Goal: Task Accomplishment & Management: Manage account settings

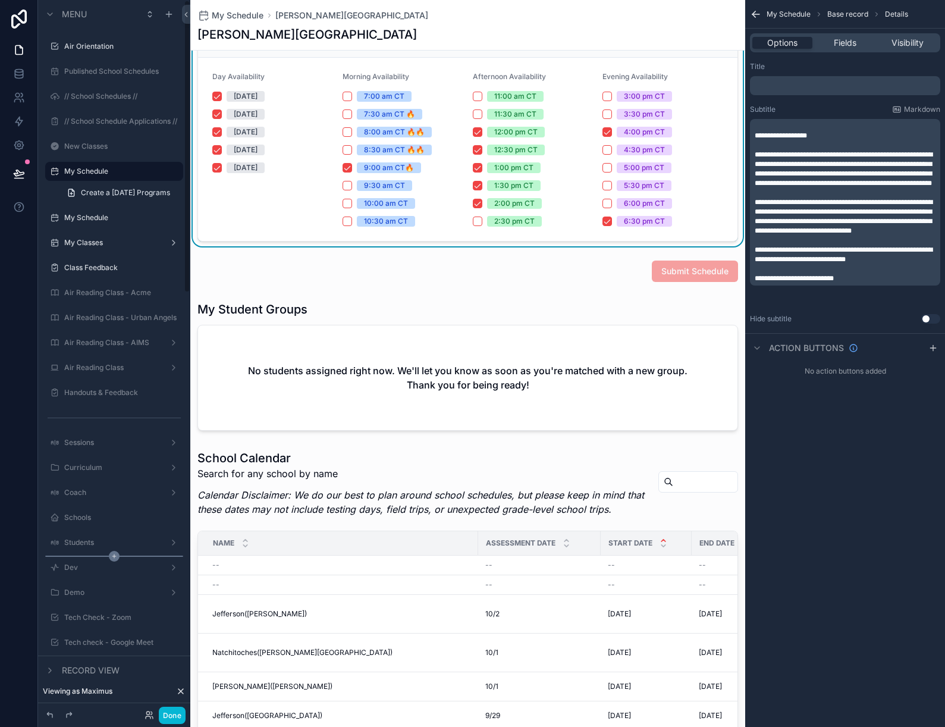
scroll to position [364, 0]
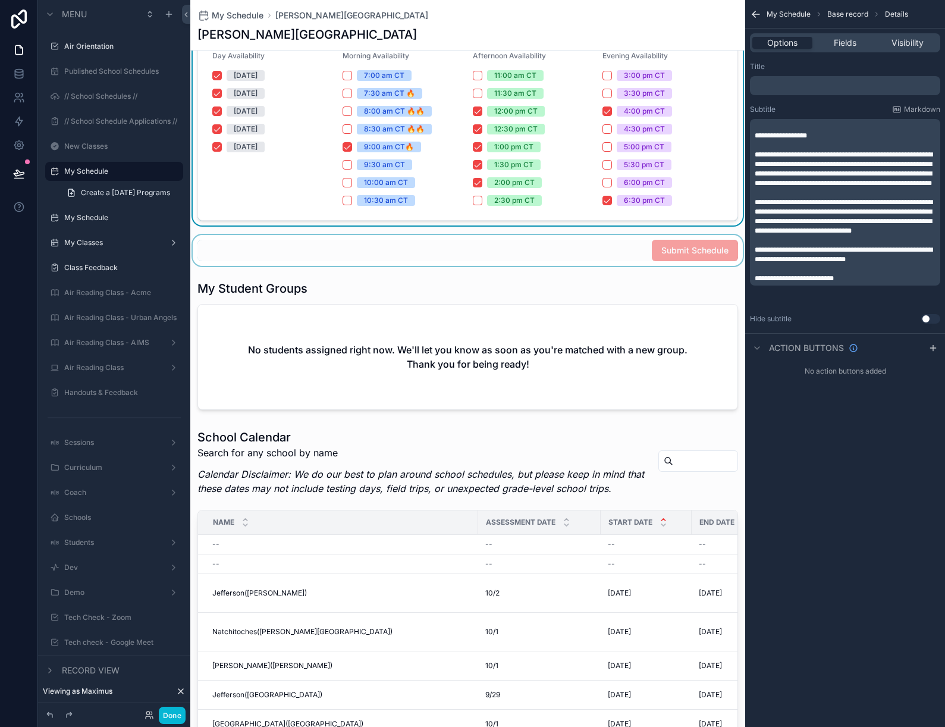
click at [462, 256] on div "scrollable content" at bounding box center [467, 250] width 555 height 31
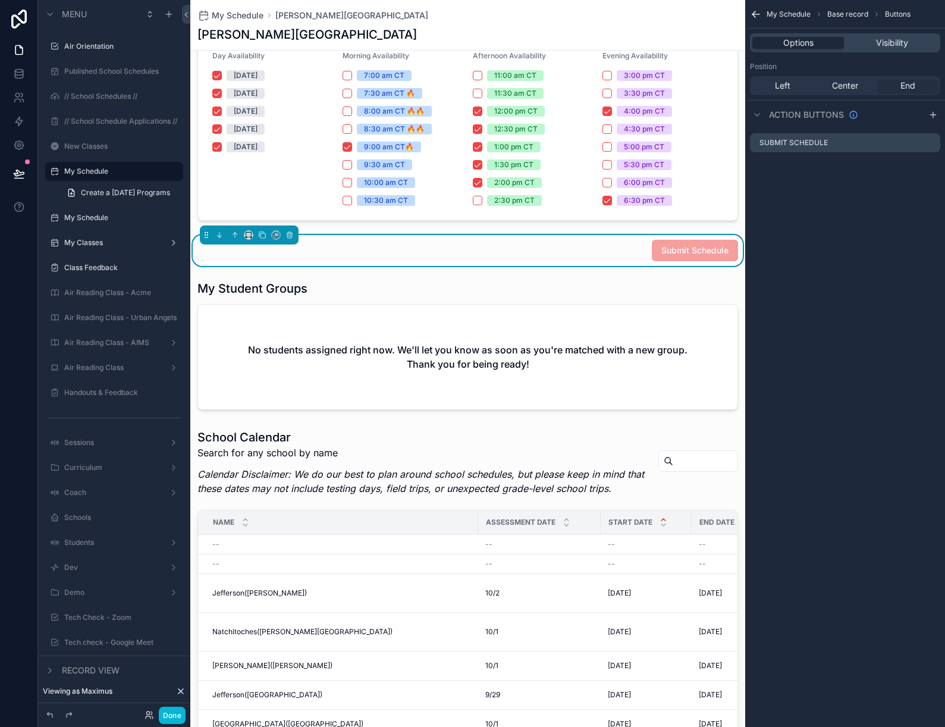
click at [337, 249] on div "Submit Schedule" at bounding box center [468, 250] width 541 height 21
click at [928, 142] on icon "scrollable content" at bounding box center [931, 143] width 10 height 10
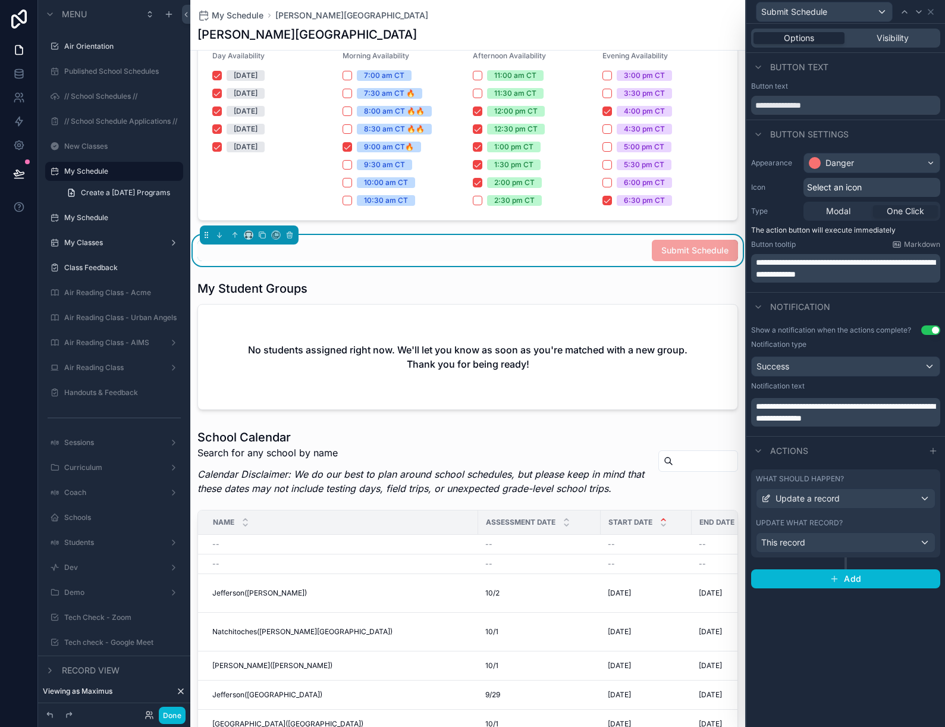
click at [836, 271] on span "**********" at bounding box center [845, 268] width 179 height 20
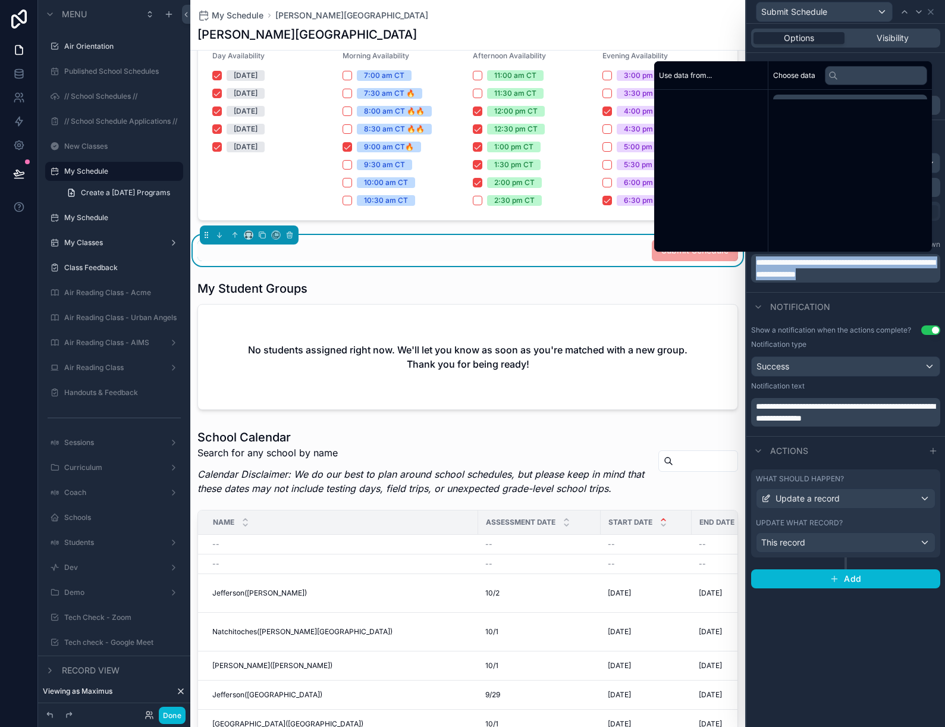
click at [836, 271] on span "**********" at bounding box center [845, 268] width 179 height 20
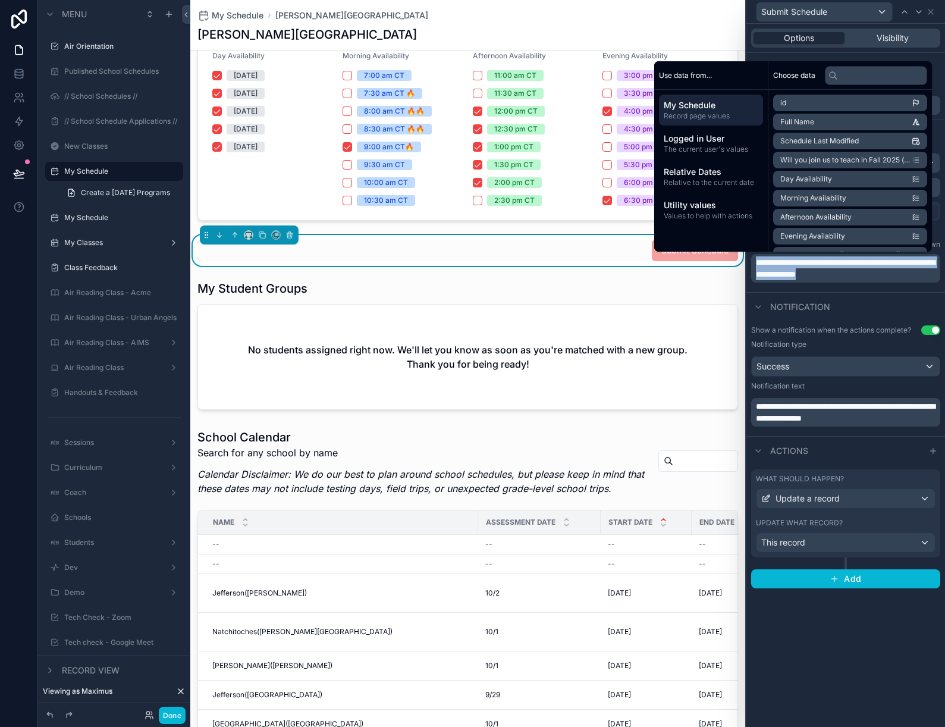
copy span "**********"
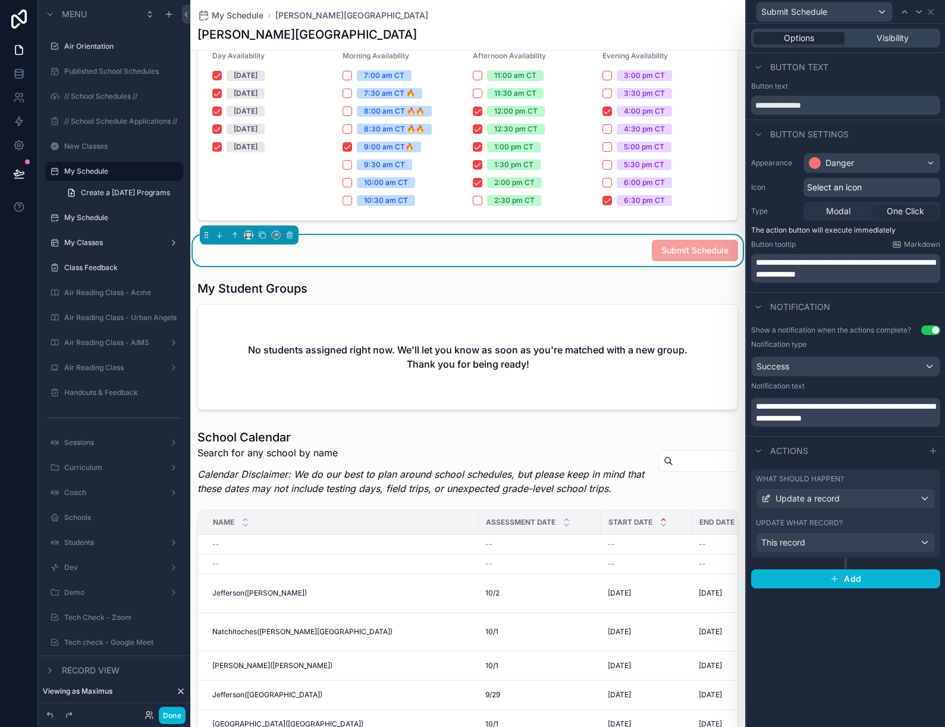
click at [838, 409] on span "**********" at bounding box center [845, 412] width 179 height 20
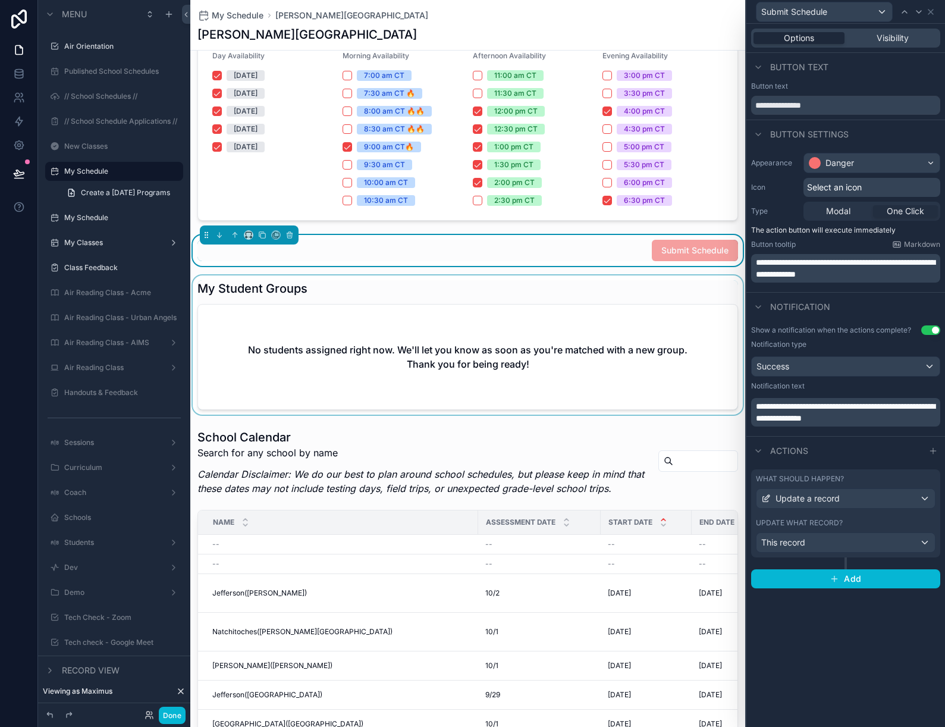
click at [332, 314] on div "scrollable content" at bounding box center [467, 344] width 555 height 139
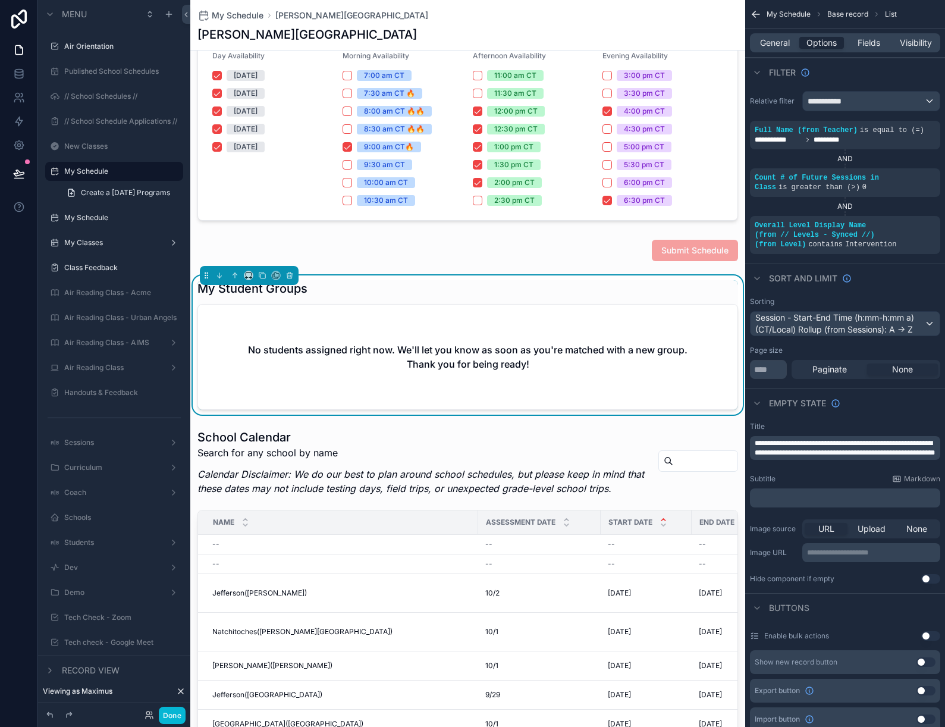
click at [753, 10] on icon "scrollable content" at bounding box center [756, 14] width 12 height 12
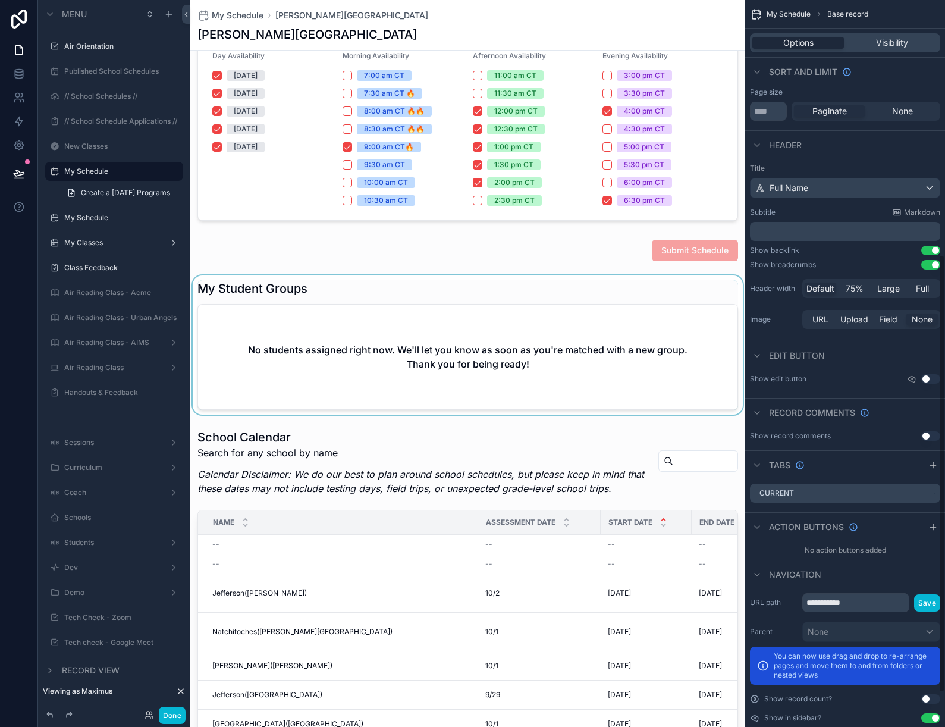
scroll to position [480, 0]
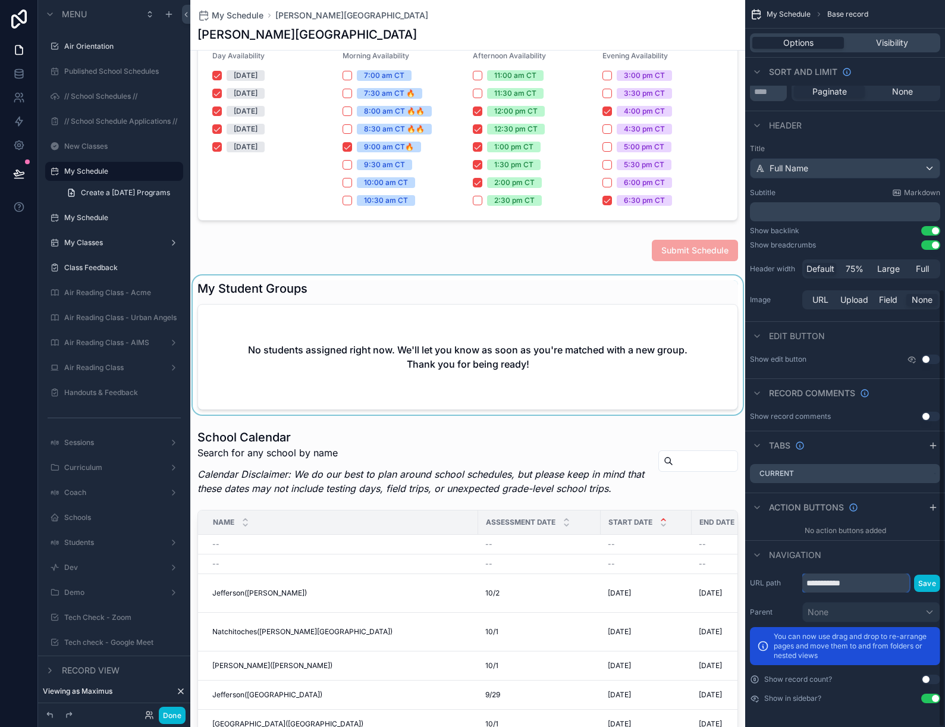
click at [864, 583] on input "**********" at bounding box center [856, 583] width 107 height 19
type input "**********"
click at [932, 585] on button "Save" at bounding box center [927, 583] width 26 height 17
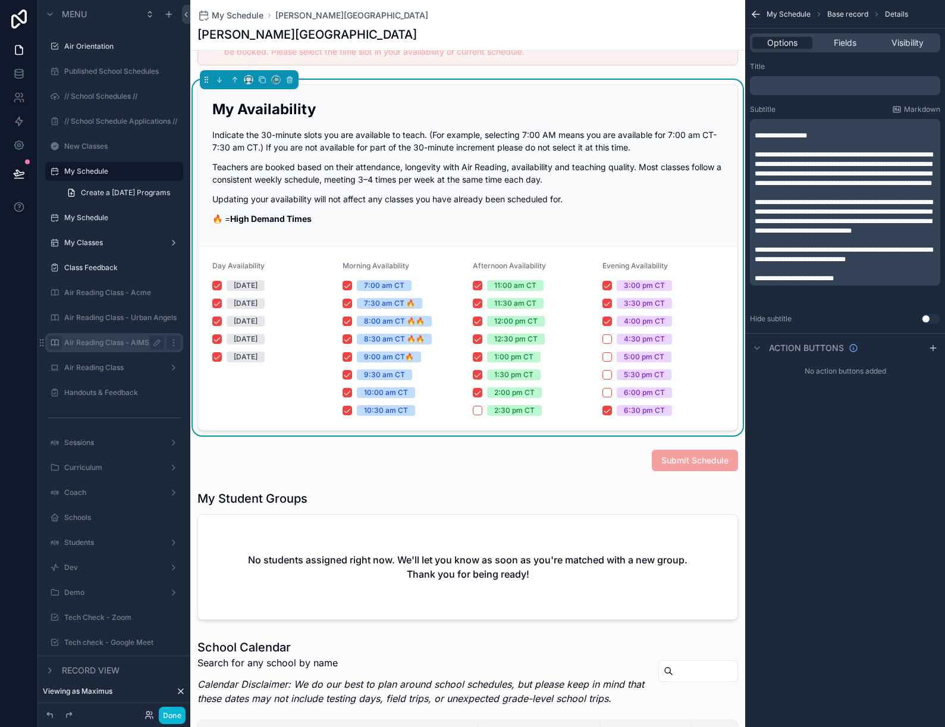
scroll to position [153, 0]
click at [170, 713] on button "Done" at bounding box center [172, 715] width 27 height 17
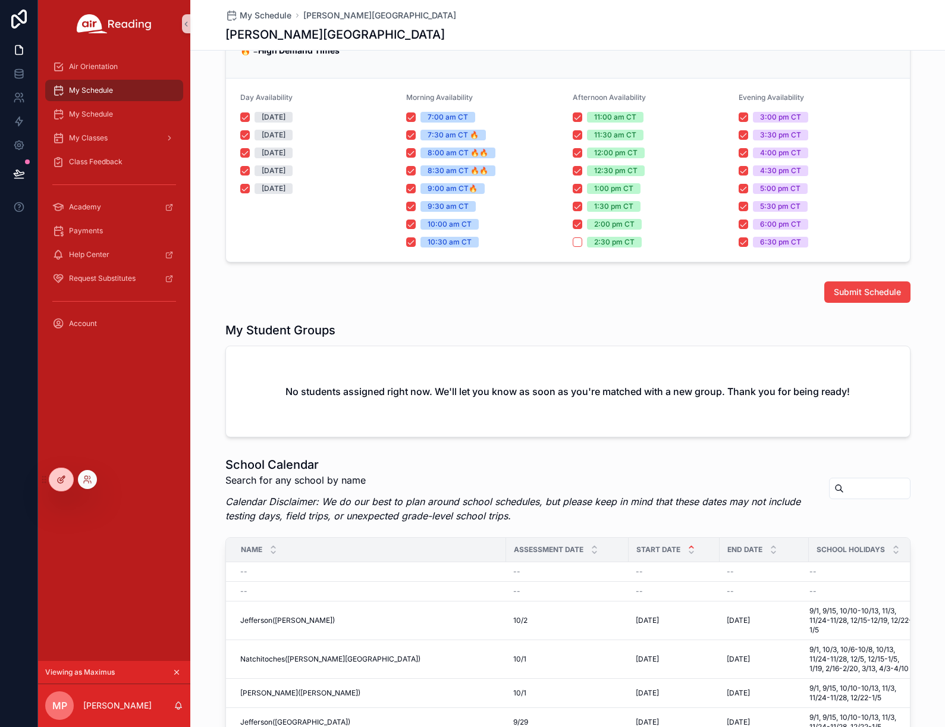
click at [61, 480] on icon at bounding box center [62, 478] width 5 height 5
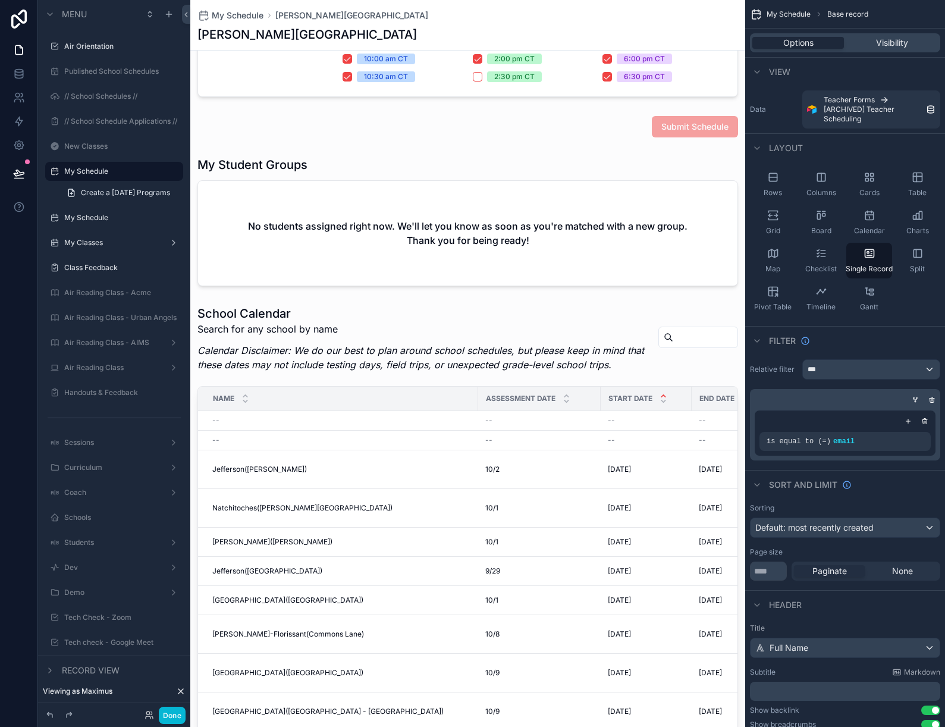
scroll to position [490, 0]
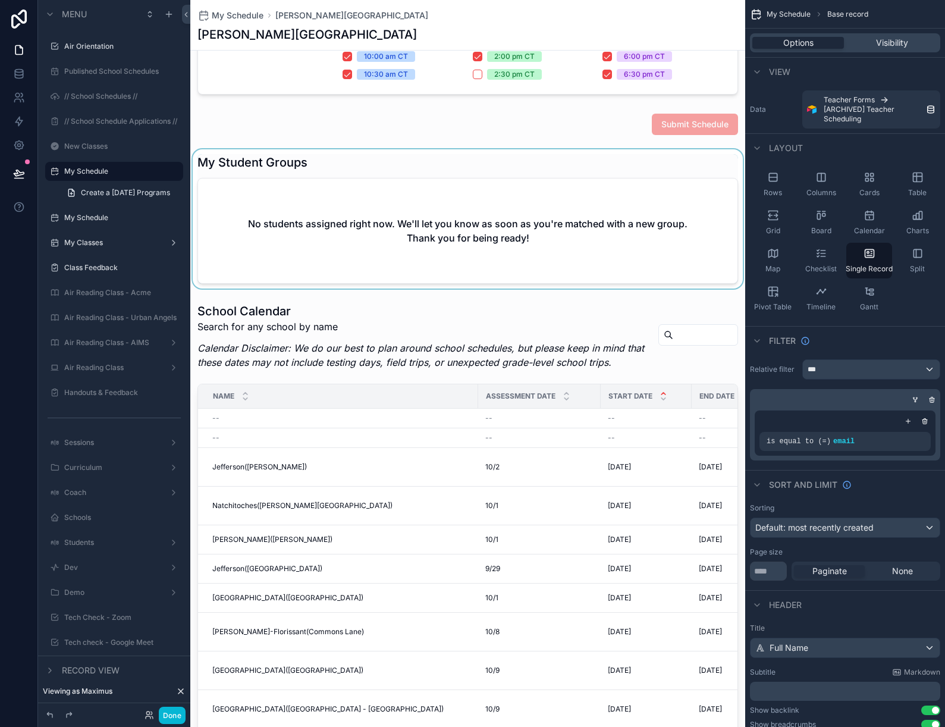
click at [341, 169] on div "scrollable content" at bounding box center [467, 218] width 555 height 139
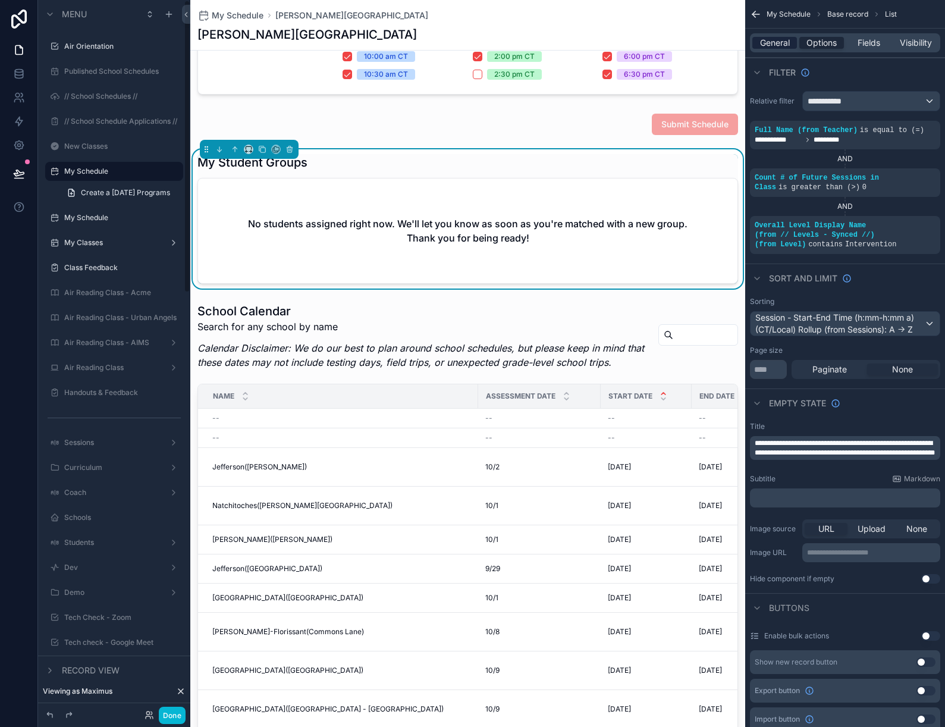
click at [773, 48] on span "General" at bounding box center [775, 43] width 30 height 12
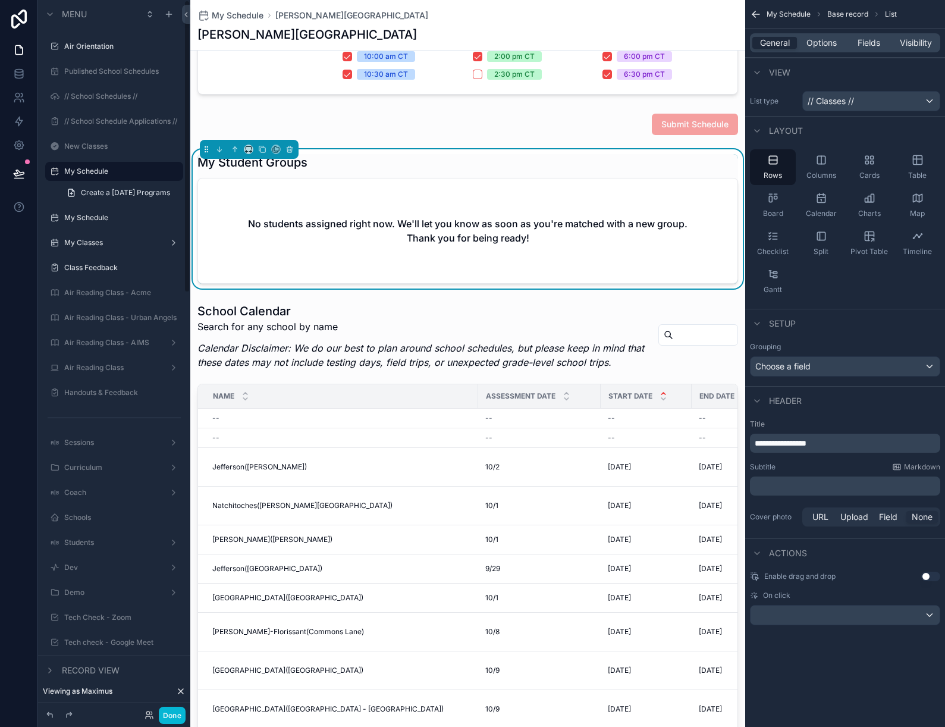
click at [793, 440] on span "**********" at bounding box center [781, 443] width 52 height 8
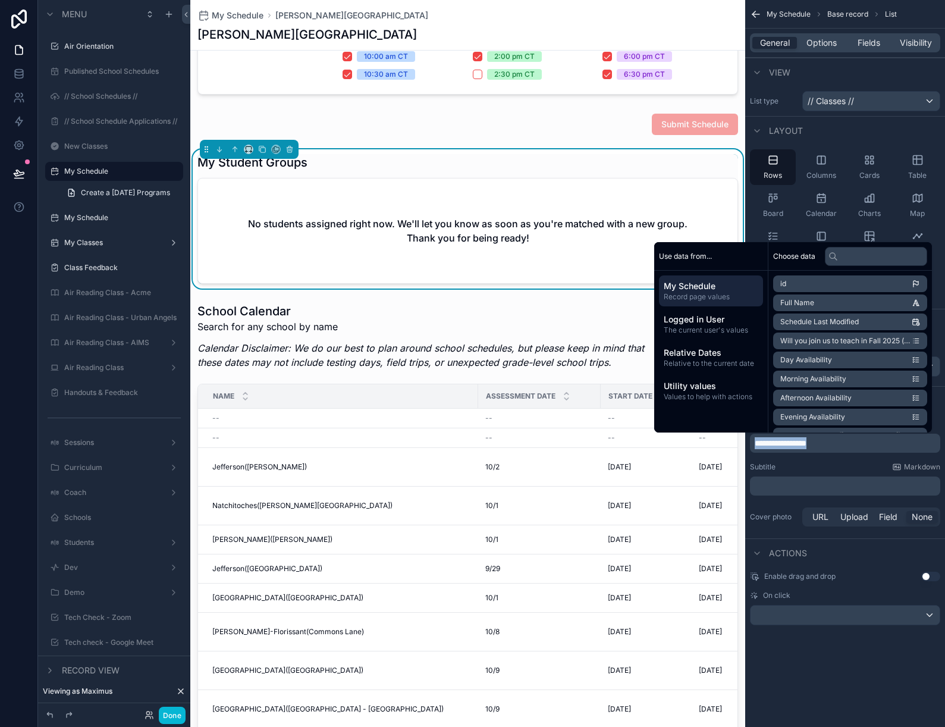
click at [793, 440] on span "**********" at bounding box center [781, 443] width 52 height 8
copy span "**********"
click at [816, 40] on span "Options" at bounding box center [822, 43] width 30 height 12
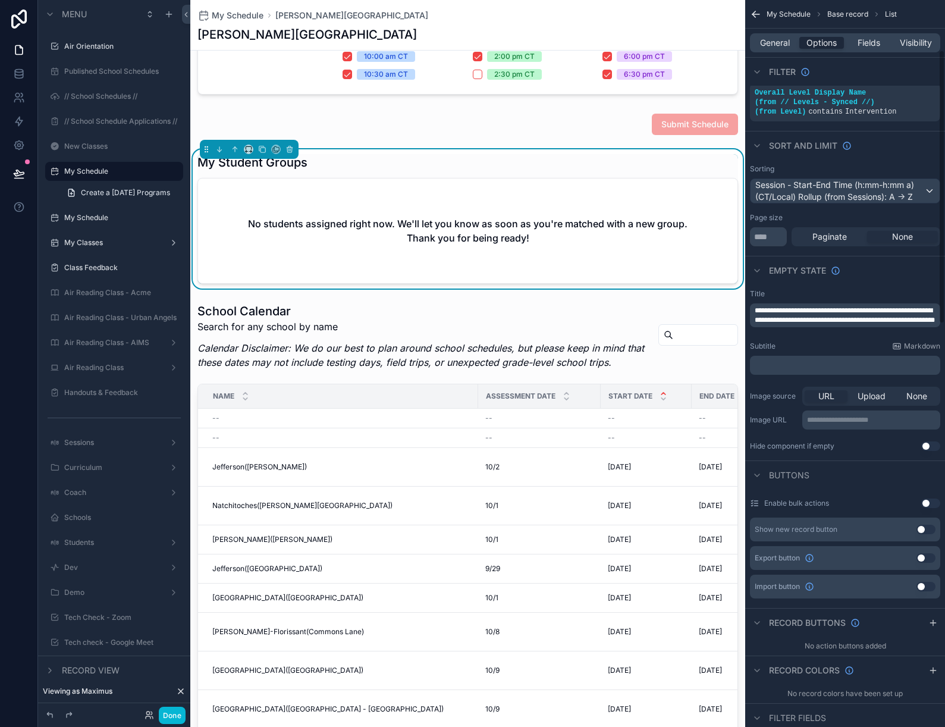
scroll to position [134, 0]
click at [788, 315] on span "**********" at bounding box center [845, 314] width 180 height 17
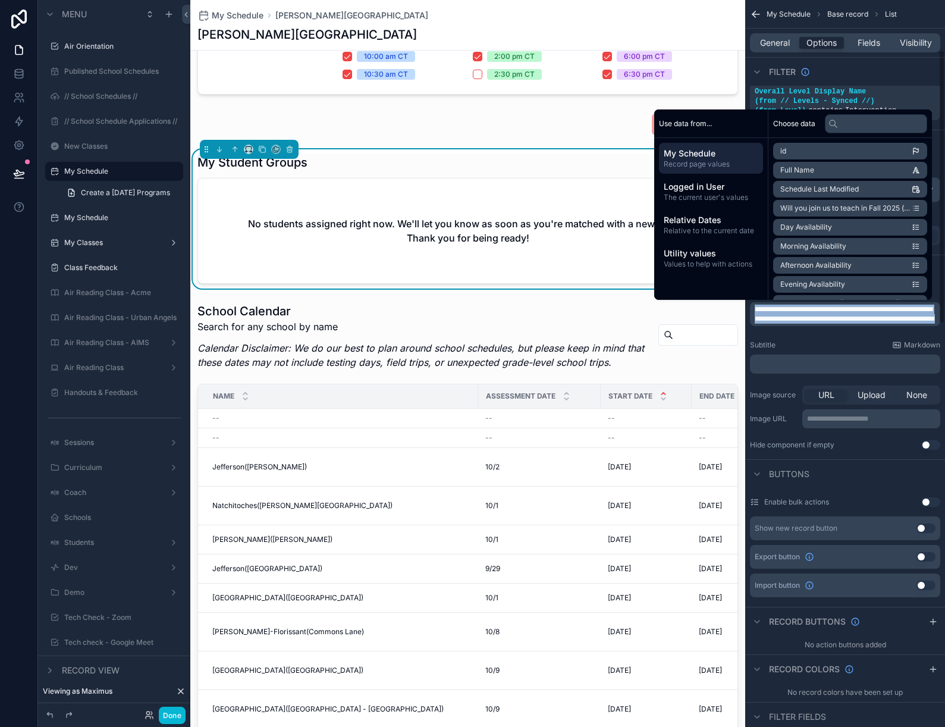
copy span "**********"
click at [867, 45] on span "Fields" at bounding box center [869, 43] width 23 height 12
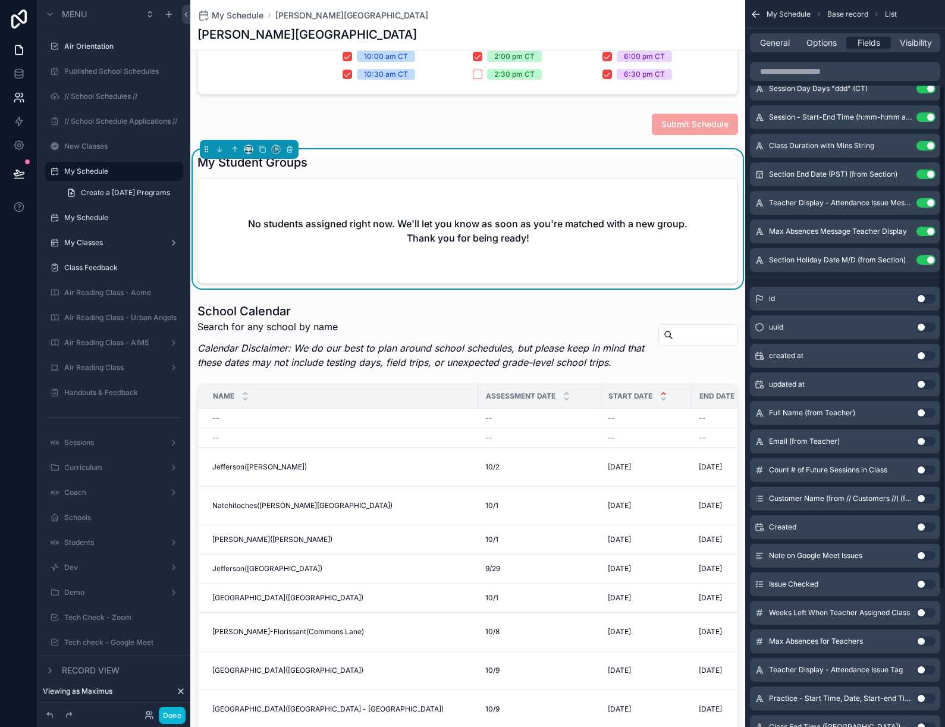
scroll to position [0, 0]
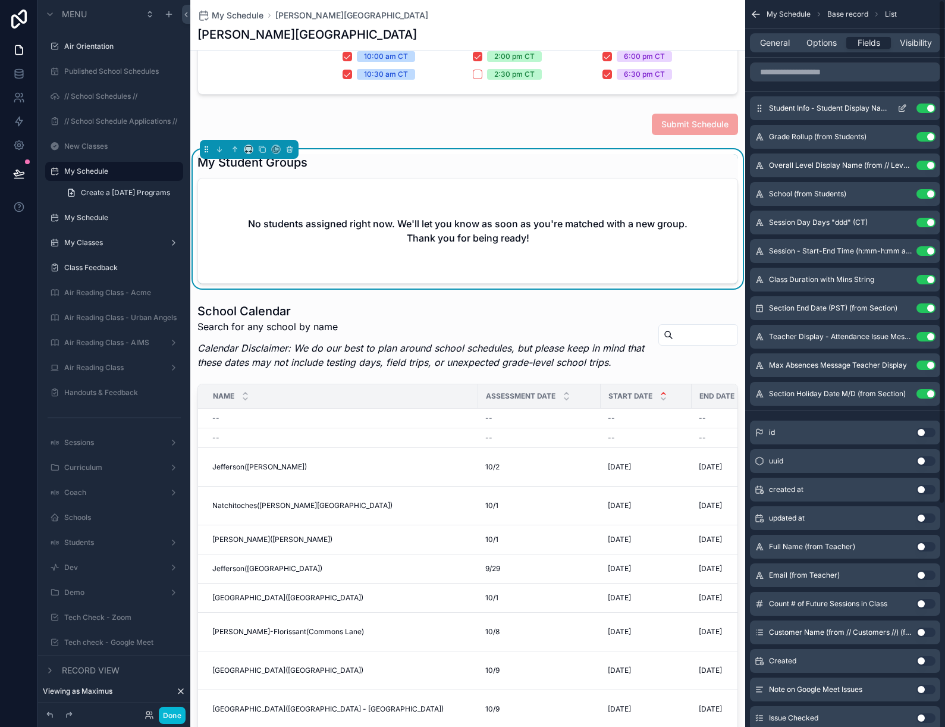
click at [901, 111] on icon "scrollable content" at bounding box center [903, 109] width 10 height 10
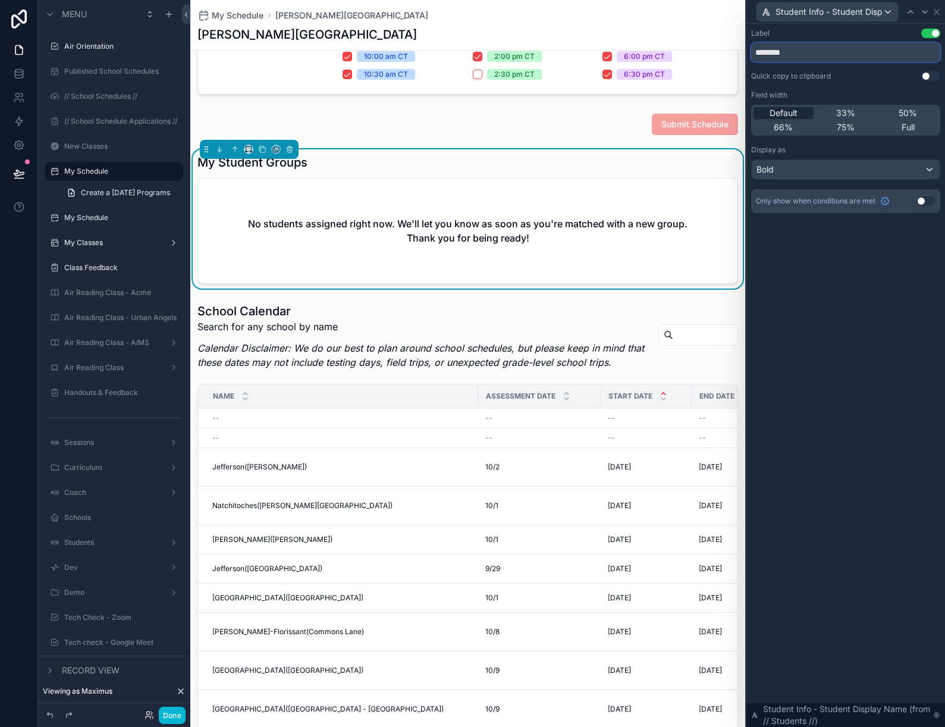
click at [784, 55] on input "********" at bounding box center [845, 52] width 189 height 19
click at [935, 5] on div "Student Info - Student Display Name (from // Students //)" at bounding box center [845, 11] width 189 height 23
click at [935, 10] on icon at bounding box center [937, 12] width 5 height 5
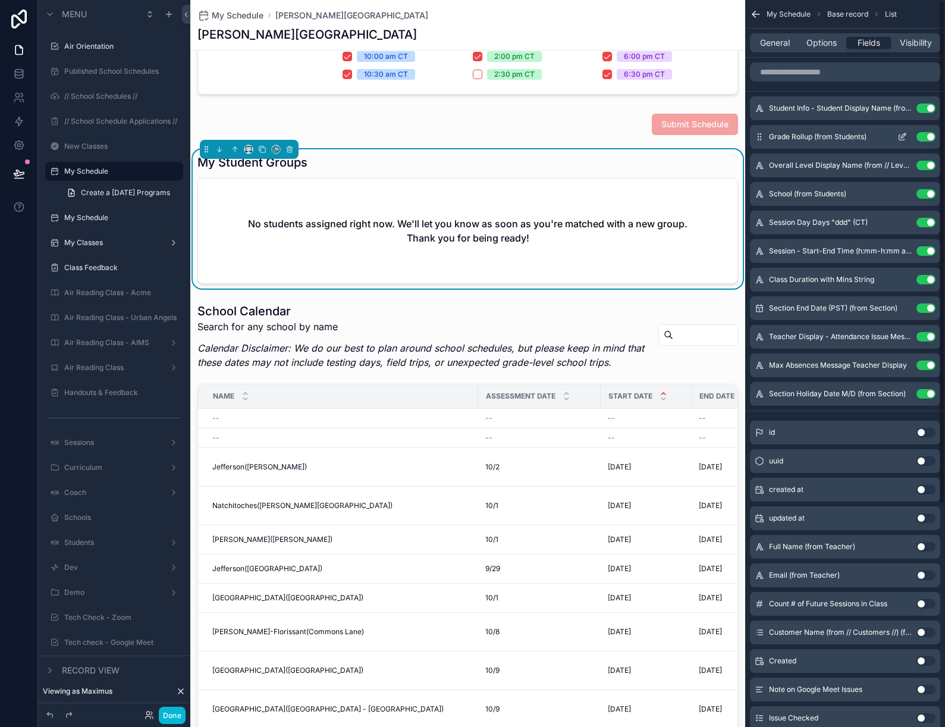
click at [900, 135] on icon "scrollable content" at bounding box center [903, 137] width 10 height 10
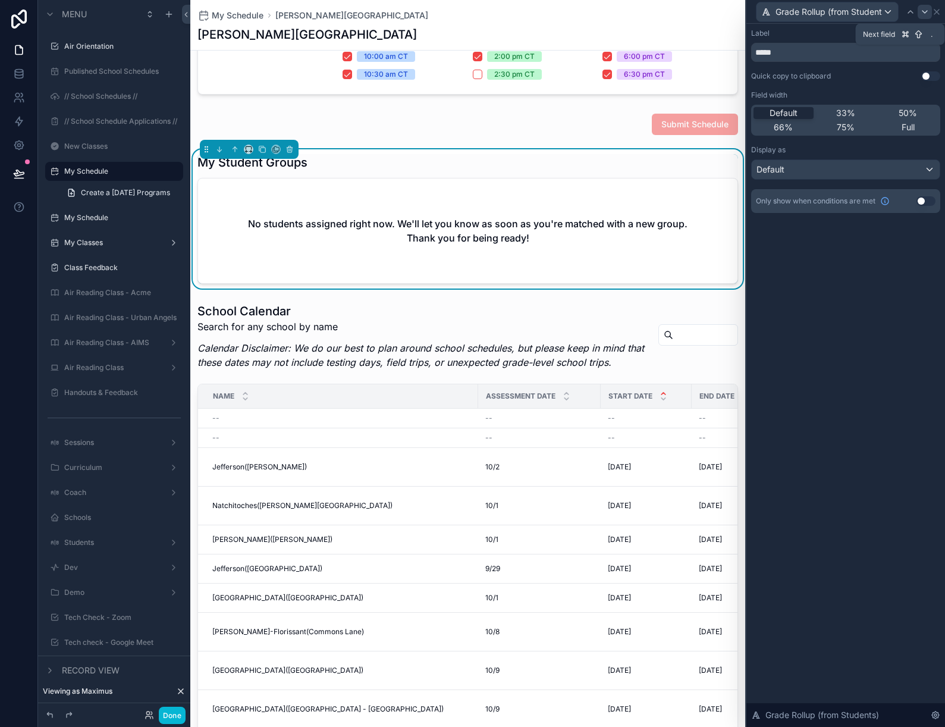
click at [925, 11] on icon at bounding box center [925, 12] width 10 height 10
click at [927, 18] on div at bounding box center [925, 12] width 14 height 14
click at [920, 10] on icon at bounding box center [919, 12] width 10 height 10
click at [867, 52] on input "*********" at bounding box center [845, 52] width 189 height 19
click at [927, 12] on icon at bounding box center [925, 12] width 10 height 10
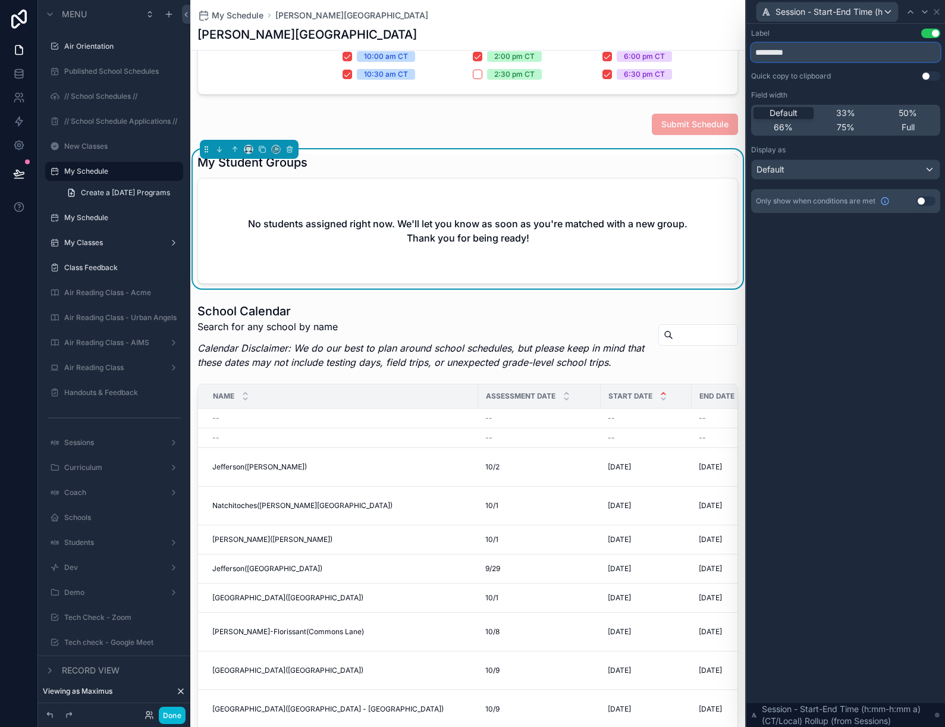
click at [841, 59] on input "*********" at bounding box center [845, 52] width 189 height 19
click at [925, 11] on icon at bounding box center [925, 12] width 10 height 10
click at [854, 48] on input "********" at bounding box center [845, 52] width 189 height 19
click at [922, 12] on icon at bounding box center [925, 12] width 10 height 10
click at [922, 12] on div "**********" at bounding box center [472, 363] width 945 height 727
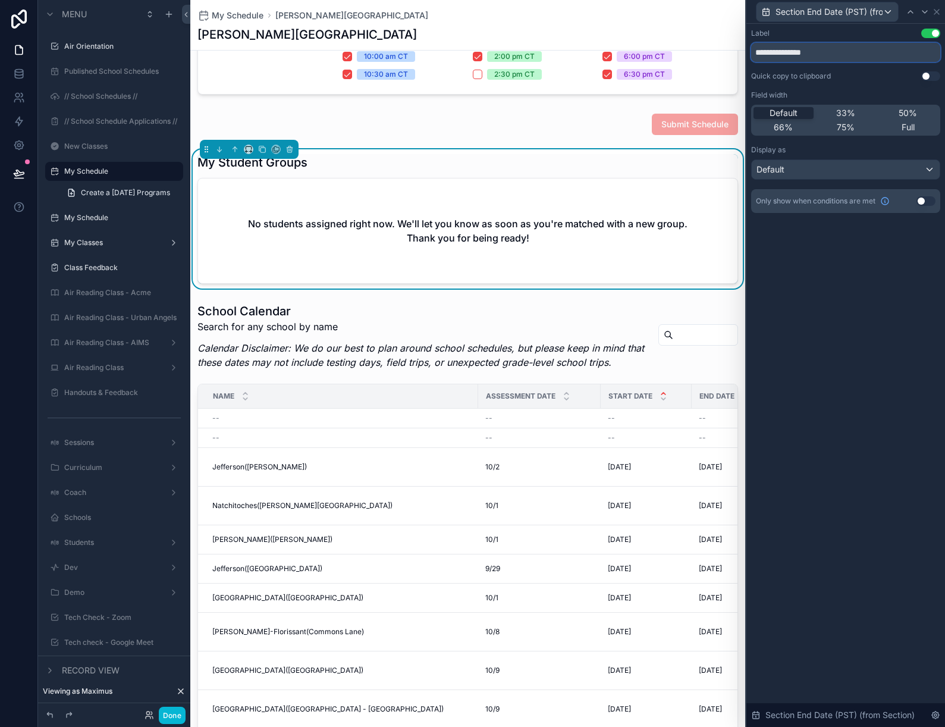
click at [861, 52] on input "**********" at bounding box center [845, 52] width 189 height 19
click at [924, 10] on icon at bounding box center [925, 12] width 10 height 10
click at [840, 43] on input "**********" at bounding box center [845, 52] width 189 height 19
click at [926, 12] on icon at bounding box center [925, 12] width 5 height 2
click at [852, 54] on input "**********" at bounding box center [845, 52] width 189 height 19
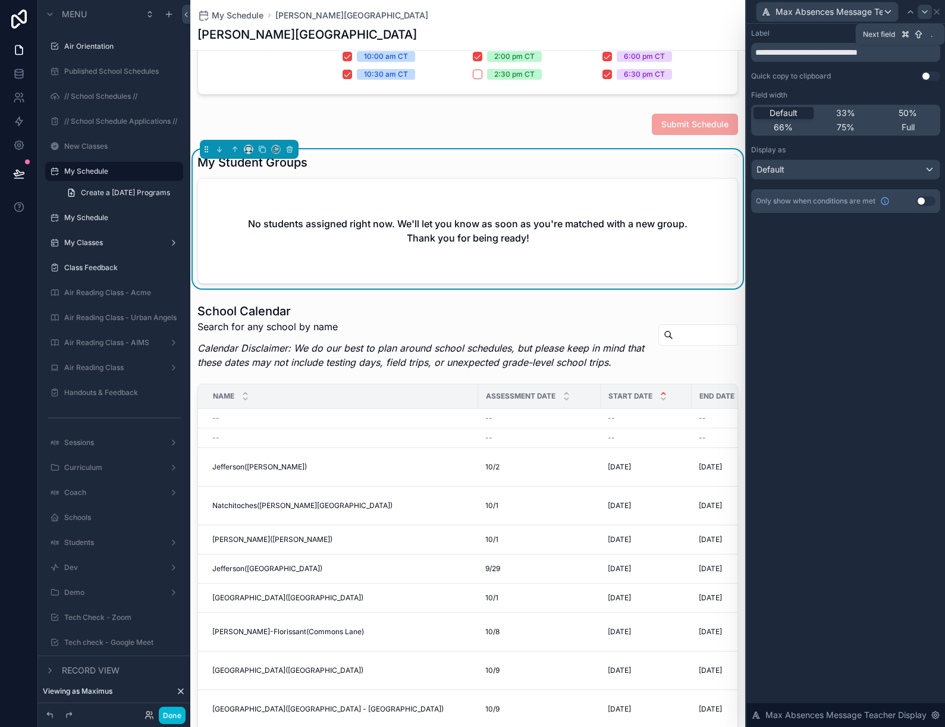
click at [927, 12] on icon at bounding box center [925, 12] width 10 height 10
click at [844, 57] on input "**********" at bounding box center [845, 52] width 189 height 19
click at [921, 10] on icon at bounding box center [925, 12] width 10 height 10
click at [855, 57] on input "********" at bounding box center [845, 52] width 189 height 19
click at [934, 12] on icon at bounding box center [937, 12] width 10 height 10
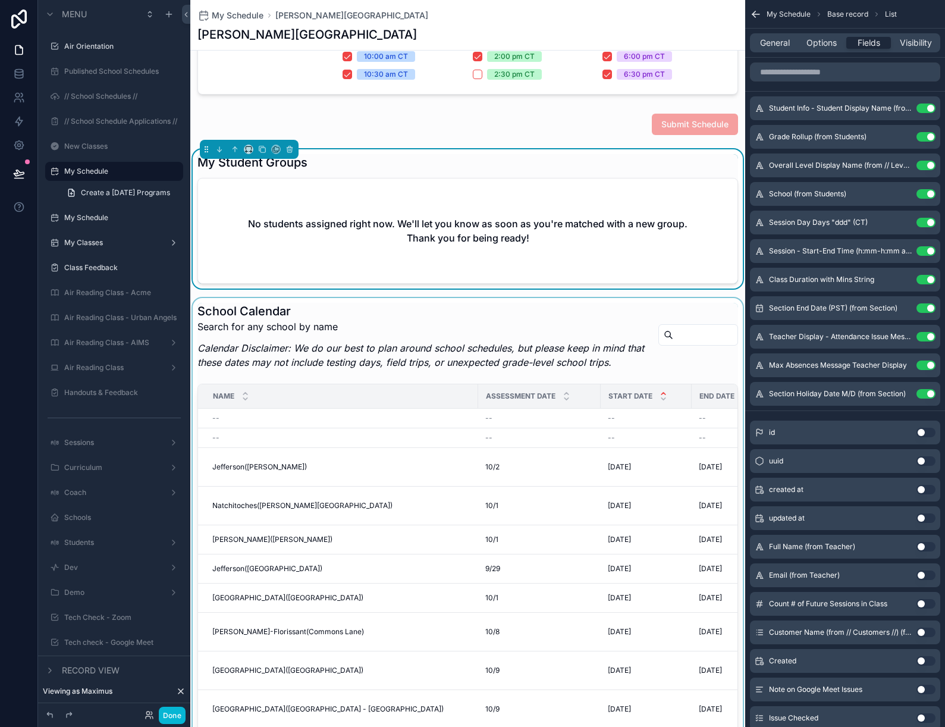
click at [407, 352] on div "scrollable content" at bounding box center [467, 616] width 555 height 637
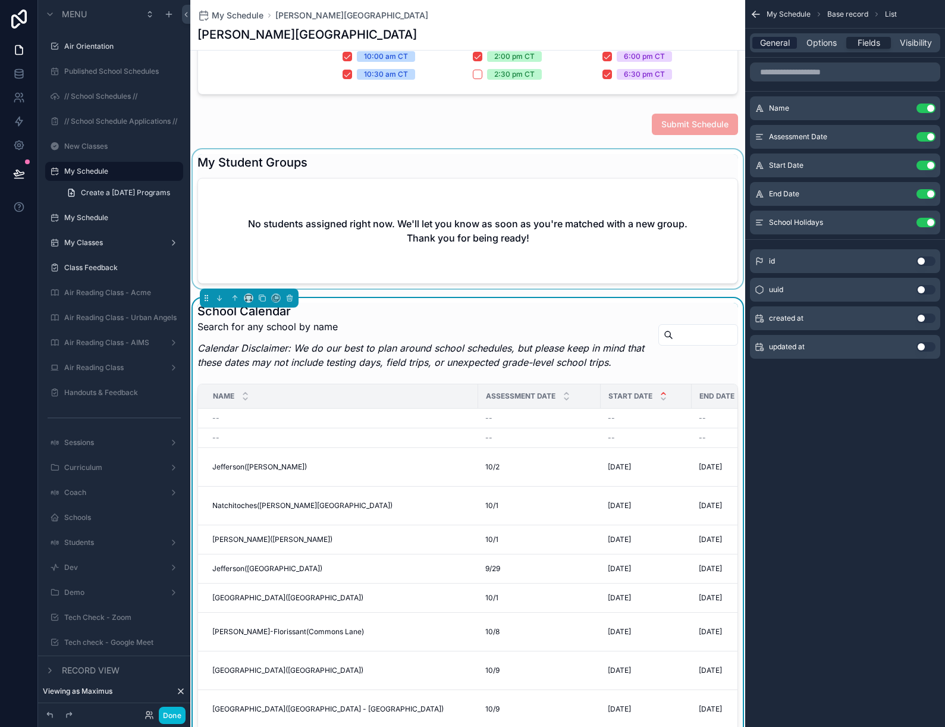
click at [768, 37] on span "General" at bounding box center [775, 43] width 30 height 12
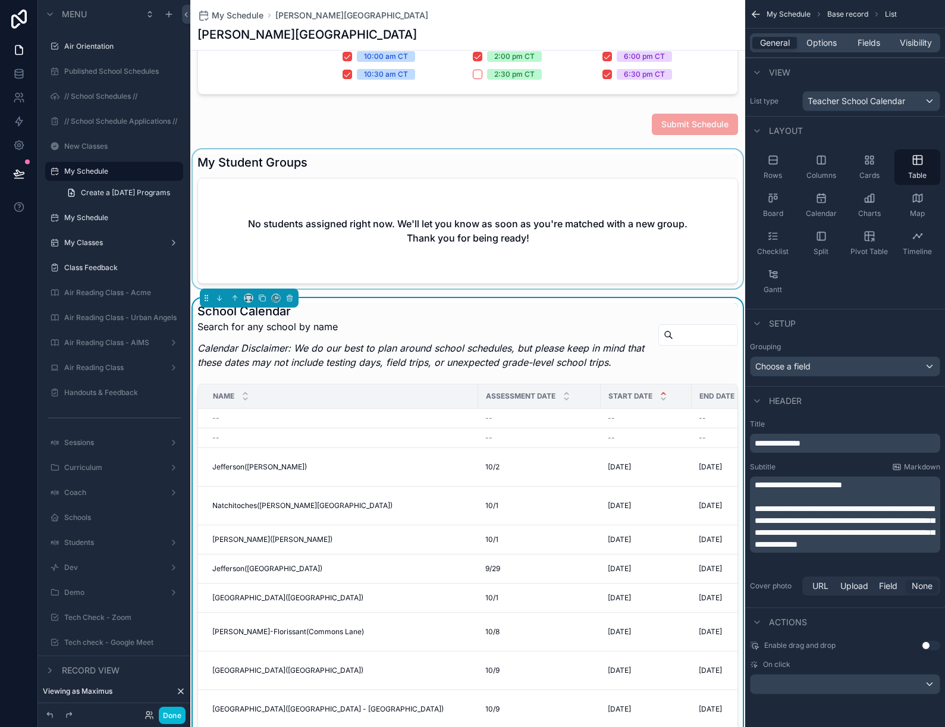
click at [819, 507] on span "**********" at bounding box center [845, 526] width 180 height 44
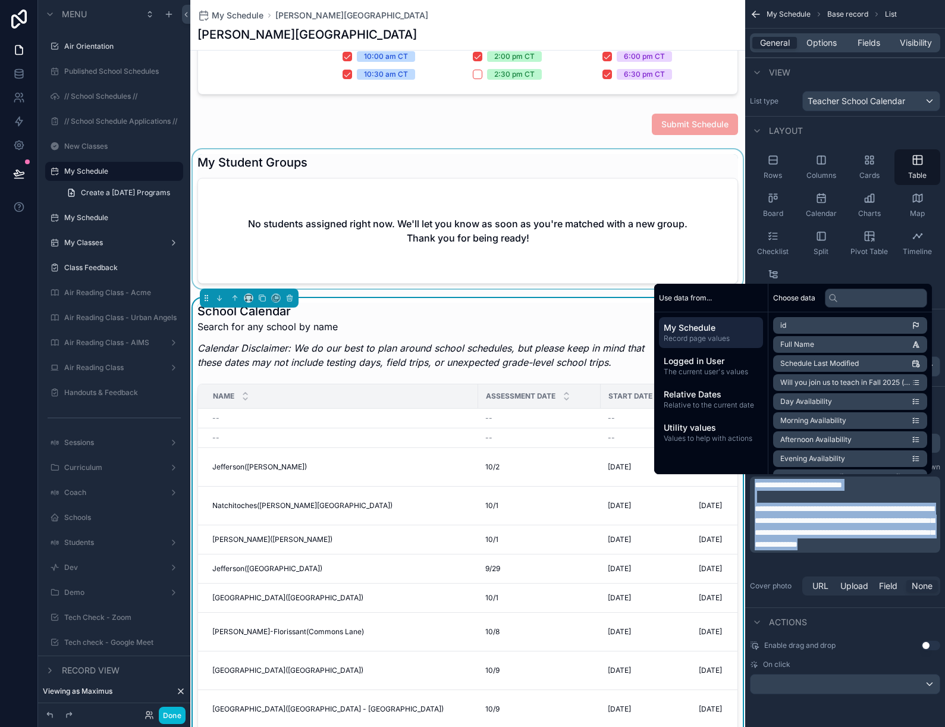
copy div "**********"
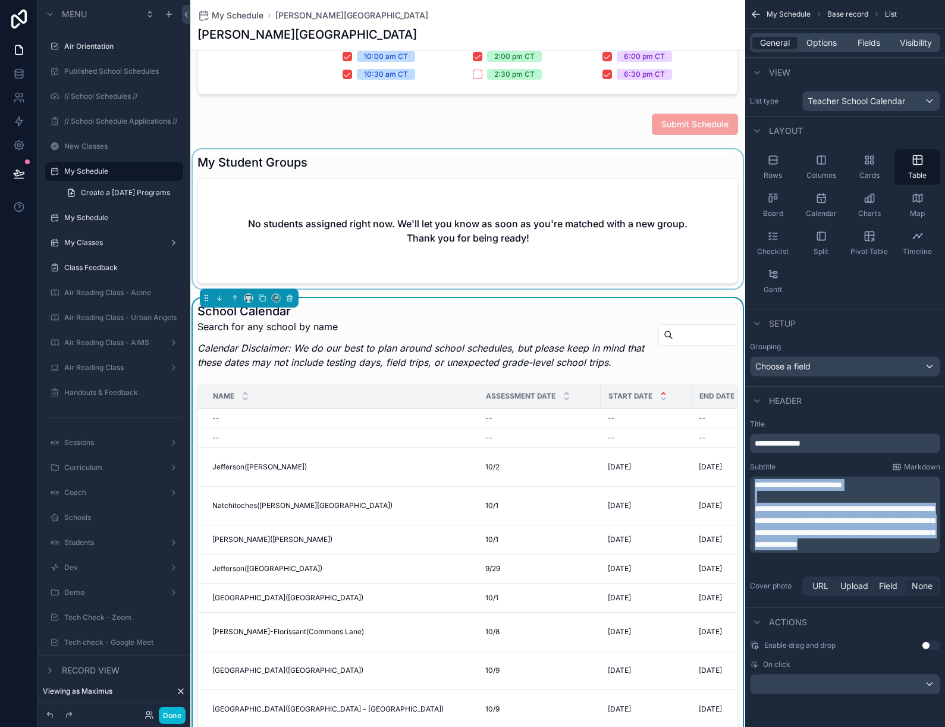
click at [832, 271] on div "Rows Columns Cards Table Board Calendar Charts Map Checklist Split Pivot Table …" at bounding box center [845, 224] width 200 height 159
click at [831, 453] on div "**********" at bounding box center [845, 509] width 200 height 188
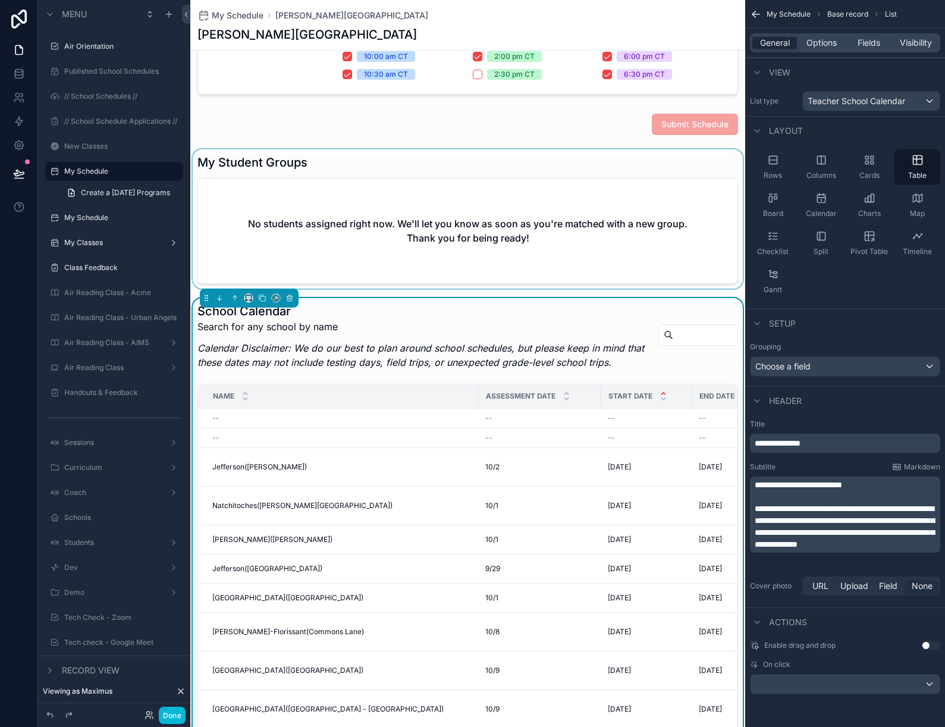
click at [824, 442] on p "**********" at bounding box center [846, 443] width 183 height 12
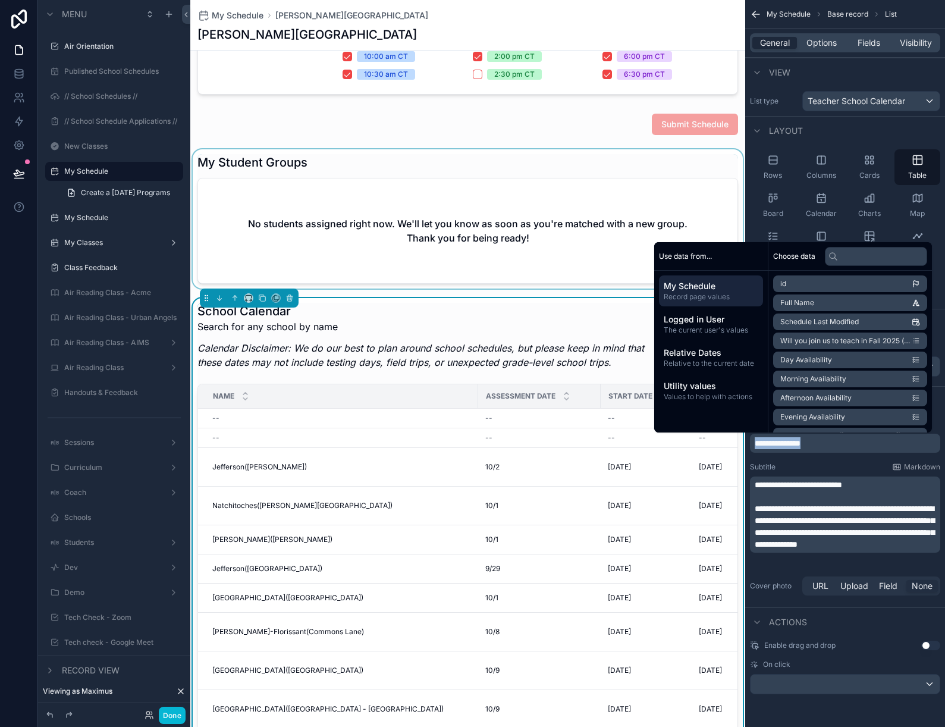
copy span "**********"
click at [813, 42] on span "Options" at bounding box center [822, 43] width 30 height 12
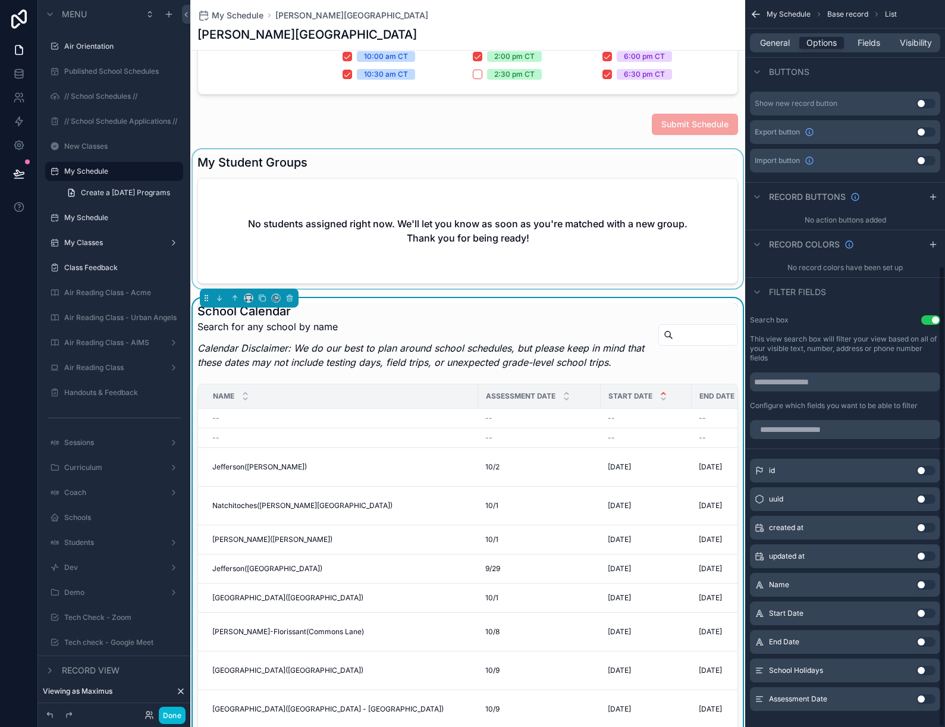
scroll to position [419, 0]
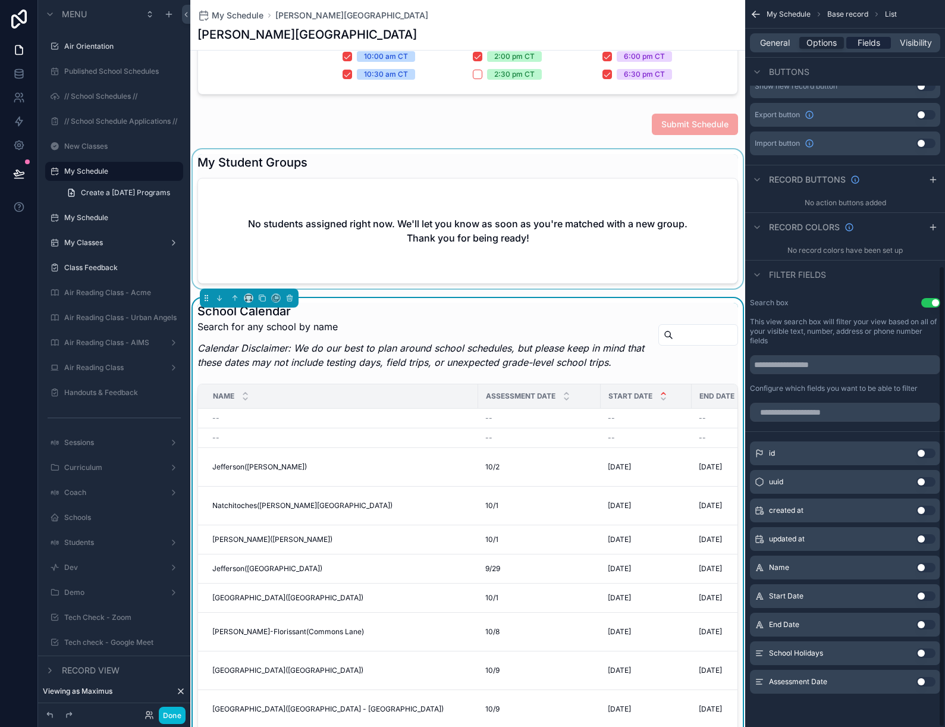
click at [876, 43] on span "Fields" at bounding box center [869, 43] width 23 height 12
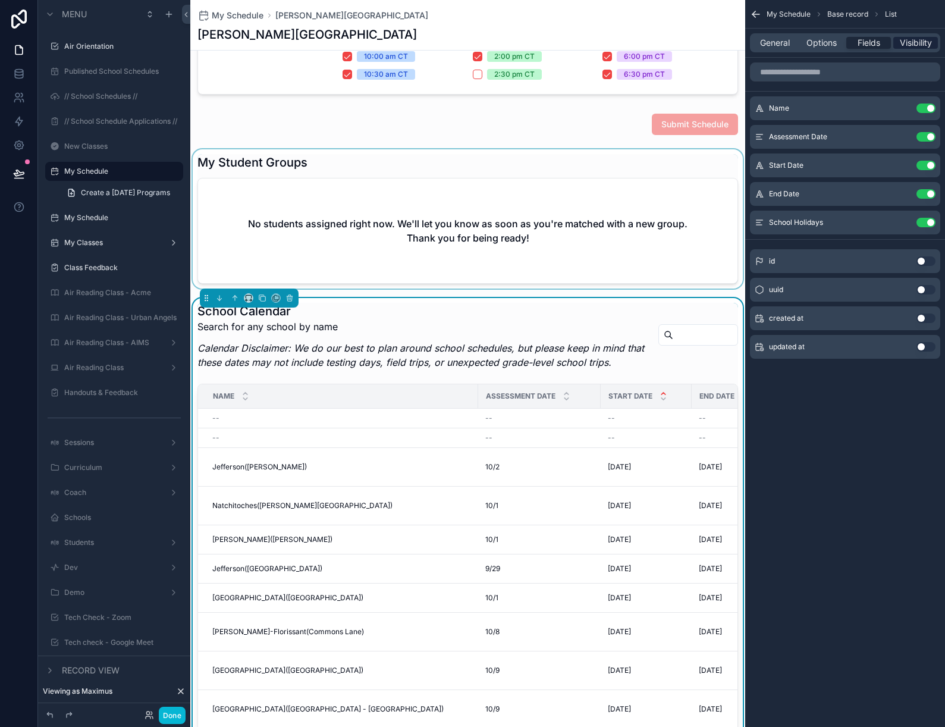
click at [925, 43] on span "Visibility" at bounding box center [916, 43] width 32 height 12
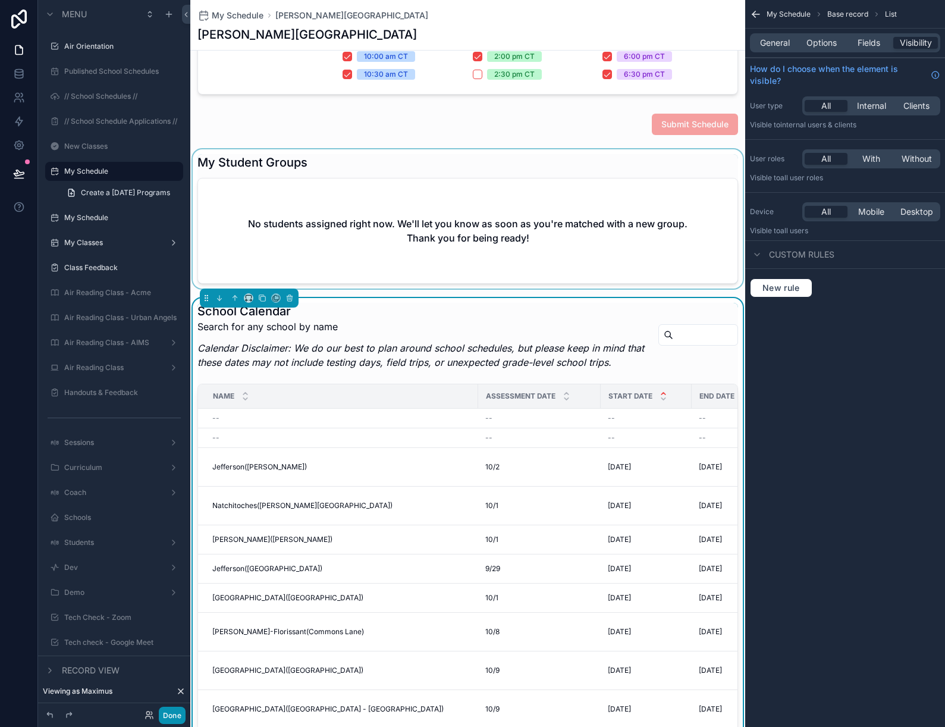
click at [174, 714] on button "Done" at bounding box center [172, 715] width 27 height 17
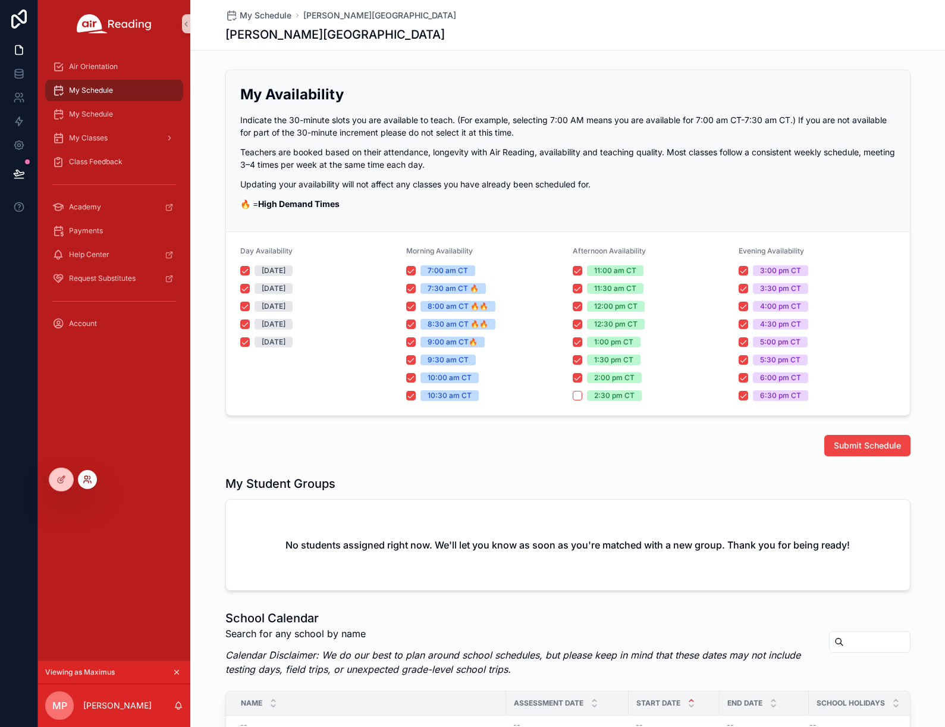
click at [89, 480] on icon at bounding box center [88, 480] width 10 height 10
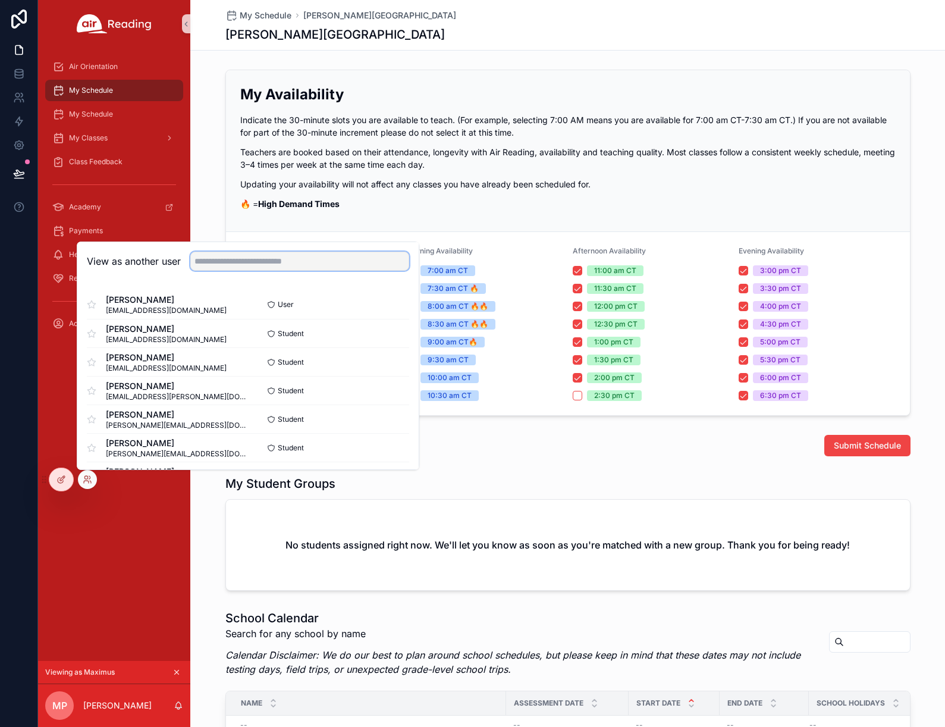
click at [249, 264] on input "text" at bounding box center [299, 261] width 219 height 19
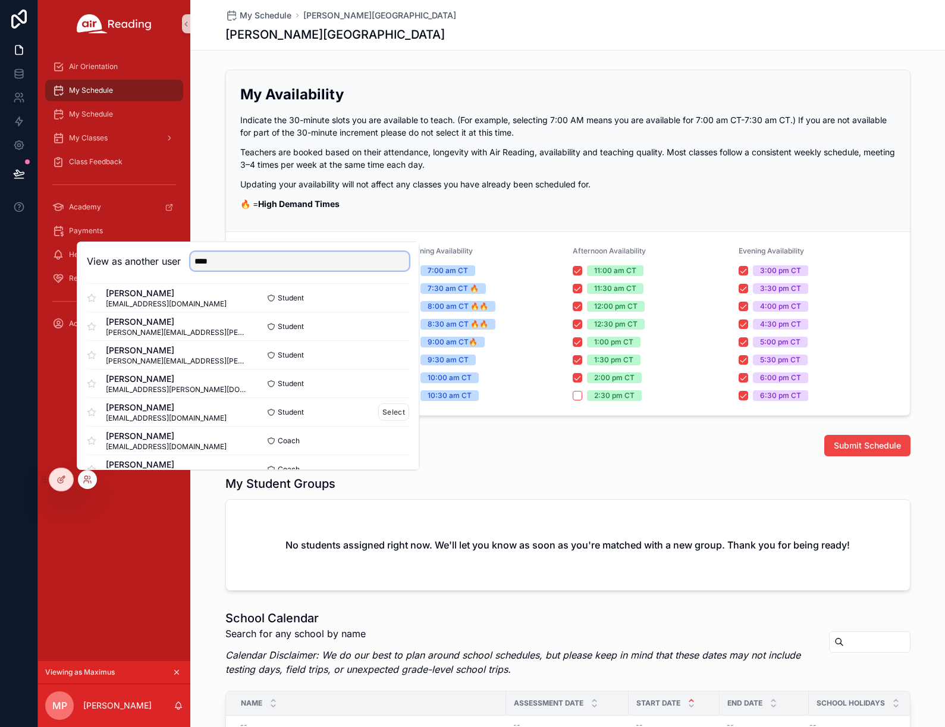
scroll to position [773, 0]
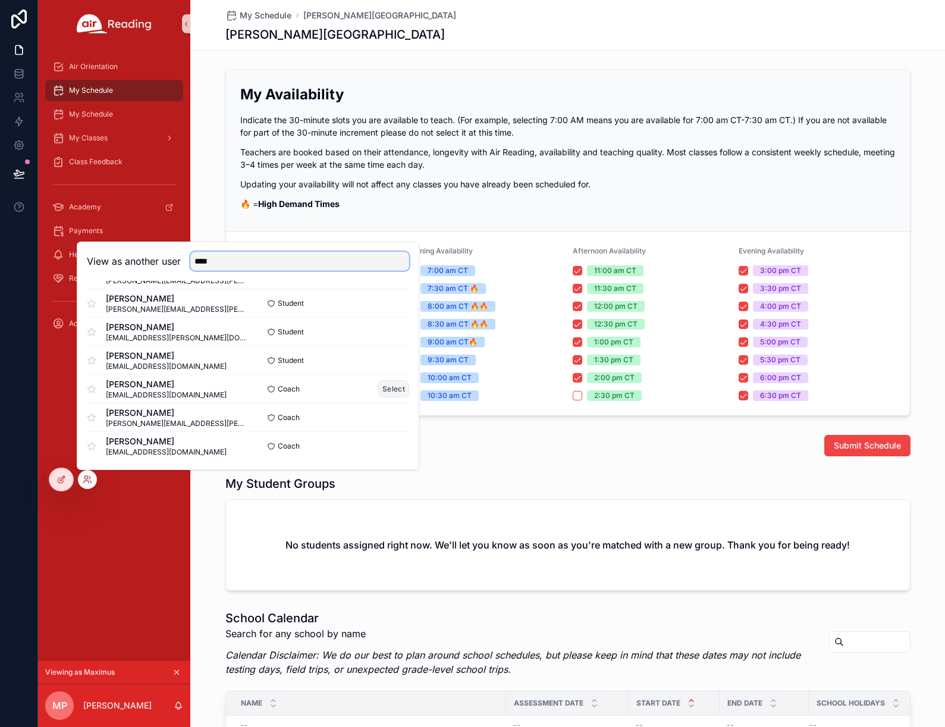
type input "****"
click at [390, 387] on button "Select" at bounding box center [393, 388] width 31 height 17
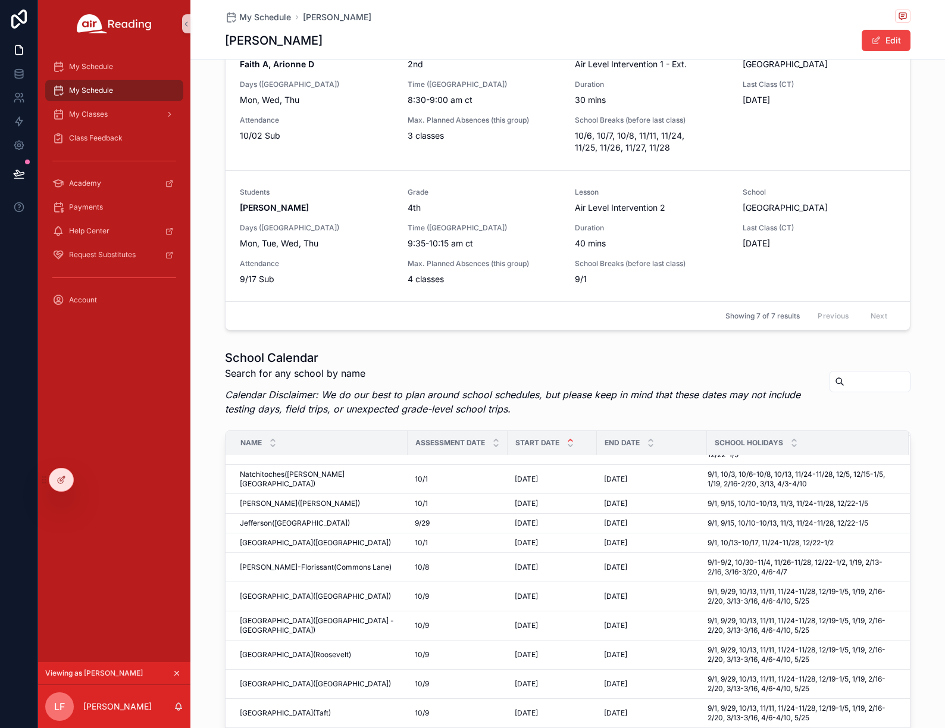
scroll to position [83, 0]
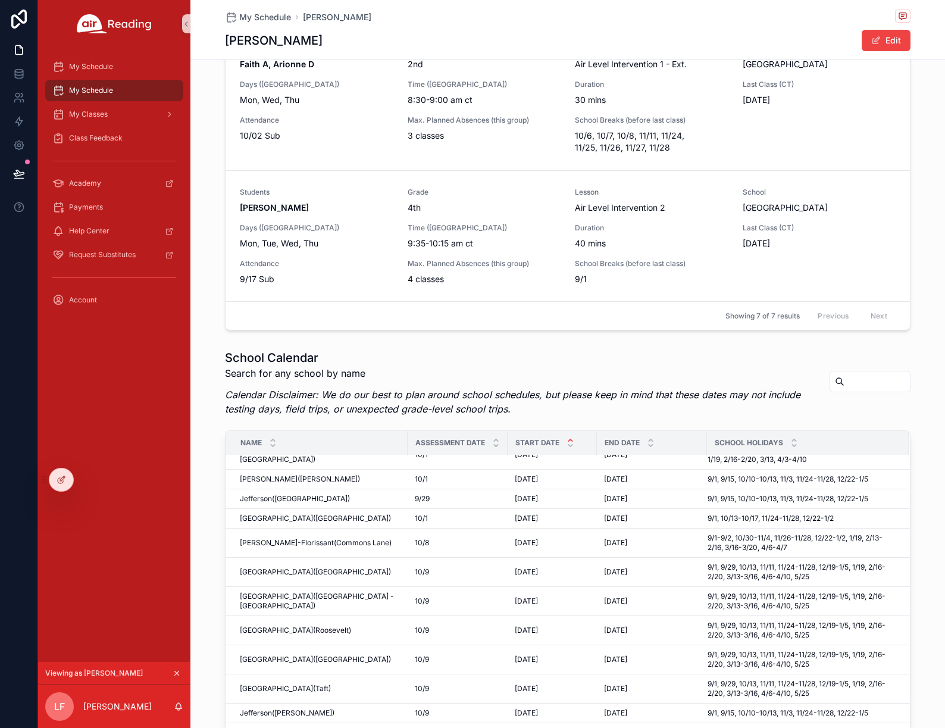
click at [531, 410] on p "Calendar Disclaimer: We do our best to plan around school schedules, but please…" at bounding box center [522, 401] width 595 height 29
click at [493, 415] on p "Calendar Disclaimer: We do our best to plan around school schedules, but please…" at bounding box center [522, 401] width 595 height 29
click at [59, 475] on icon at bounding box center [62, 480] width 10 height 10
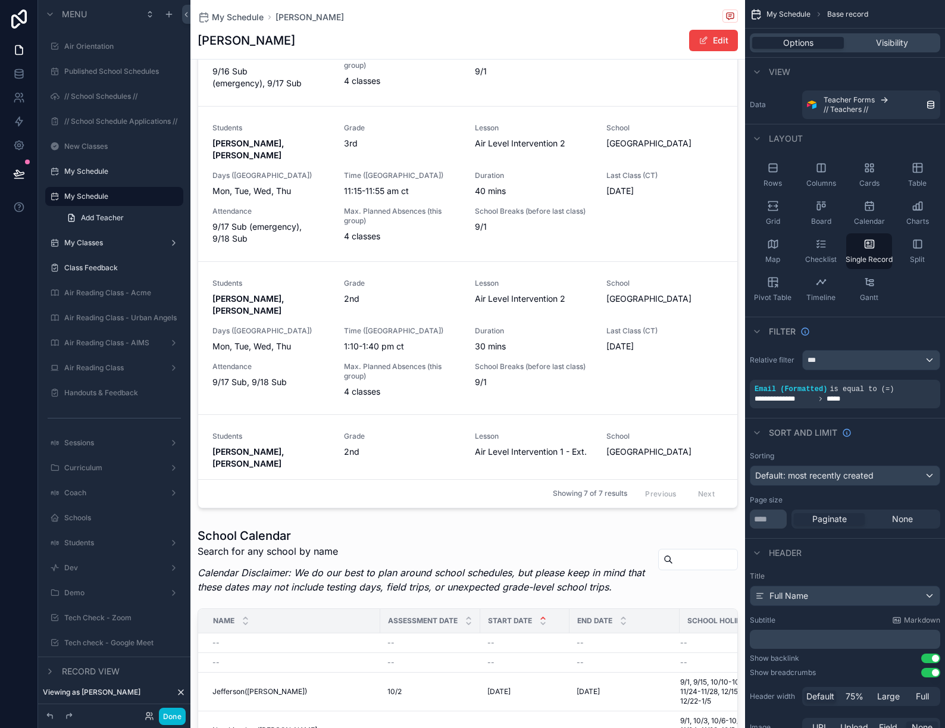
click at [441, 587] on div "scrollable content" at bounding box center [467, 487] width 554 height 2421
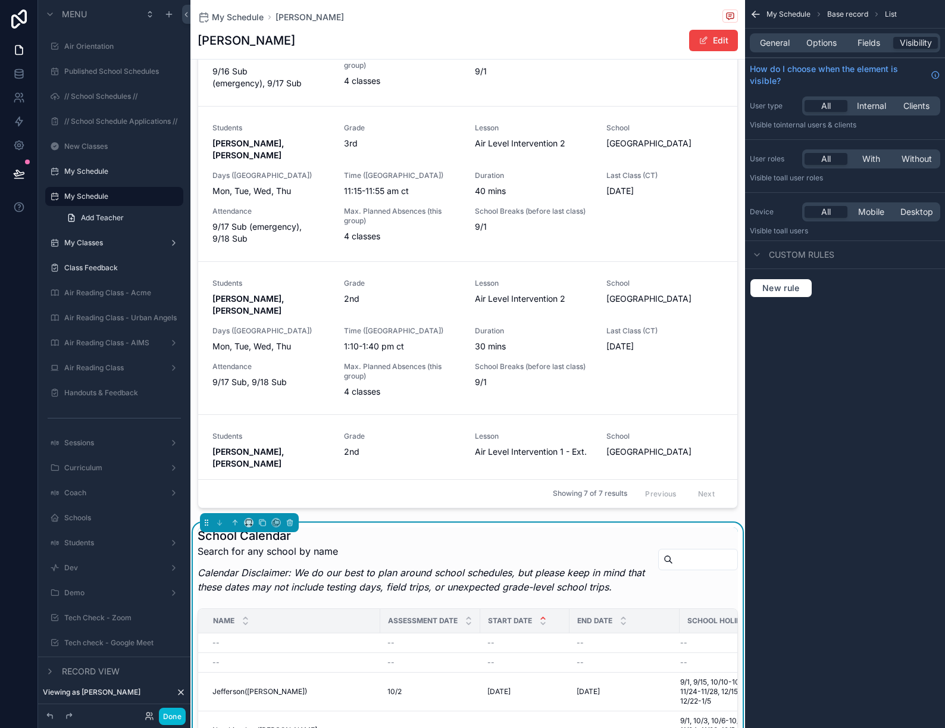
click at [860, 32] on div "General Options Fields Visibility" at bounding box center [845, 43] width 200 height 29
click at [812, 45] on span "Options" at bounding box center [821, 43] width 30 height 12
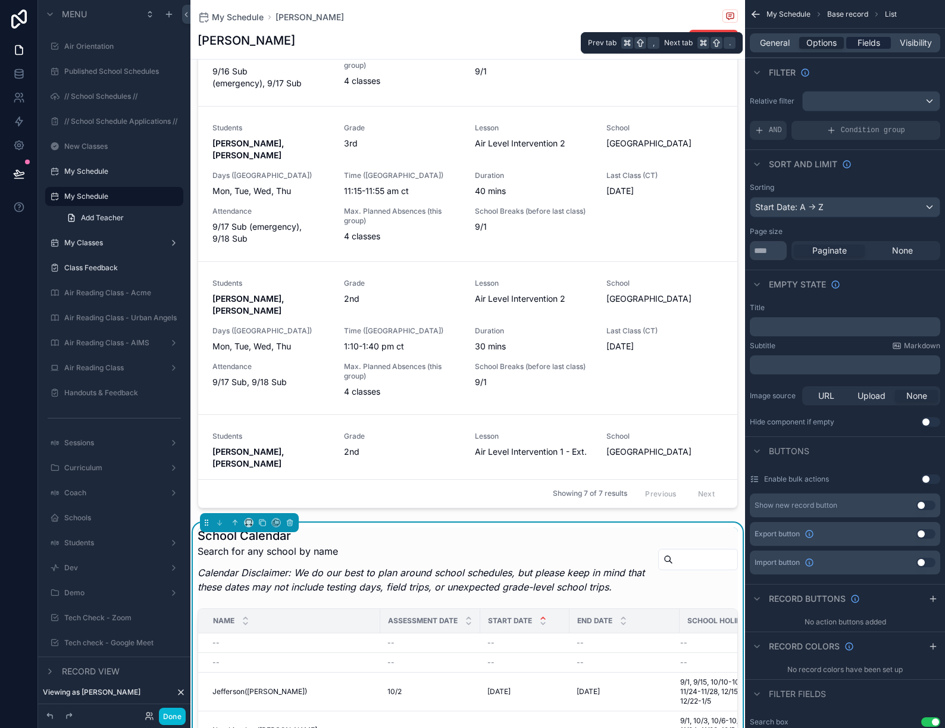
click at [861, 47] on span "Fields" at bounding box center [868, 43] width 23 height 12
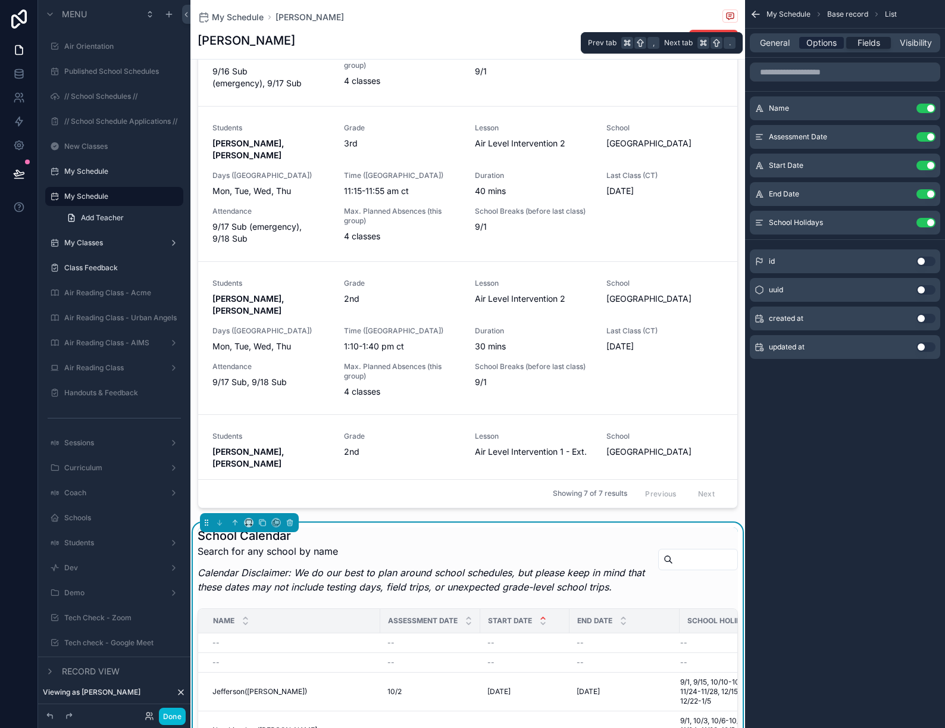
click at [822, 48] on span "Options" at bounding box center [821, 43] width 30 height 12
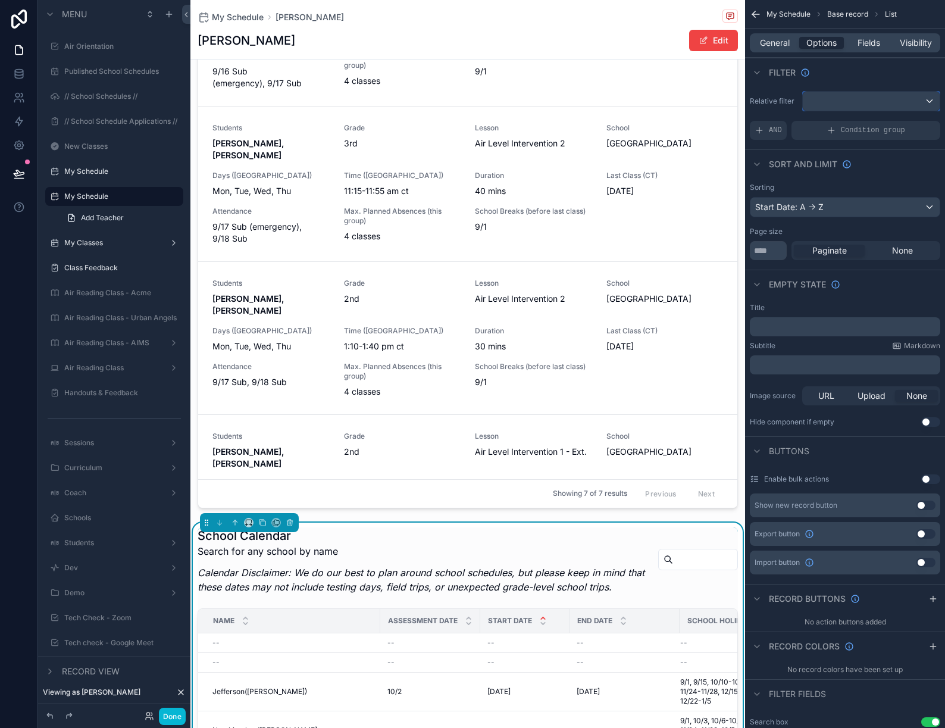
click at [873, 99] on div "scrollable content" at bounding box center [871, 101] width 137 height 19
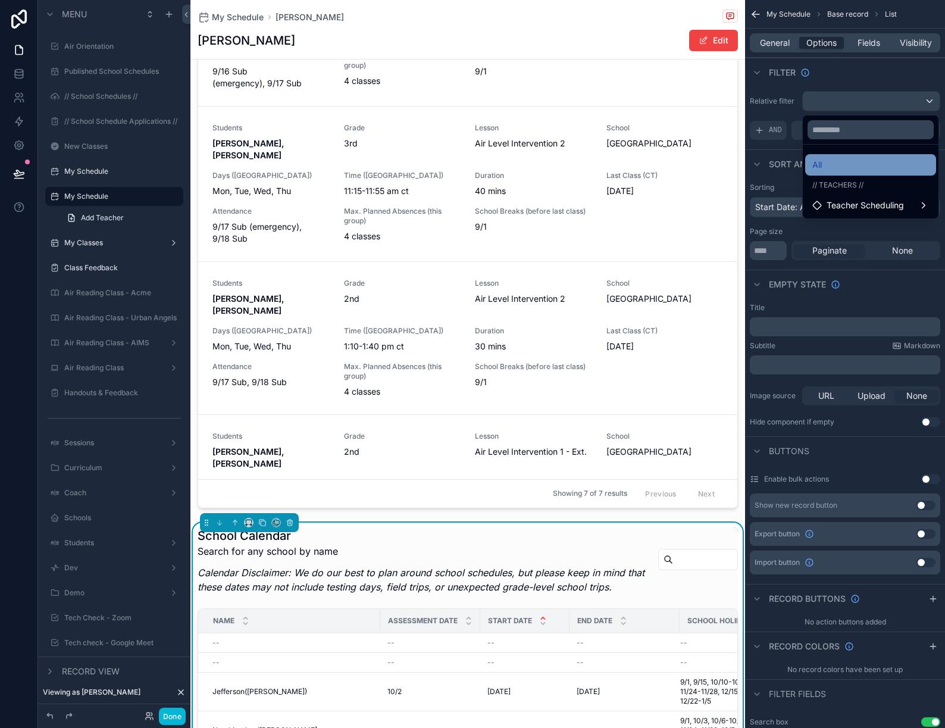
click at [832, 166] on div "All" at bounding box center [870, 165] width 117 height 14
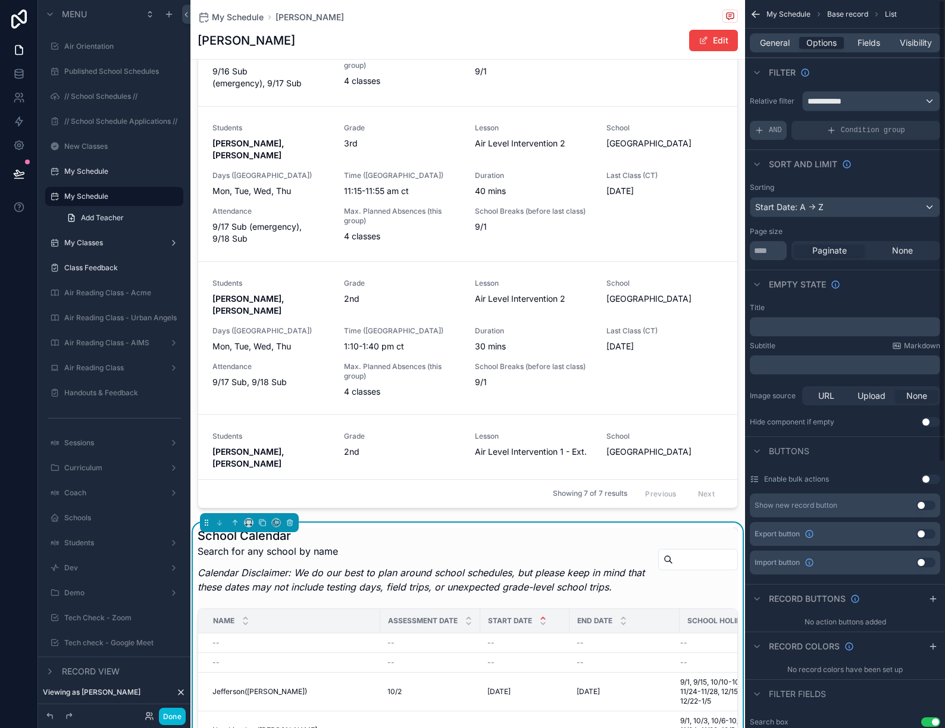
click at [778, 129] on span "AND" at bounding box center [775, 131] width 13 height 10
click at [908, 123] on icon "scrollable content" at bounding box center [910, 121] width 7 height 7
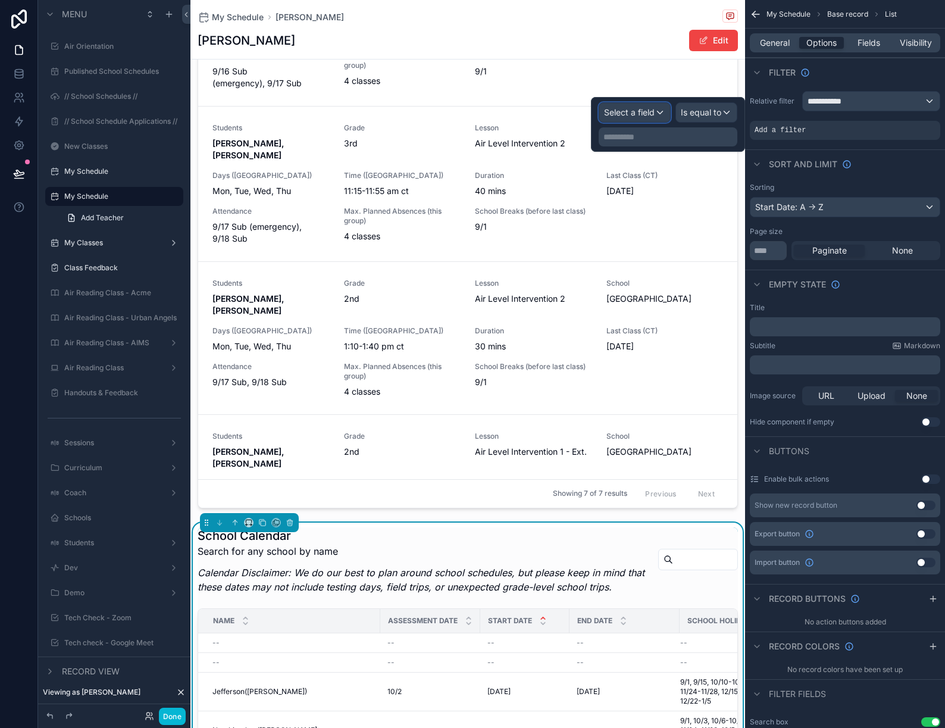
click at [638, 109] on span "Select a field" at bounding box center [629, 112] width 51 height 10
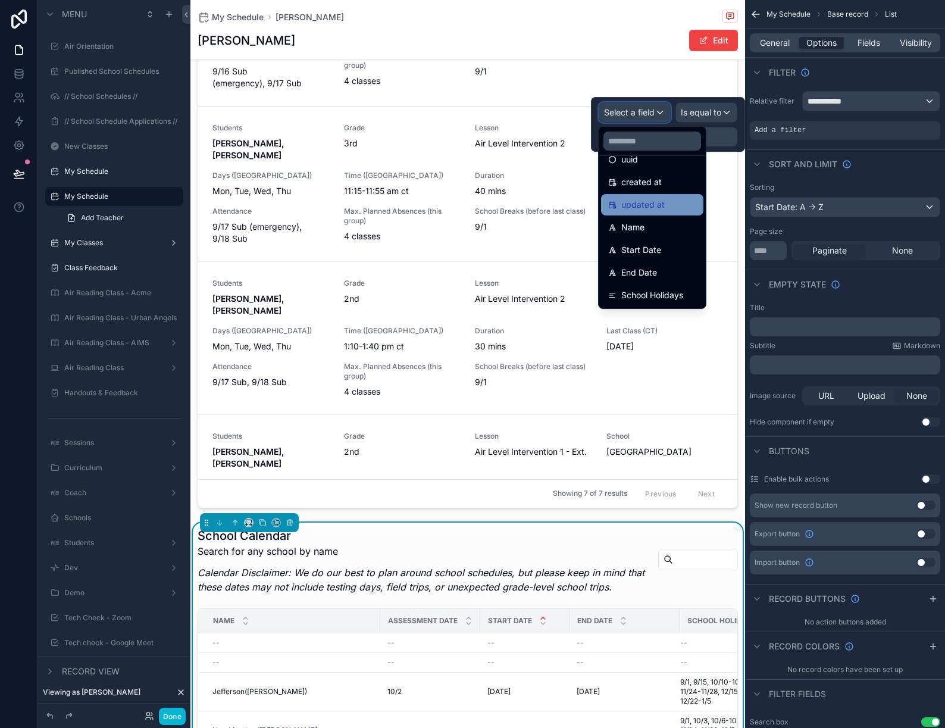
scroll to position [43, 0]
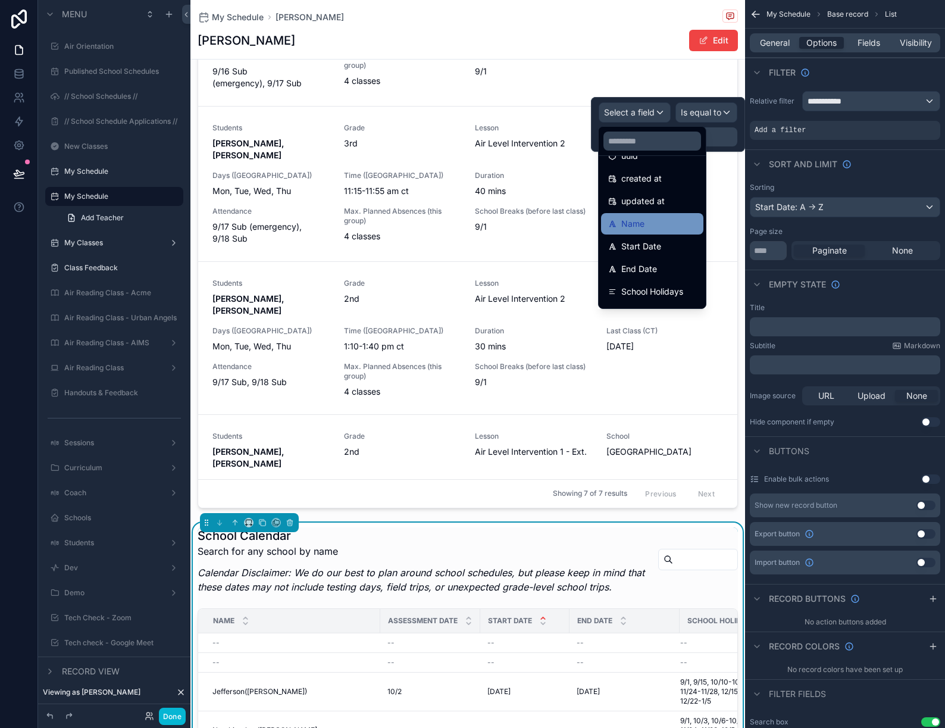
click at [655, 229] on div "Name" at bounding box center [652, 224] width 88 height 14
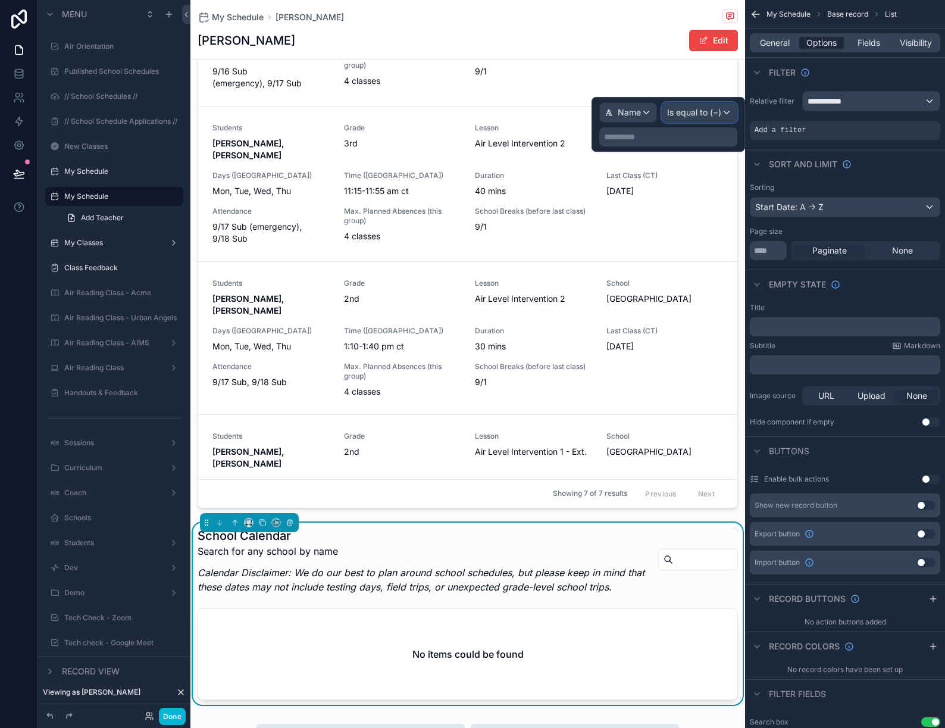
click at [688, 121] on div "Is equal to (=)" at bounding box center [699, 112] width 74 height 19
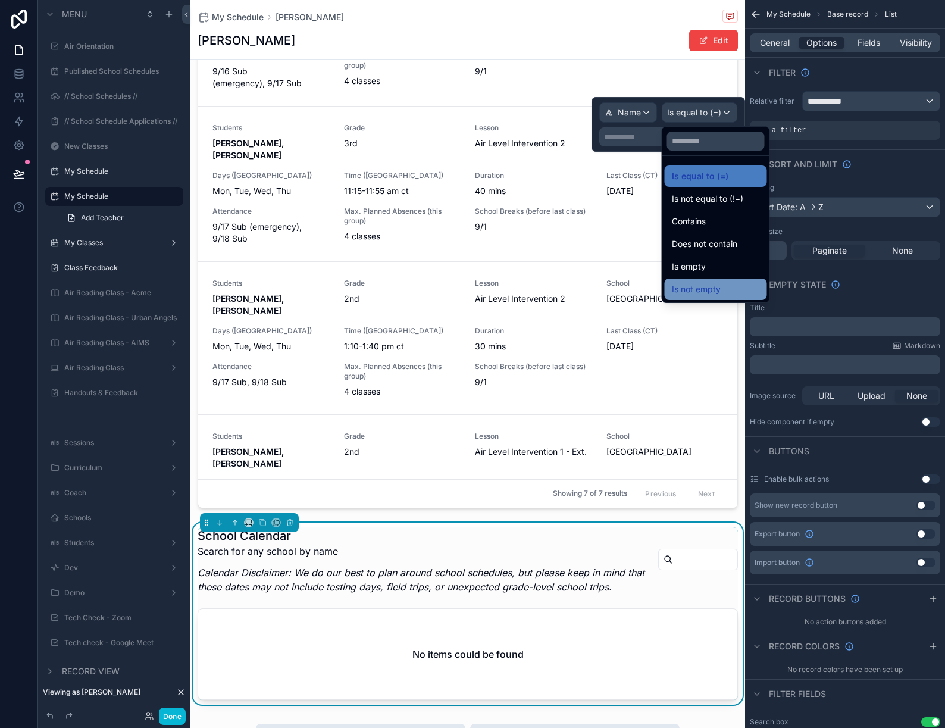
click at [705, 289] on span "Is not empty" at bounding box center [696, 289] width 49 height 14
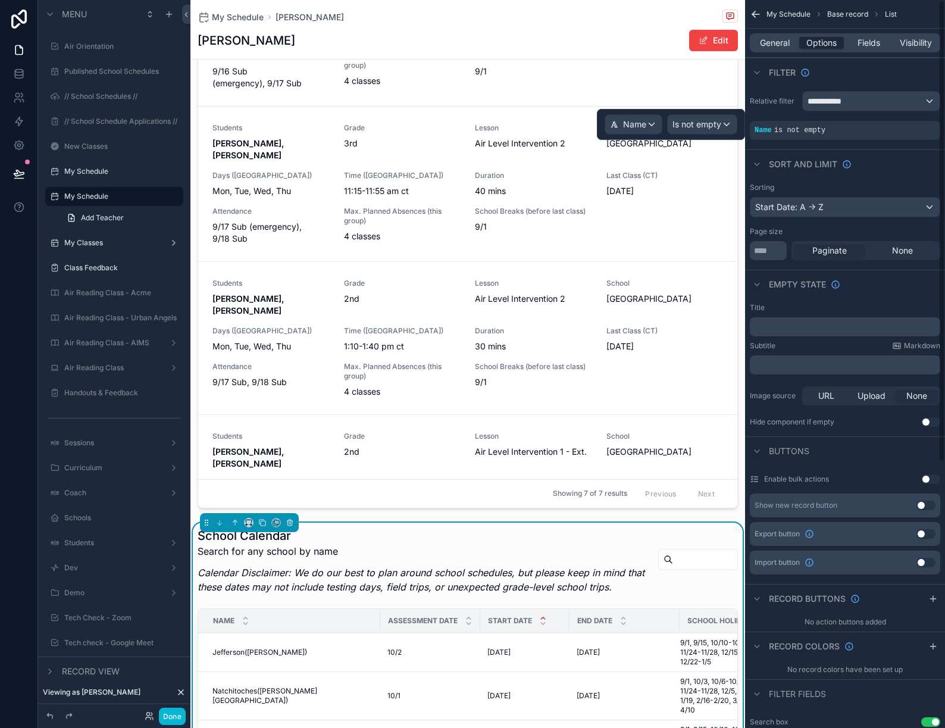
click at [876, 297] on div "Empty state" at bounding box center [845, 283] width 200 height 29
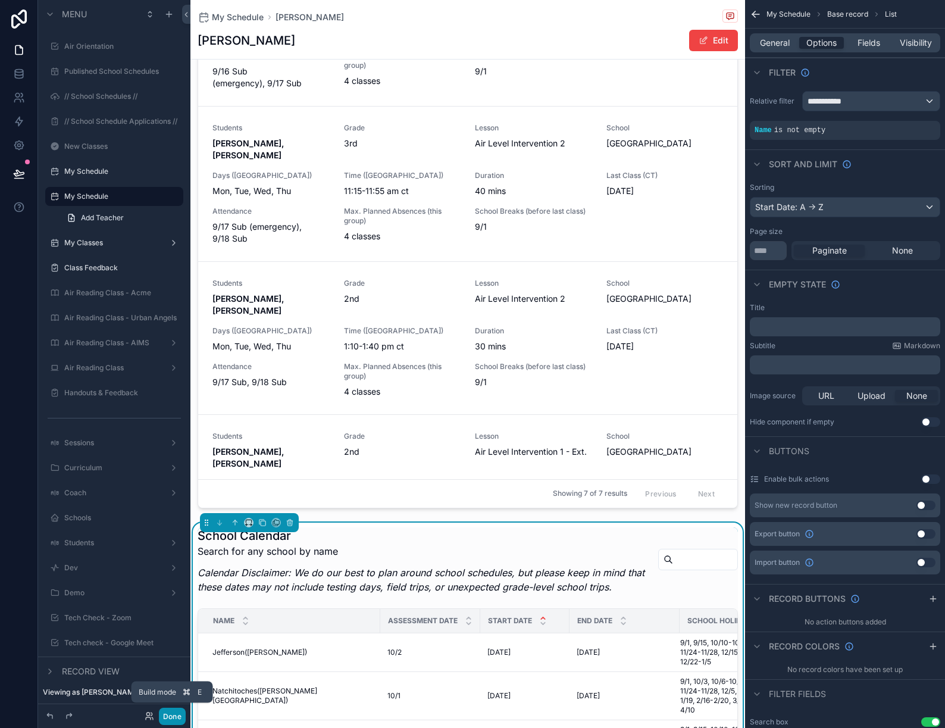
click at [171, 715] on button "Done" at bounding box center [172, 715] width 27 height 17
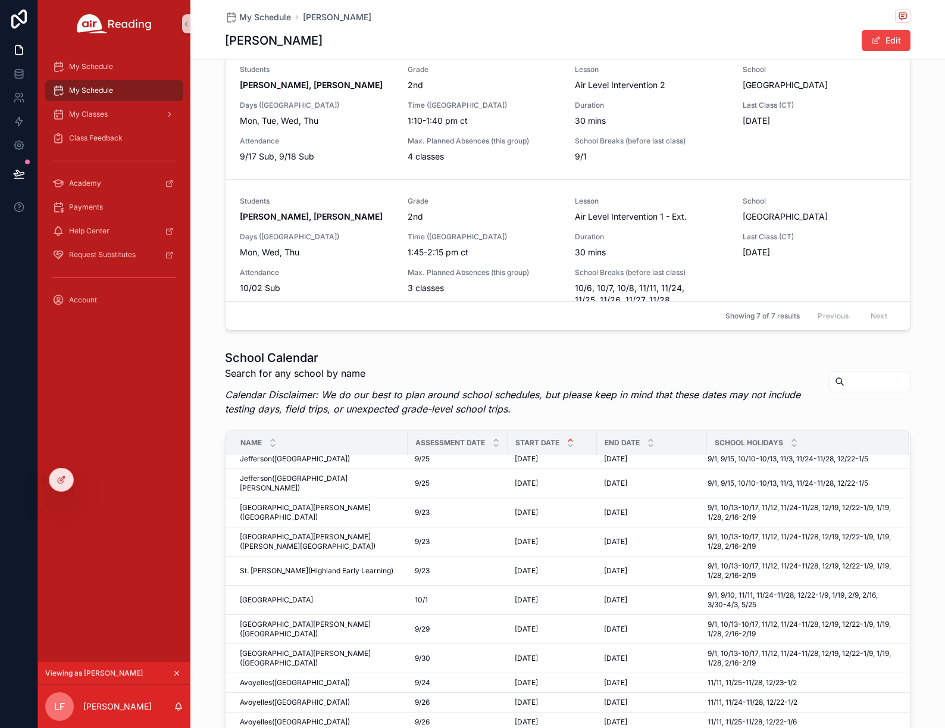
scroll to position [819, 0]
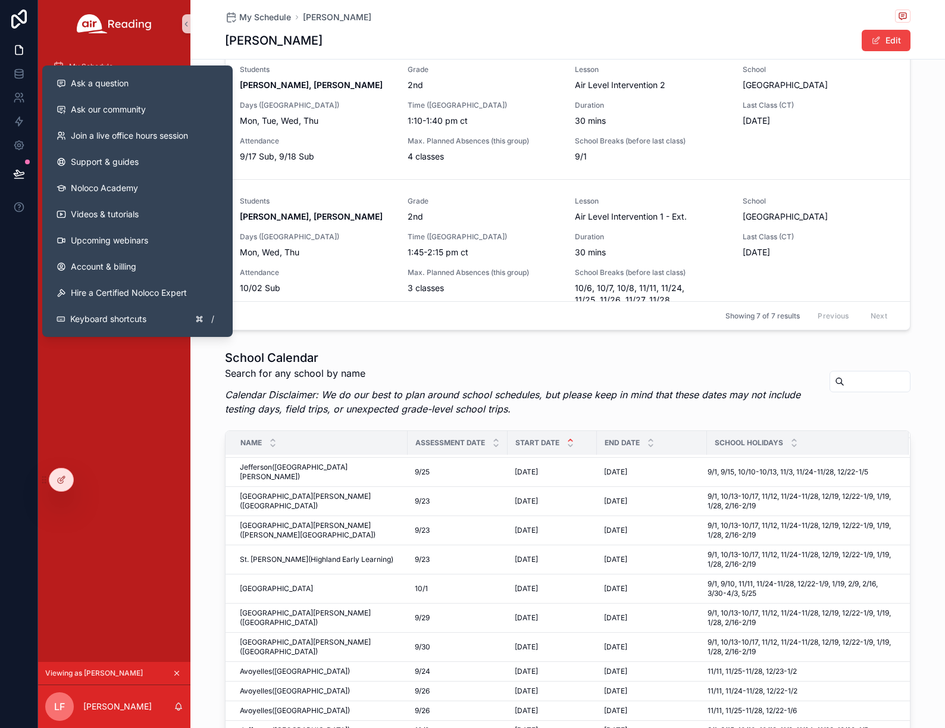
click at [90, 394] on div "My Schedule My Schedule My Classes Class Feedback Academy Payments Help Center …" at bounding box center [114, 355] width 152 height 614
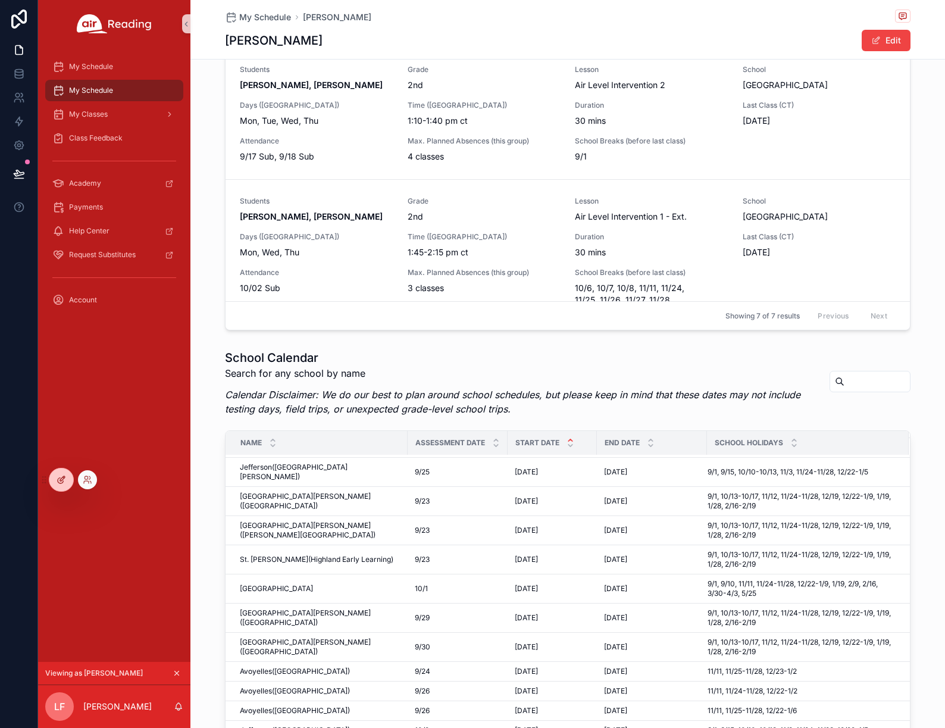
click at [66, 477] on div at bounding box center [61, 479] width 24 height 23
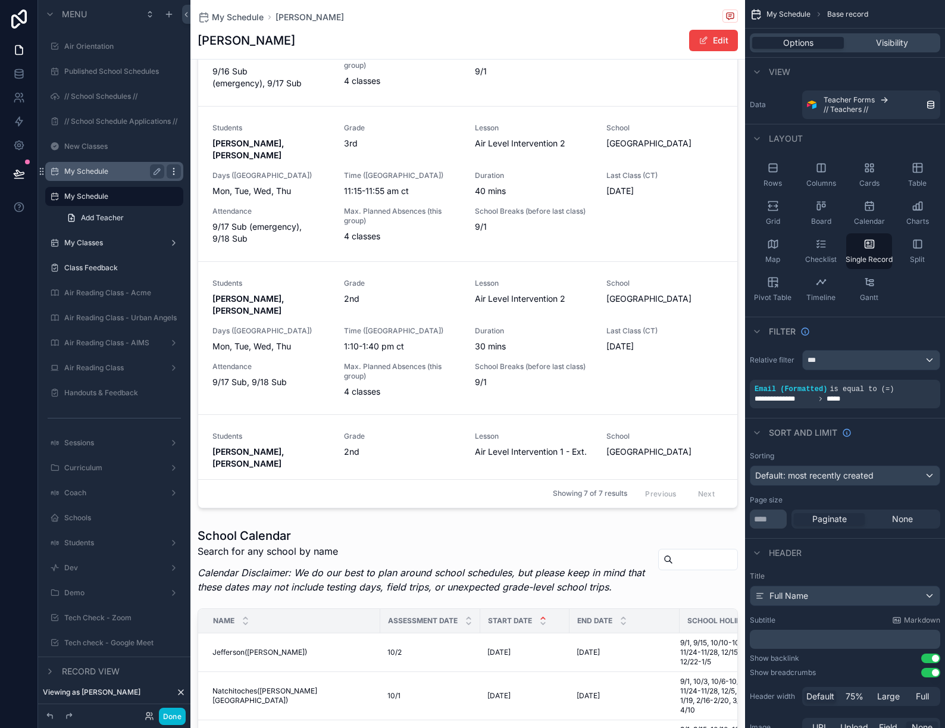
click at [174, 171] on icon "scrollable content" at bounding box center [174, 172] width 10 height 10
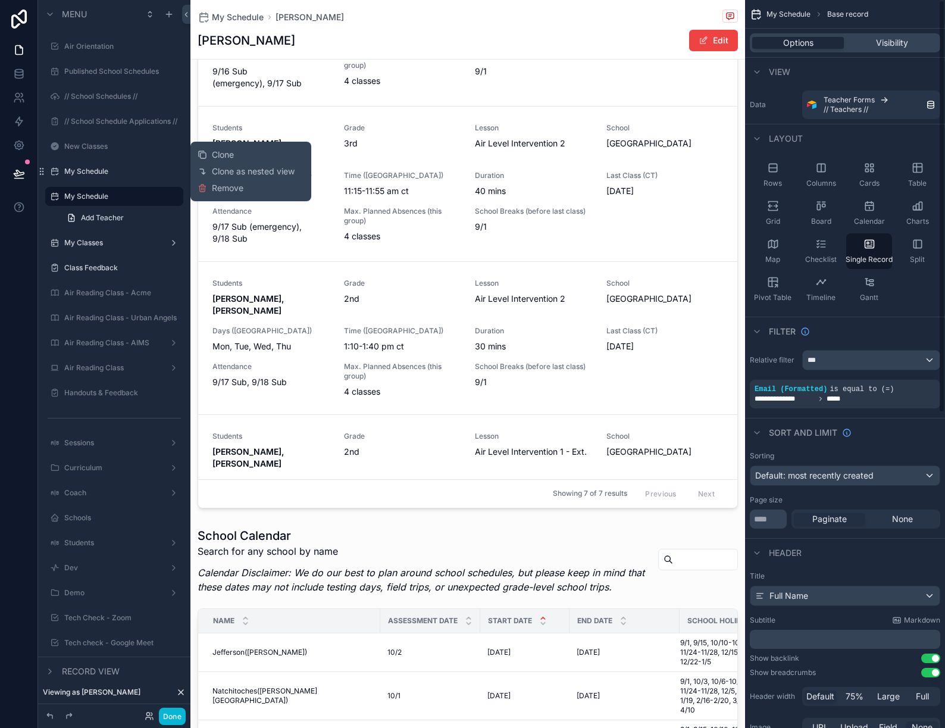
click at [895, 569] on div "Title Full Name Subtitle Markdown ﻿ Show backlink Use setting Show breadcrumbs …" at bounding box center [845, 654] width 200 height 177
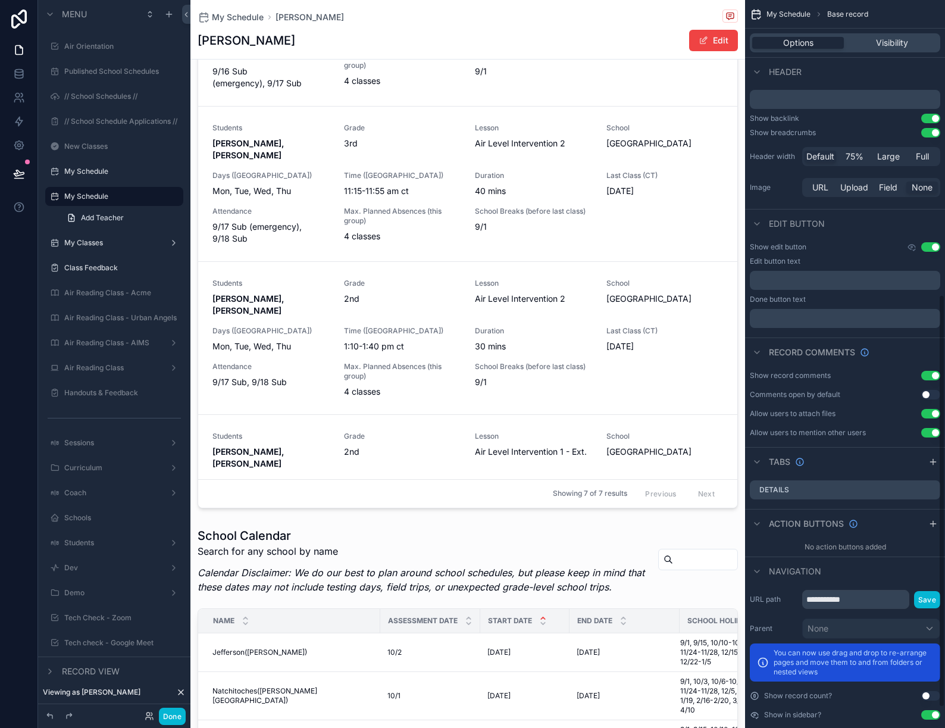
scroll to position [555, 0]
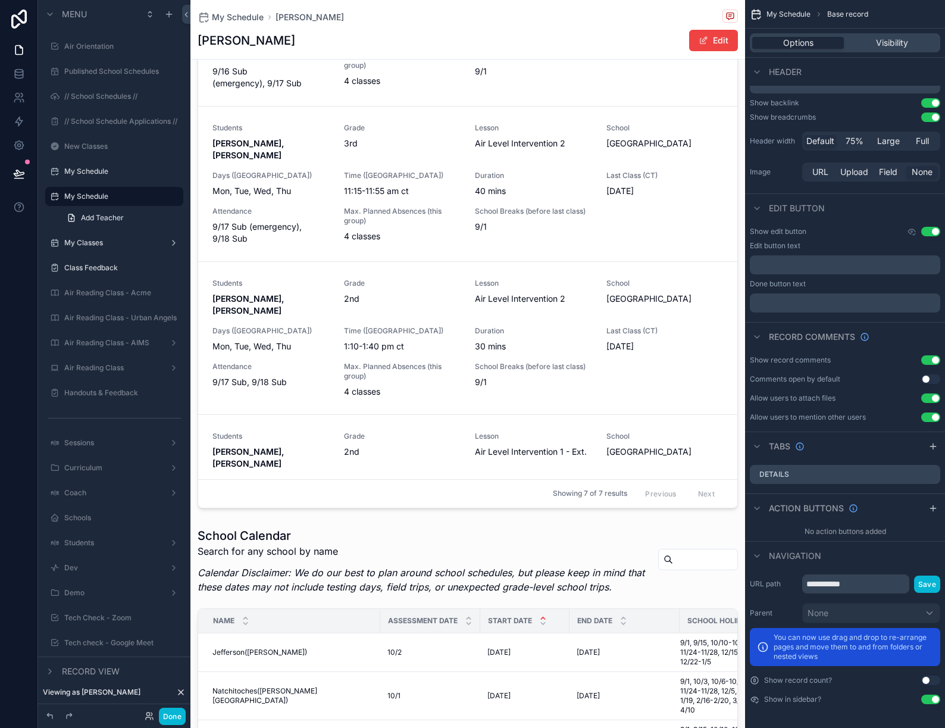
click at [931, 701] on button "Use setting" at bounding box center [930, 699] width 19 height 10
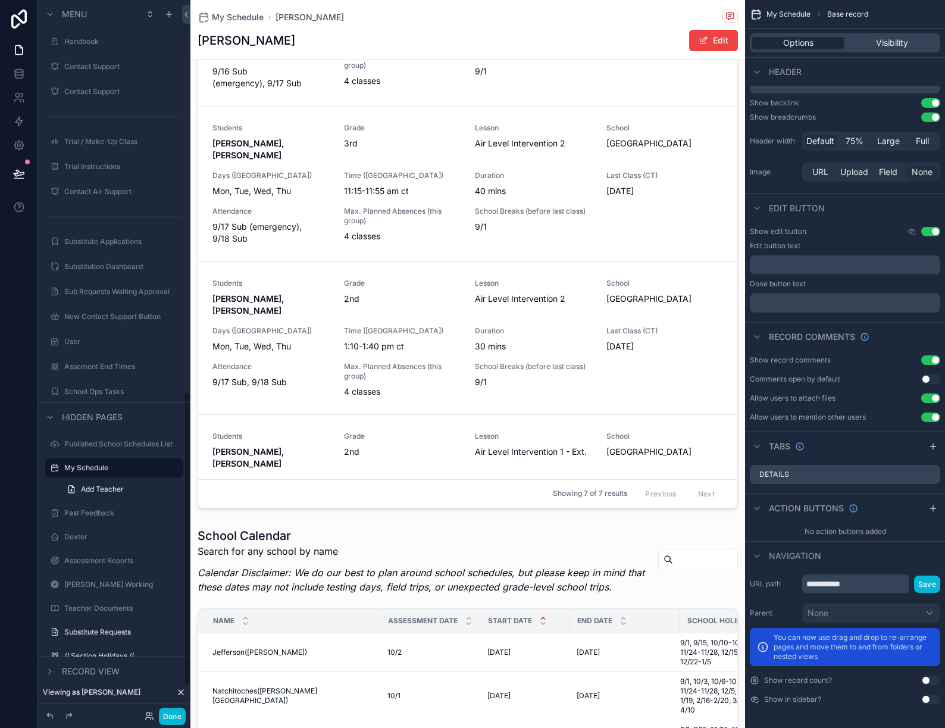
scroll to position [1018, 0]
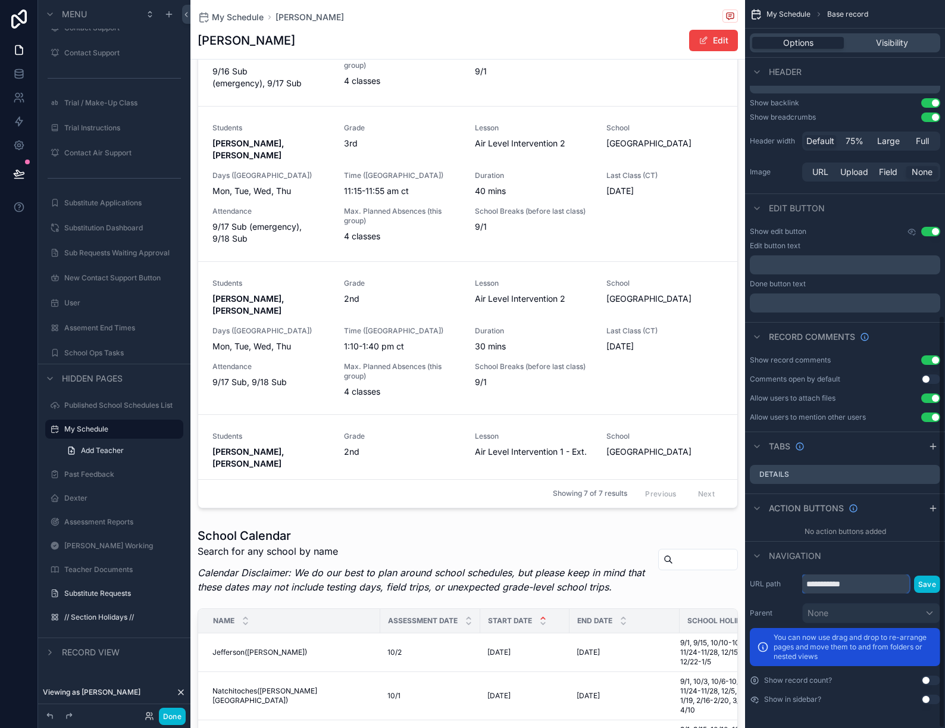
click at [872, 584] on input "**********" at bounding box center [855, 583] width 107 height 19
type input "**********"
click at [929, 584] on button "Save" at bounding box center [927, 583] width 26 height 17
click at [927, 584] on button "Save" at bounding box center [927, 583] width 26 height 17
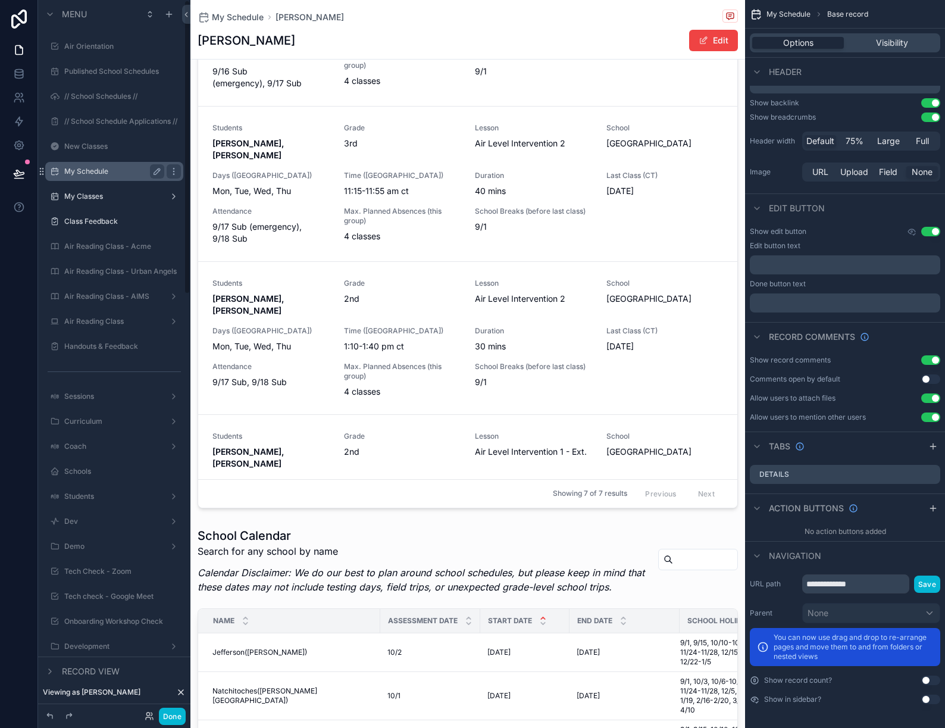
click at [107, 169] on label "My Schedule" at bounding box center [111, 172] width 95 height 10
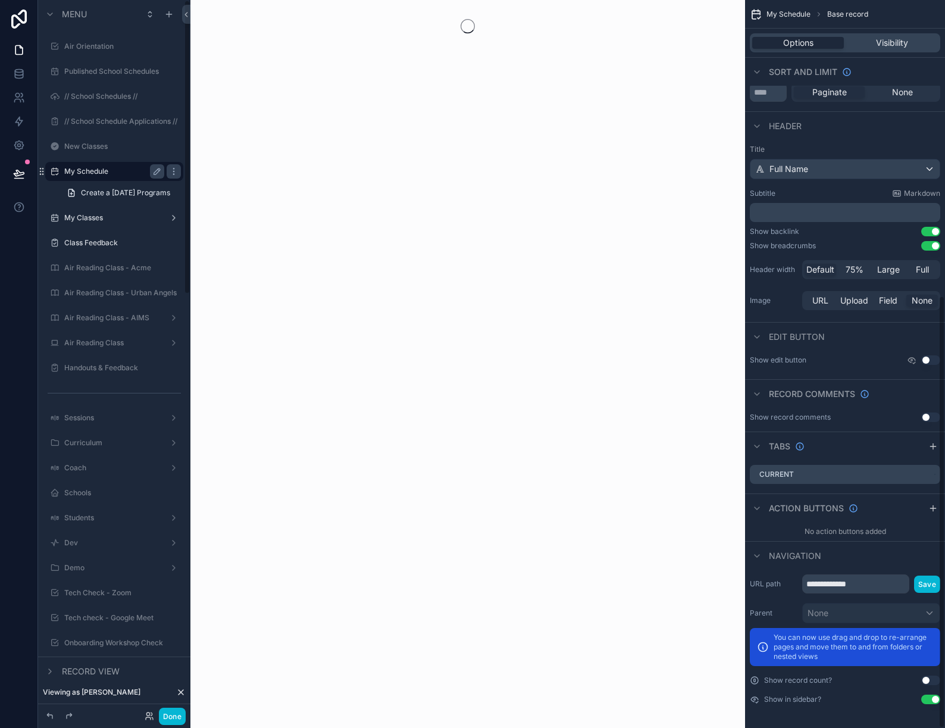
scroll to position [498, 0]
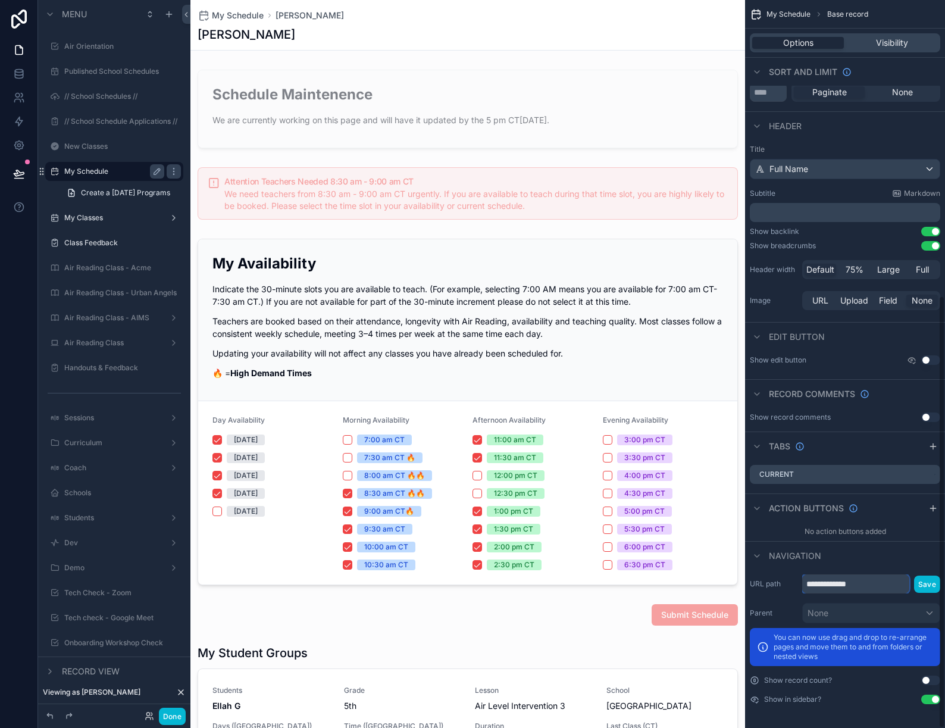
click at [875, 584] on input "**********" at bounding box center [855, 583] width 107 height 19
type input "**********"
click at [927, 583] on button "Save" at bounding box center [927, 583] width 26 height 17
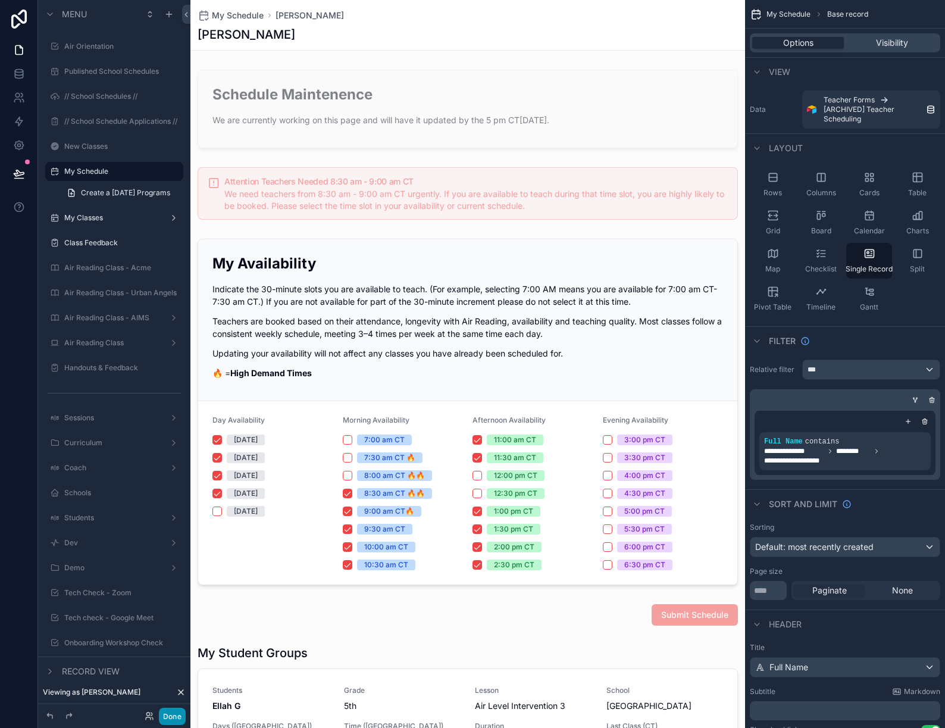
click at [176, 712] on button "Done" at bounding box center [172, 715] width 27 height 17
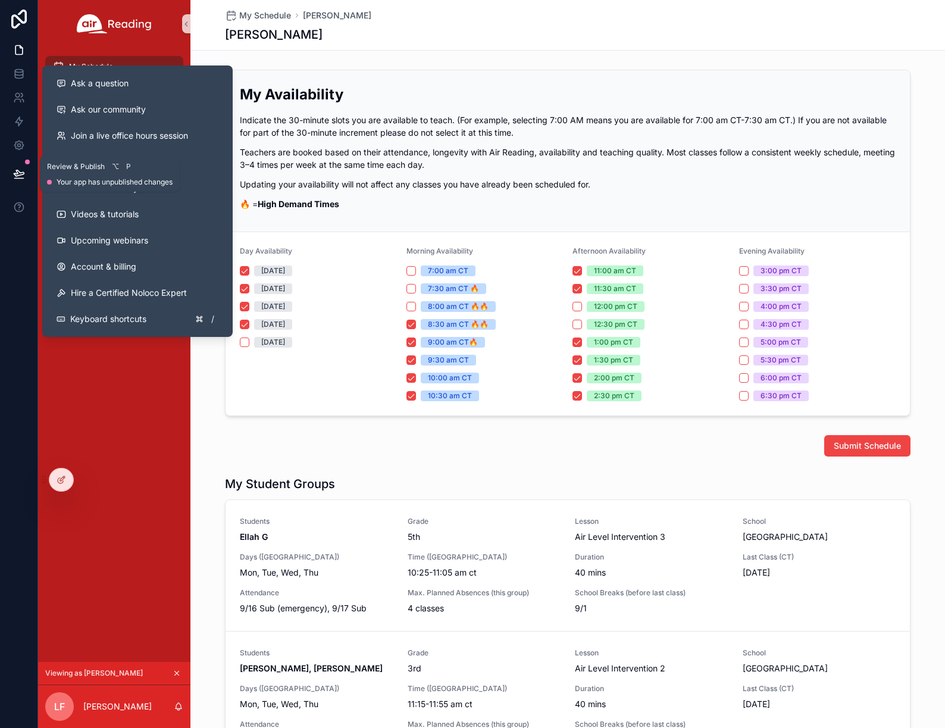
click at [18, 174] on icon at bounding box center [19, 174] width 12 height 12
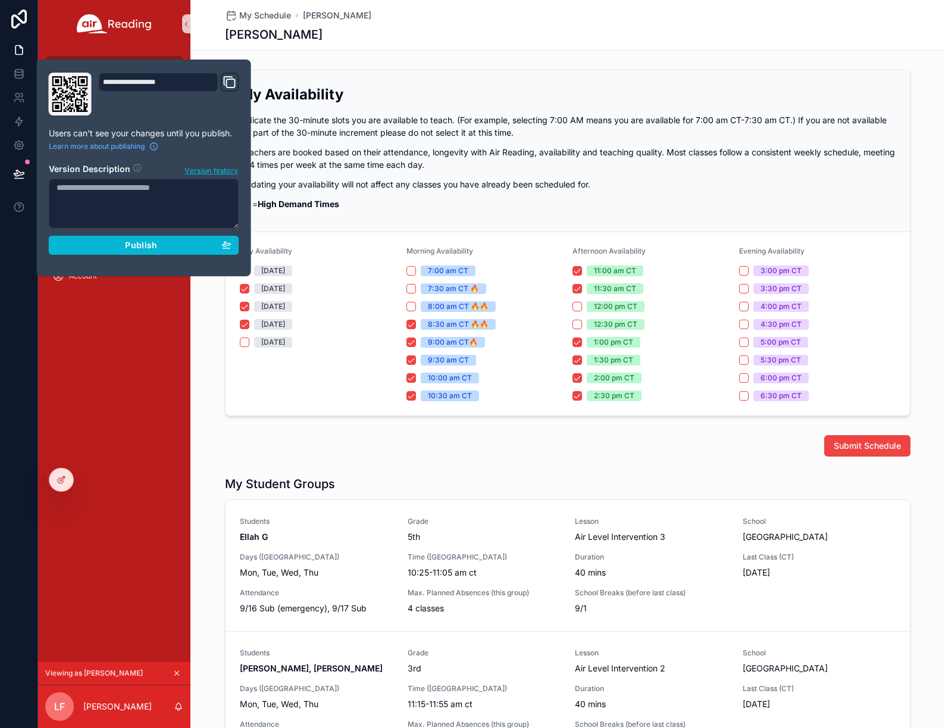
click at [138, 205] on textarea at bounding box center [144, 203] width 190 height 50
type textarea "**********"
click at [130, 255] on div "**********" at bounding box center [144, 168] width 200 height 190
click at [130, 244] on span "Publish" at bounding box center [141, 245] width 32 height 11
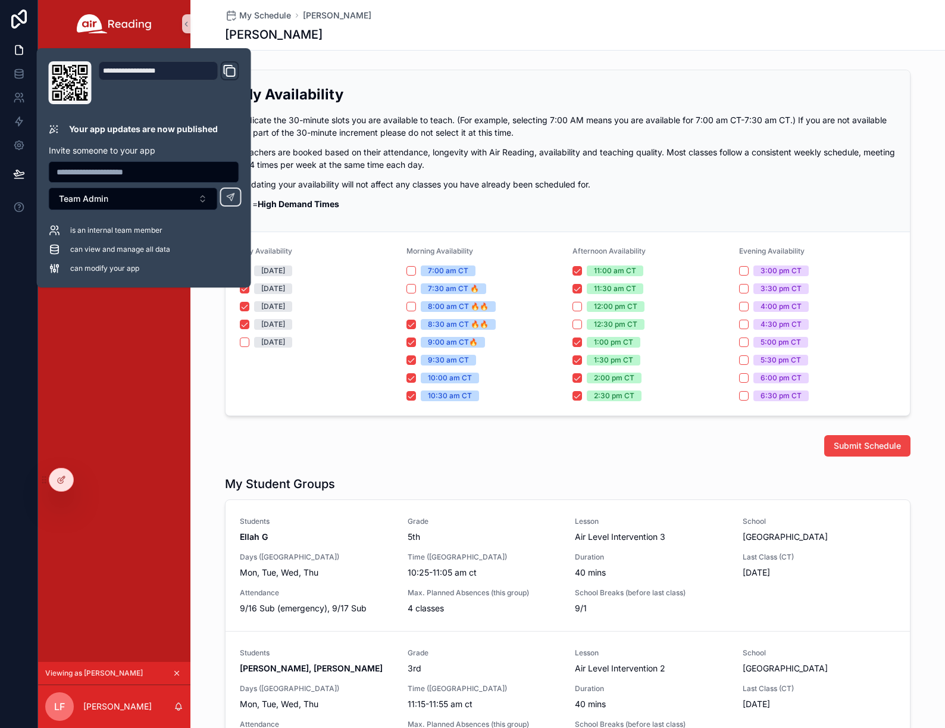
click at [127, 385] on div "My Schedule My Classes Class Feedback Academy Payments Help Center Request Subs…" at bounding box center [114, 355] width 152 height 614
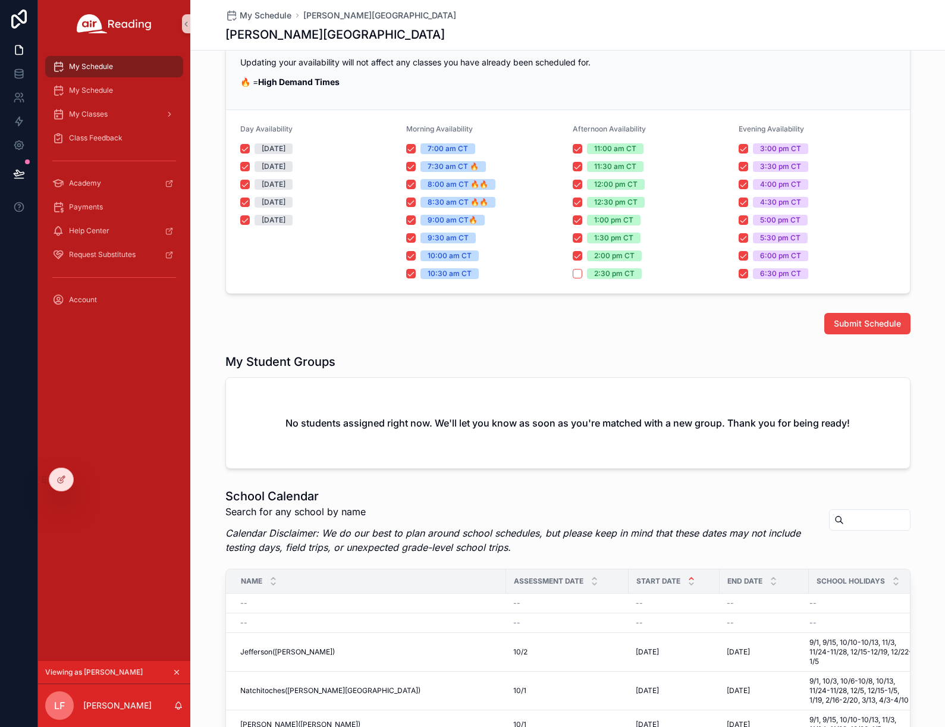
scroll to position [126, 0]
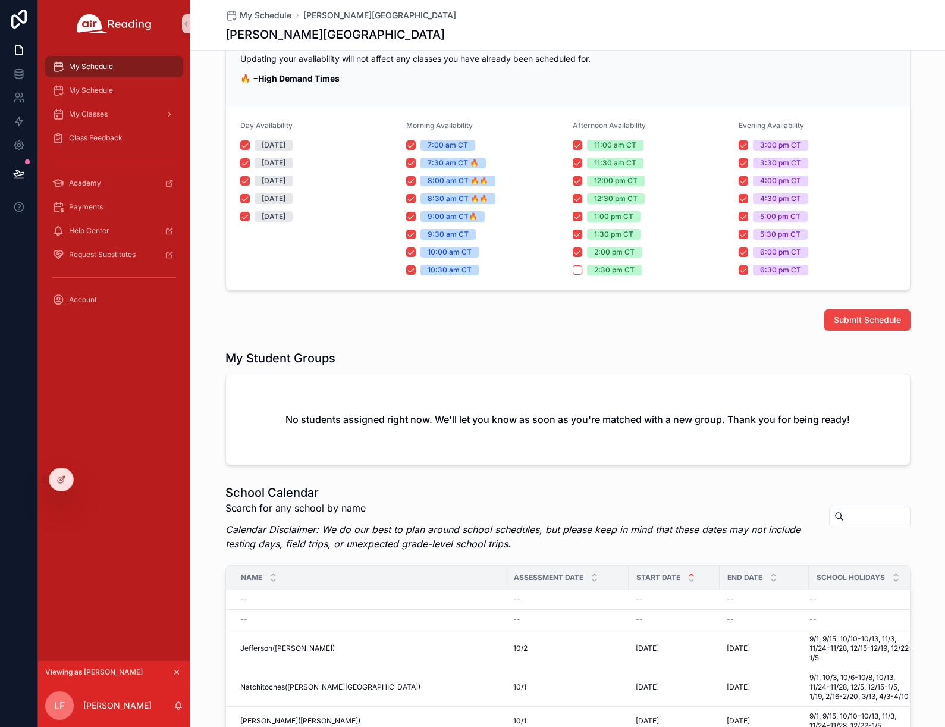
click at [111, 537] on div "My Schedule My Schedule My Classes Class Feedback Academy Payments Help Center …" at bounding box center [114, 354] width 152 height 613
click at [90, 481] on icon at bounding box center [88, 480] width 10 height 10
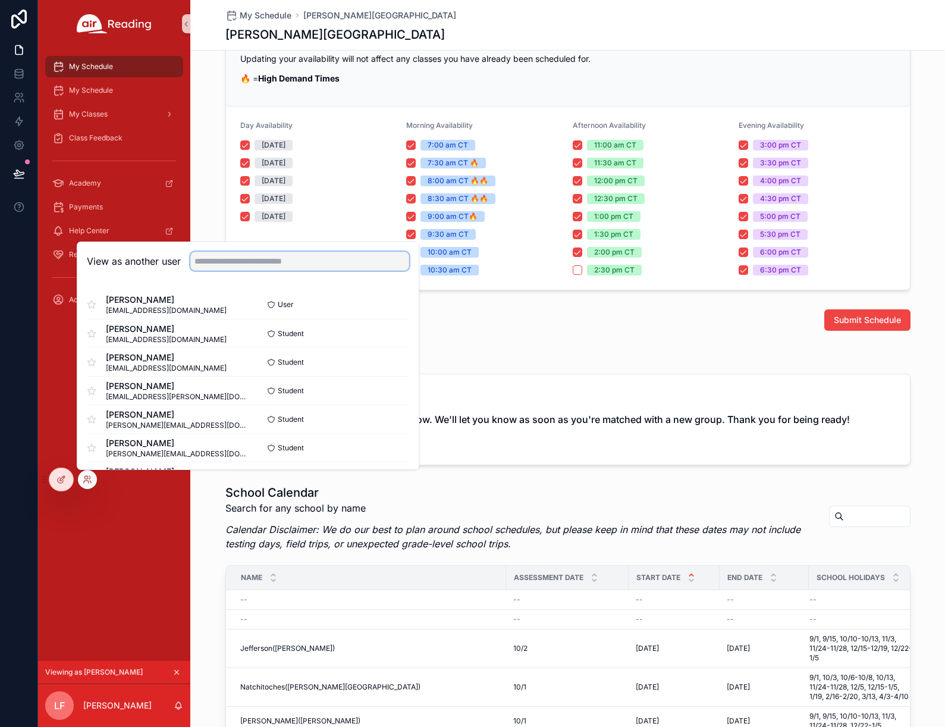
click at [205, 262] on input "text" at bounding box center [299, 261] width 219 height 19
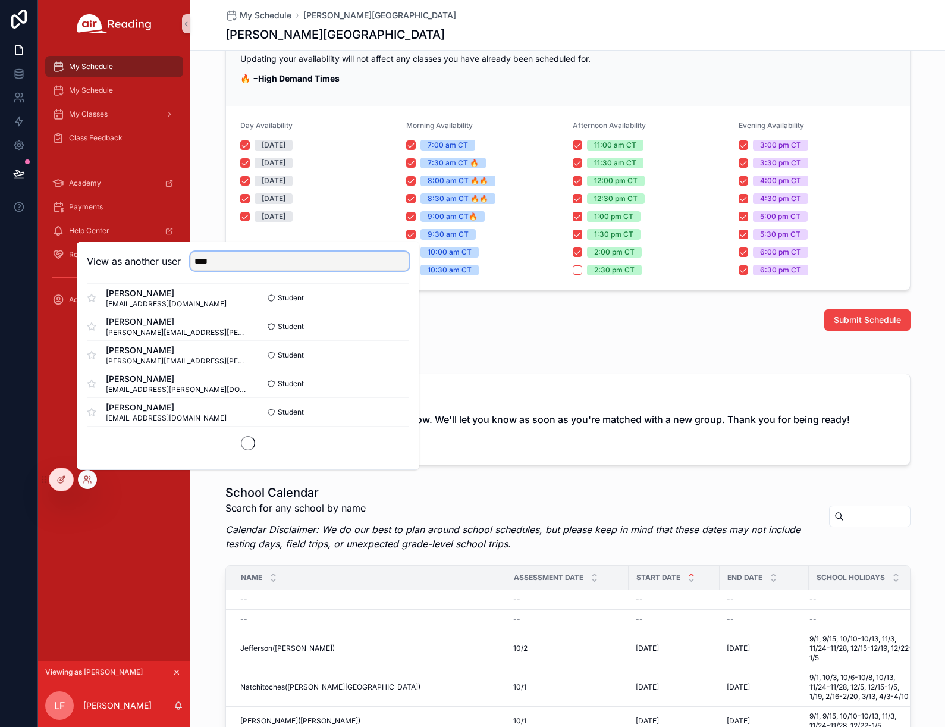
scroll to position [773, 0]
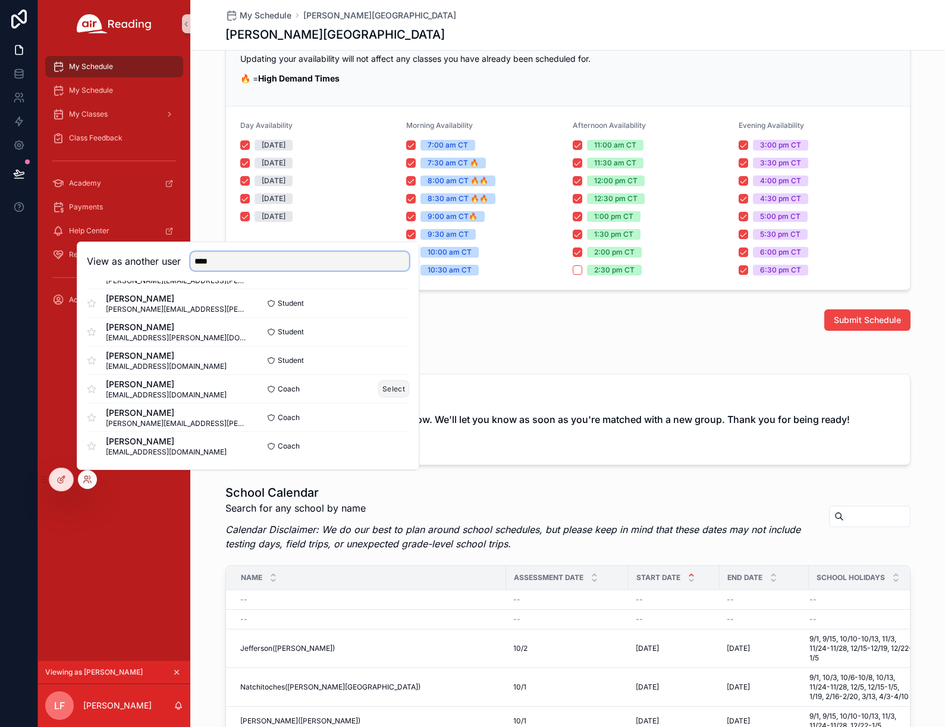
type input "****"
click at [388, 388] on button "Select" at bounding box center [393, 388] width 31 height 17
click at [0, 0] on button "Select" at bounding box center [0, 0] width 0 height 0
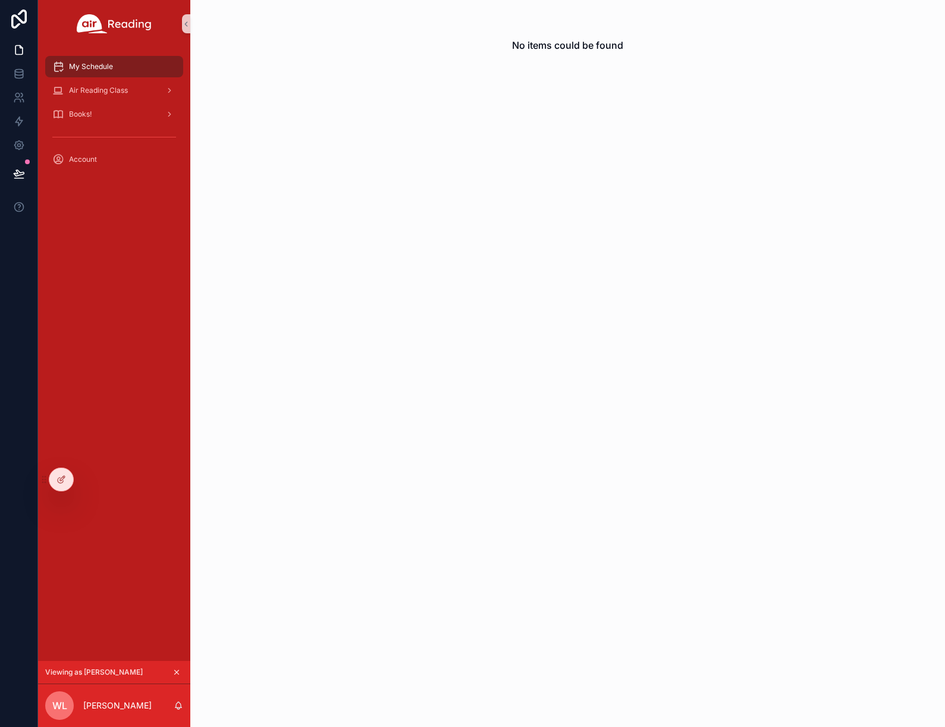
click at [111, 241] on div "My Schedule Air Reading Class Books! Account" at bounding box center [114, 354] width 152 height 613
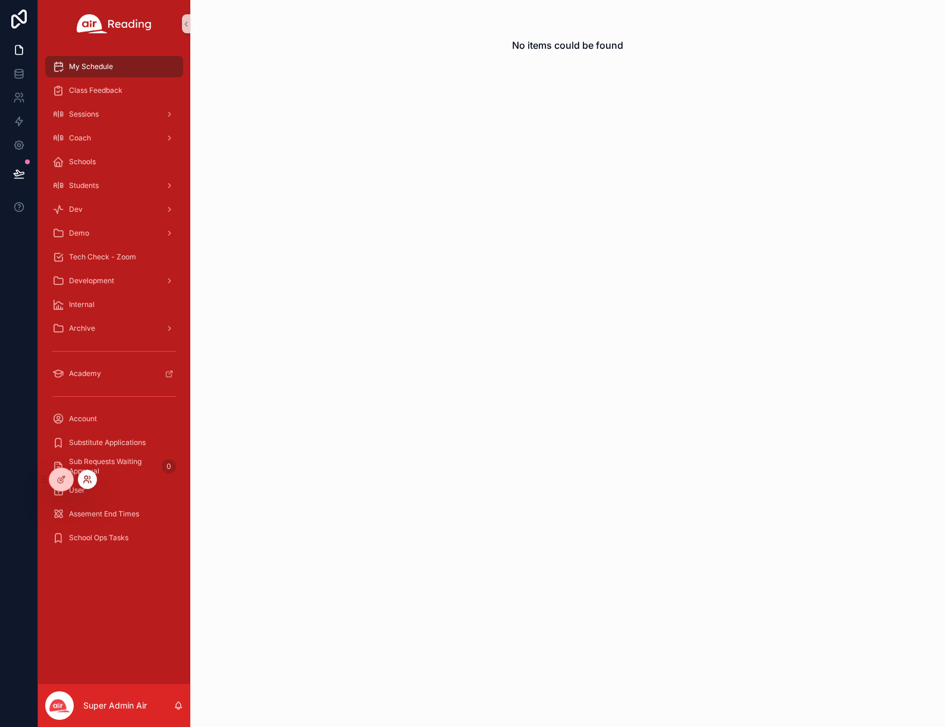
click at [87, 481] on icon at bounding box center [86, 482] width 5 height 2
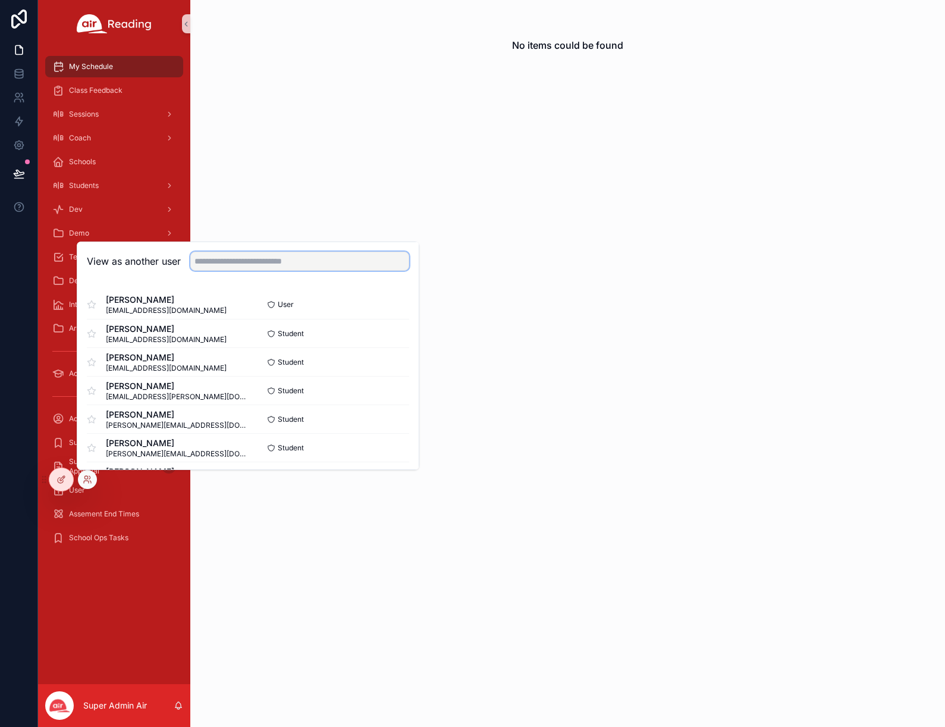
click at [222, 266] on input "text" at bounding box center [299, 261] width 219 height 19
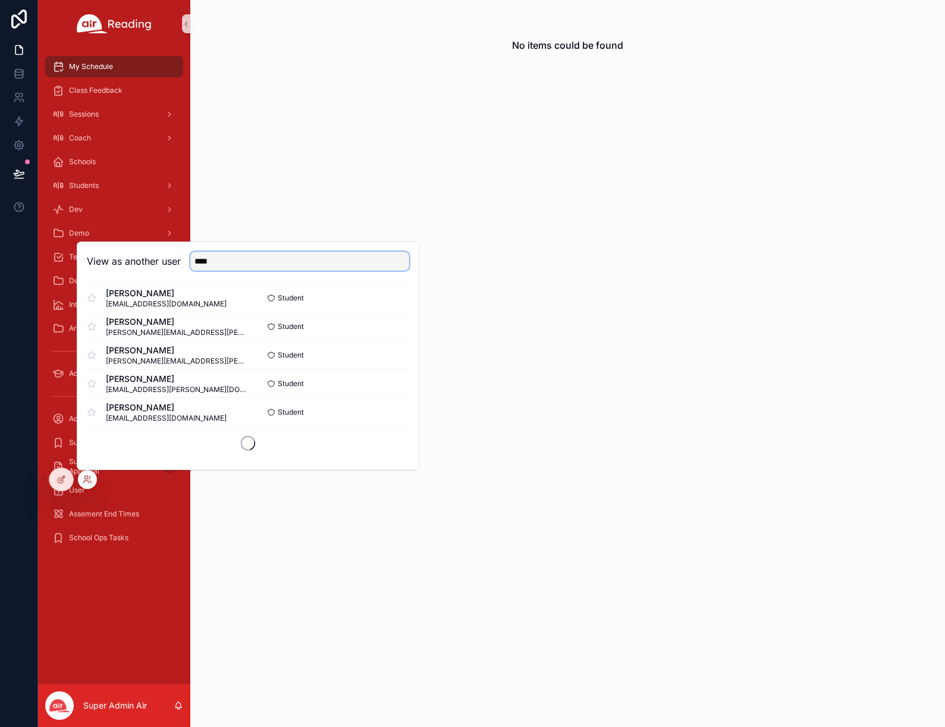
scroll to position [773, 0]
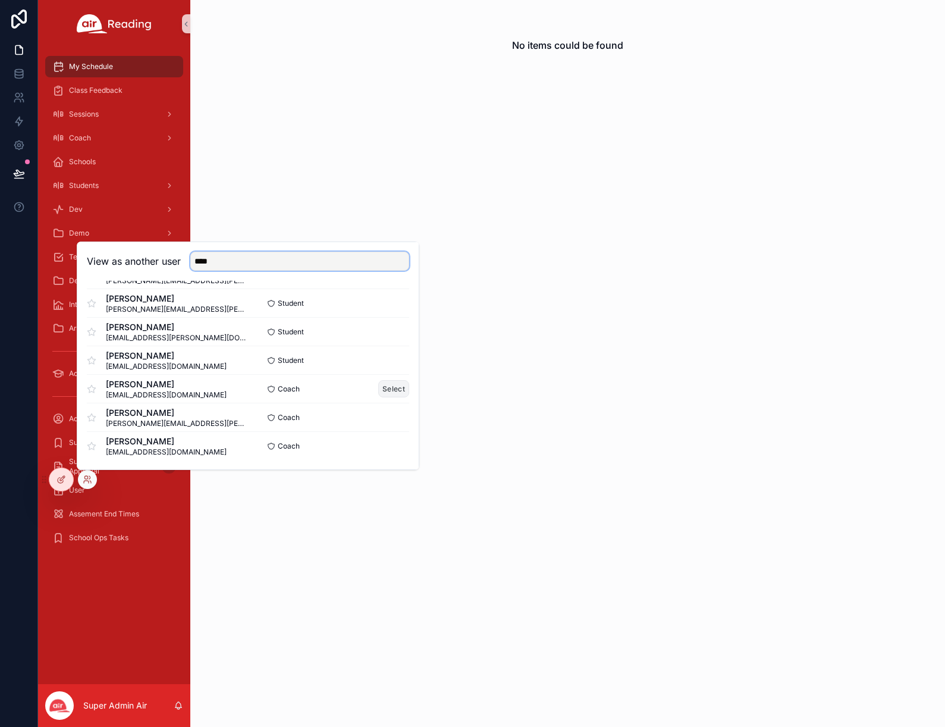
type input "****"
click at [387, 393] on button "Select" at bounding box center [393, 388] width 31 height 17
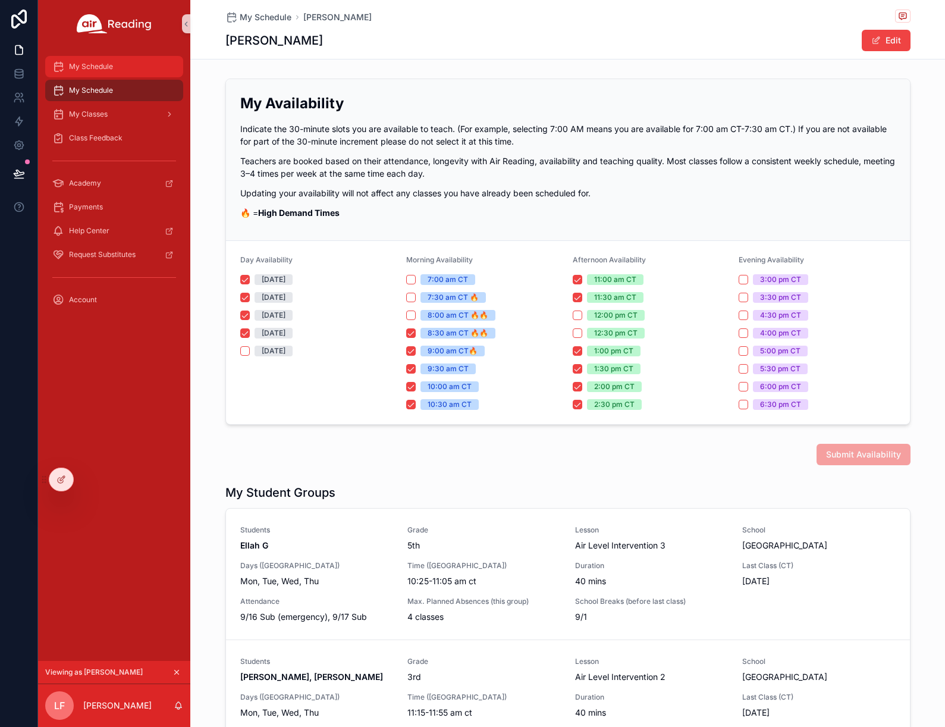
click at [112, 65] on span "My Schedule" at bounding box center [91, 67] width 44 height 10
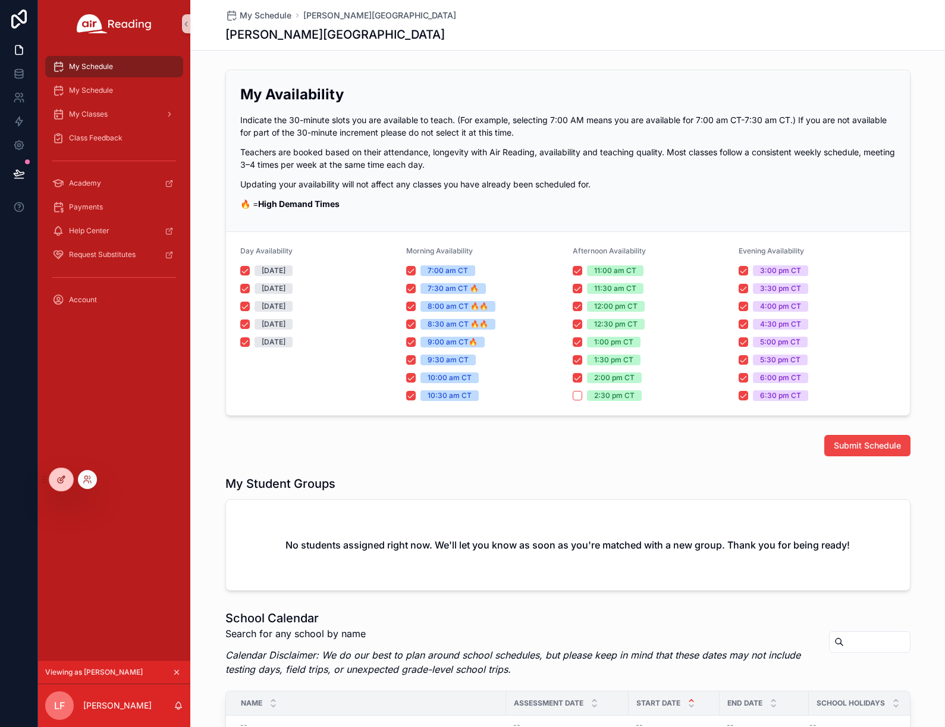
click at [62, 485] on div at bounding box center [61, 479] width 24 height 23
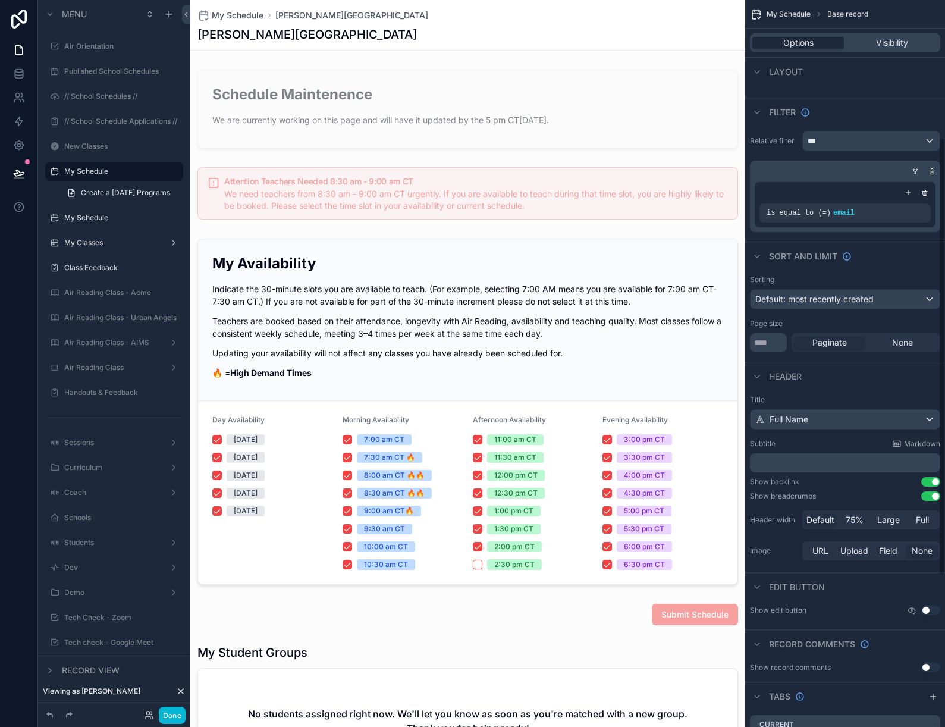
scroll to position [229, 0]
click at [173, 716] on button "Done" at bounding box center [172, 715] width 27 height 17
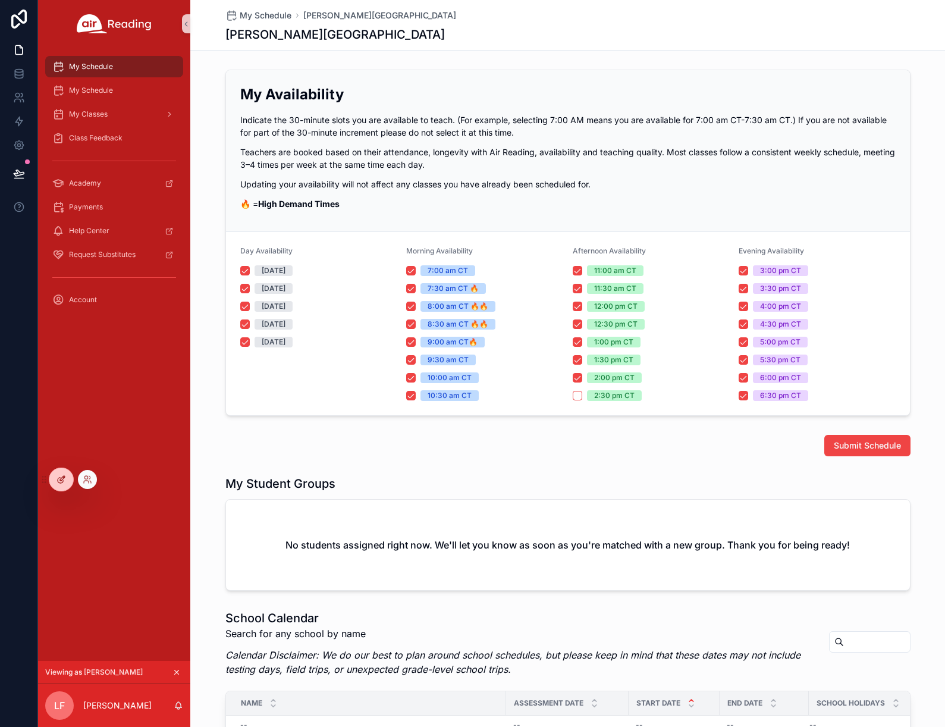
click at [65, 485] on div at bounding box center [61, 479] width 24 height 23
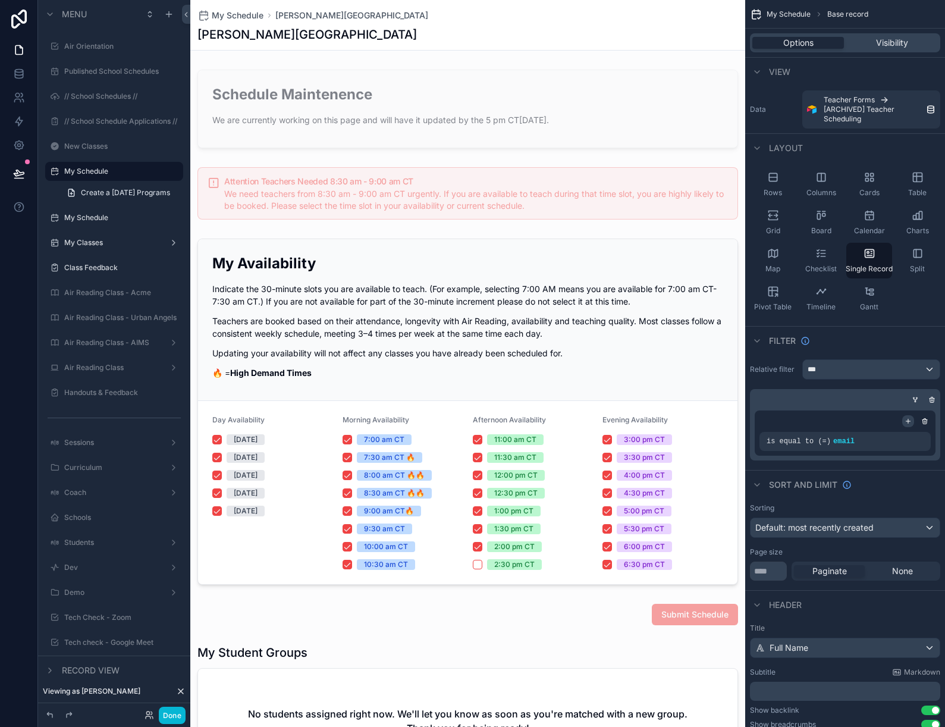
click at [911, 422] on icon "scrollable content" at bounding box center [908, 421] width 7 height 7
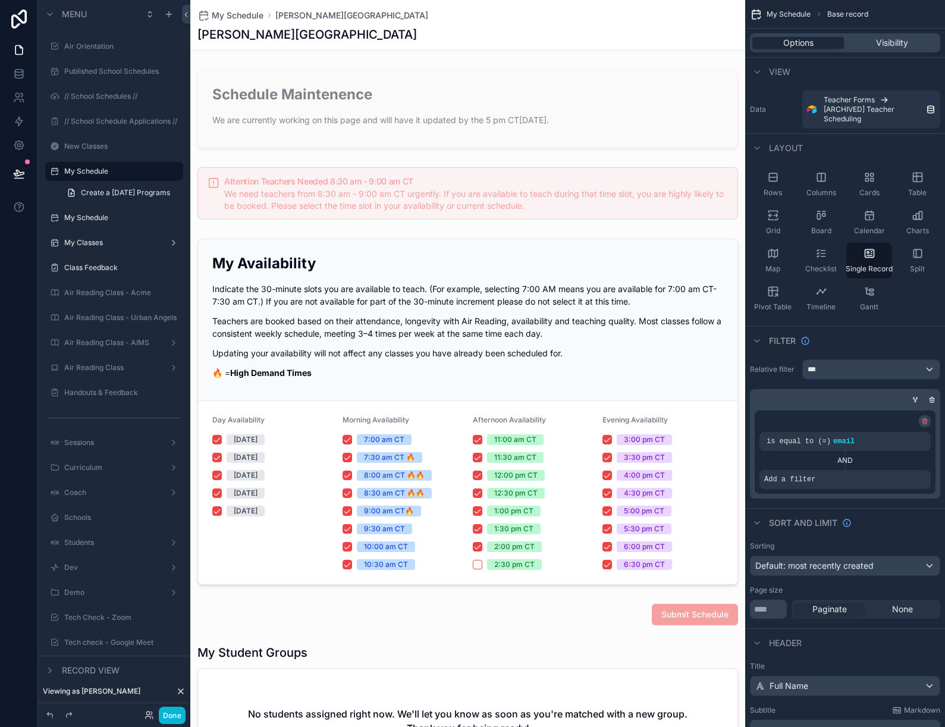
click at [926, 422] on icon "scrollable content" at bounding box center [925, 421] width 7 height 7
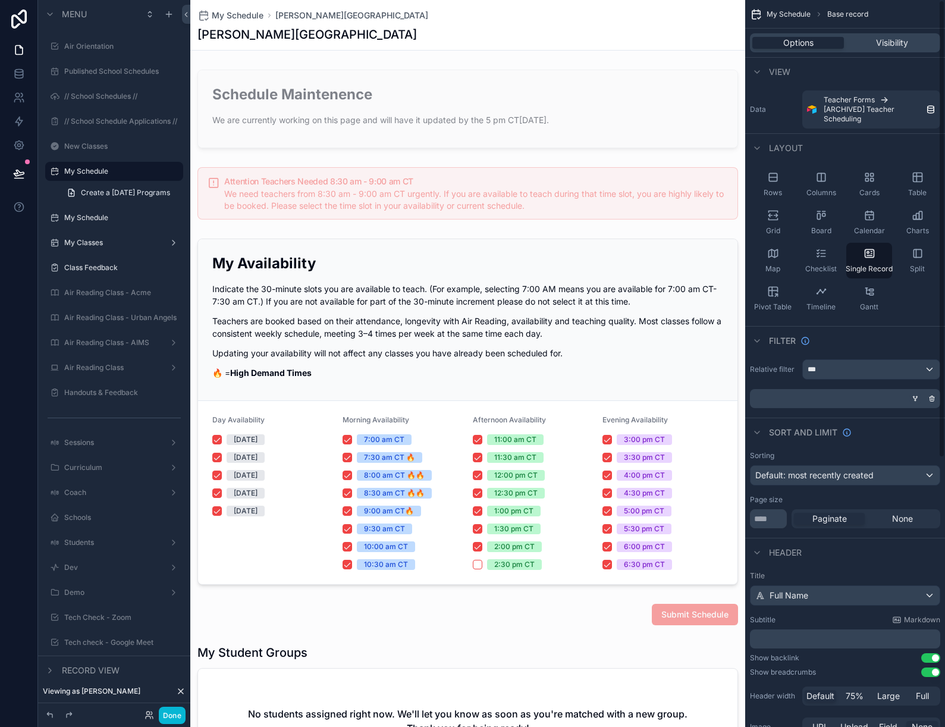
click at [917, 396] on icon "scrollable content" at bounding box center [915, 398] width 7 height 7
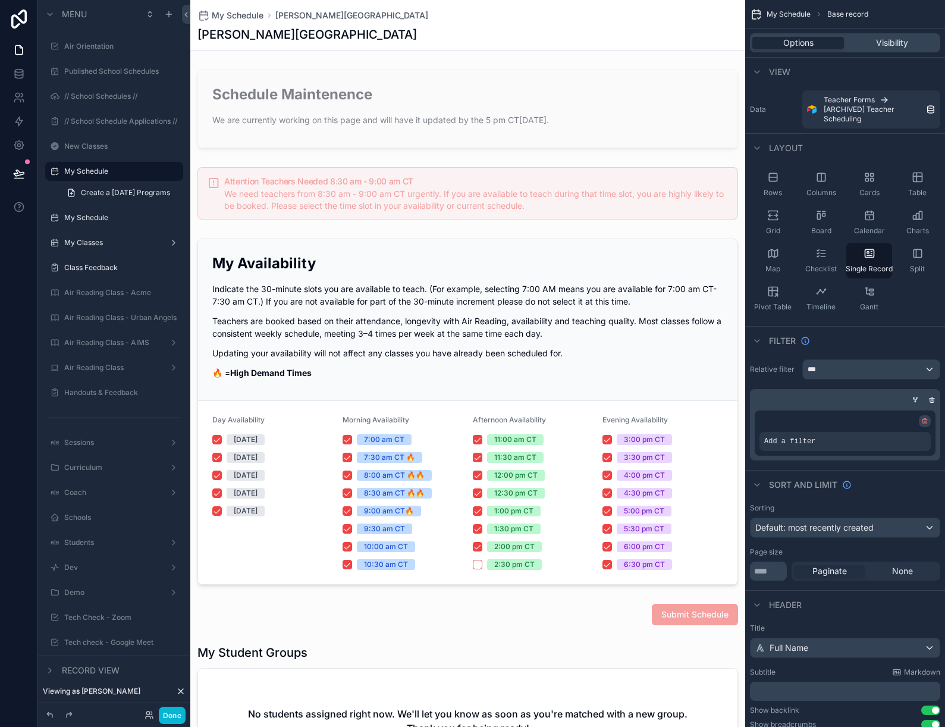
click at [925, 423] on icon "scrollable content" at bounding box center [925, 421] width 7 height 7
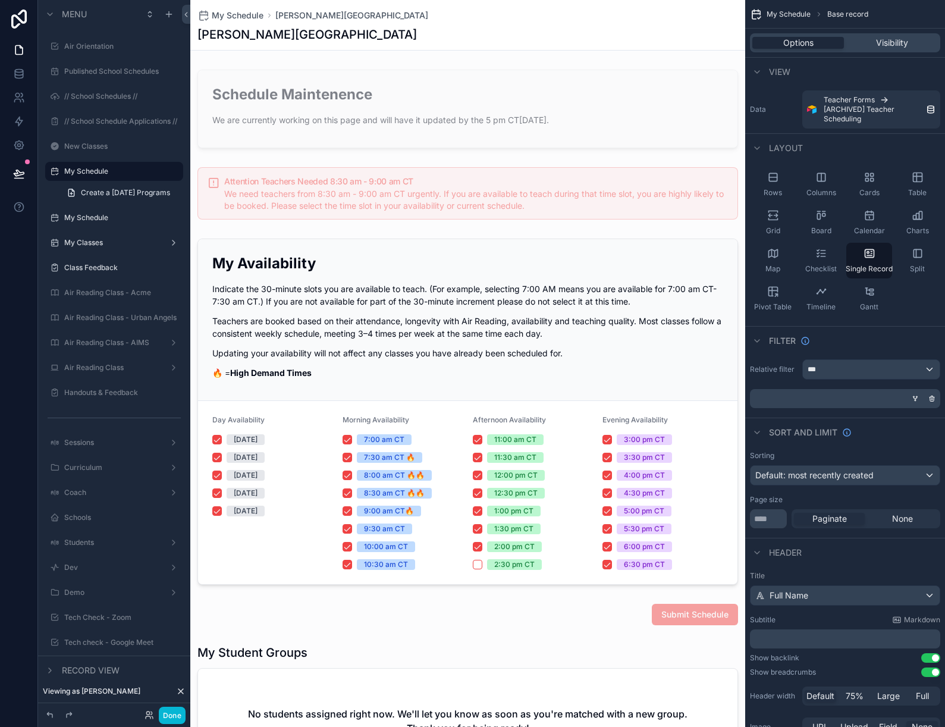
click at [883, 385] on div "Relative filter ***" at bounding box center [845, 384] width 200 height 58
click at [922, 368] on div "***" at bounding box center [871, 369] width 137 height 19
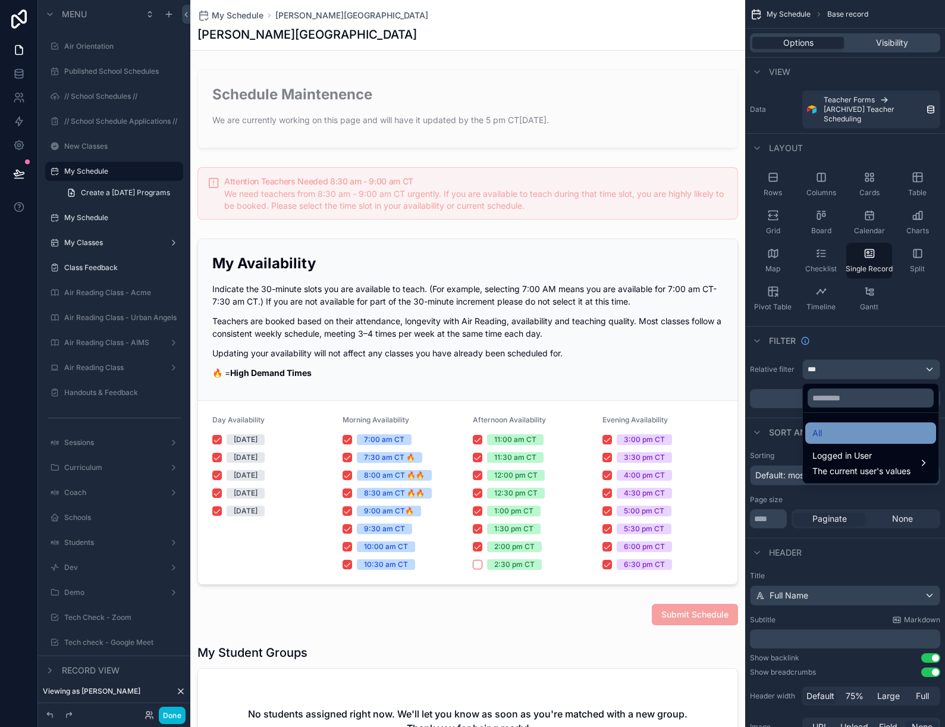
click at [868, 429] on div "All" at bounding box center [871, 433] width 117 height 14
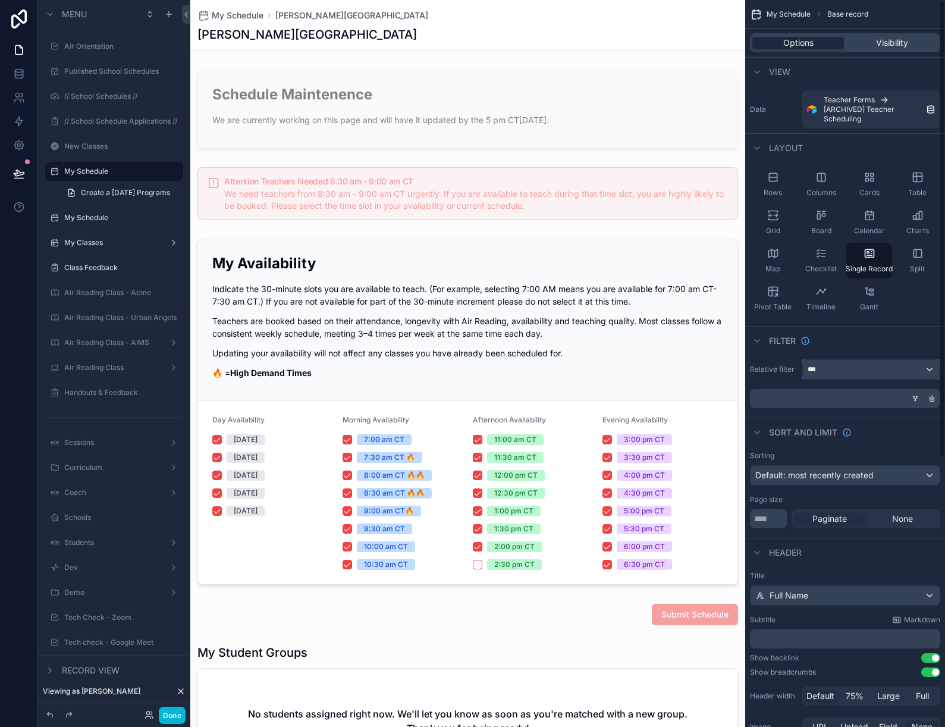
click at [874, 370] on div "***" at bounding box center [871, 369] width 137 height 19
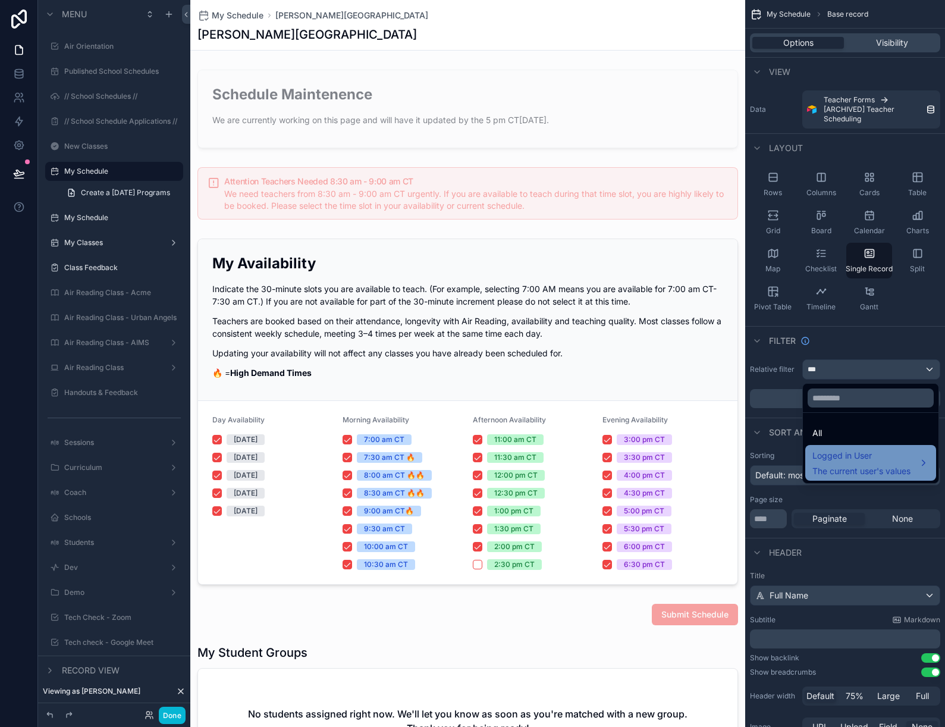
click at [854, 457] on span "Logged in User" at bounding box center [862, 456] width 98 height 14
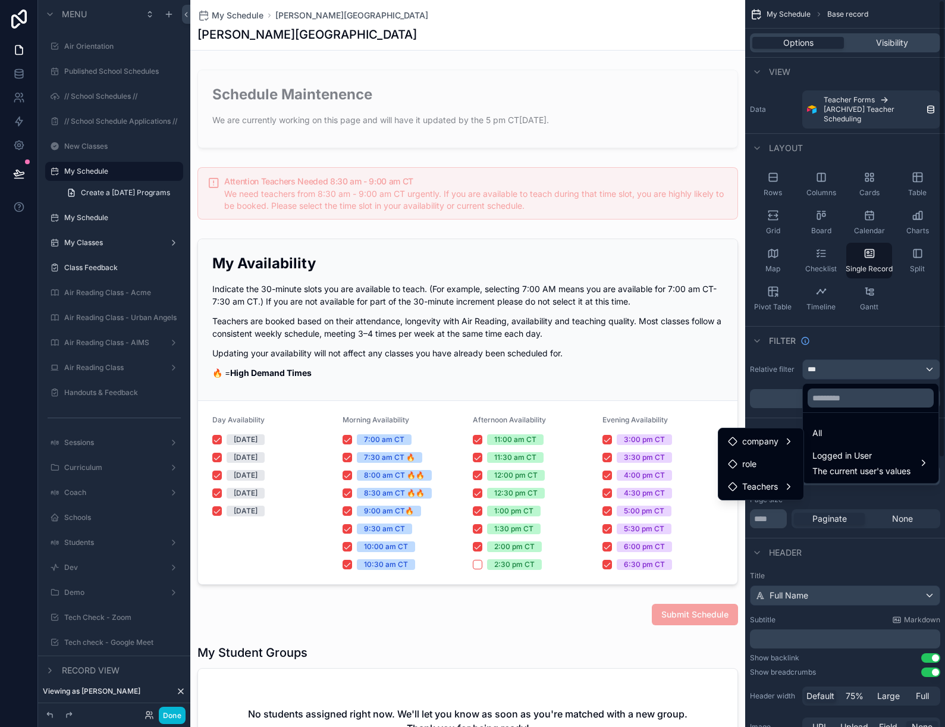
click at [877, 352] on div "scrollable content" at bounding box center [472, 363] width 945 height 727
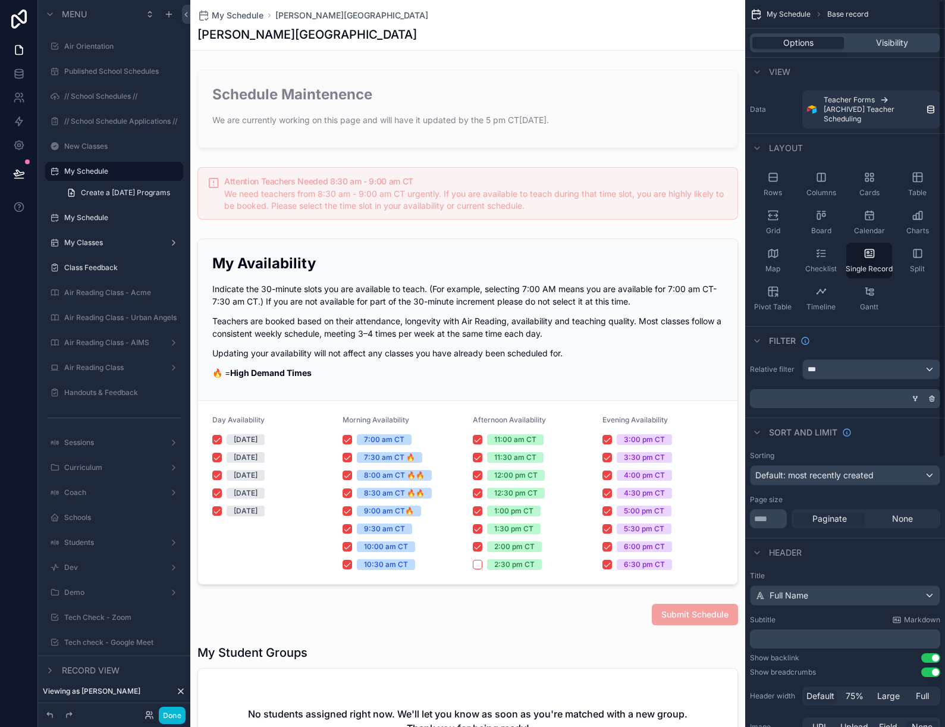
click at [916, 399] on icon "scrollable content" at bounding box center [915, 398] width 7 height 7
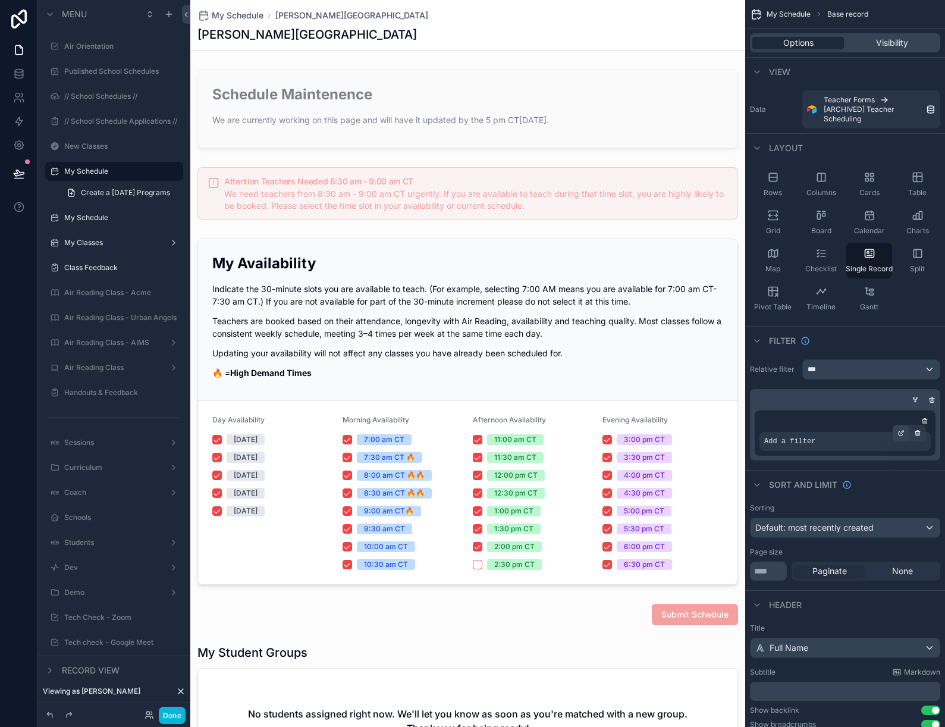
click at [902, 431] on icon "scrollable content" at bounding box center [902, 431] width 1 height 1
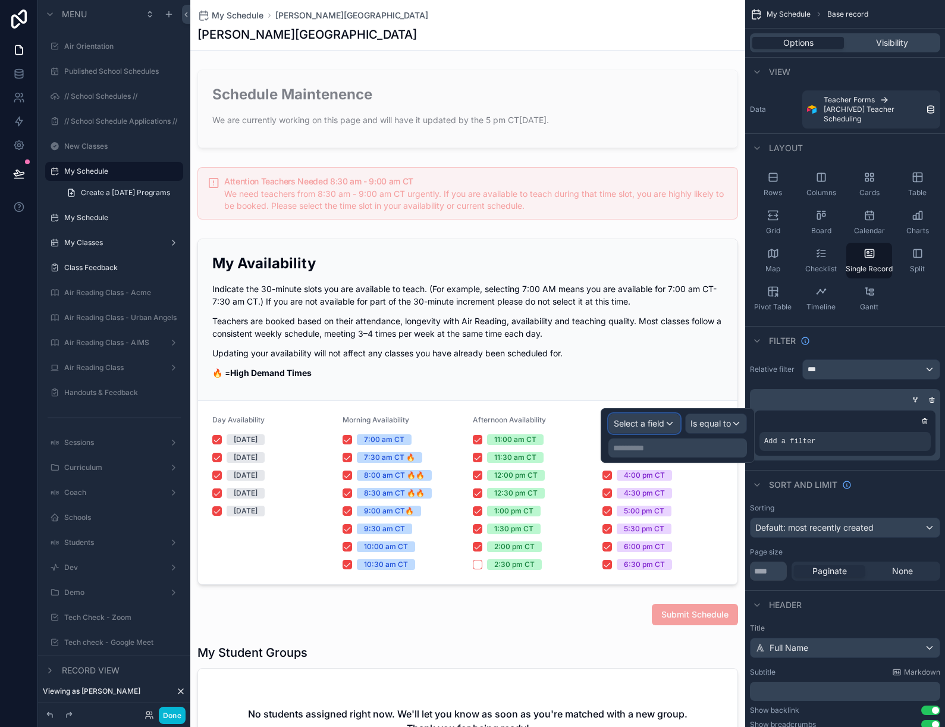
click at [657, 421] on span "Select a field" at bounding box center [639, 423] width 51 height 10
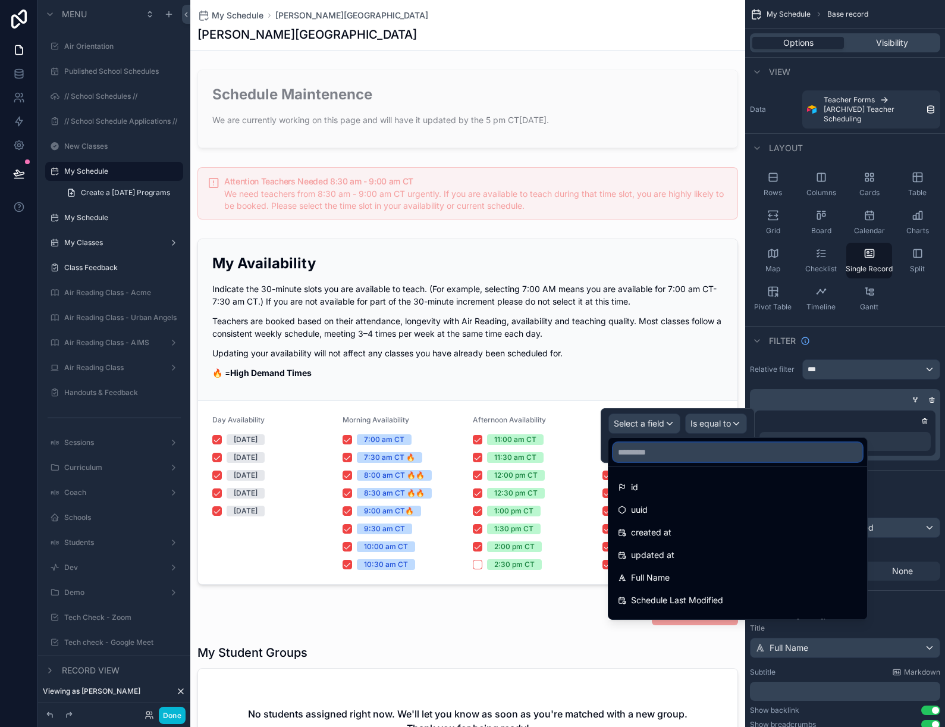
click at [643, 459] on input "text" at bounding box center [737, 452] width 249 height 19
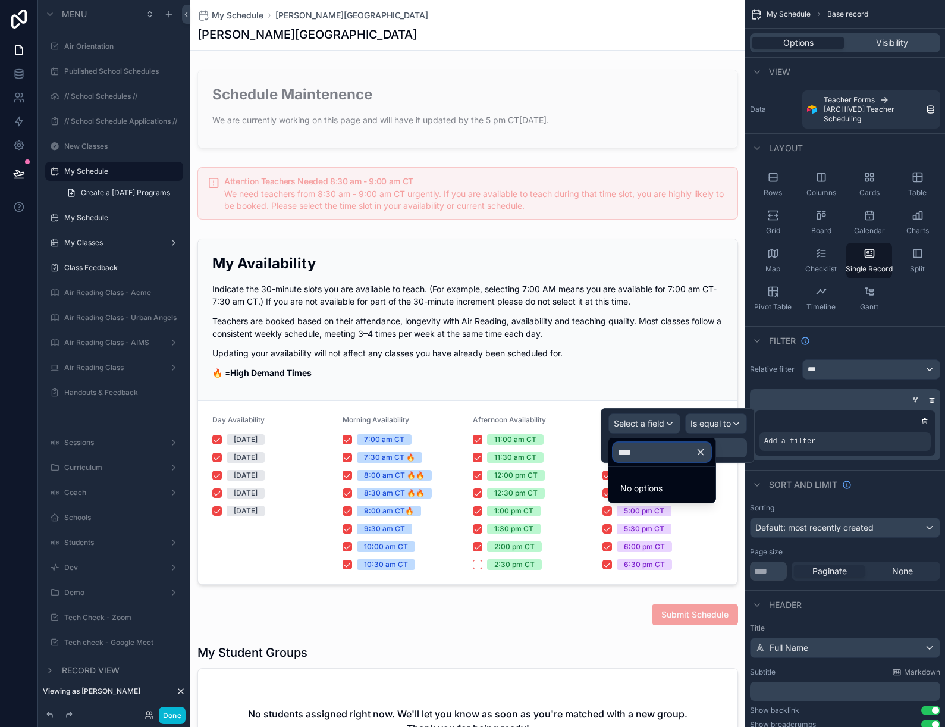
type input "*****"
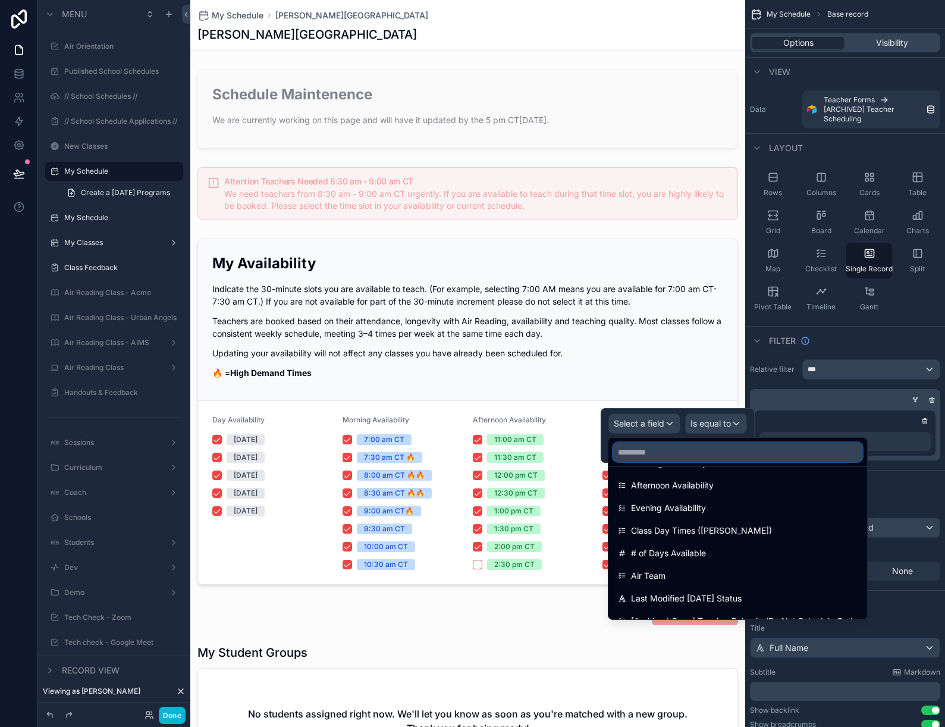
scroll to position [243, 0]
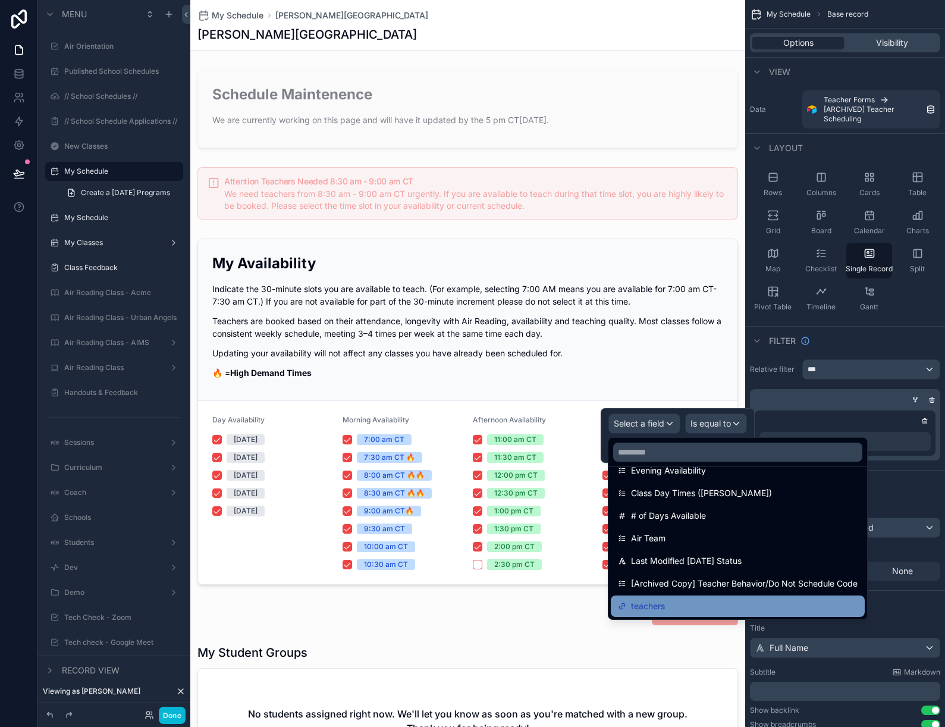
click at [659, 602] on span "teachers" at bounding box center [648, 606] width 34 height 14
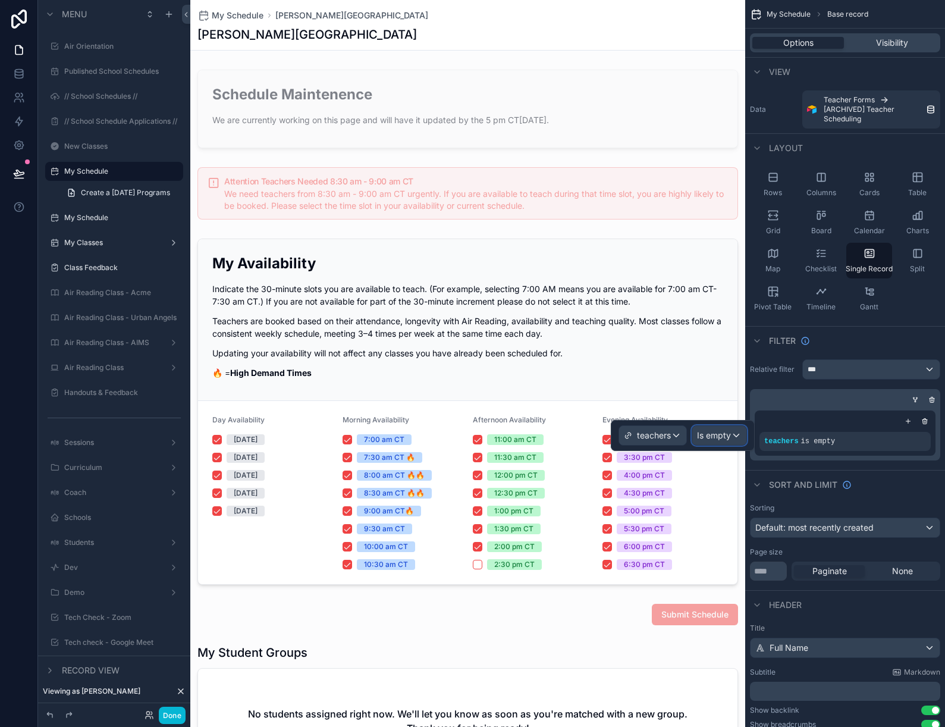
click at [726, 435] on span "Is empty" at bounding box center [714, 436] width 34 height 12
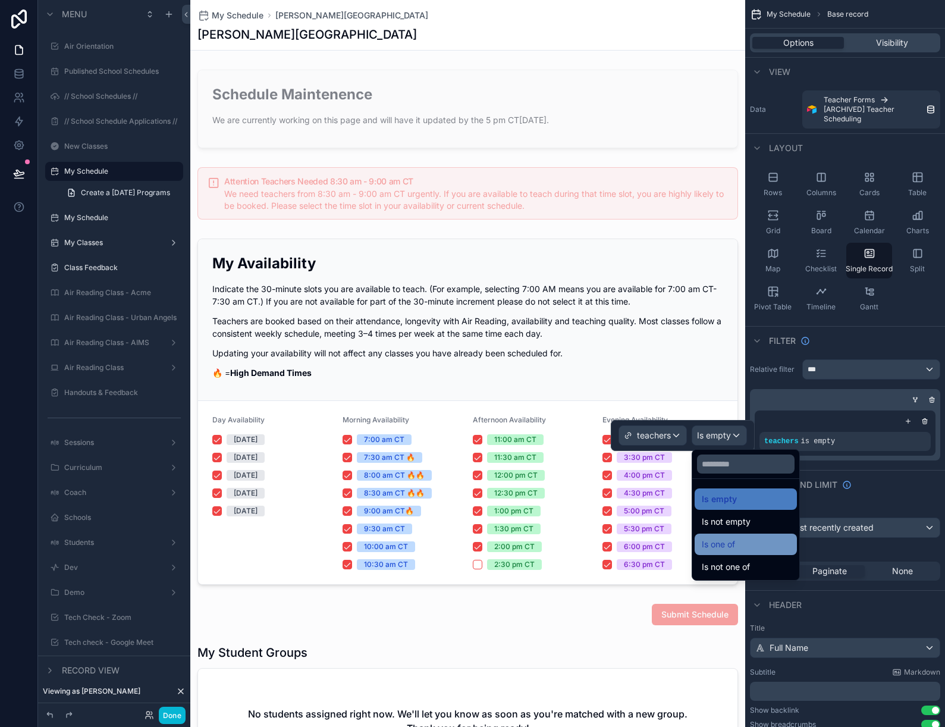
click at [747, 543] on div "Is one of" at bounding box center [746, 544] width 88 height 14
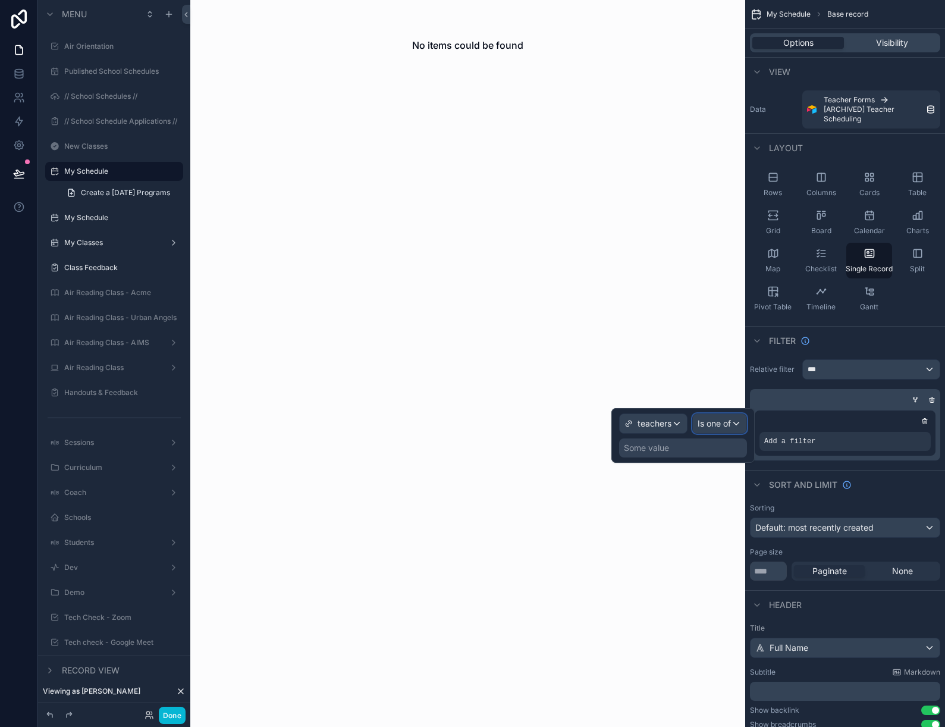
click at [719, 418] on span "Is one of" at bounding box center [714, 424] width 33 height 12
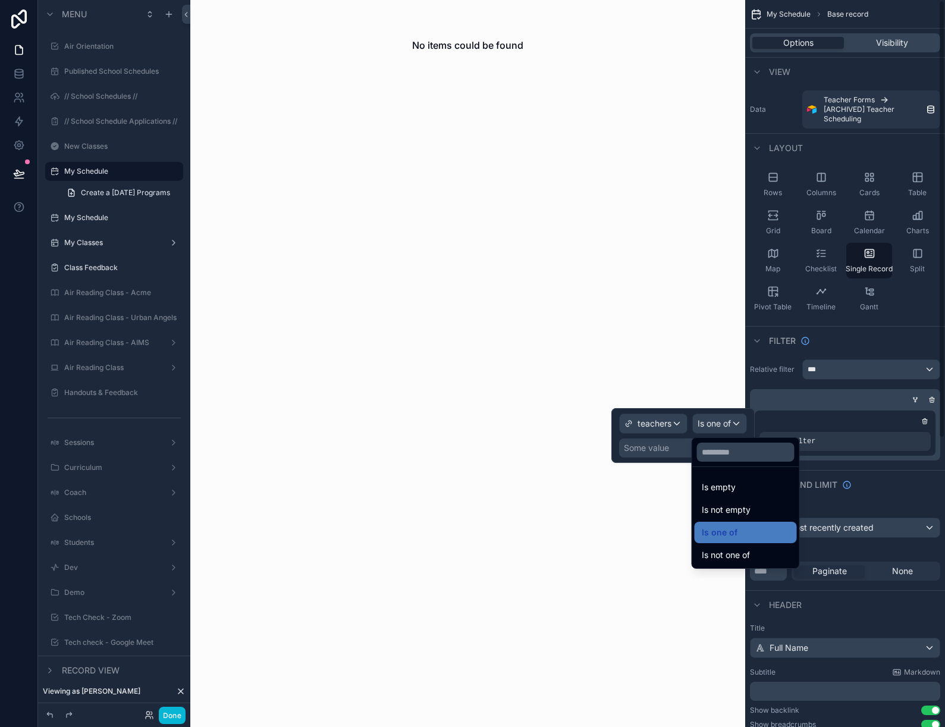
click at [819, 405] on div "Add a filter" at bounding box center [845, 424] width 190 height 71
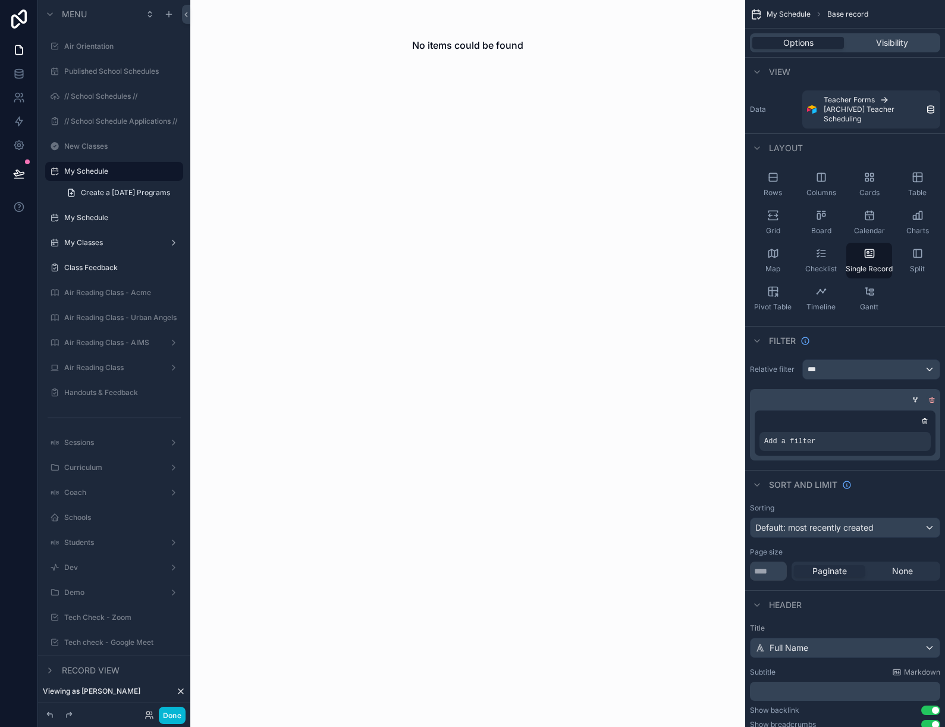
click at [933, 397] on icon "scrollable content" at bounding box center [932, 399] width 7 height 7
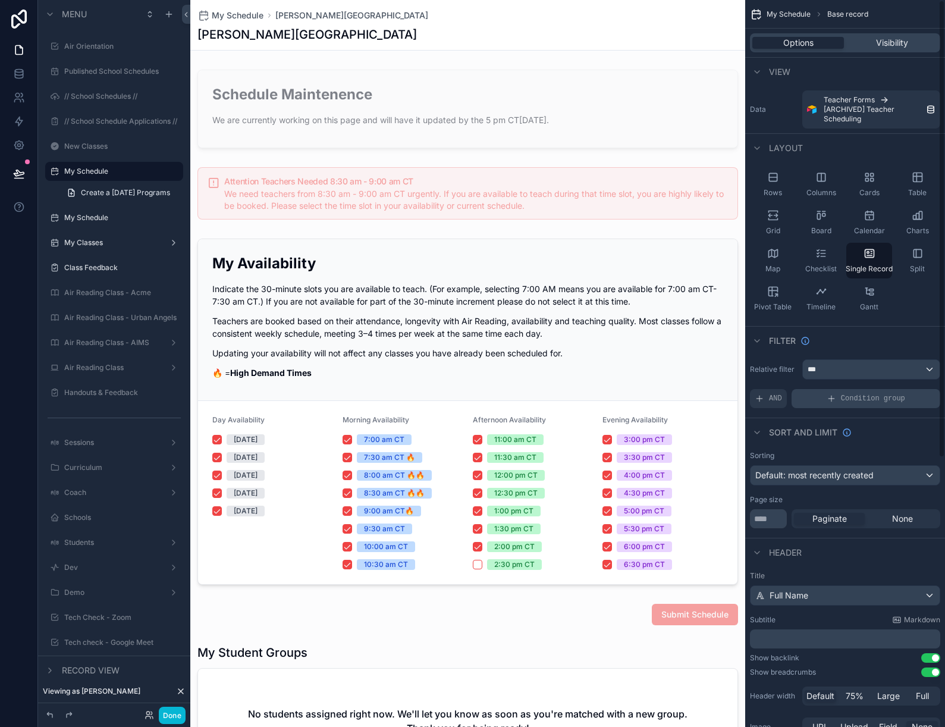
click at [820, 390] on div "Condition group" at bounding box center [866, 398] width 149 height 19
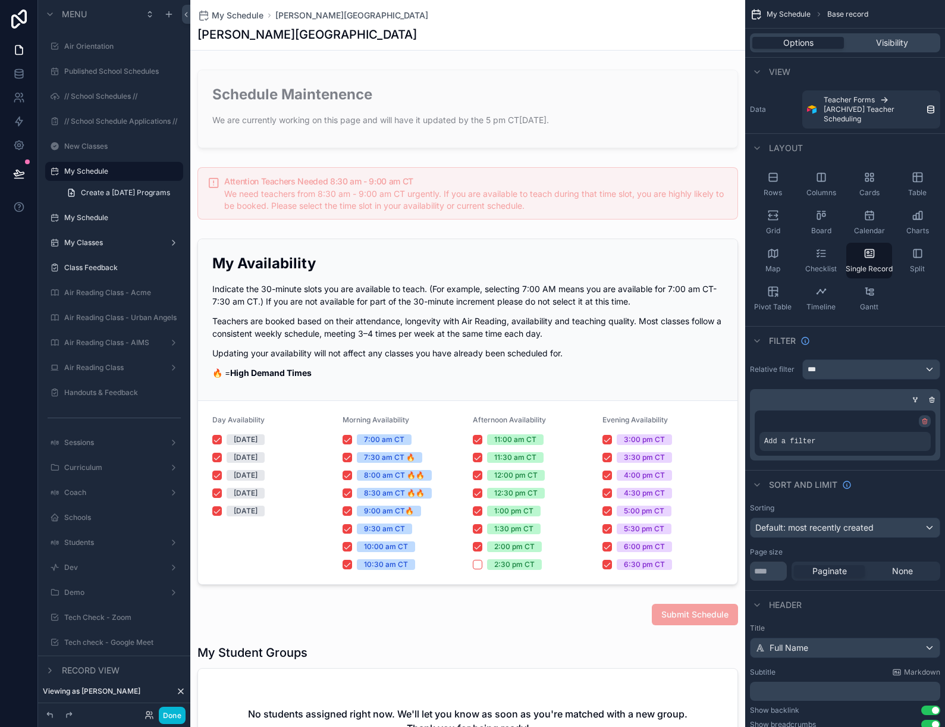
click at [928, 421] on icon "scrollable content" at bounding box center [925, 421] width 7 height 7
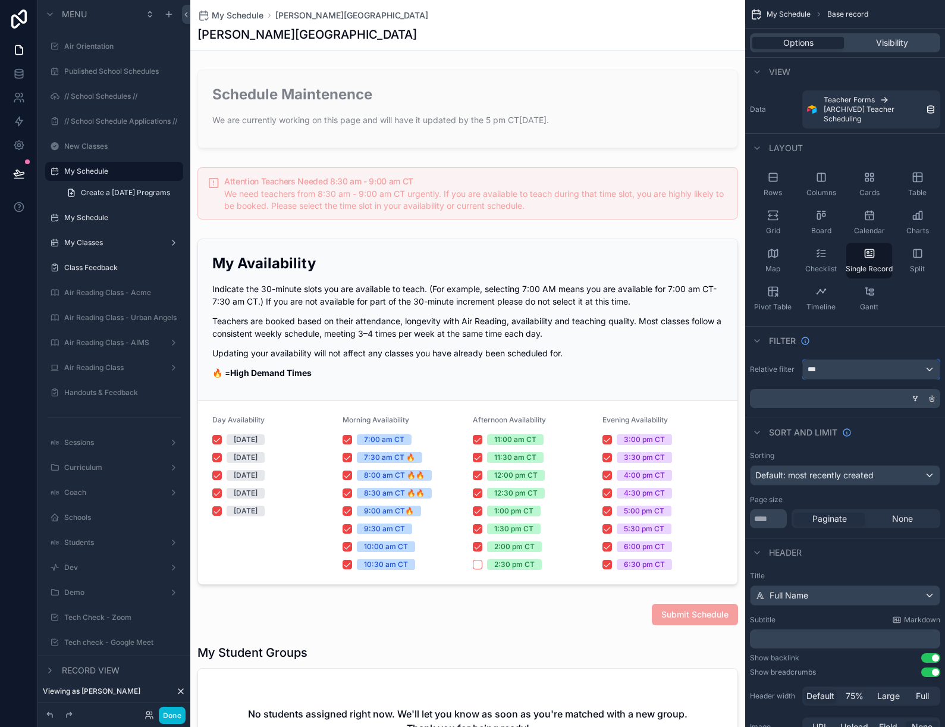
click at [923, 370] on div "***" at bounding box center [871, 369] width 137 height 19
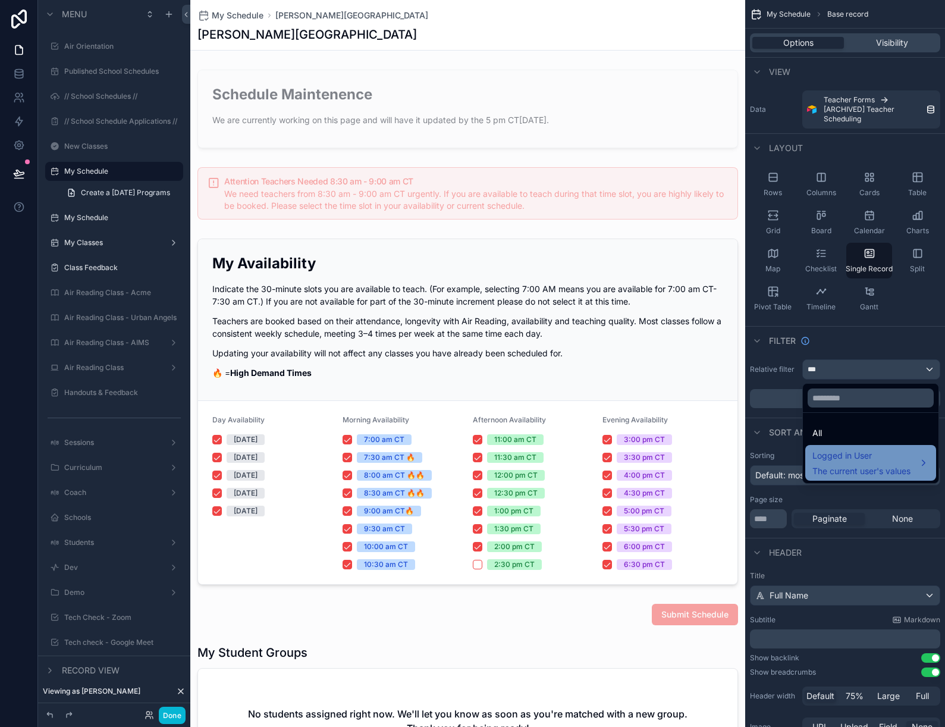
click at [861, 457] on span "Logged in User" at bounding box center [862, 456] width 98 height 14
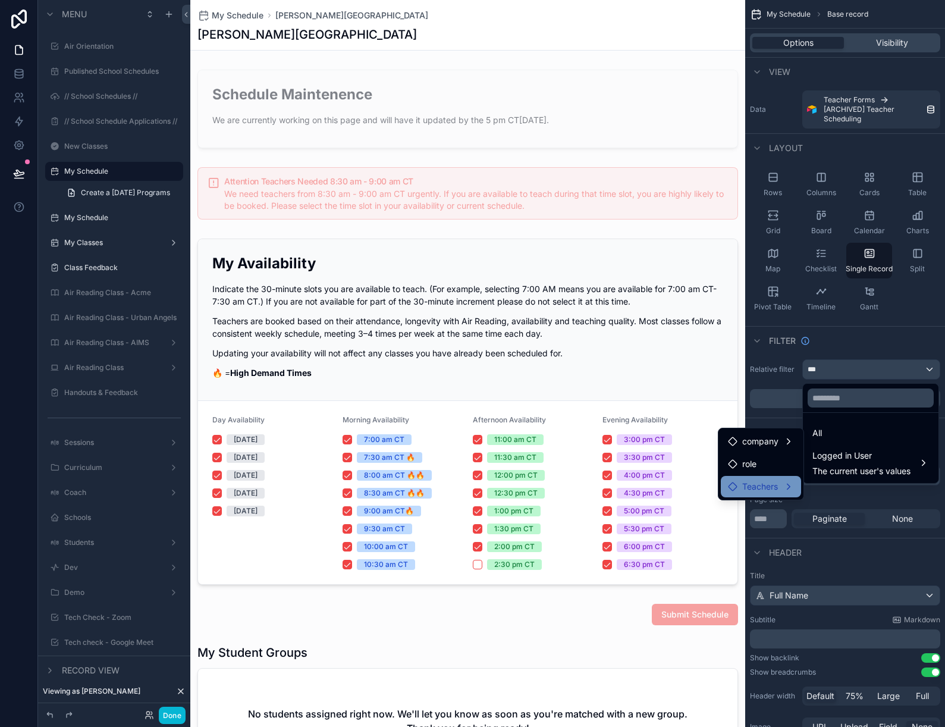
click at [756, 481] on span "Teachers" at bounding box center [760, 487] width 36 height 14
click at [854, 507] on div "user" at bounding box center [866, 510] width 106 height 14
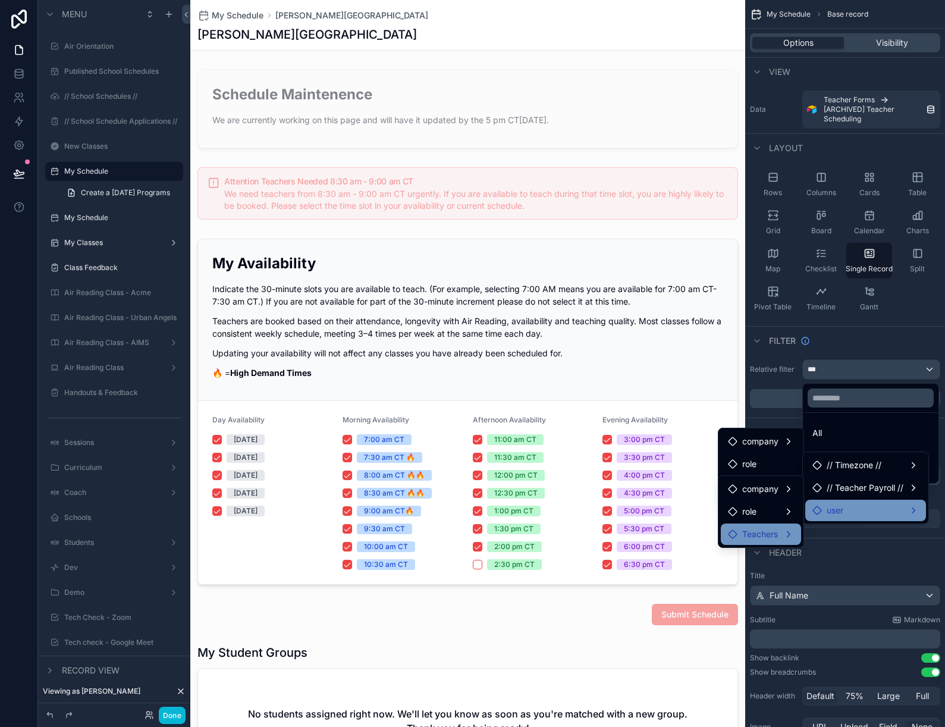
click at [773, 528] on span "Teachers" at bounding box center [760, 534] width 36 height 14
click at [778, 534] on span "Teachers" at bounding box center [760, 534] width 36 height 14
click at [836, 436] on div "All" at bounding box center [871, 433] width 117 height 14
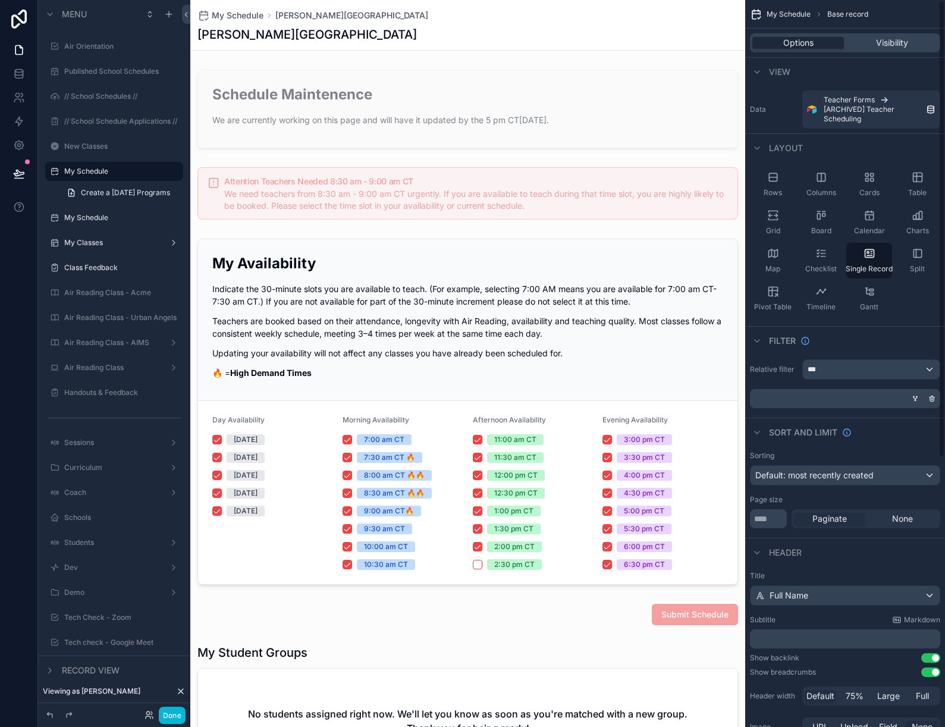
click at [920, 399] on div "scrollable content" at bounding box center [916, 399] width 12 height 12
click at [913, 397] on icon "scrollable content" at bounding box center [915, 398] width 7 height 7
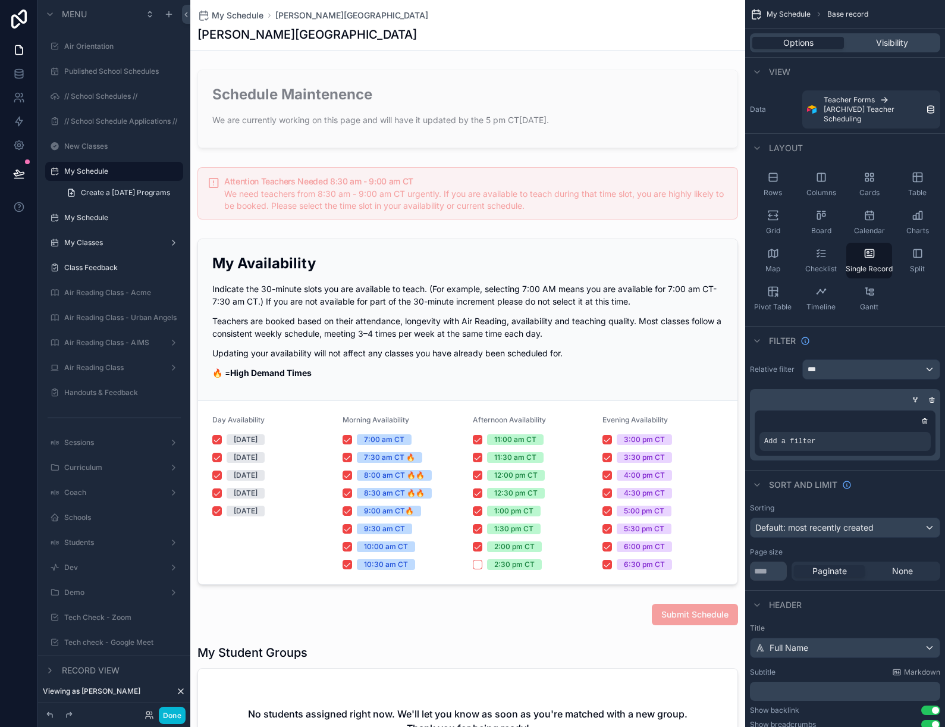
click at [907, 430] on div "Add a filter" at bounding box center [845, 432] width 181 height 45
click at [900, 432] on icon "scrollable content" at bounding box center [901, 433] width 7 height 7
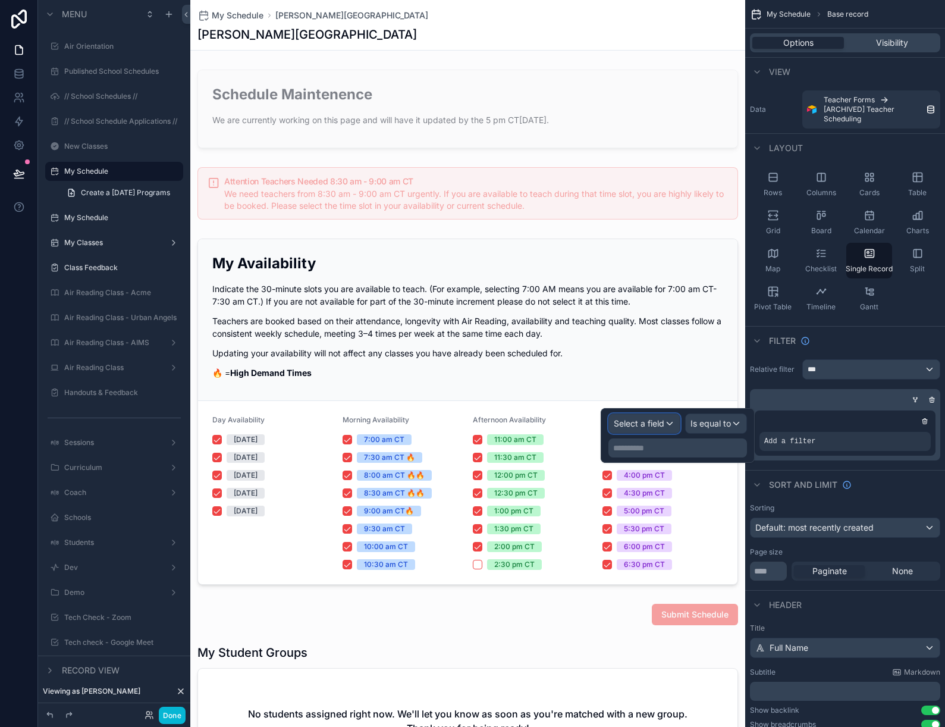
click at [645, 427] on span "Select a field" at bounding box center [639, 423] width 51 height 10
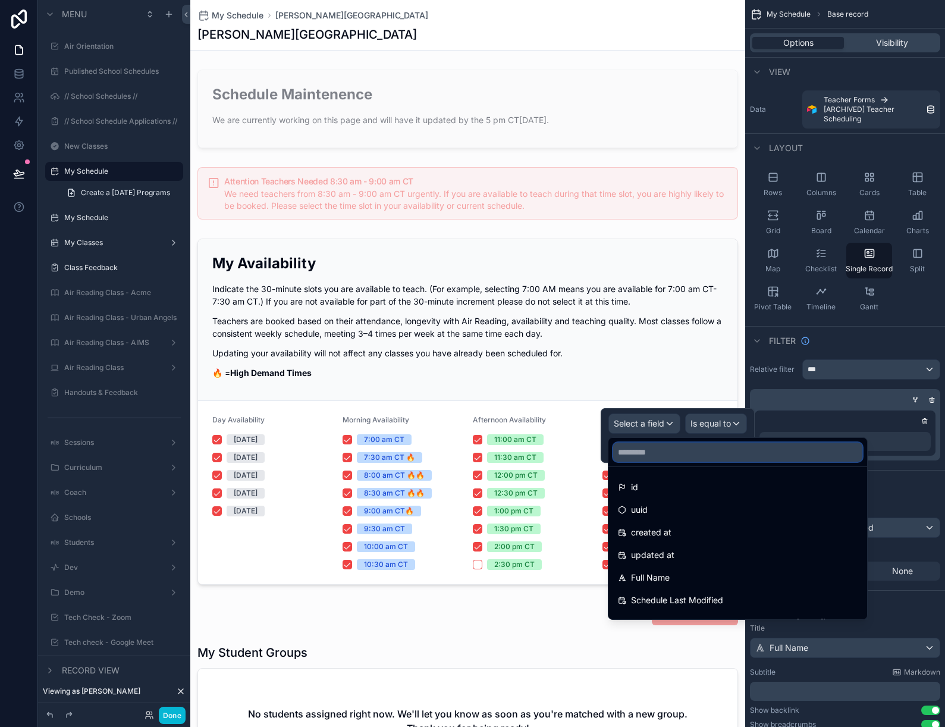
click at [635, 460] on input "text" at bounding box center [737, 452] width 249 height 19
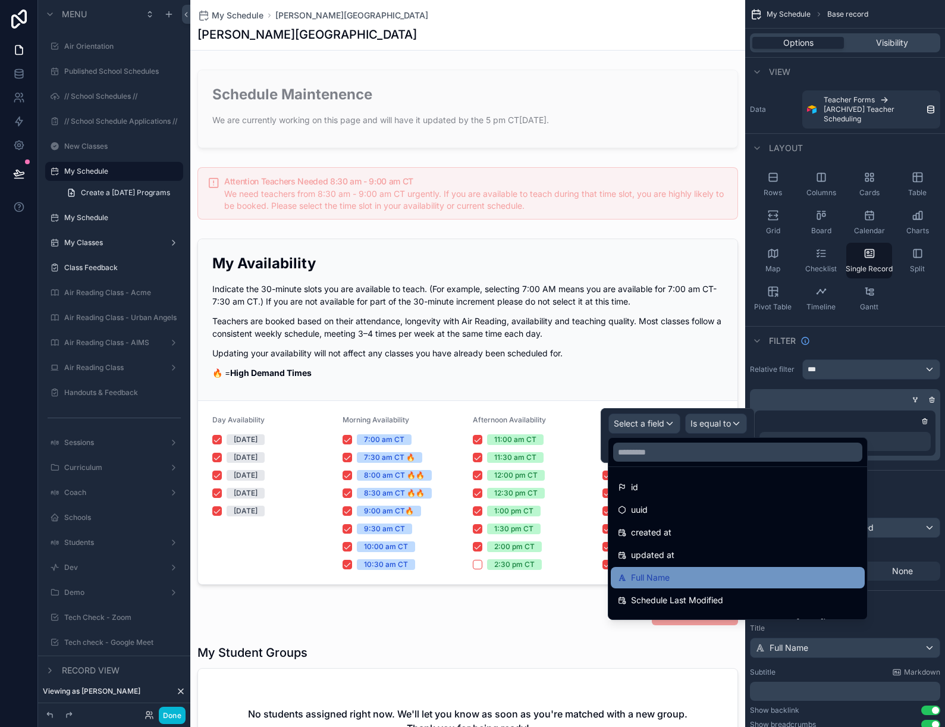
click at [653, 581] on span "Full Name" at bounding box center [650, 578] width 39 height 14
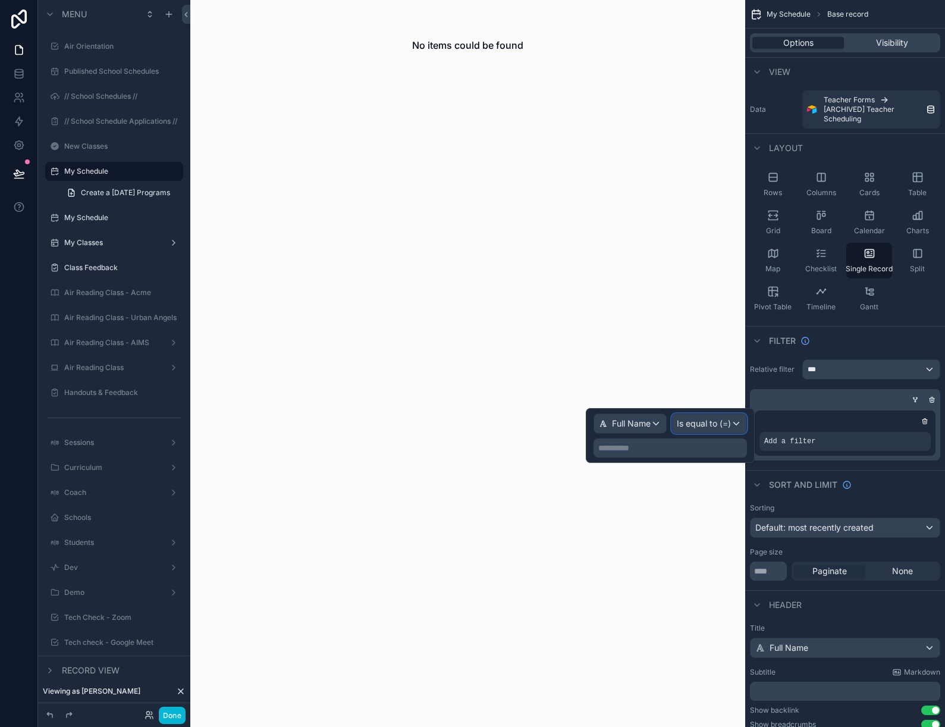
click at [707, 419] on span "Is equal to (=)" at bounding box center [704, 424] width 54 height 12
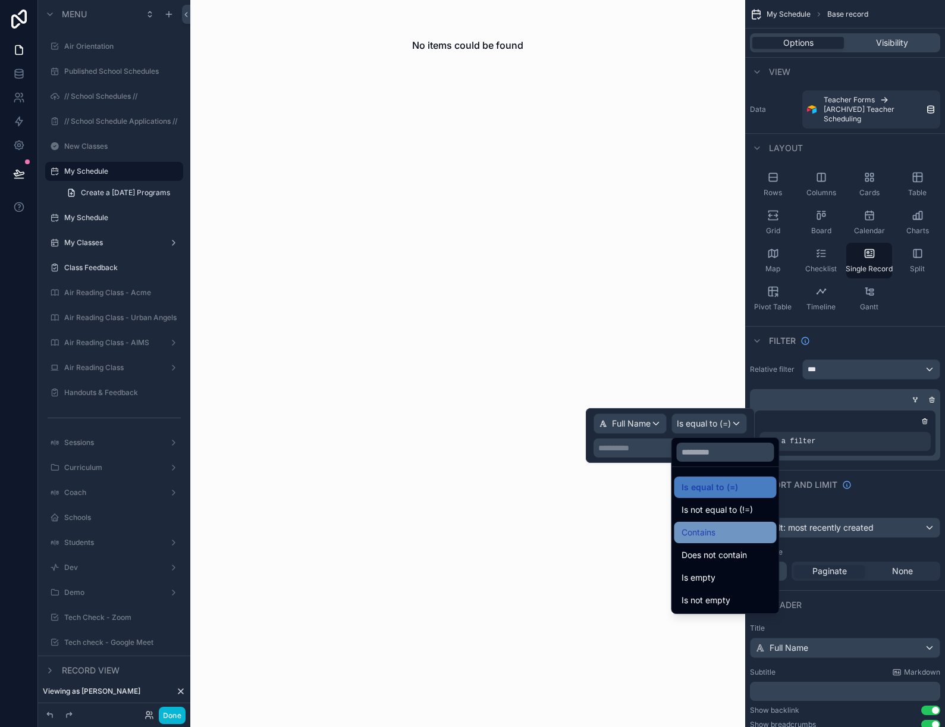
click at [712, 531] on span "Contains" at bounding box center [699, 532] width 34 height 14
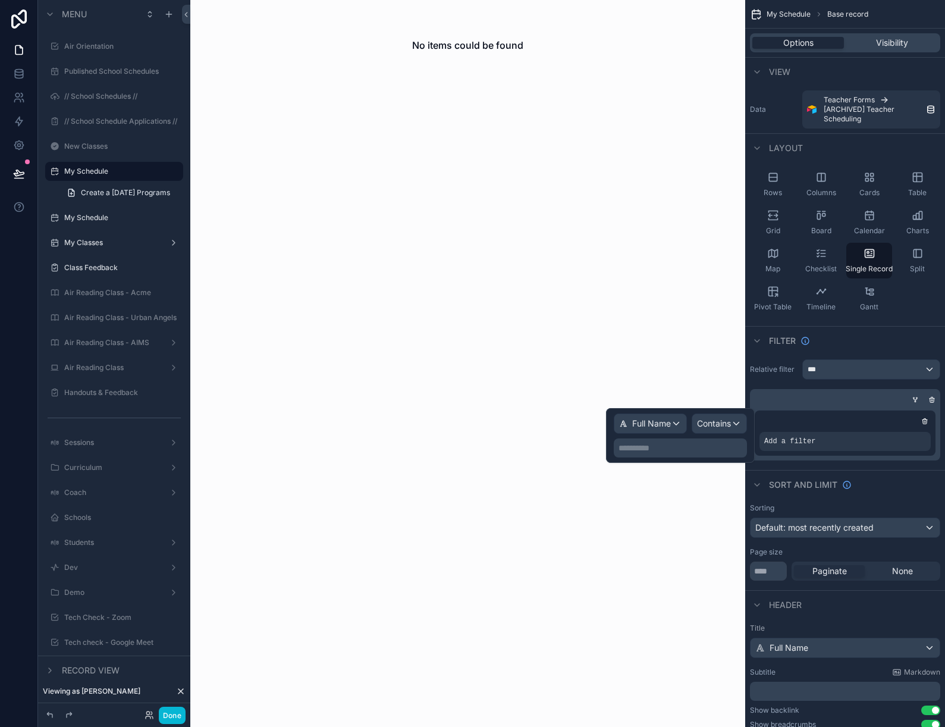
click at [681, 450] on p "**********" at bounding box center [682, 448] width 126 height 12
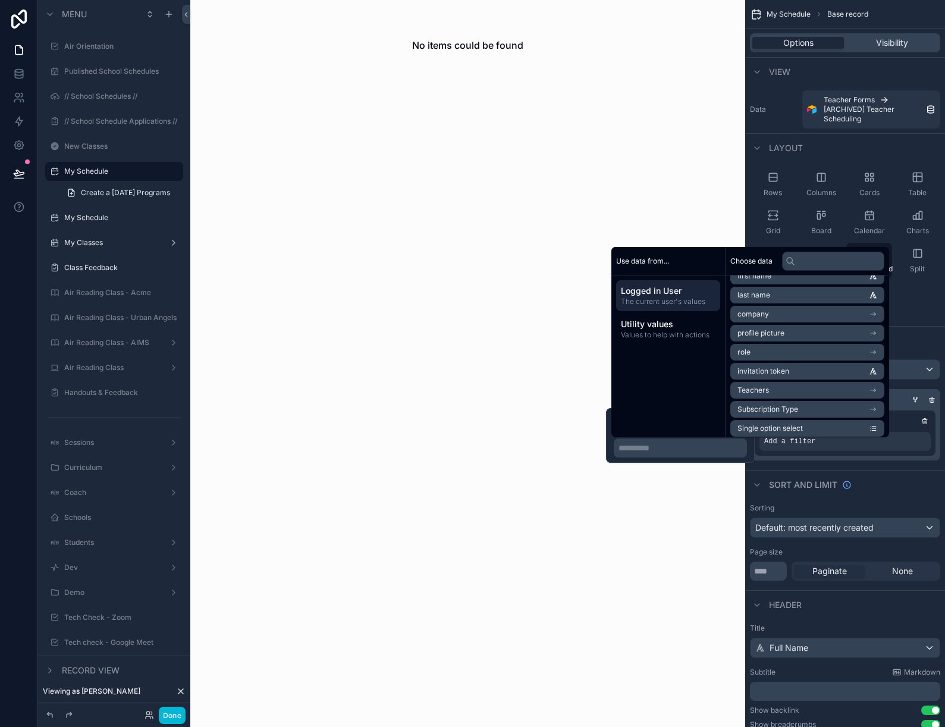
scroll to position [49, 0]
click at [785, 392] on li "Teachers" at bounding box center [808, 391] width 154 height 17
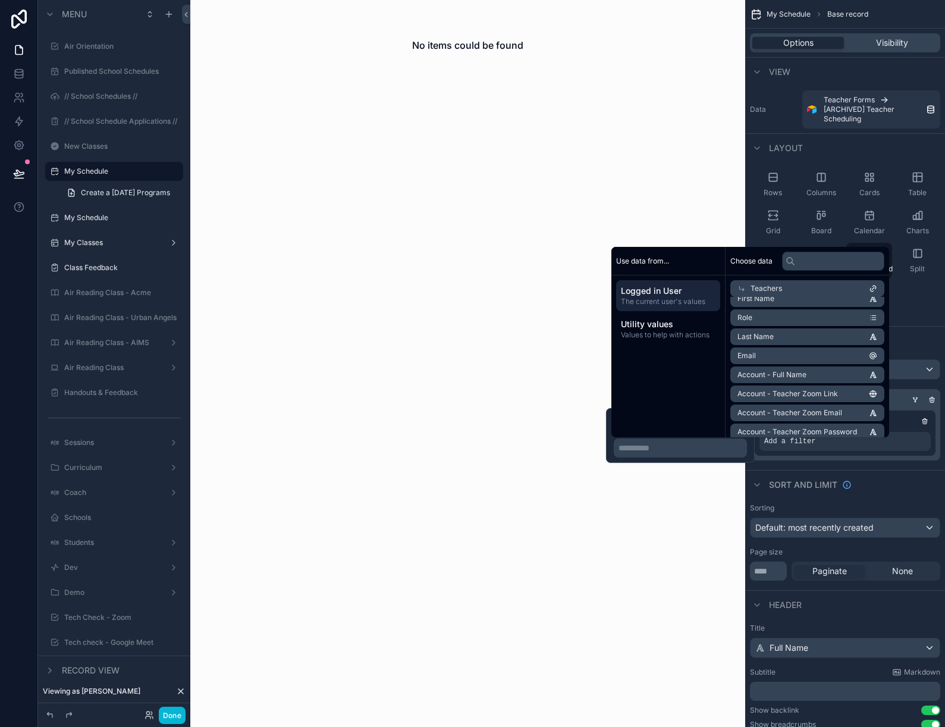
click at [778, 375] on span "Account - Full Name" at bounding box center [772, 375] width 69 height 10
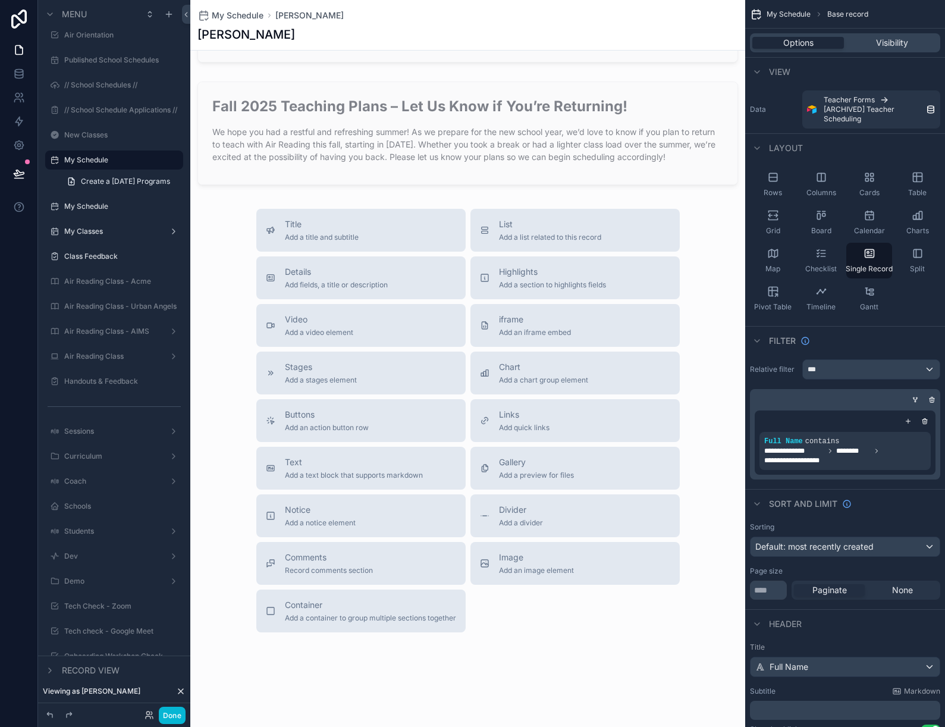
scroll to position [2304, 0]
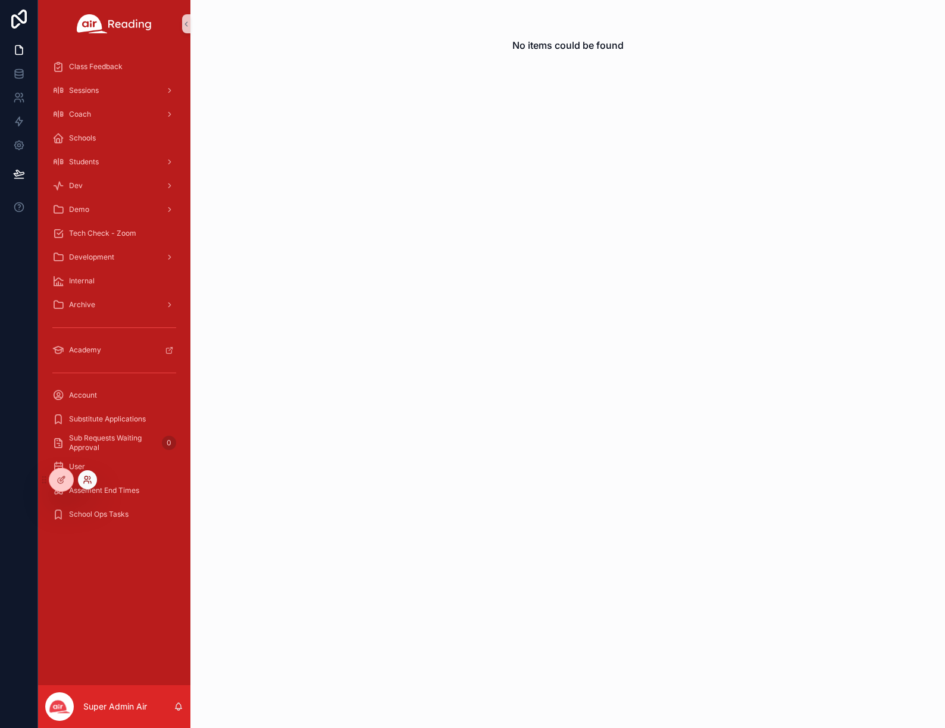
click at [84, 479] on icon at bounding box center [88, 480] width 10 height 10
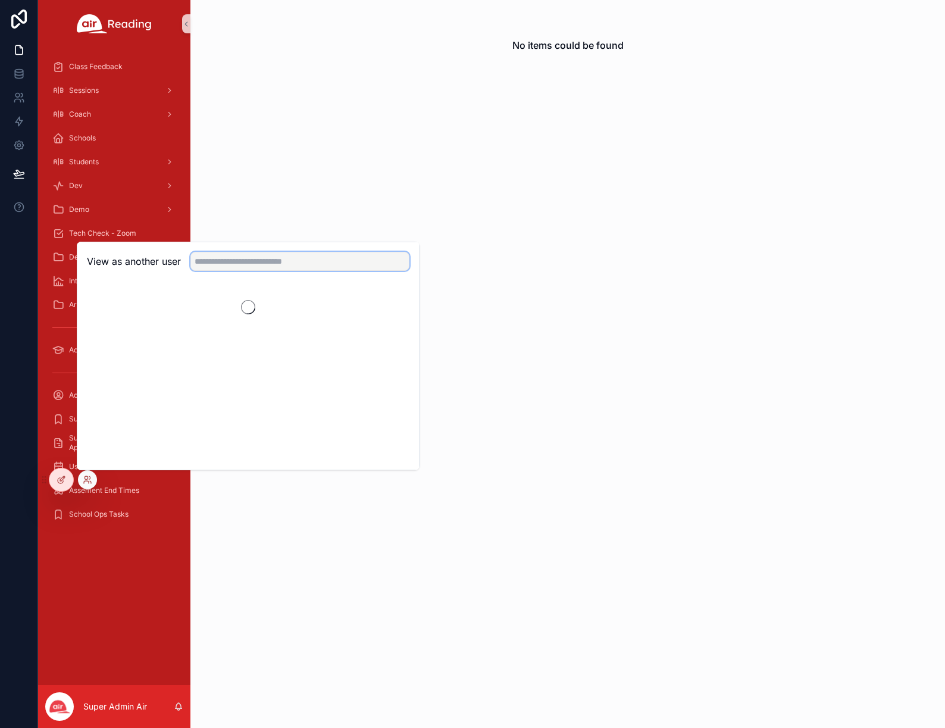
click at [224, 266] on input "text" at bounding box center [299, 261] width 219 height 19
type input "*****"
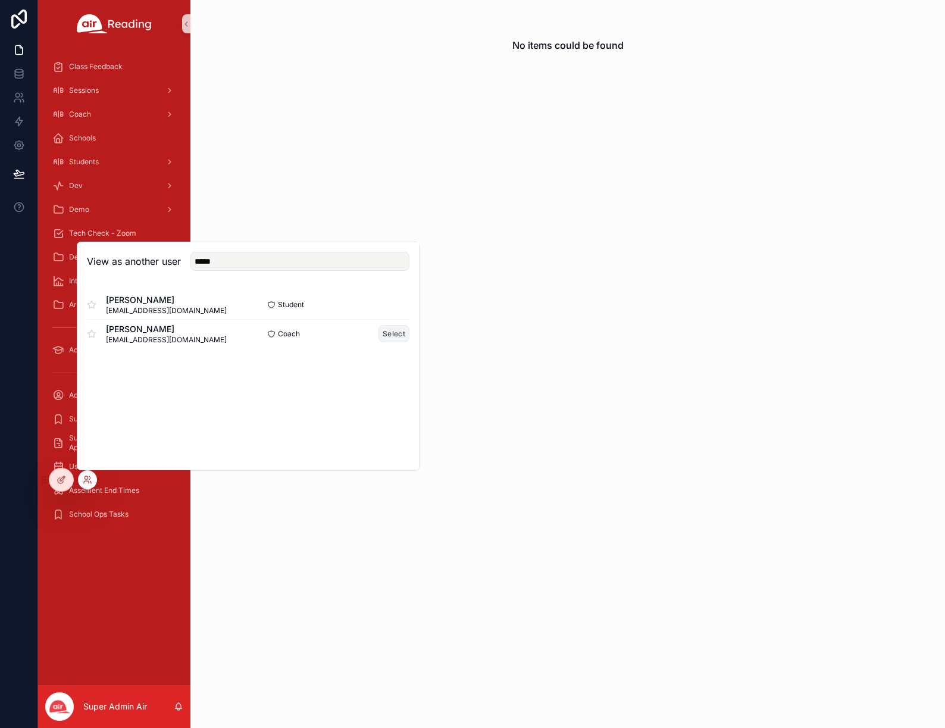
click at [403, 336] on button "Select" at bounding box center [393, 333] width 31 height 17
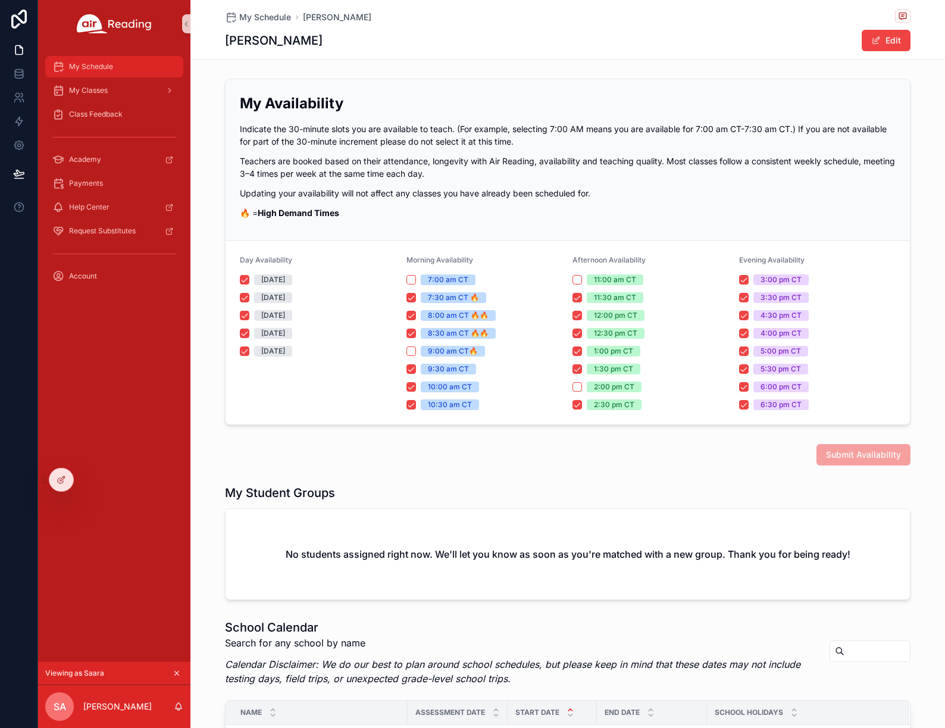
click at [104, 66] on span "My Schedule" at bounding box center [91, 67] width 44 height 10
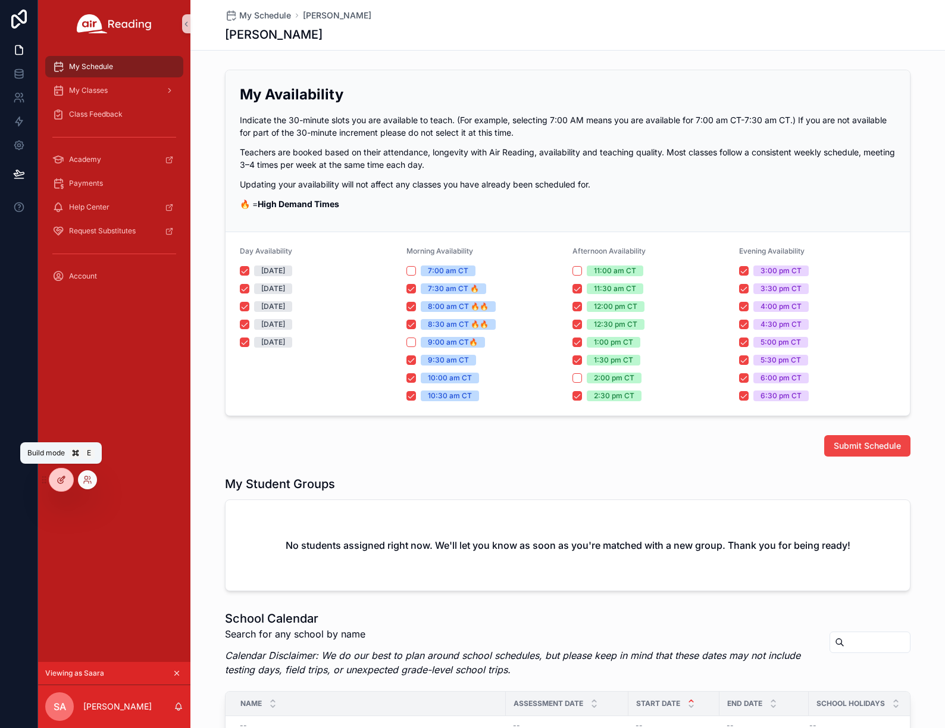
click at [65, 477] on icon at bounding box center [62, 480] width 10 height 10
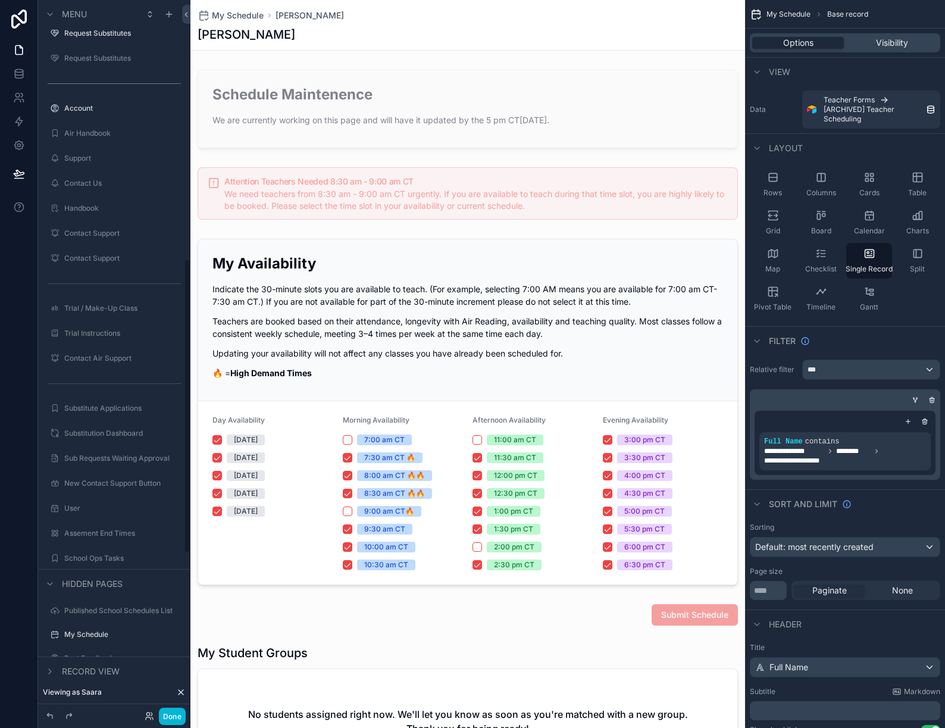
scroll to position [1018, 0]
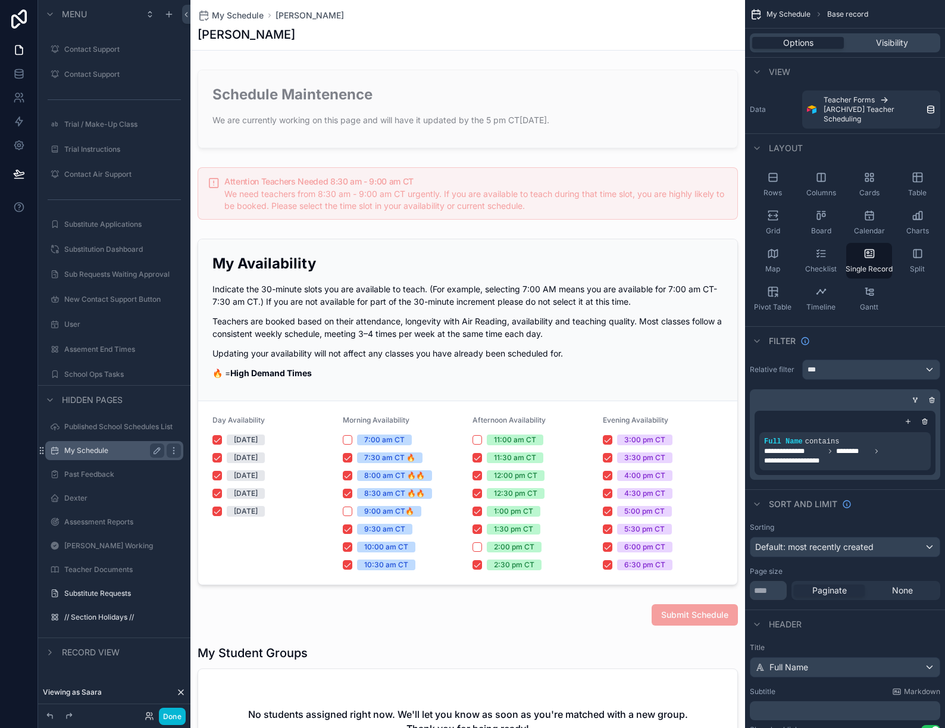
click at [104, 455] on div "My Schedule" at bounding box center [114, 450] width 100 height 14
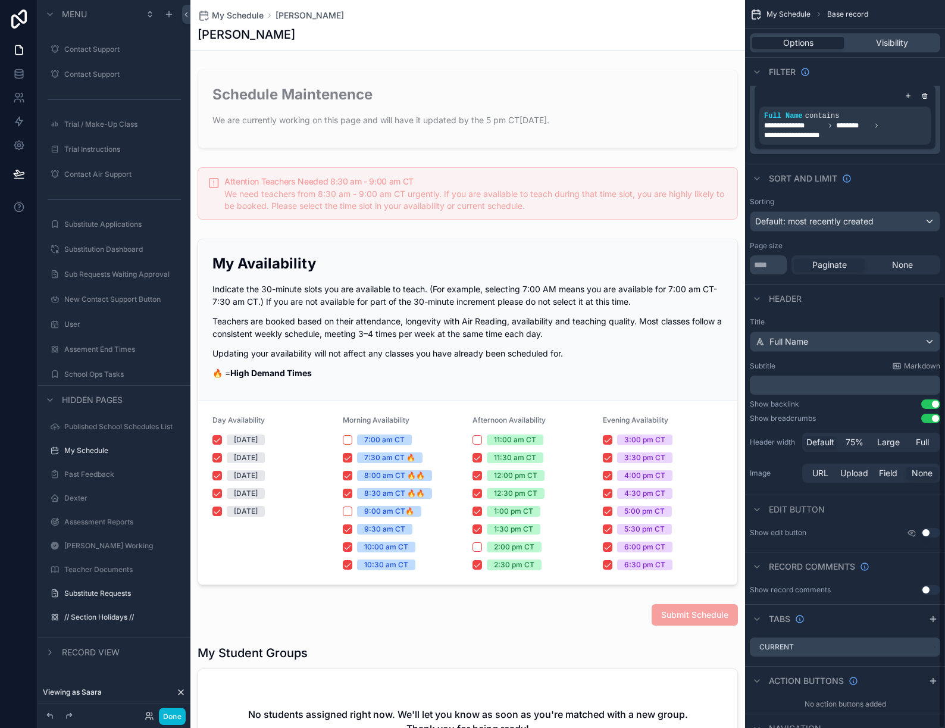
scroll to position [498, 0]
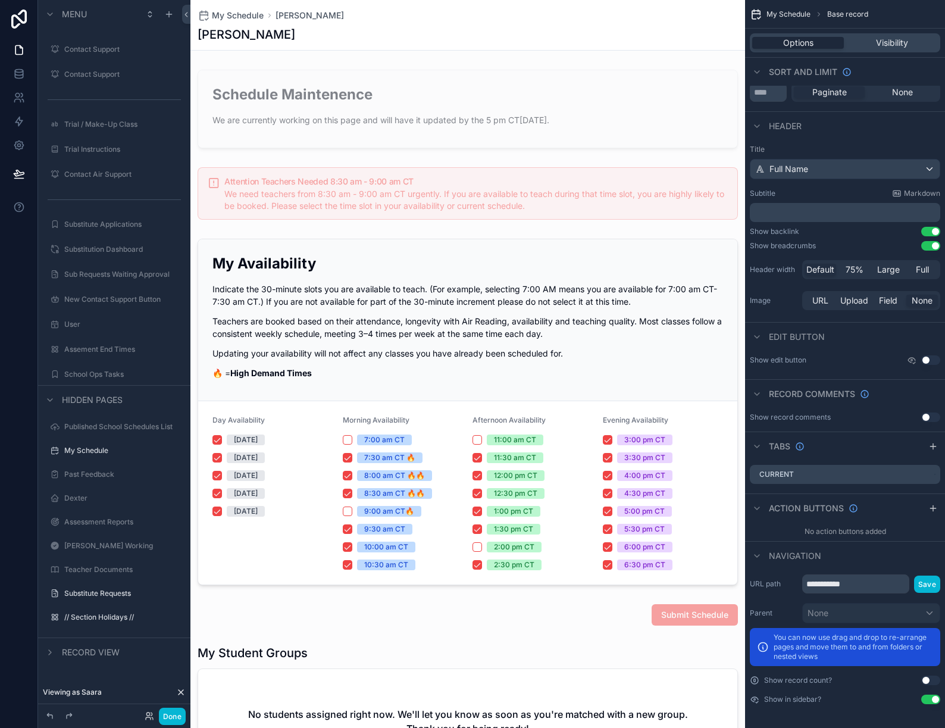
click at [930, 700] on button "Use setting" at bounding box center [930, 699] width 19 height 10
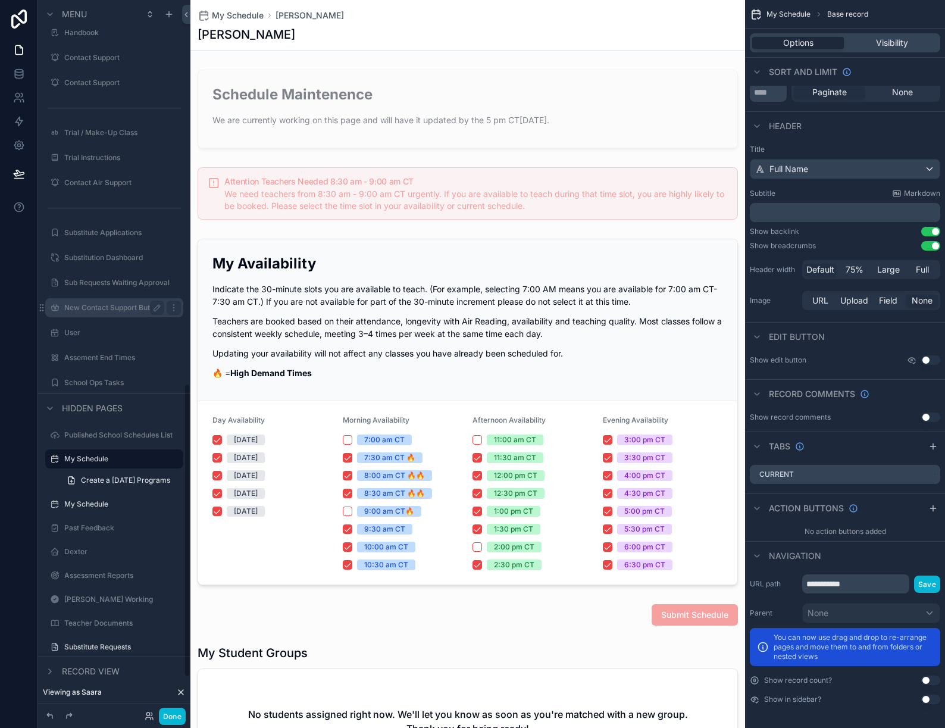
scroll to position [1017, 0]
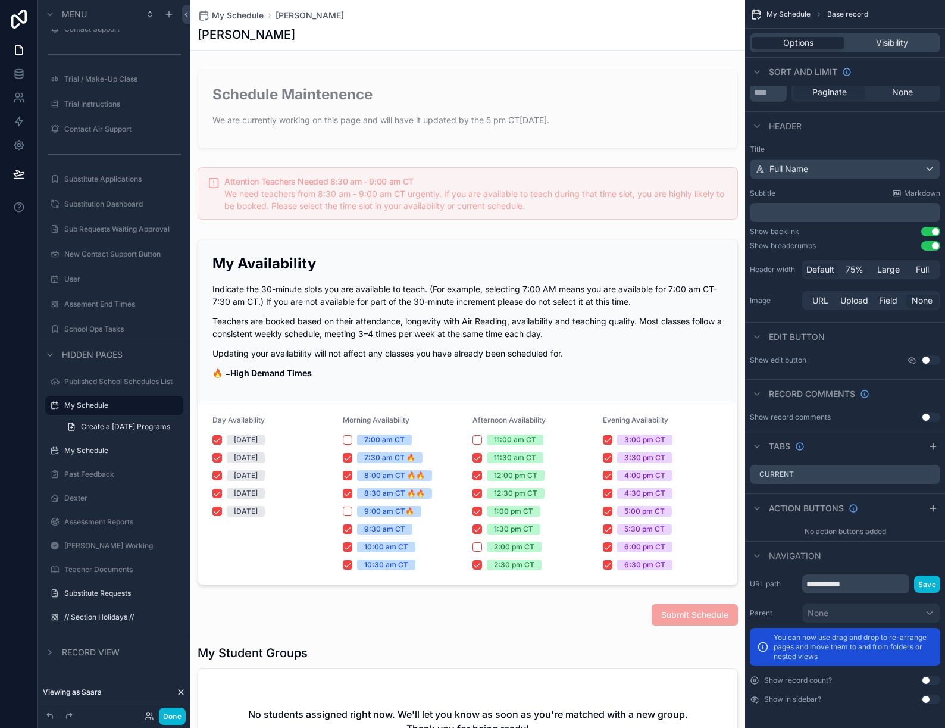
click at [927, 702] on button "Use setting" at bounding box center [930, 699] width 19 height 10
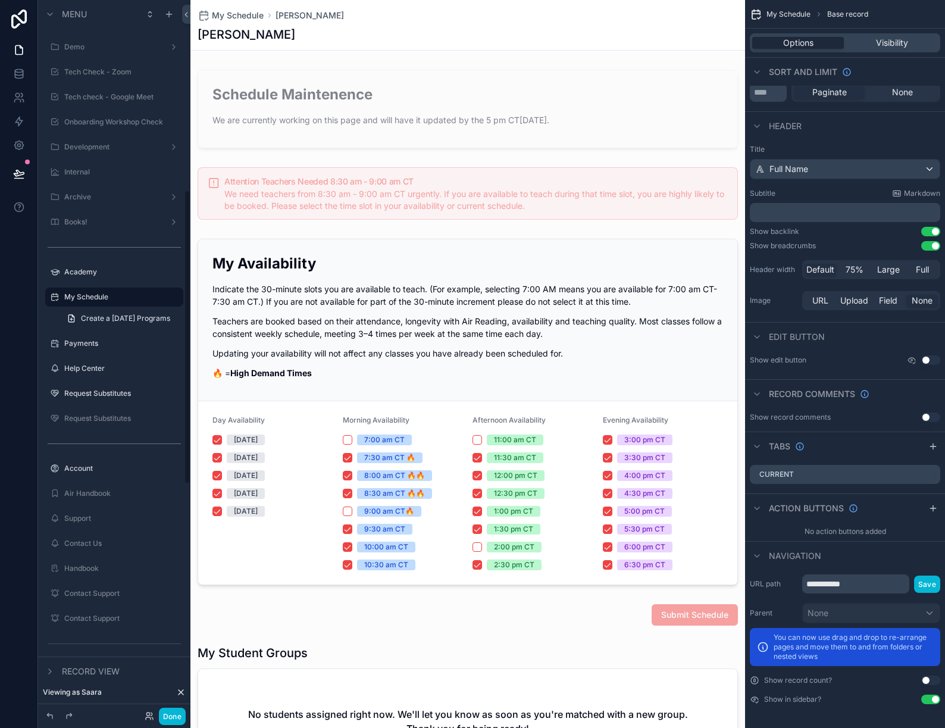
scroll to position [476, 0]
click at [929, 697] on button "Use setting" at bounding box center [930, 699] width 19 height 10
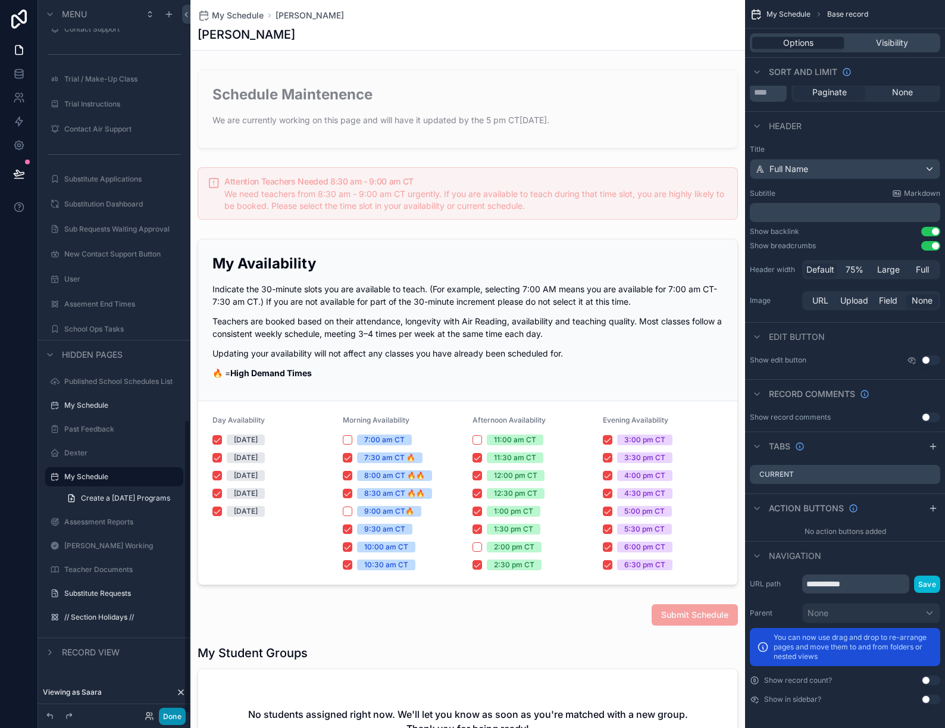
click at [167, 717] on button "Done" at bounding box center [172, 715] width 27 height 17
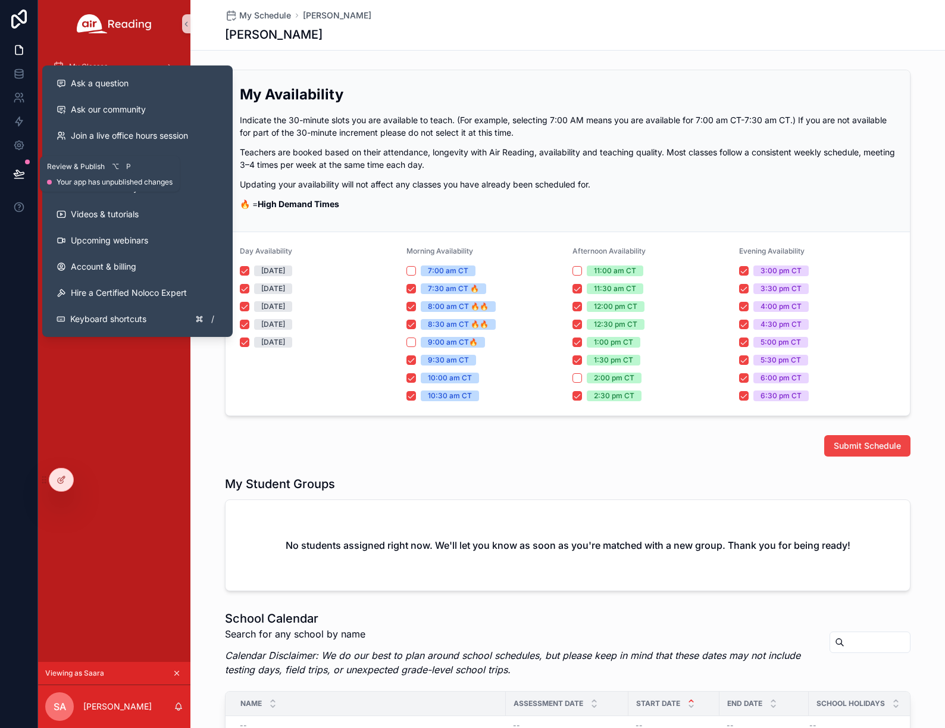
click at [17, 173] on icon at bounding box center [19, 173] width 10 height 6
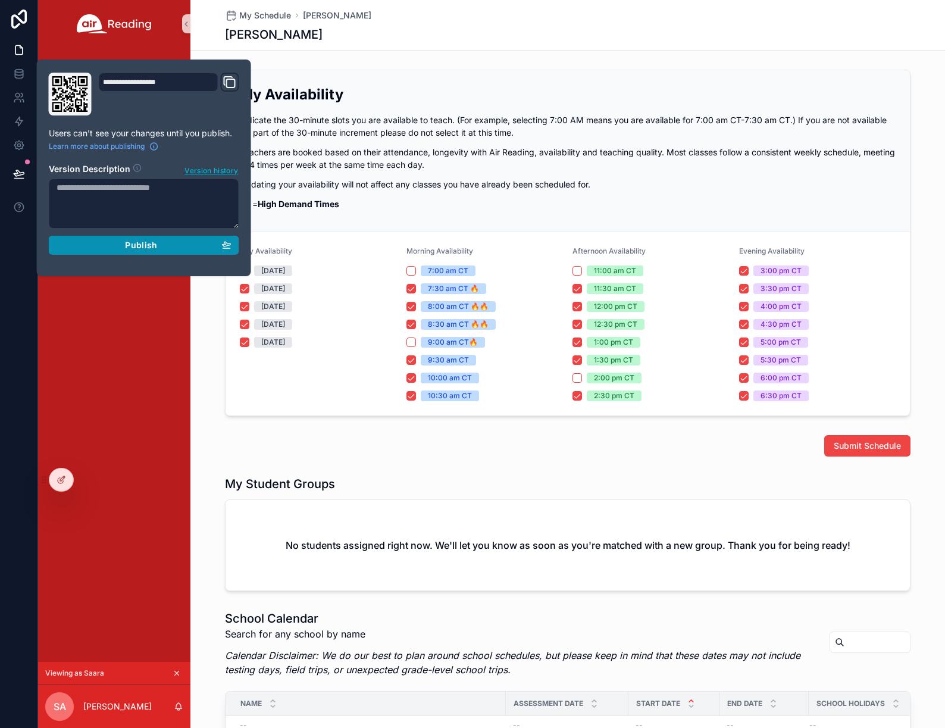
click at [148, 247] on span "Publish" at bounding box center [141, 245] width 32 height 11
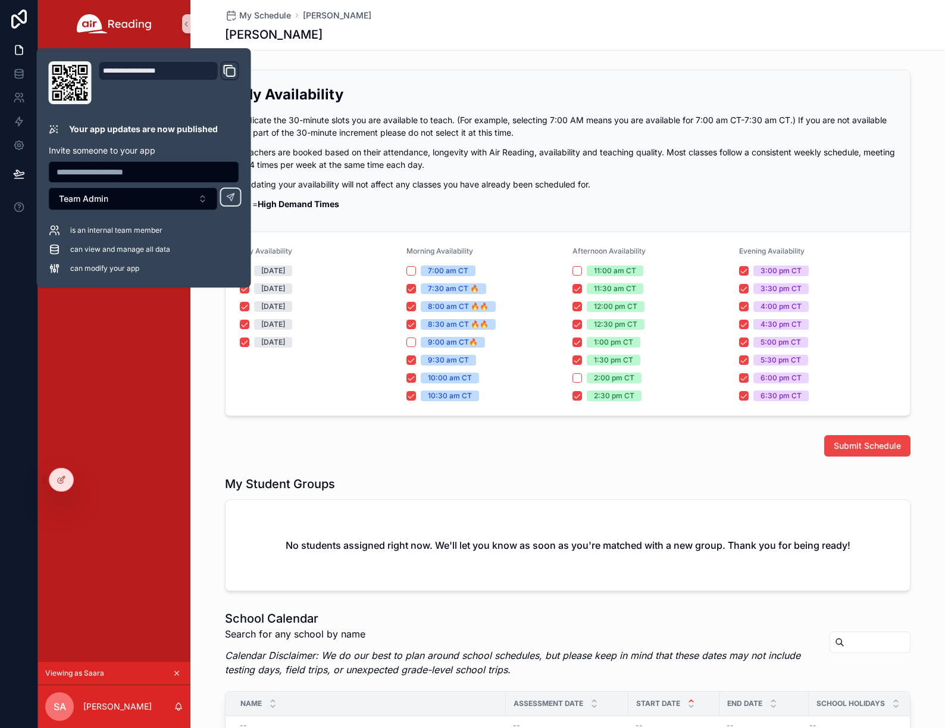
click at [142, 431] on div "My Classes Class Feedback Academy Payments Help Center Request Substitutes Acco…" at bounding box center [114, 355] width 152 height 614
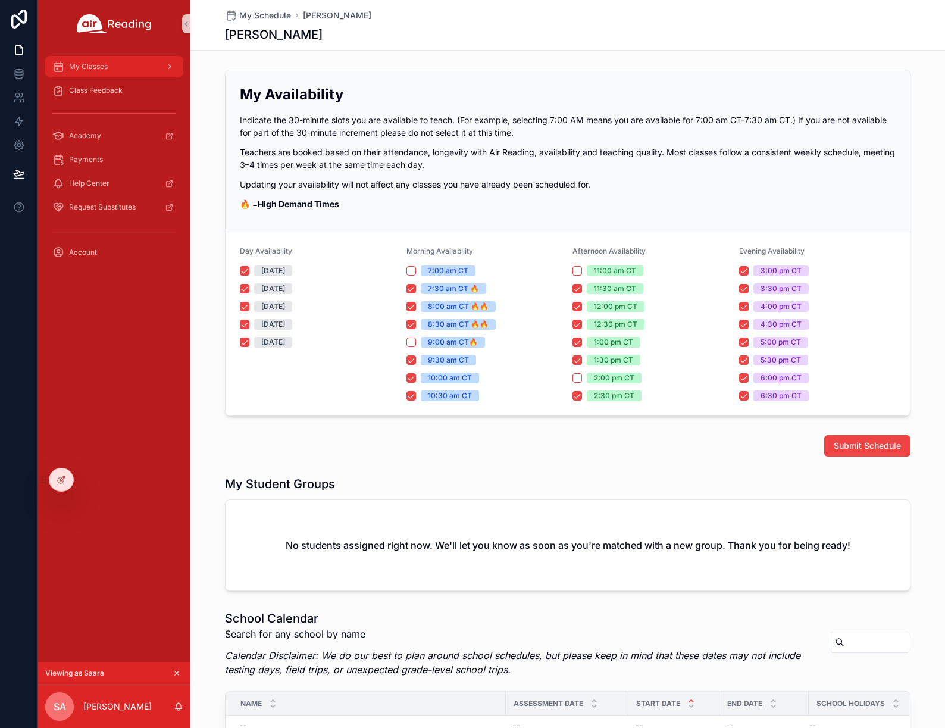
click at [108, 71] on div "My Classes" at bounding box center [114, 66] width 124 height 19
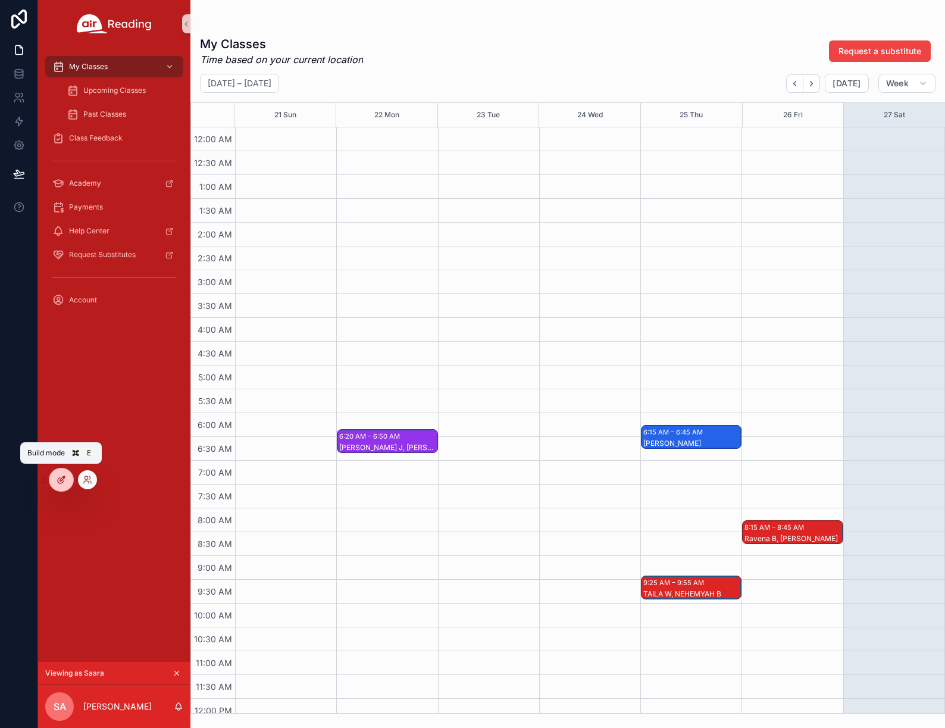
click at [67, 480] on div at bounding box center [61, 479] width 24 height 23
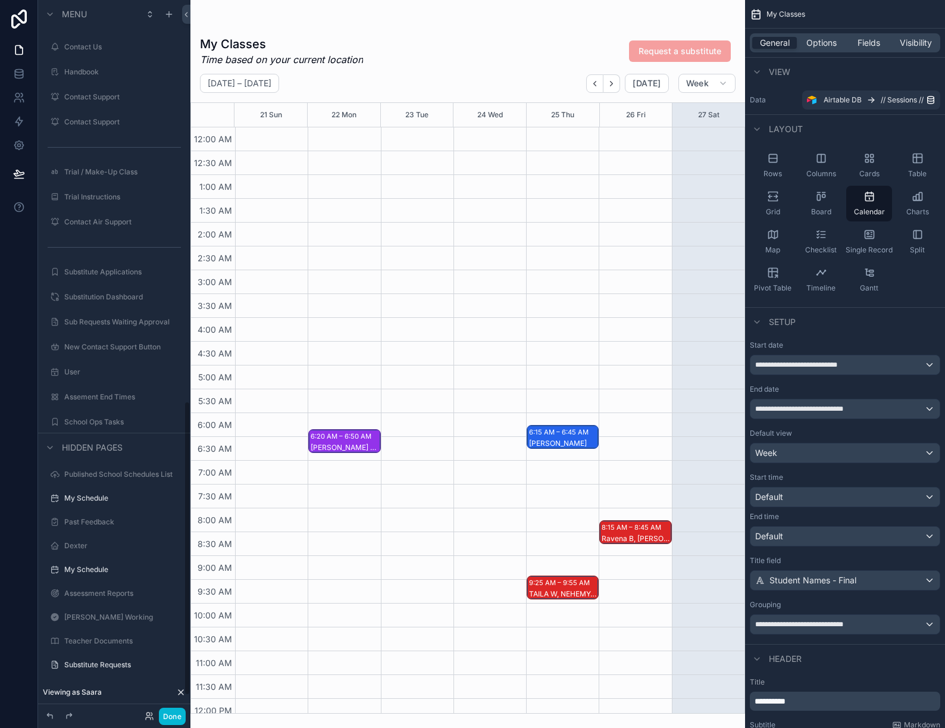
scroll to position [1017, 0]
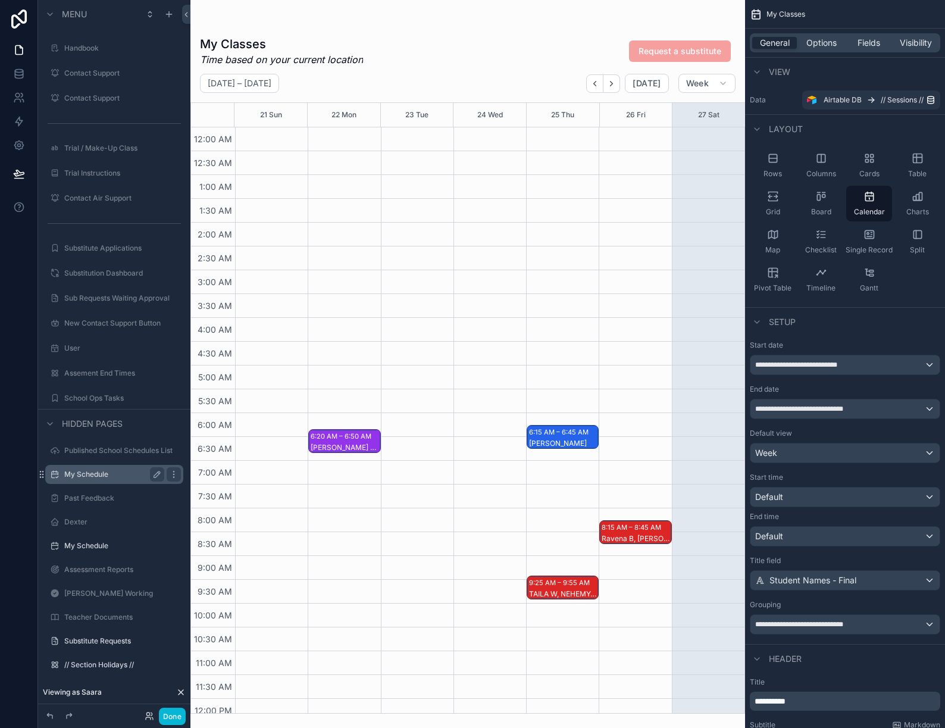
click at [94, 474] on label "My Schedule" at bounding box center [111, 474] width 95 height 10
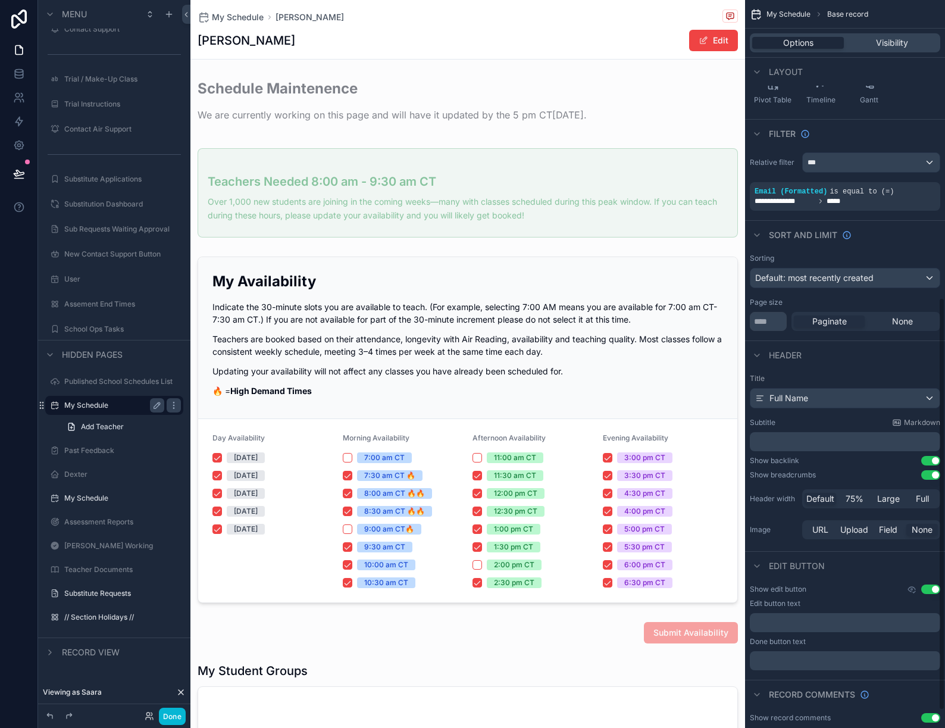
scroll to position [555, 0]
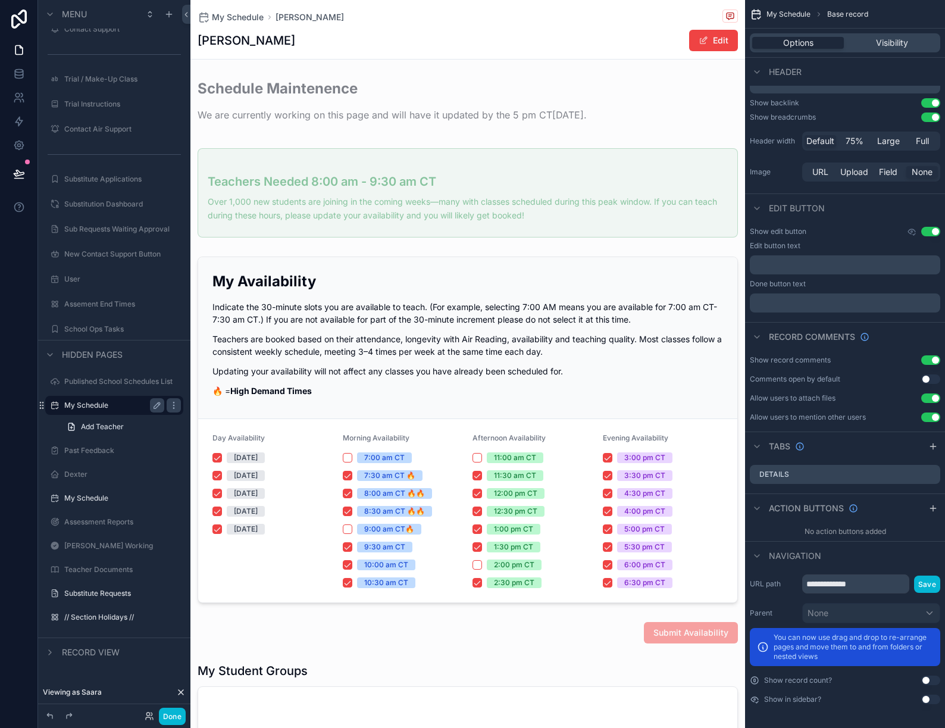
click at [930, 699] on button "Use setting" at bounding box center [930, 699] width 19 height 10
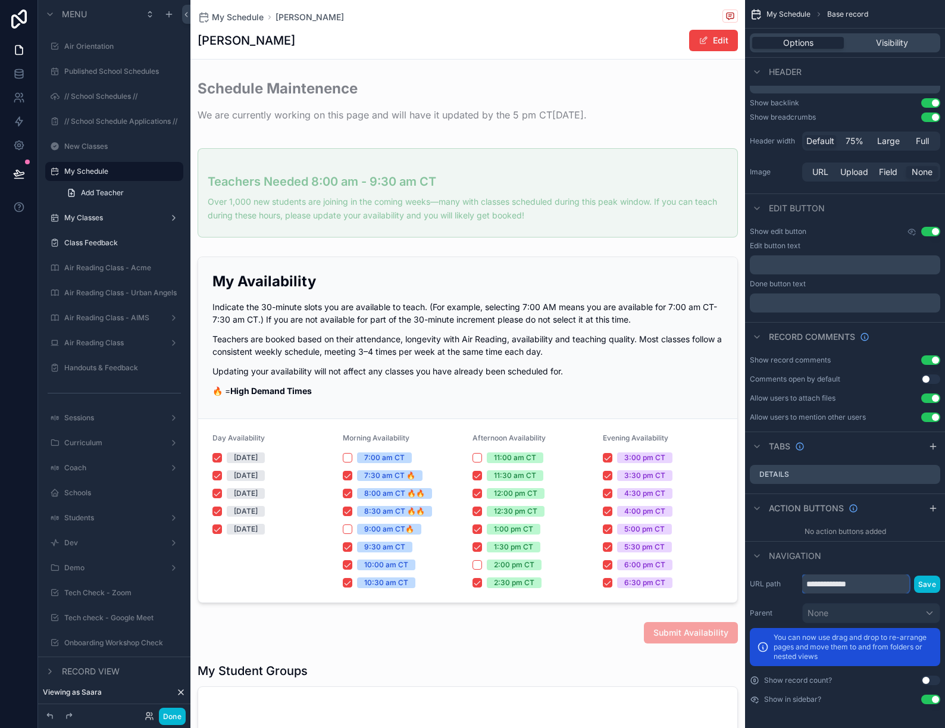
click at [890, 587] on input "**********" at bounding box center [855, 583] width 107 height 19
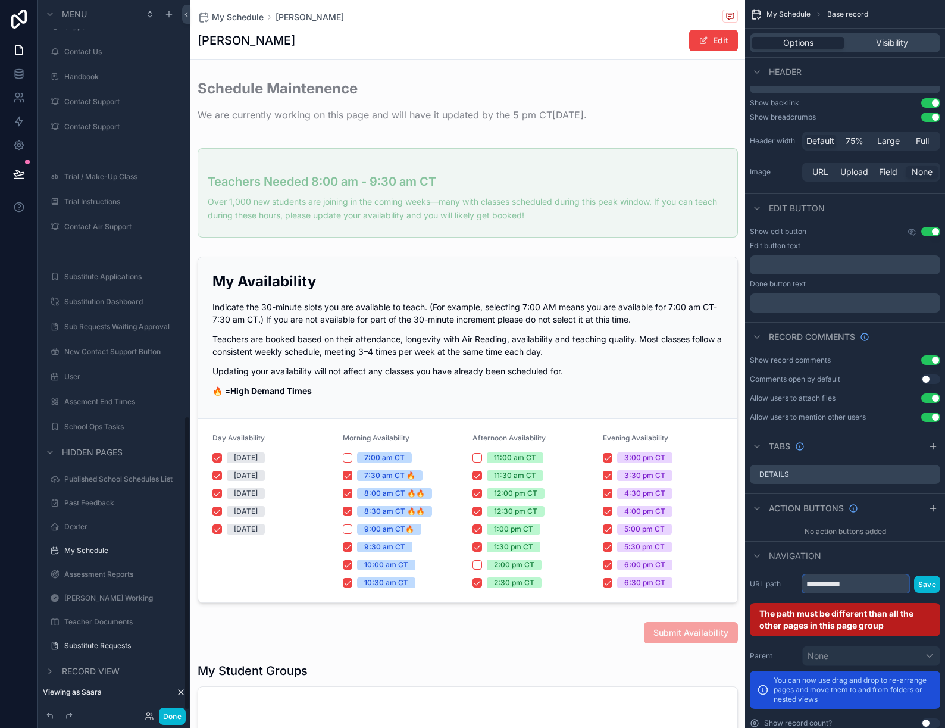
scroll to position [1018, 0]
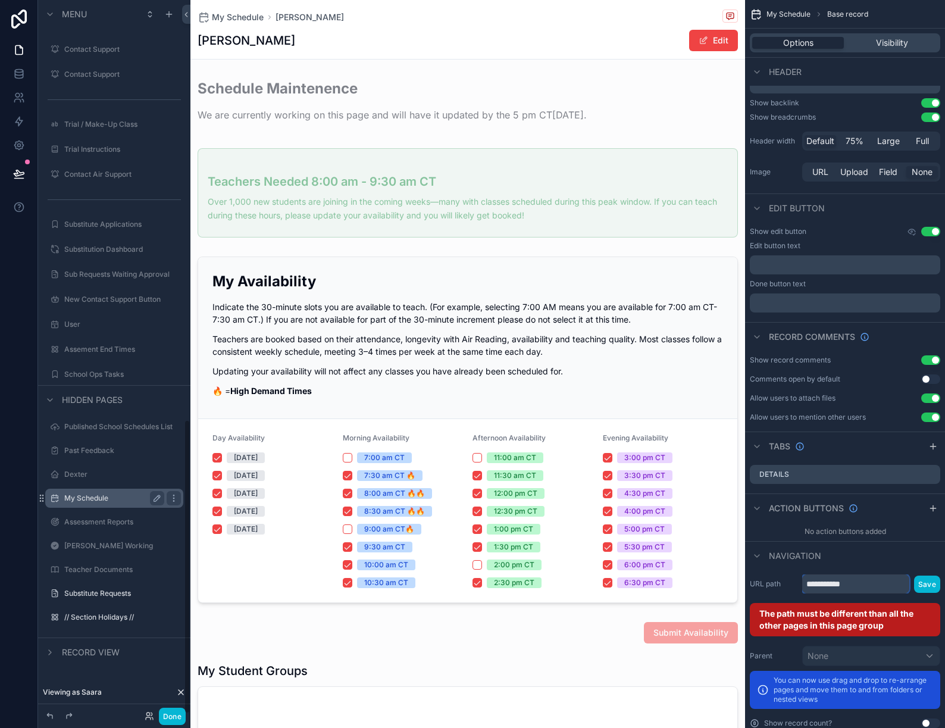
type input "**********"
click at [111, 499] on label "My Schedule" at bounding box center [111, 498] width 95 height 10
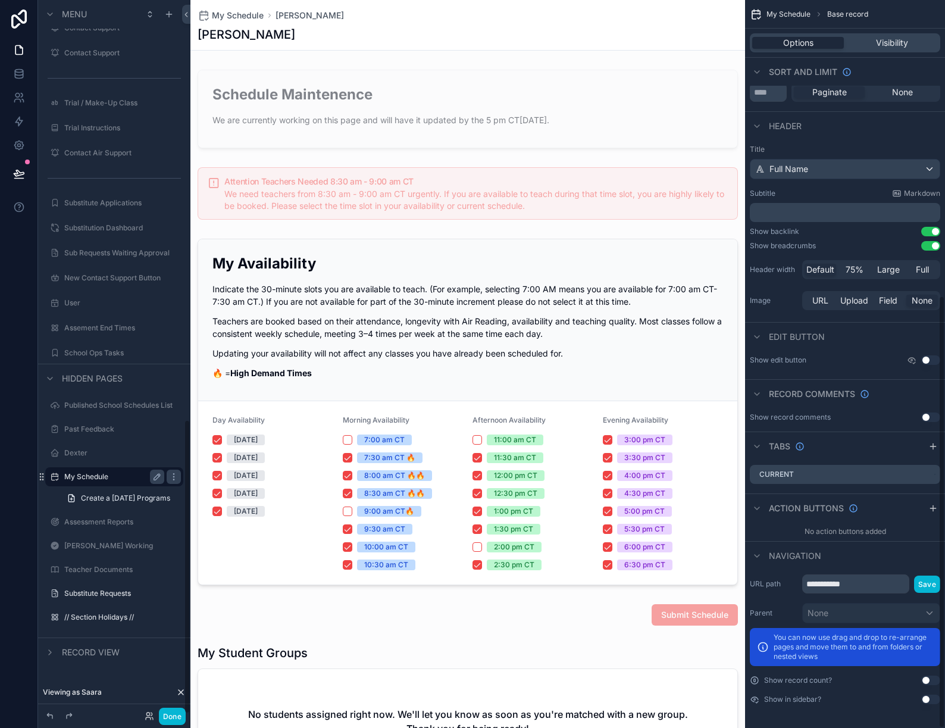
scroll to position [498, 0]
click at [874, 590] on input "**********" at bounding box center [855, 583] width 107 height 19
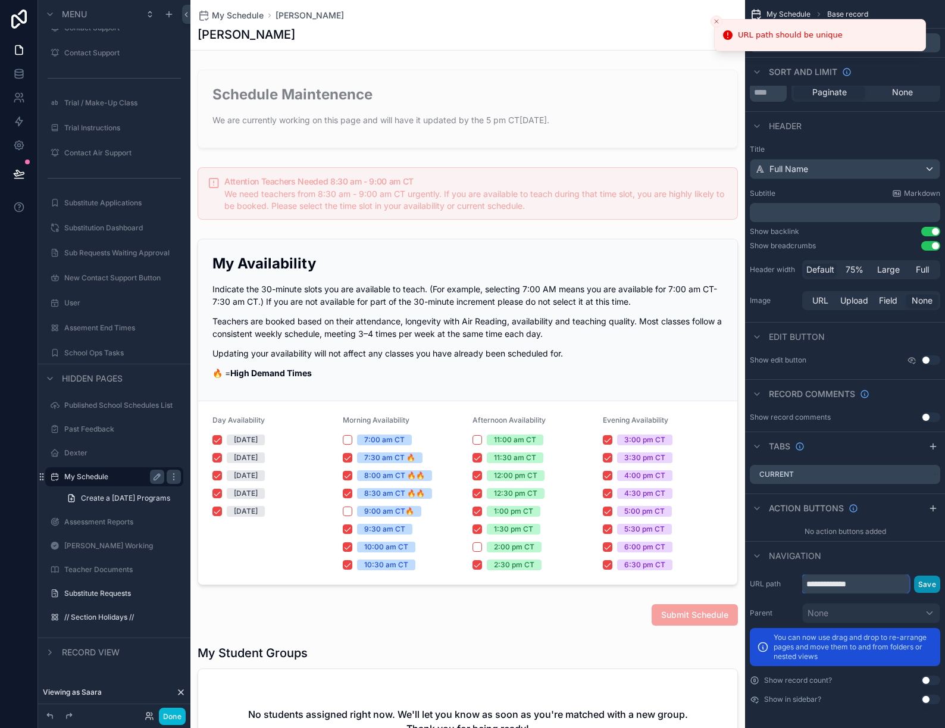
type input "**********"
click at [936, 582] on button "Save" at bounding box center [927, 583] width 26 height 17
click at [928, 584] on button "Save" at bounding box center [927, 583] width 26 height 17
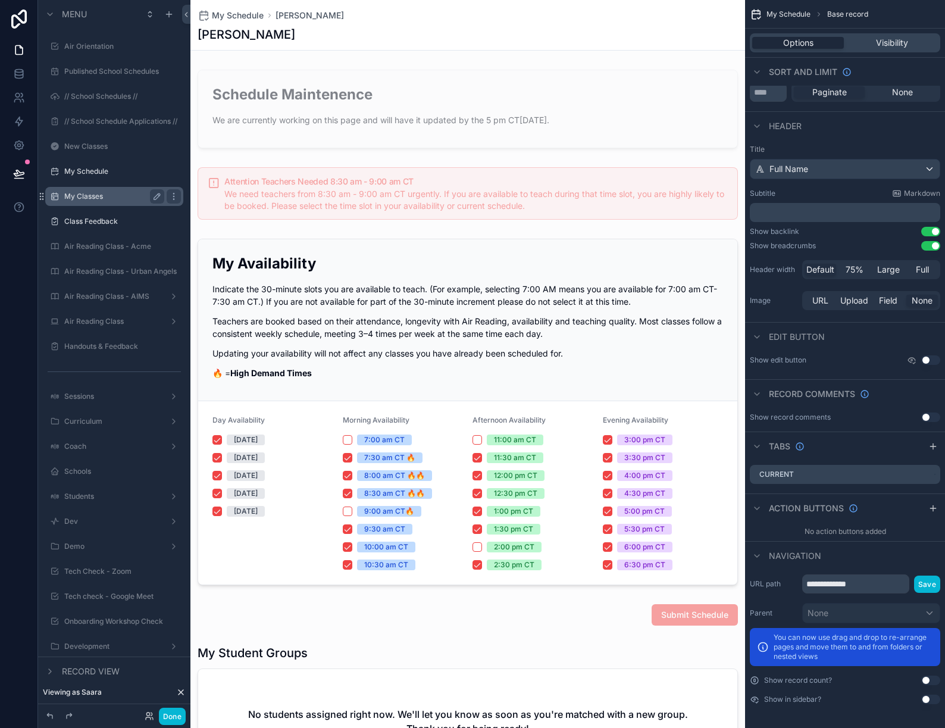
click at [113, 197] on label "My Classes" at bounding box center [111, 197] width 95 height 10
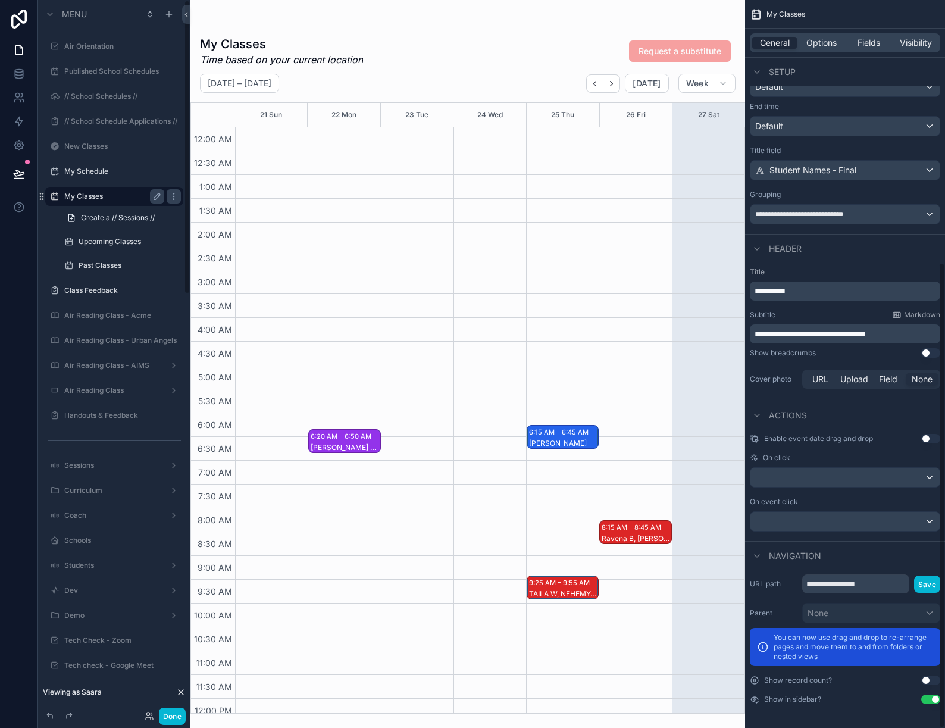
scroll to position [410, 0]
click at [102, 177] on div "My Schedule" at bounding box center [114, 171] width 100 height 14
click at [100, 174] on label "My Schedule" at bounding box center [111, 172] width 95 height 10
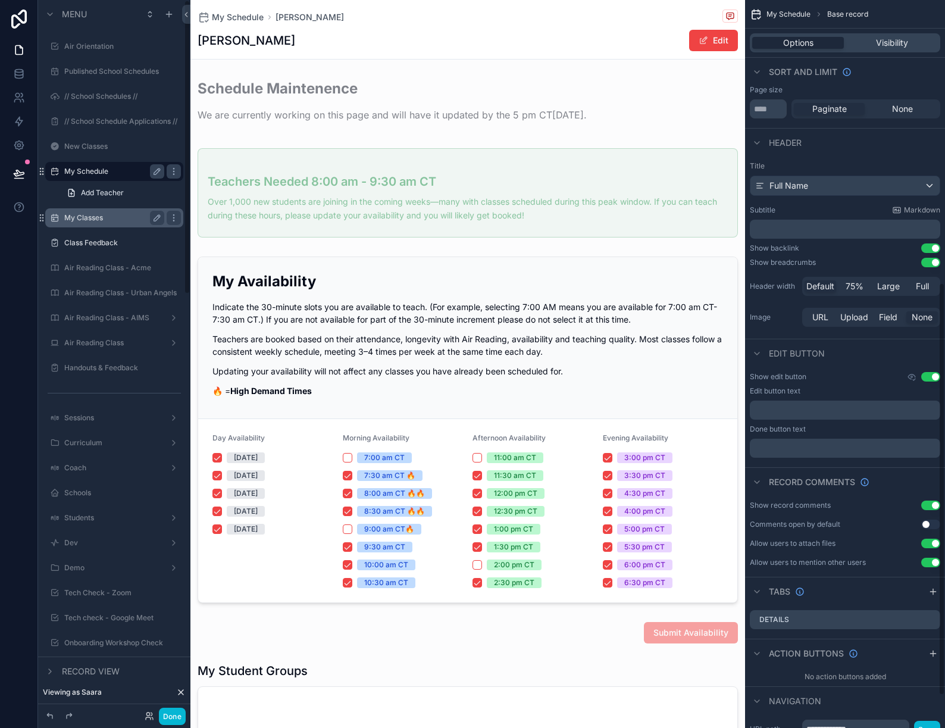
scroll to position [498, 0]
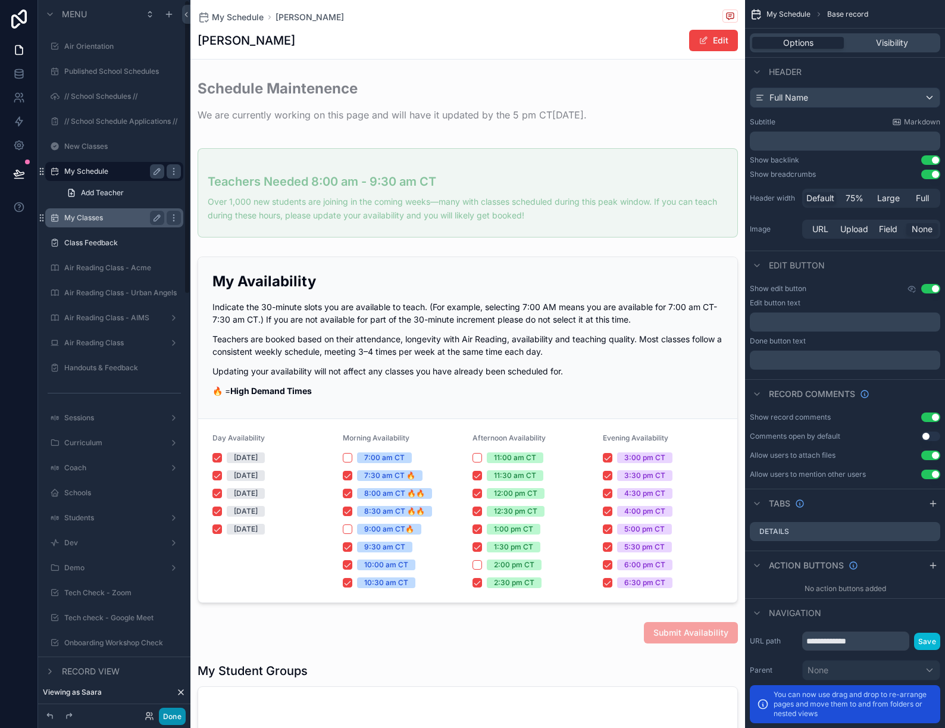
click at [174, 713] on button "Done" at bounding box center [172, 715] width 27 height 17
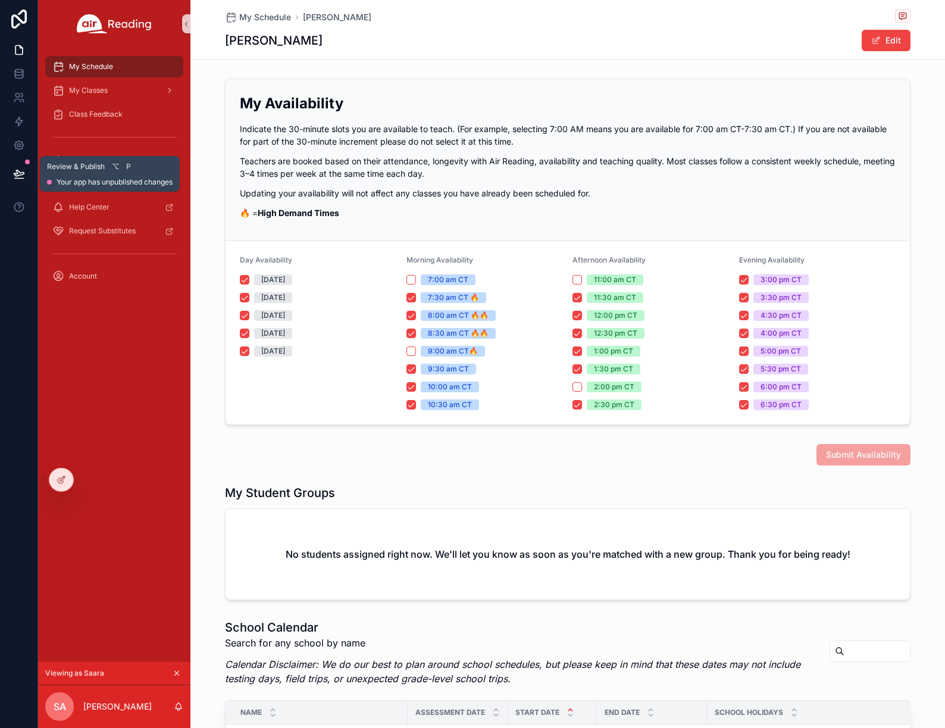
click at [23, 177] on icon at bounding box center [19, 174] width 12 height 12
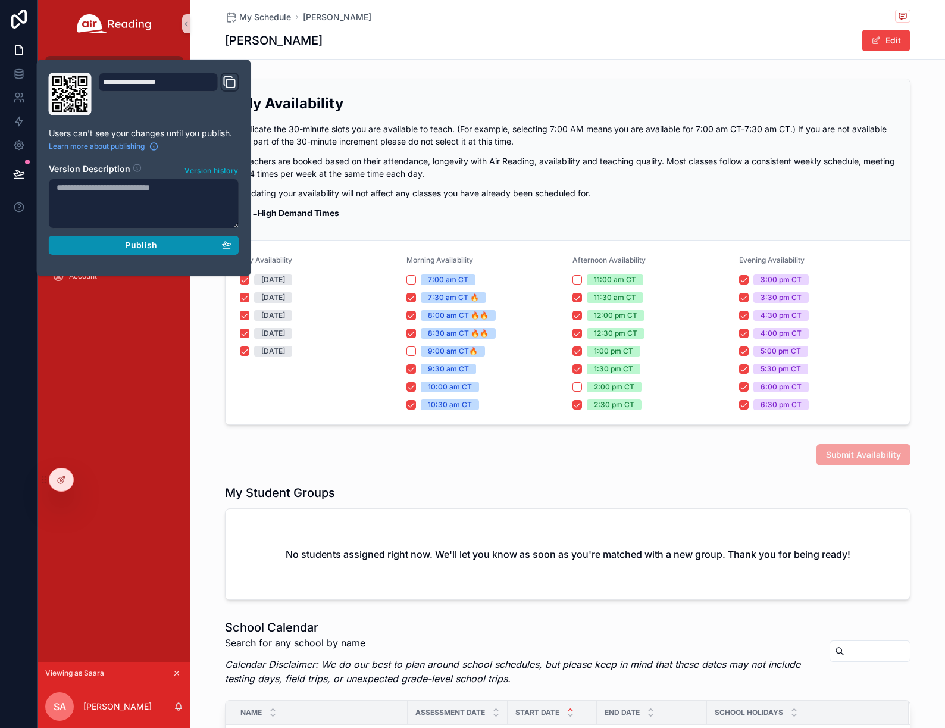
click at [158, 248] on div "Publish" at bounding box center [144, 245] width 175 height 11
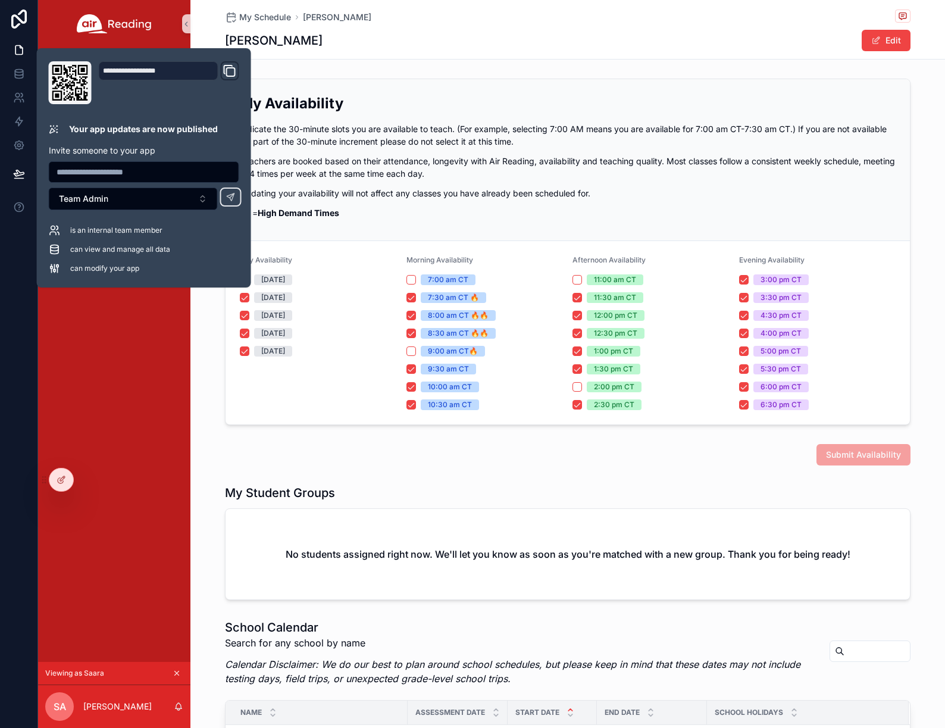
click at [138, 356] on div "My Schedule My Classes Class Feedback Academy Payments Help Center Request Subs…" at bounding box center [114, 355] width 152 height 614
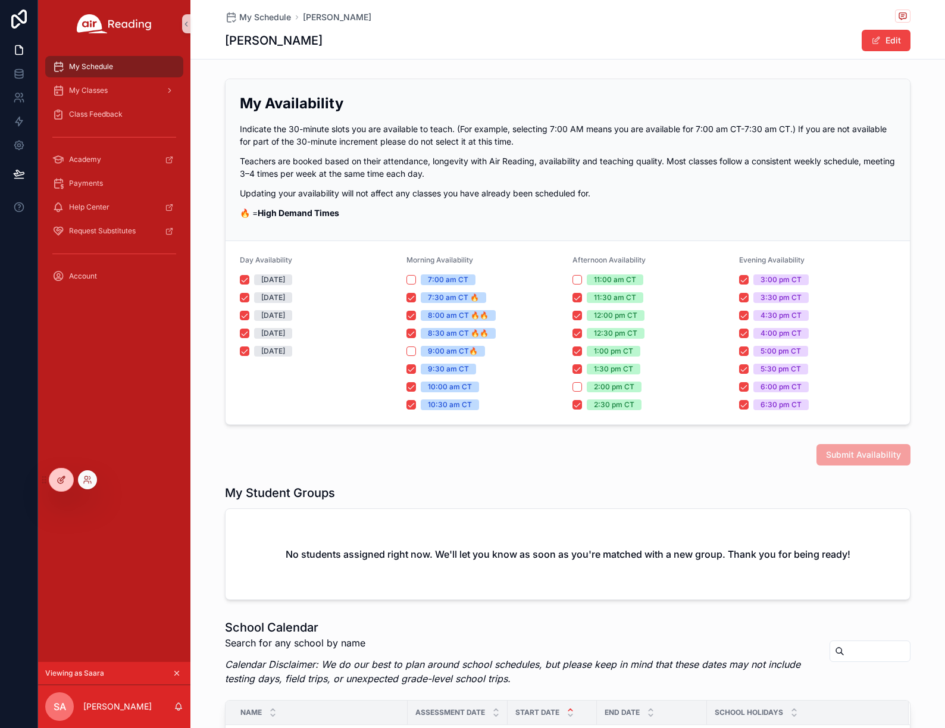
click at [71, 475] on div at bounding box center [61, 479] width 24 height 23
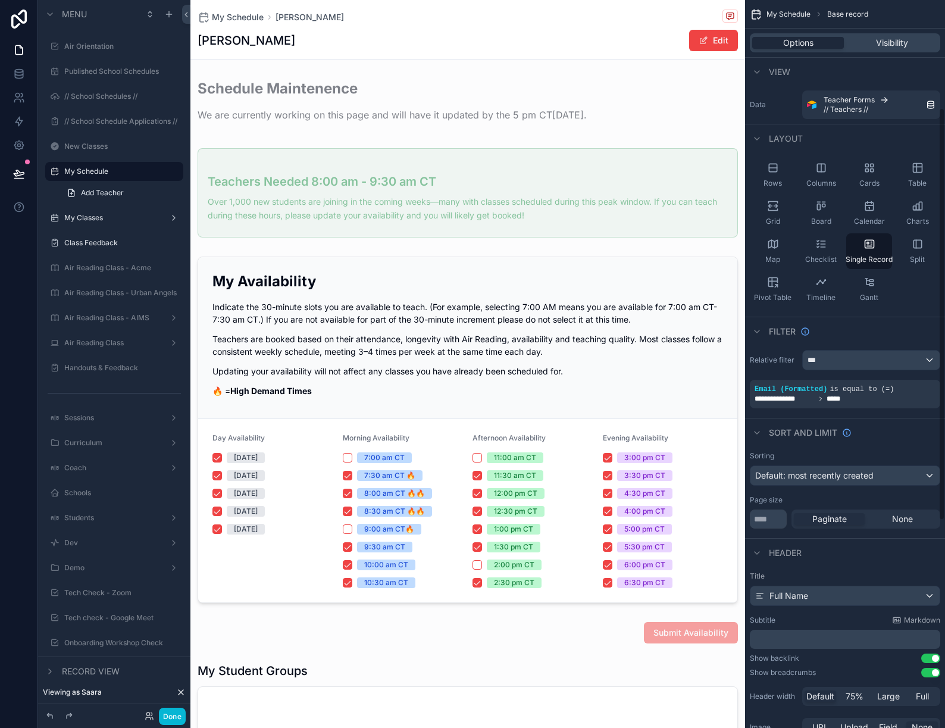
scroll to position [555, 0]
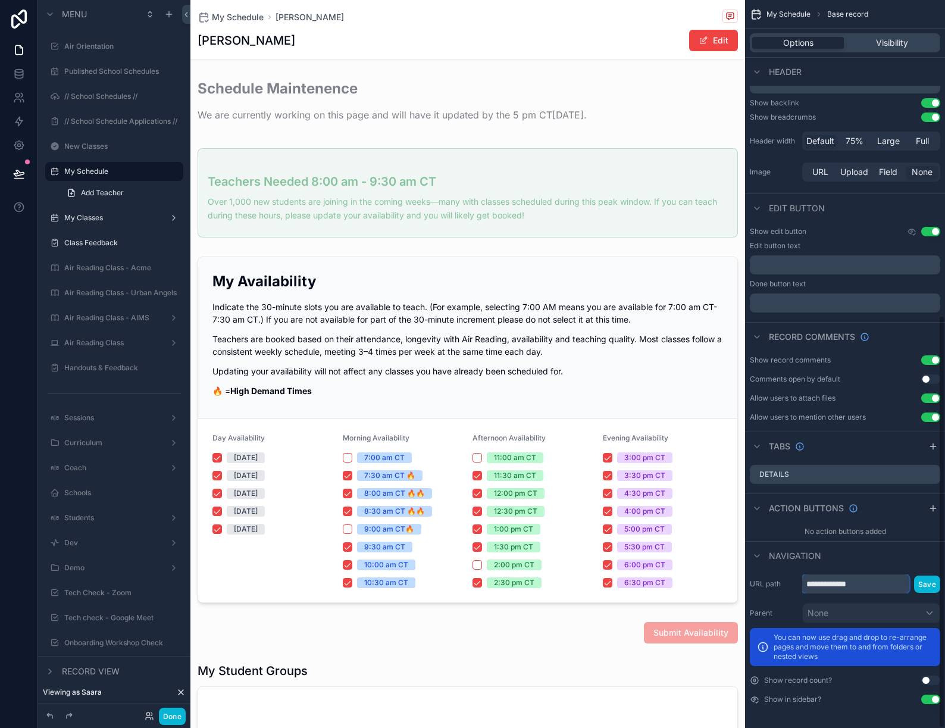
click at [874, 584] on input "**********" at bounding box center [855, 583] width 107 height 19
type input "**********"
click at [929, 585] on button "Save" at bounding box center [927, 583] width 26 height 17
click at [179, 713] on button "Done" at bounding box center [172, 715] width 27 height 17
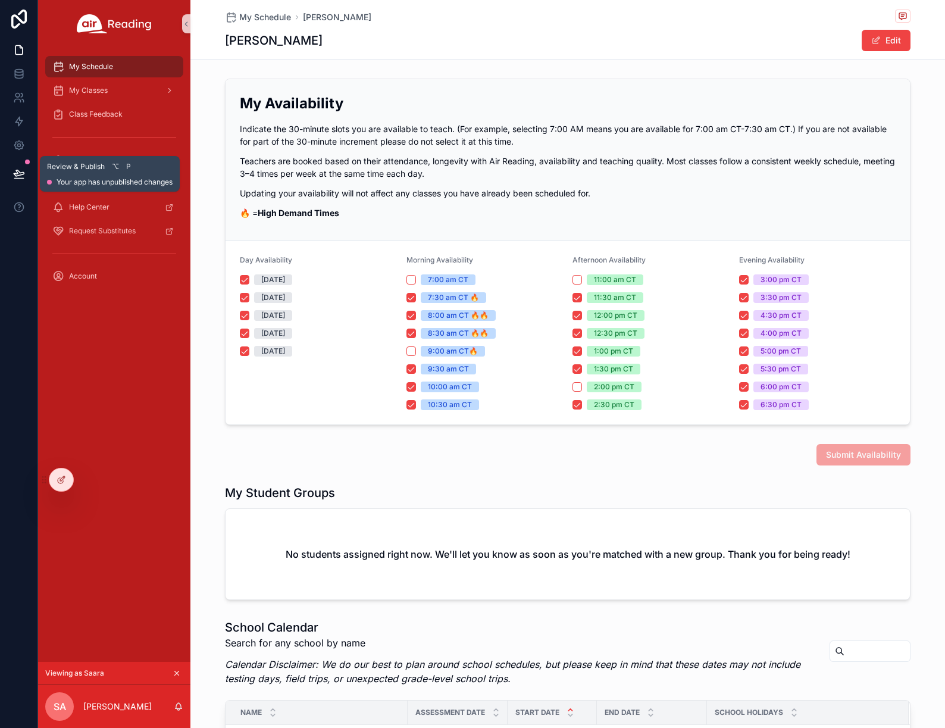
click at [14, 177] on icon at bounding box center [19, 174] width 12 height 12
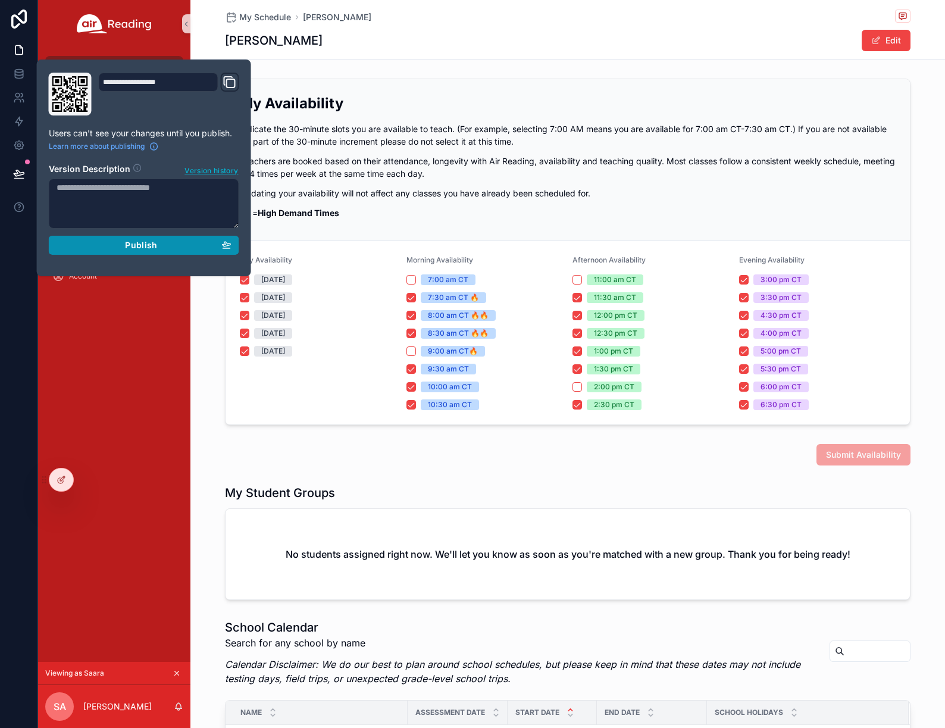
click at [106, 247] on div "Publish" at bounding box center [144, 245] width 175 height 11
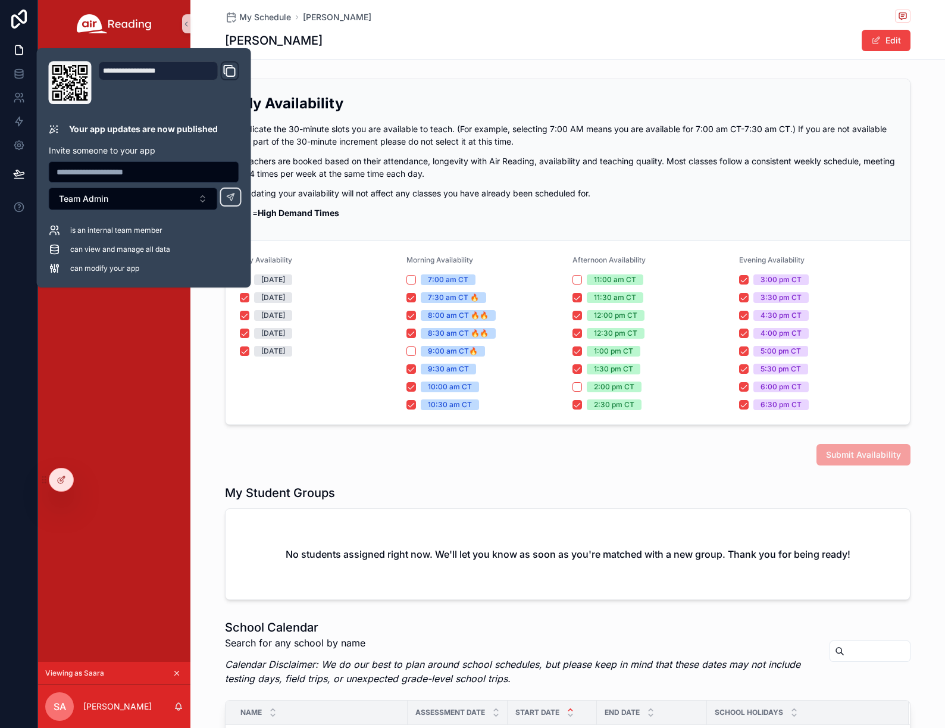
click at [152, 424] on div "My Schedule My Classes Class Feedback Academy Payments Help Center Request Subs…" at bounding box center [114, 355] width 152 height 614
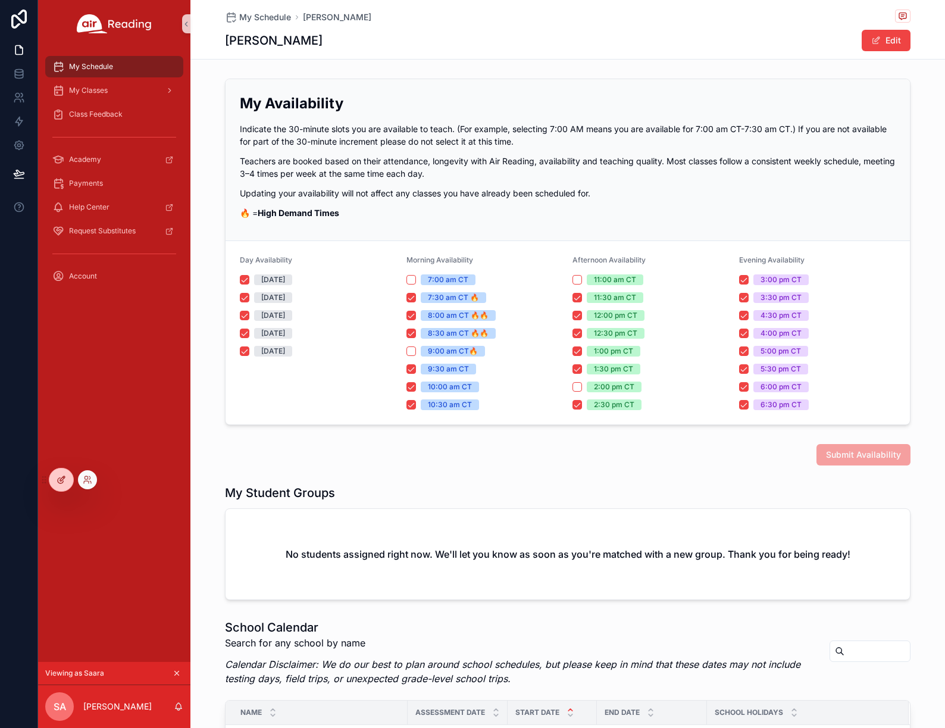
click at [66, 479] on div at bounding box center [61, 479] width 24 height 23
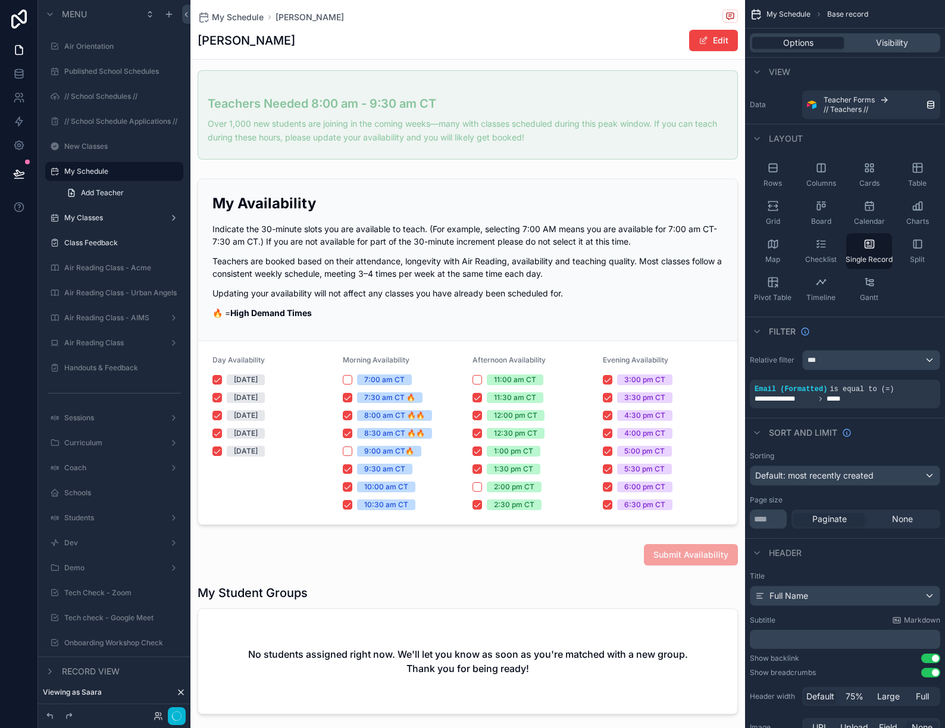
scroll to position [155, 0]
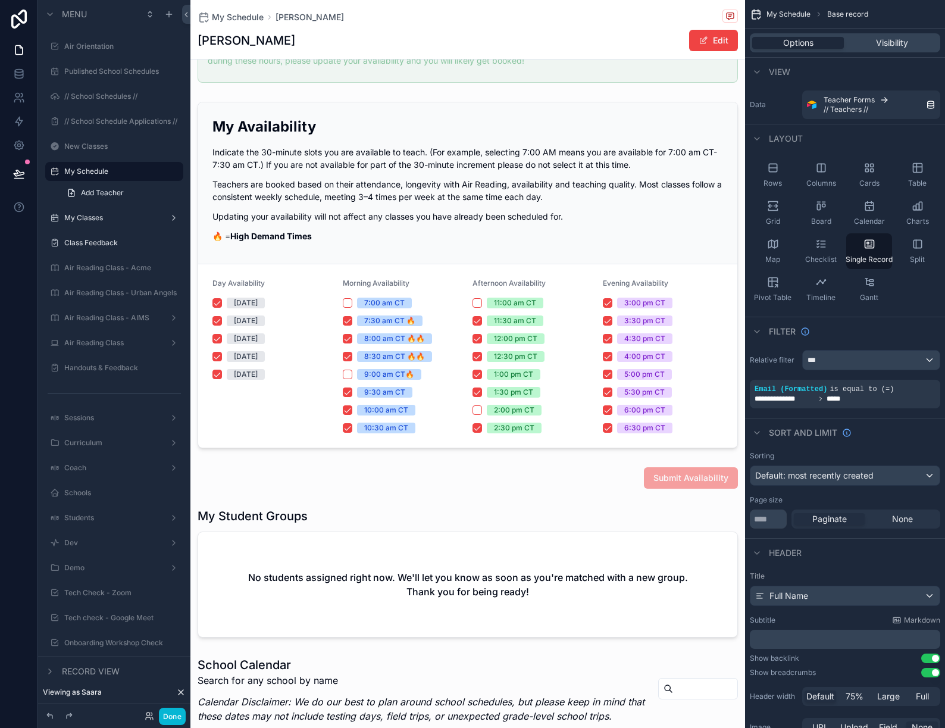
click at [535, 484] on div "scrollable content" at bounding box center [467, 477] width 554 height 31
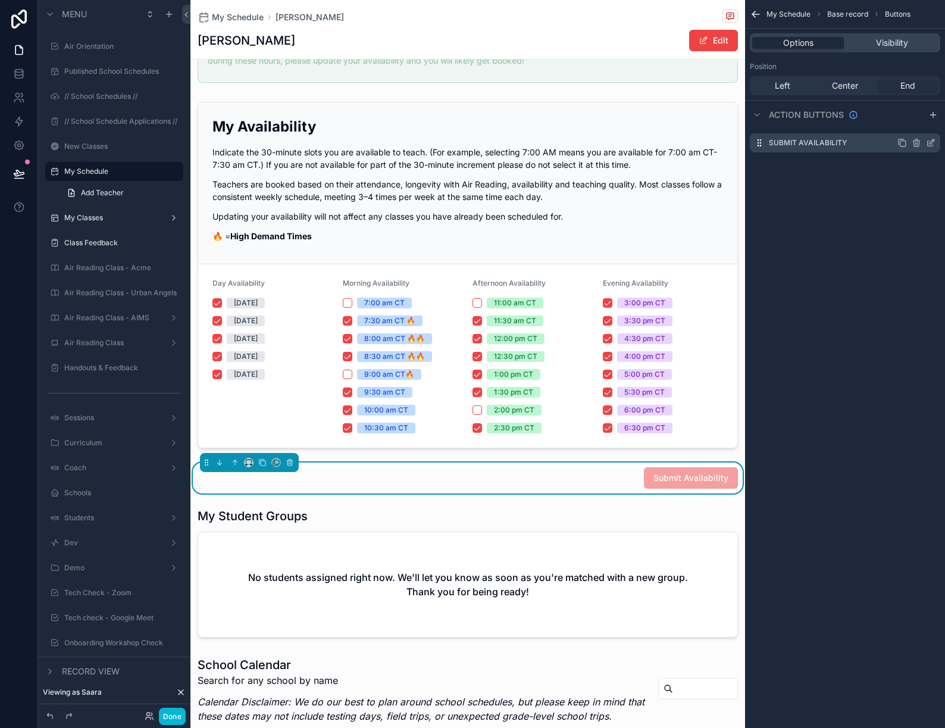
click at [930, 143] on icon "scrollable content" at bounding box center [931, 143] width 10 height 10
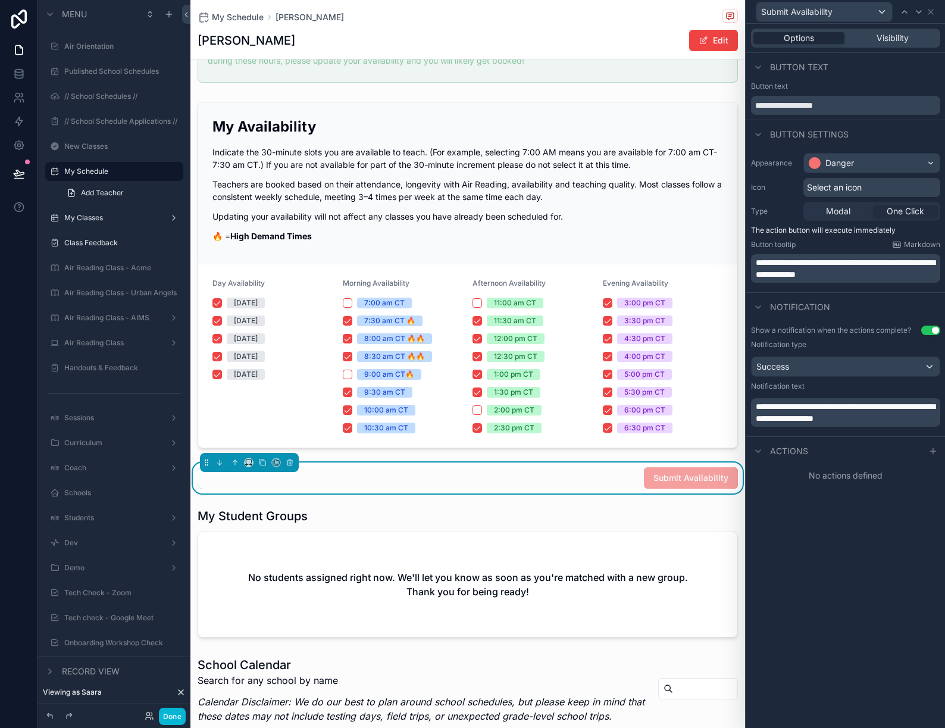
click at [895, 45] on div "Options Visibility" at bounding box center [845, 38] width 189 height 19
click at [893, 37] on span "Visibility" at bounding box center [892, 38] width 32 height 12
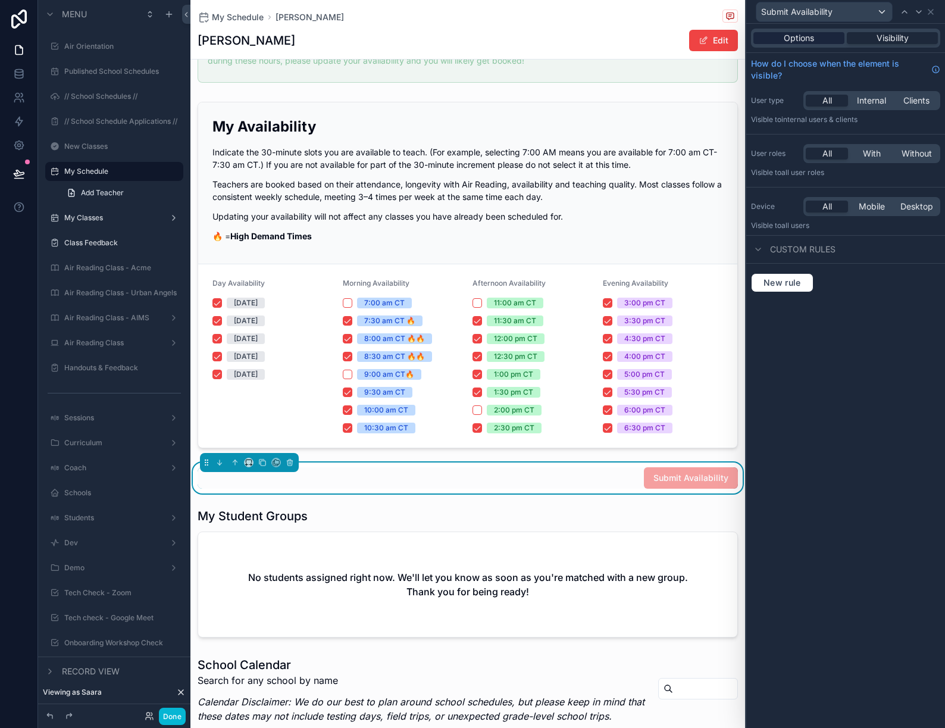
click at [811, 39] on span "Options" at bounding box center [799, 38] width 30 height 12
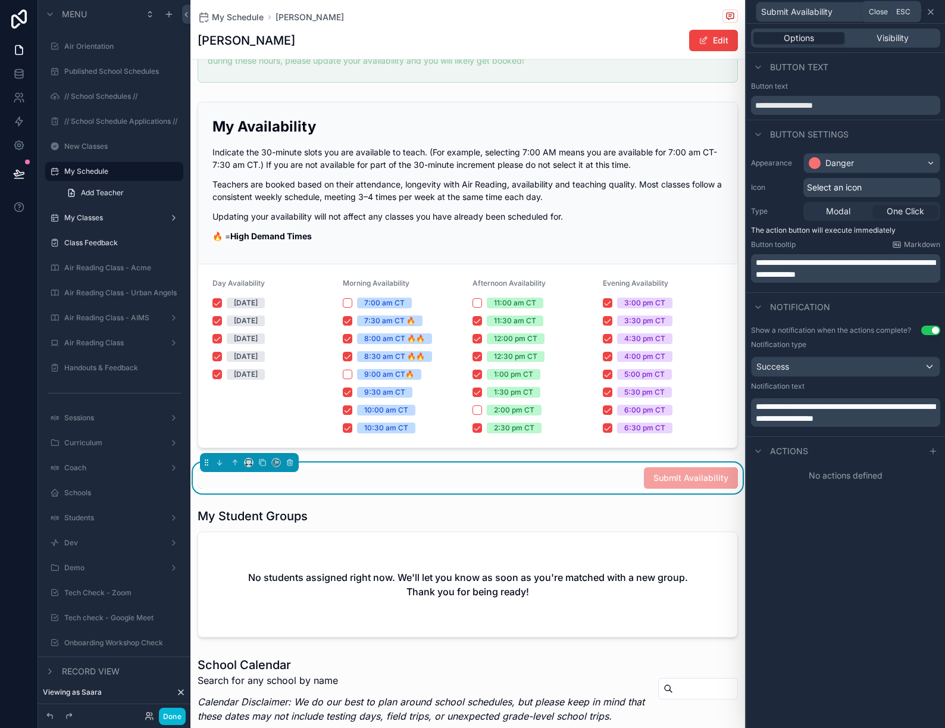
click at [931, 8] on icon at bounding box center [931, 12] width 10 height 10
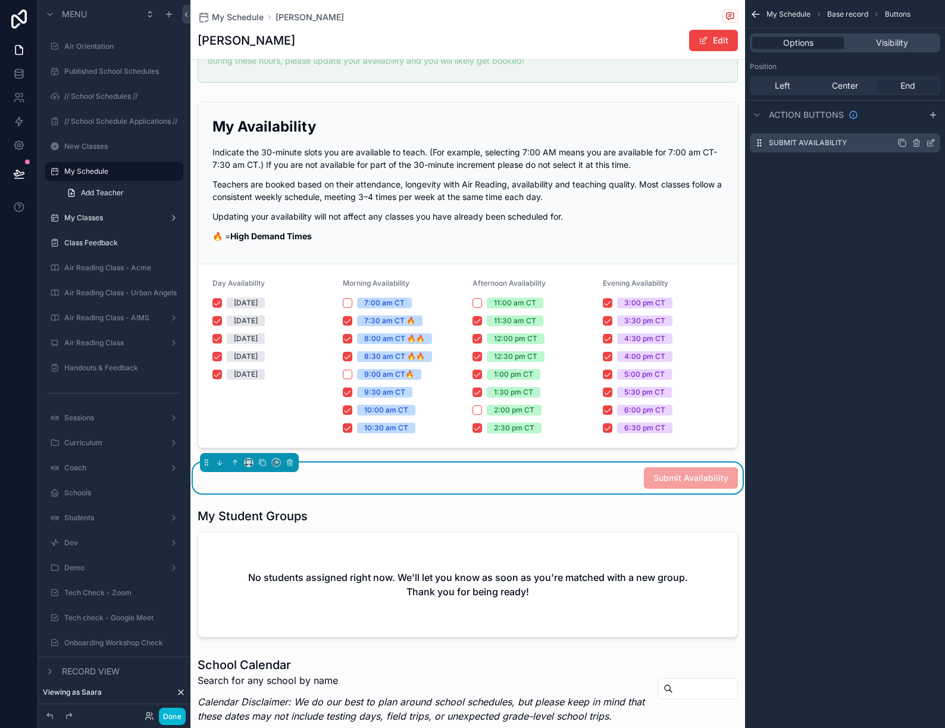
click at [934, 141] on icon "scrollable content" at bounding box center [931, 143] width 10 height 10
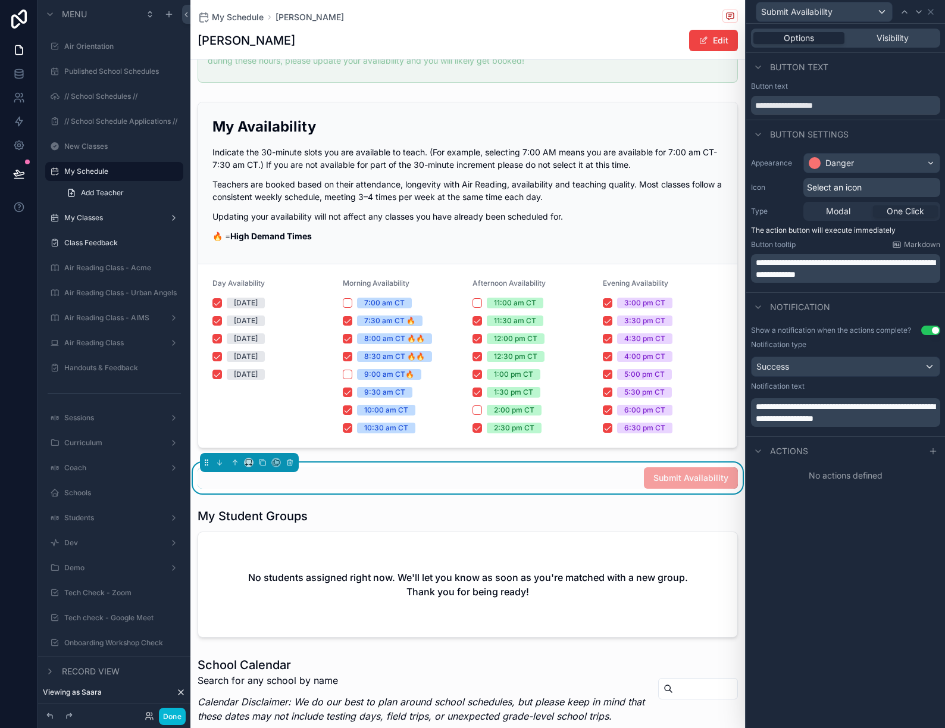
click at [692, 484] on span "Submit Availability" at bounding box center [691, 477] width 94 height 21
click at [177, 716] on button "Done" at bounding box center [172, 715] width 27 height 17
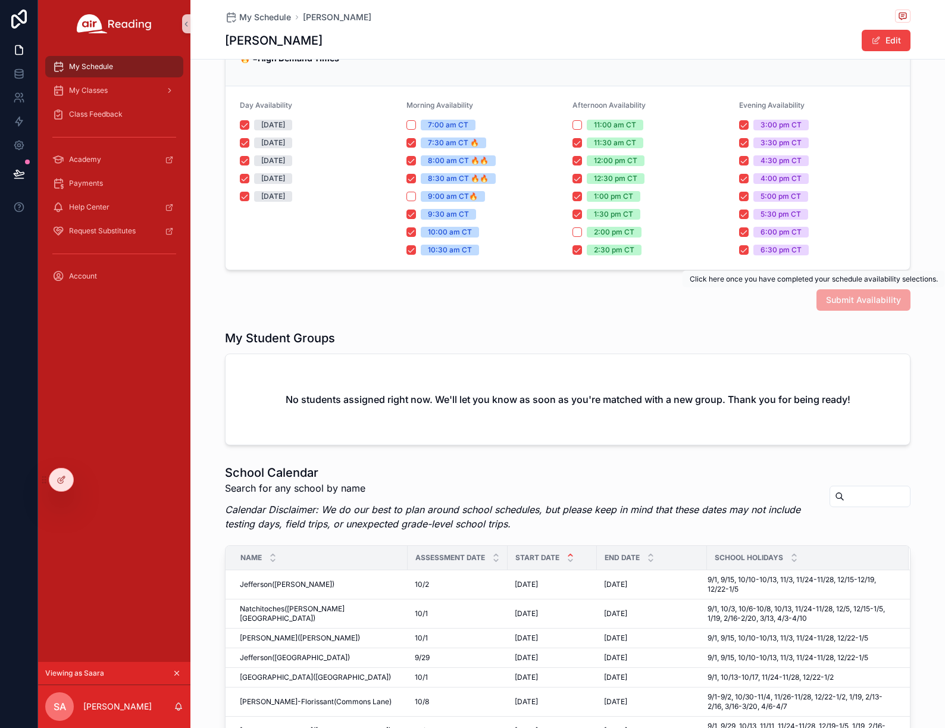
click at [846, 299] on span "Submit Availability" at bounding box center [863, 299] width 94 height 21
click at [848, 305] on span "Submit Availability" at bounding box center [863, 299] width 94 height 21
click at [59, 482] on icon at bounding box center [62, 480] width 10 height 10
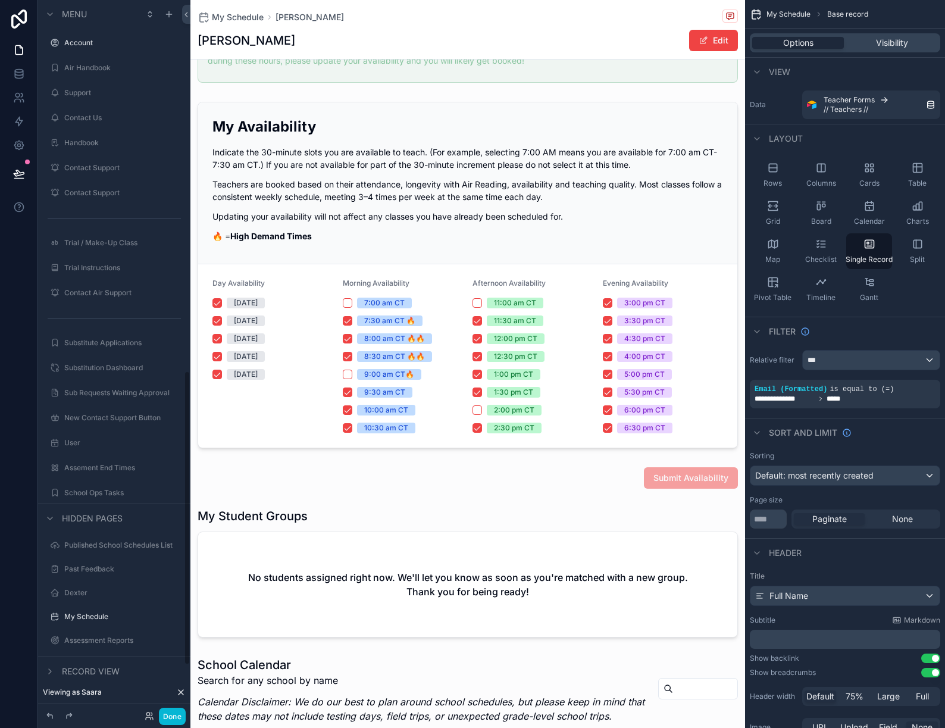
scroll to position [1018, 0]
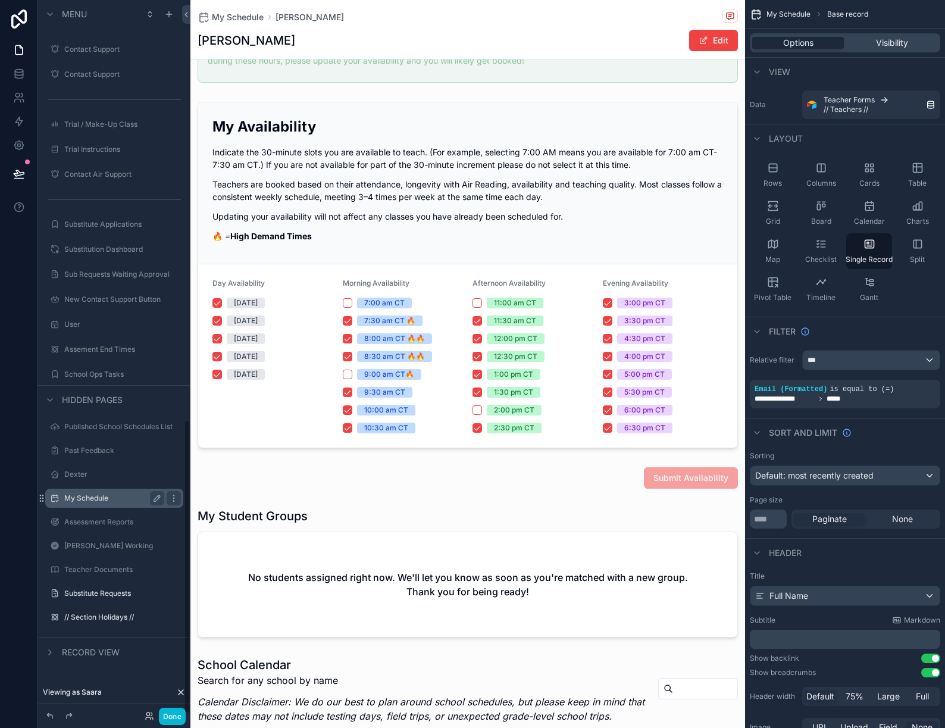
click at [79, 493] on label "My Schedule" at bounding box center [111, 498] width 95 height 10
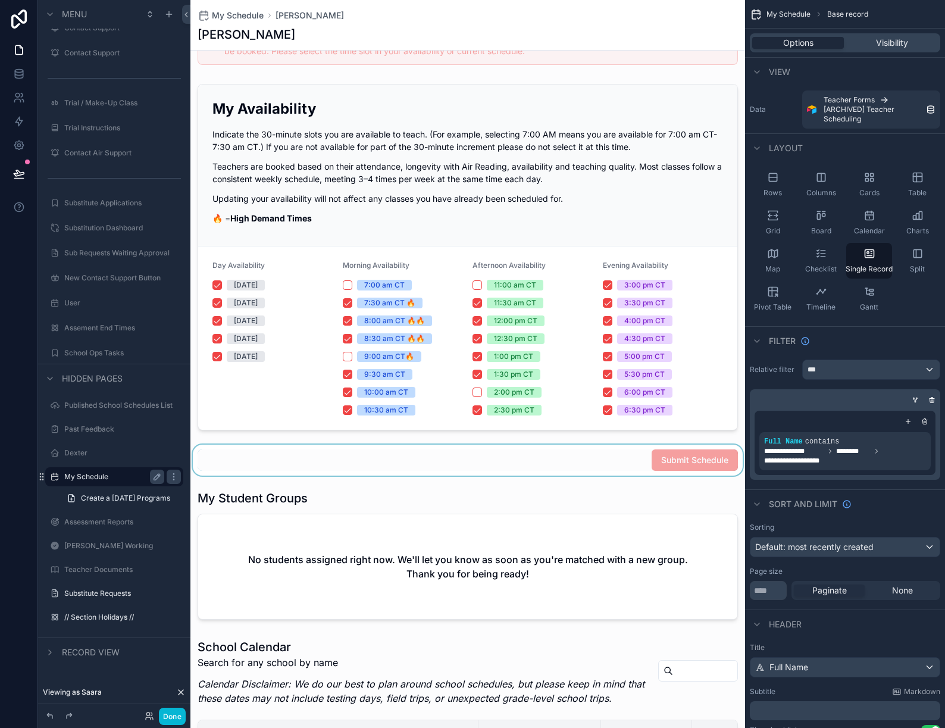
click at [561, 465] on div "scrollable content" at bounding box center [467, 459] width 554 height 31
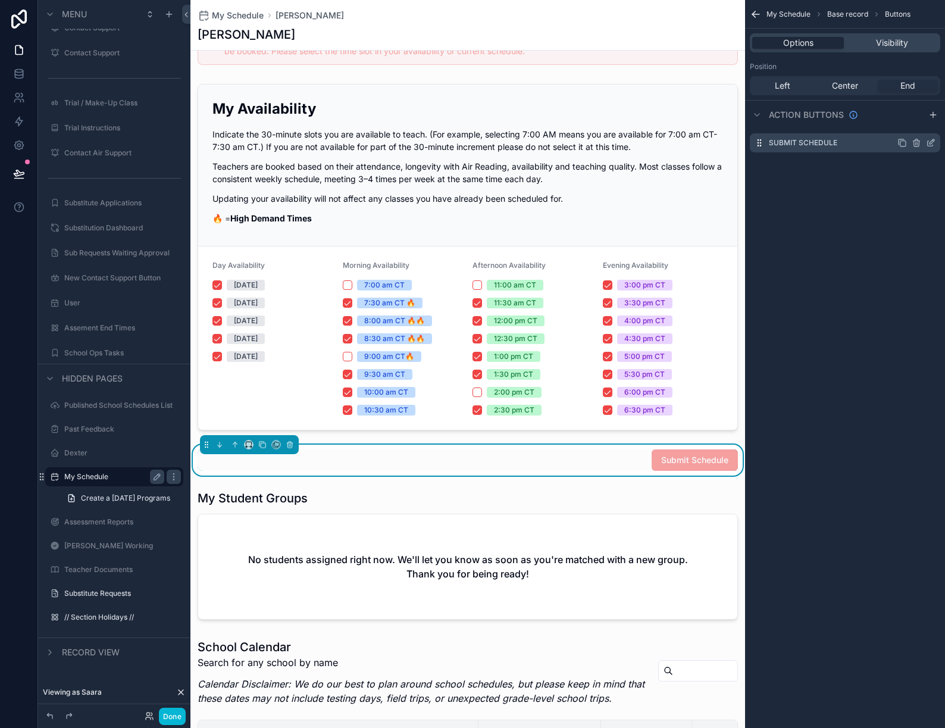
click at [927, 141] on icon "scrollable content" at bounding box center [931, 143] width 10 height 10
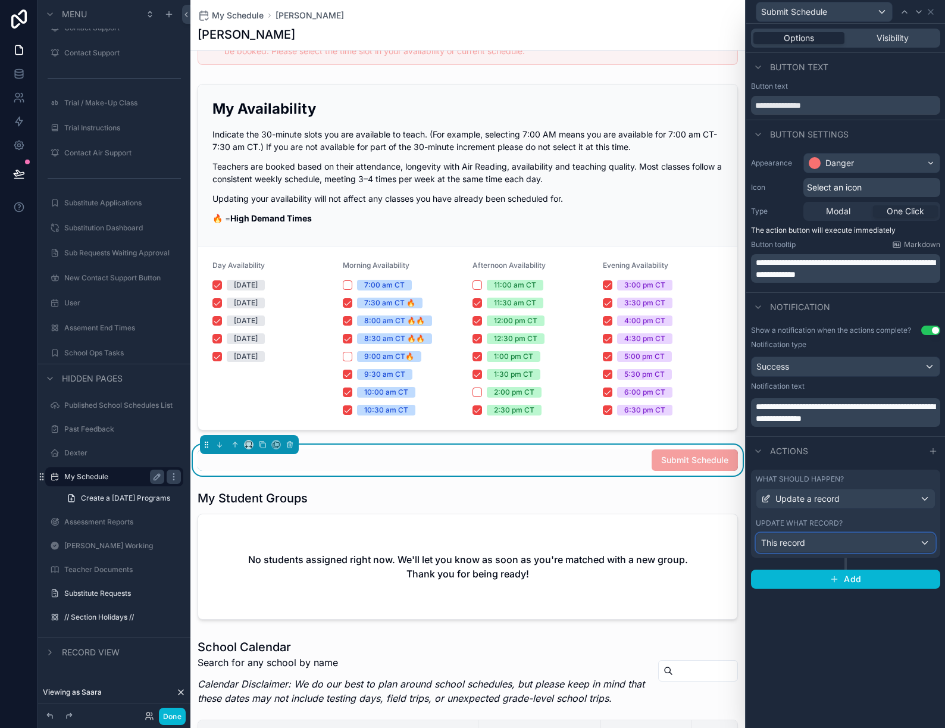
click at [851, 552] on button "This record" at bounding box center [846, 542] width 180 height 20
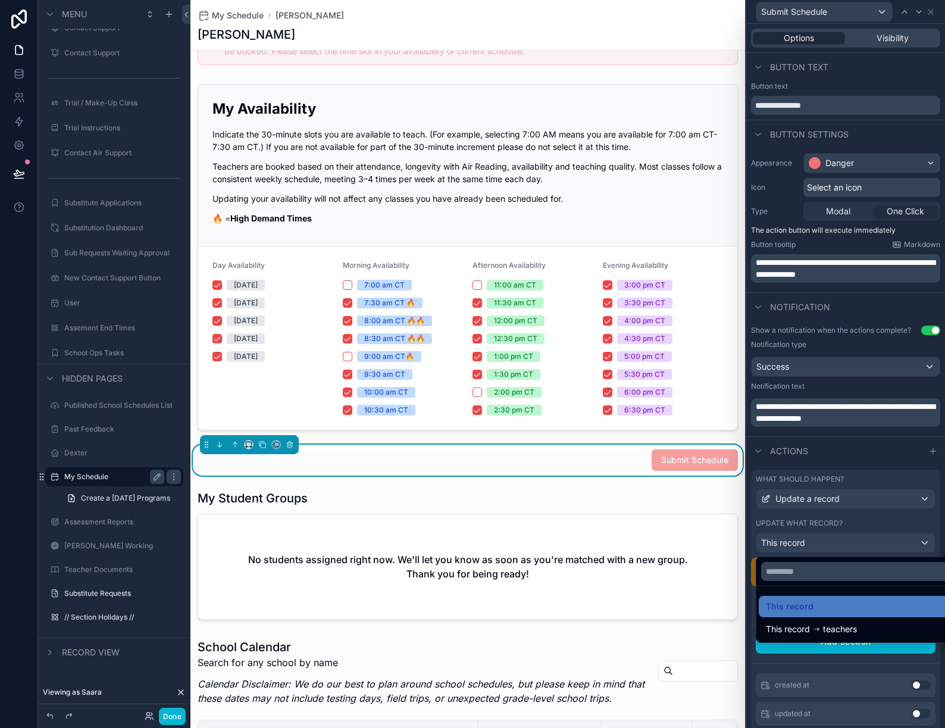
click at [863, 519] on div at bounding box center [845, 364] width 199 height 728
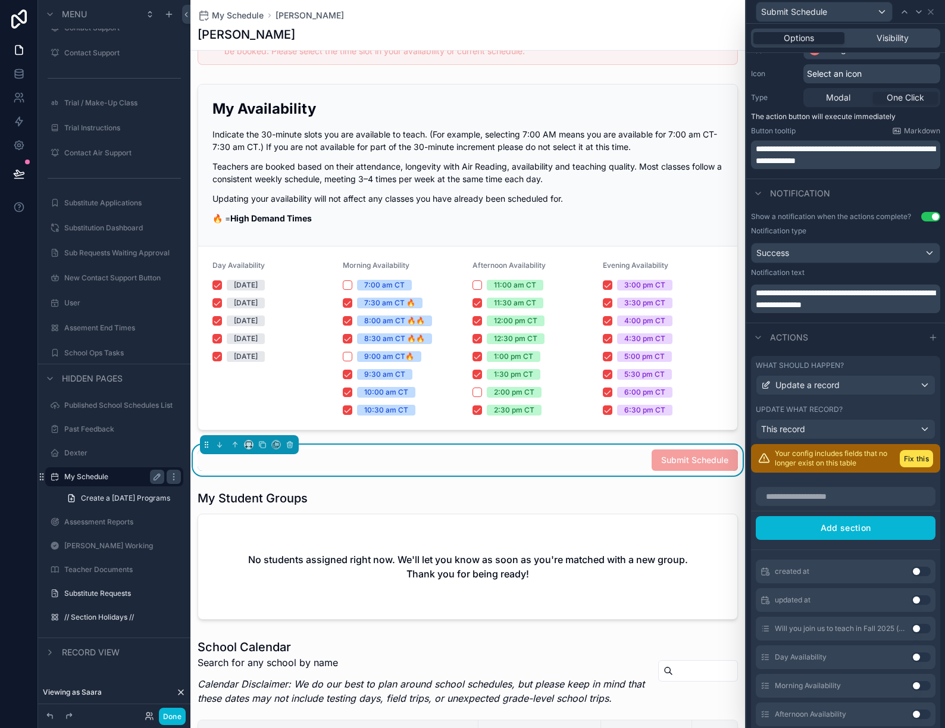
scroll to position [115, 0]
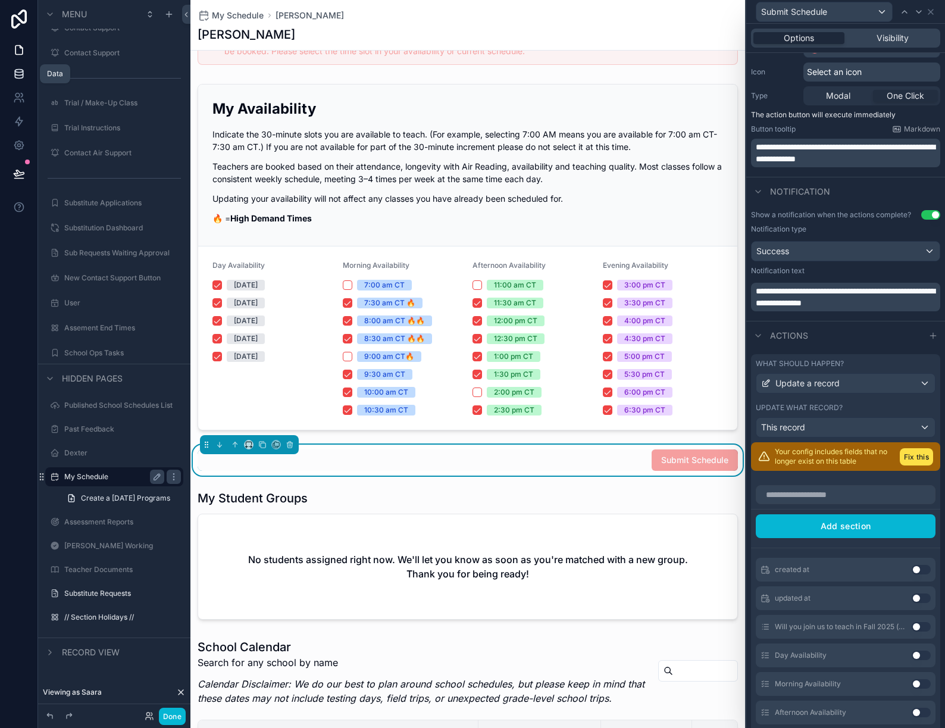
click at [21, 71] on icon at bounding box center [19, 71] width 8 height 3
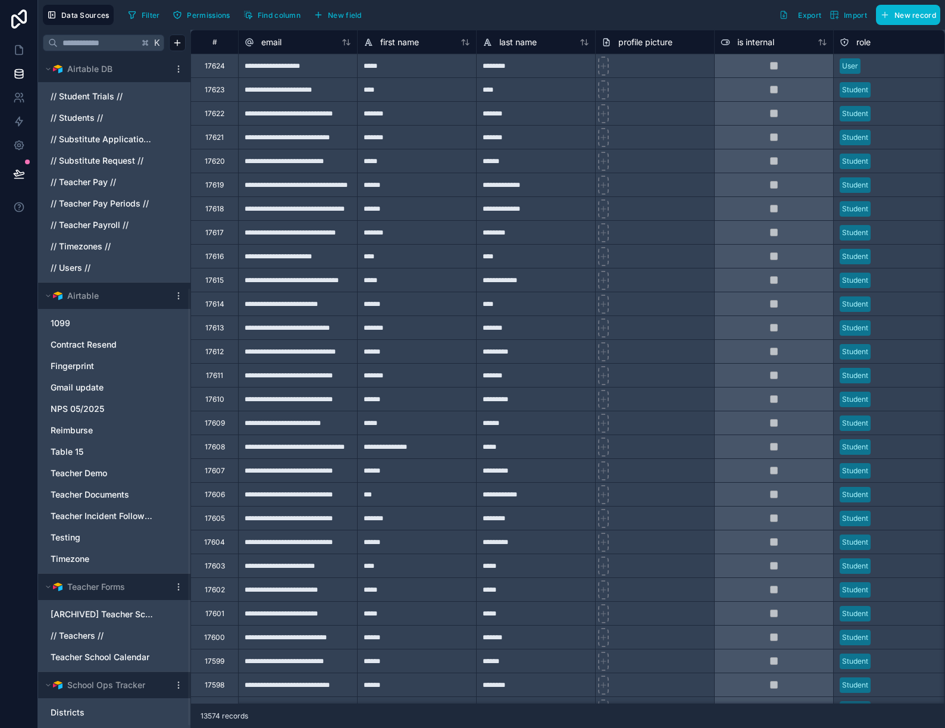
scroll to position [362, 0]
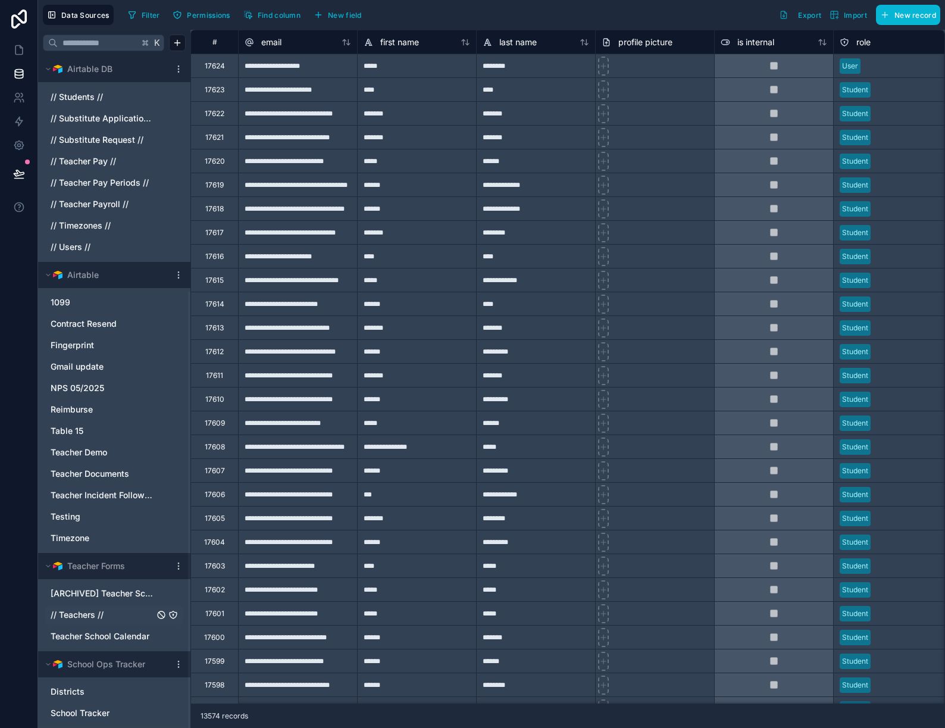
click at [100, 611] on span "// Teachers //" at bounding box center [77, 615] width 53 height 12
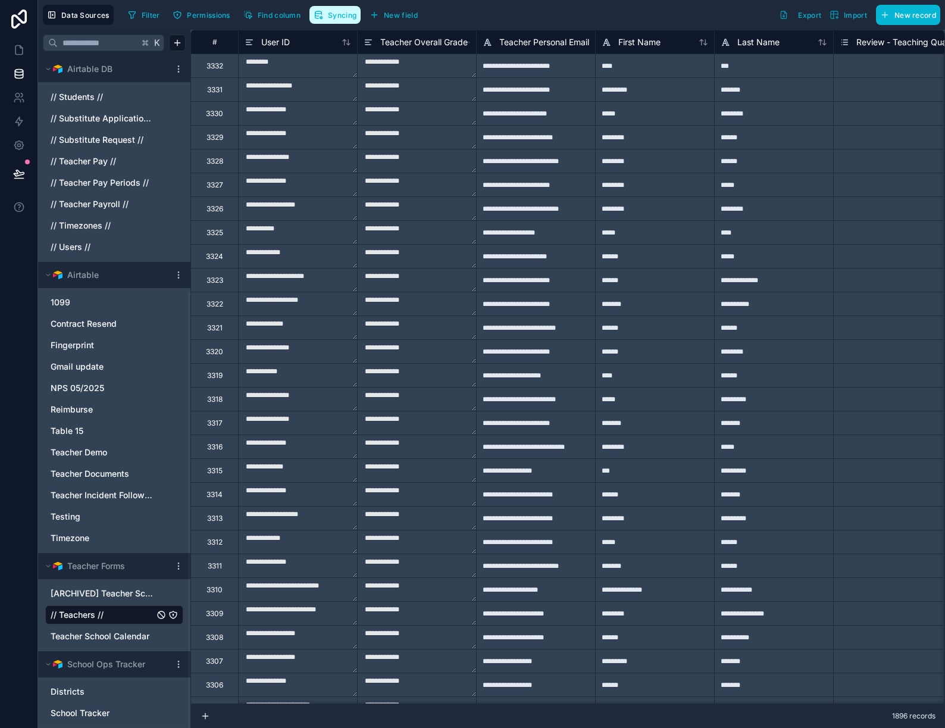
click at [312, 20] on button "Syncing" at bounding box center [334, 15] width 51 height 18
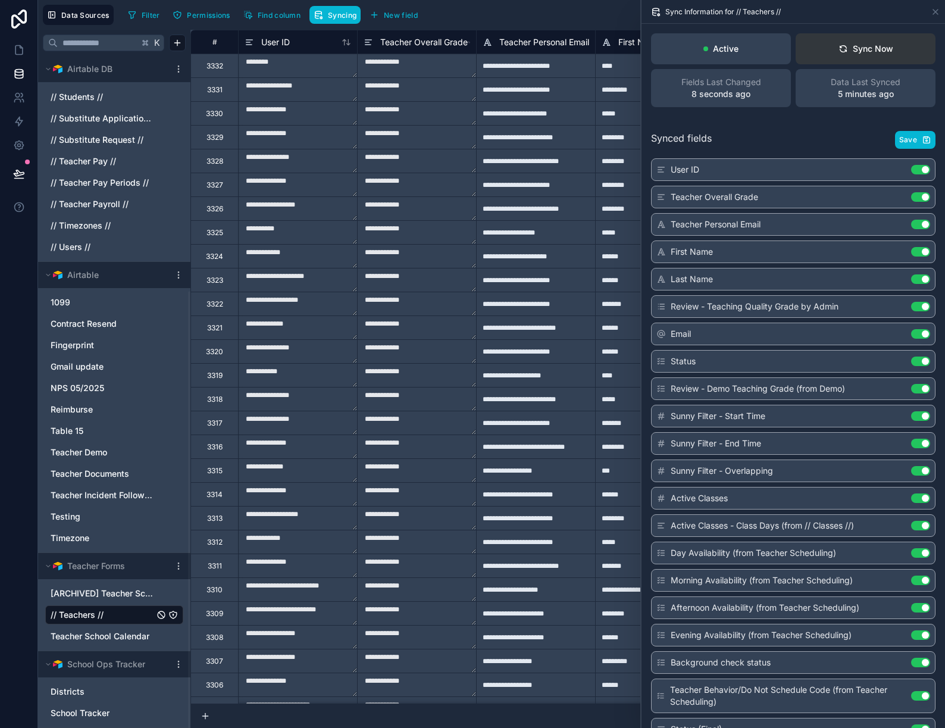
click at [897, 51] on button "Sync Now" at bounding box center [865, 48] width 140 height 31
click at [18, 73] on icon at bounding box center [19, 74] width 12 height 12
click at [17, 55] on icon at bounding box center [19, 50] width 12 height 12
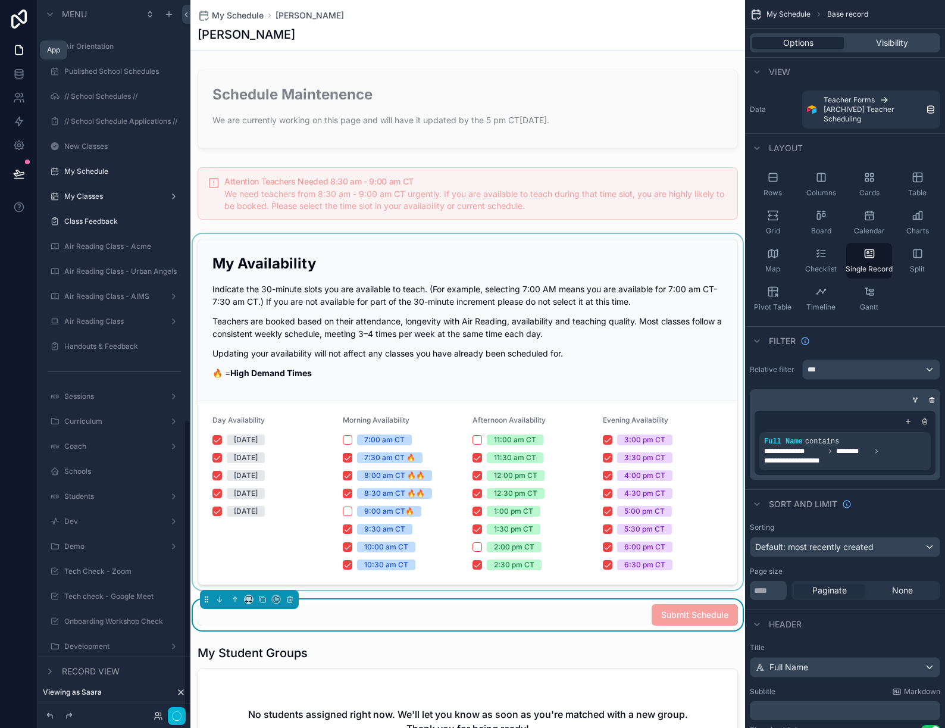
scroll to position [1018, 0]
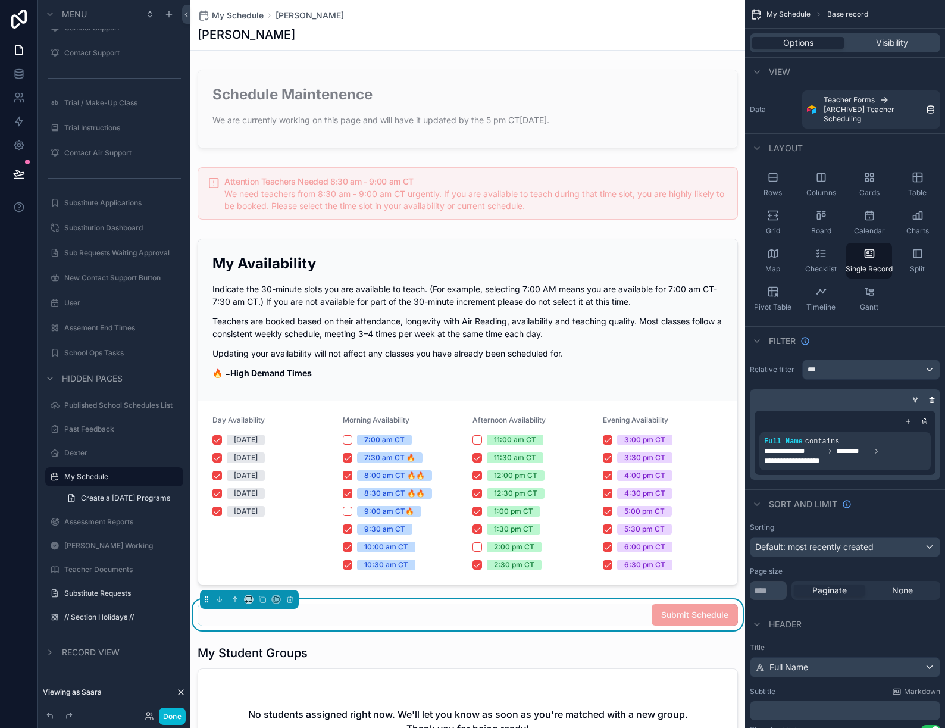
click at [605, 613] on div "Submit Schedule" at bounding box center [468, 614] width 540 height 21
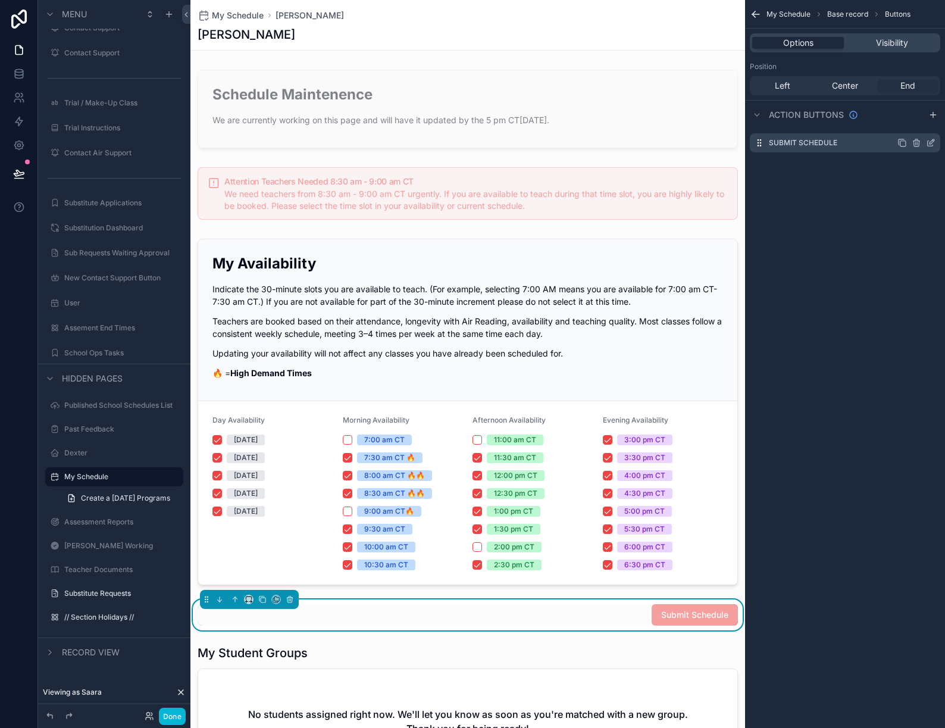
click at [928, 142] on icon "scrollable content" at bounding box center [931, 143] width 10 height 10
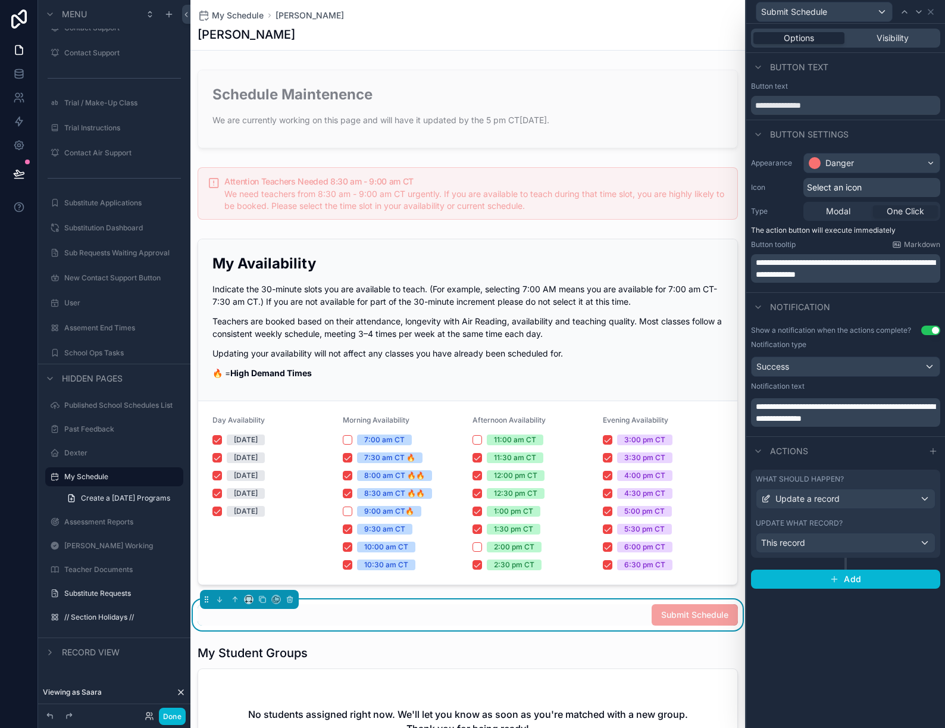
click at [848, 528] on div "Update what record? This record" at bounding box center [846, 535] width 180 height 35
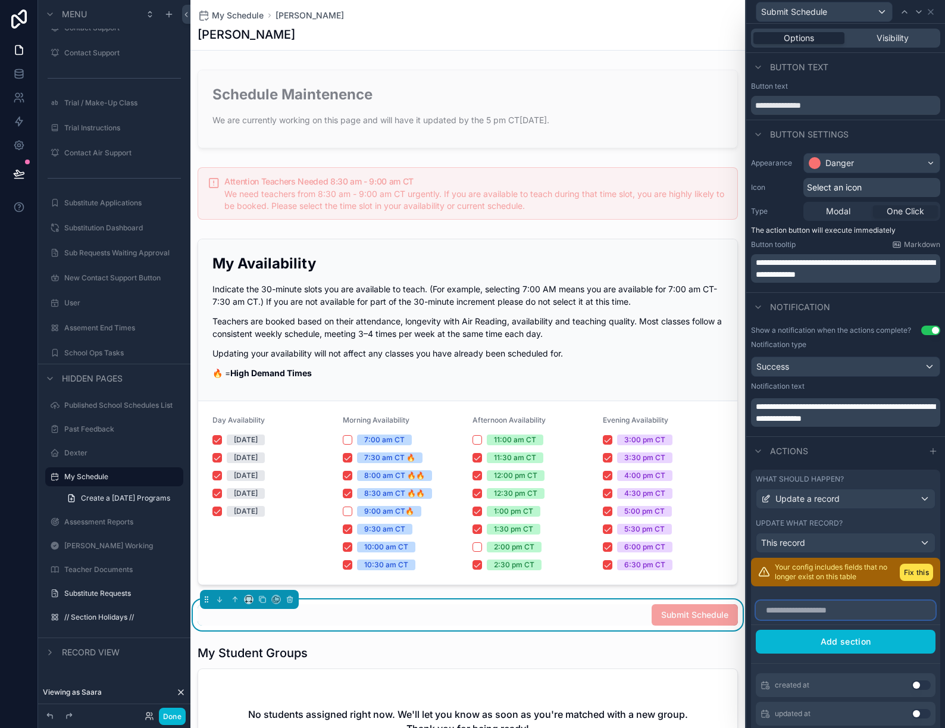
click at [851, 612] on input "text" at bounding box center [846, 609] width 180 height 19
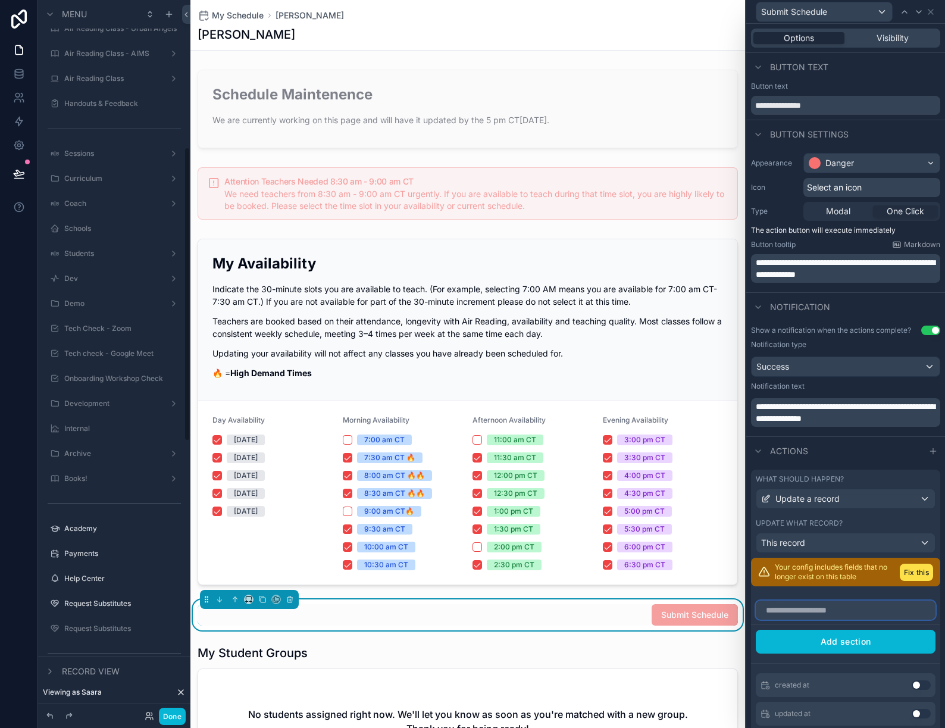
scroll to position [0, 0]
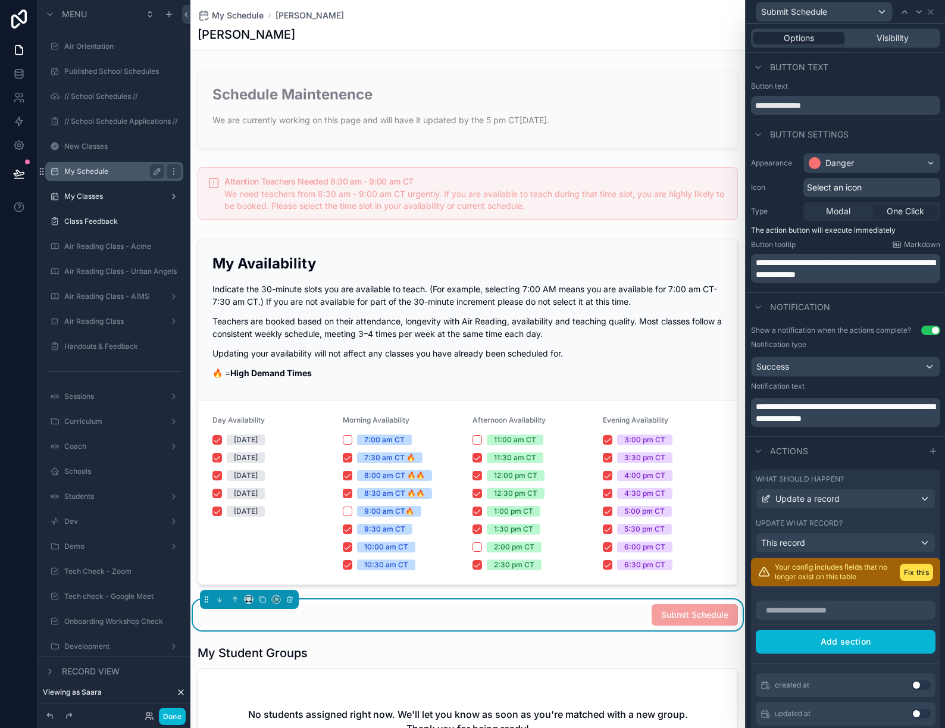
click at [96, 180] on div "My Schedule" at bounding box center [114, 171] width 133 height 19
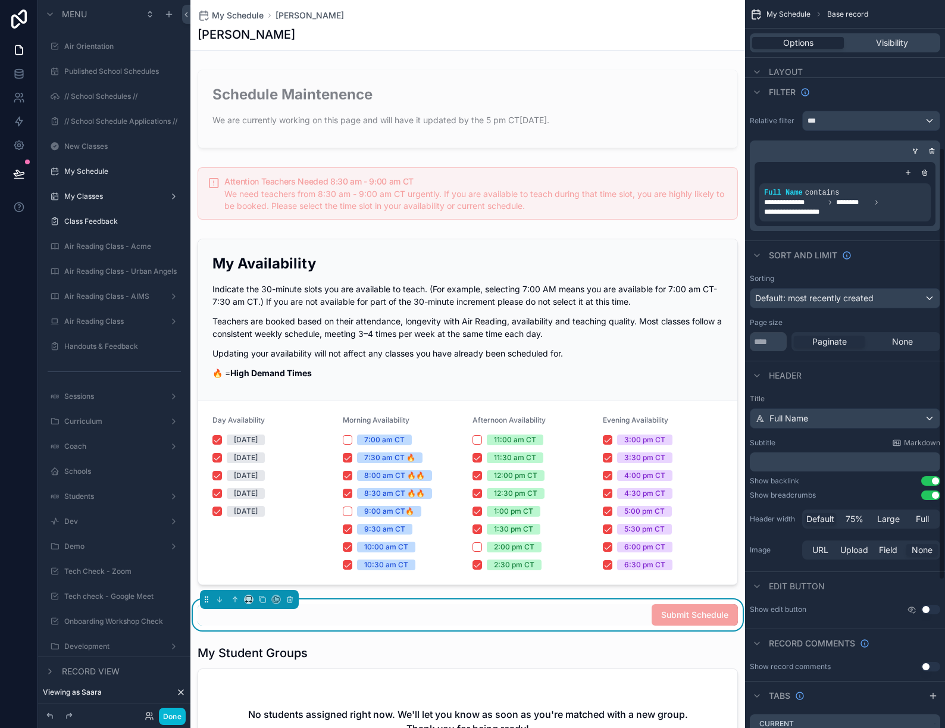
scroll to position [498, 0]
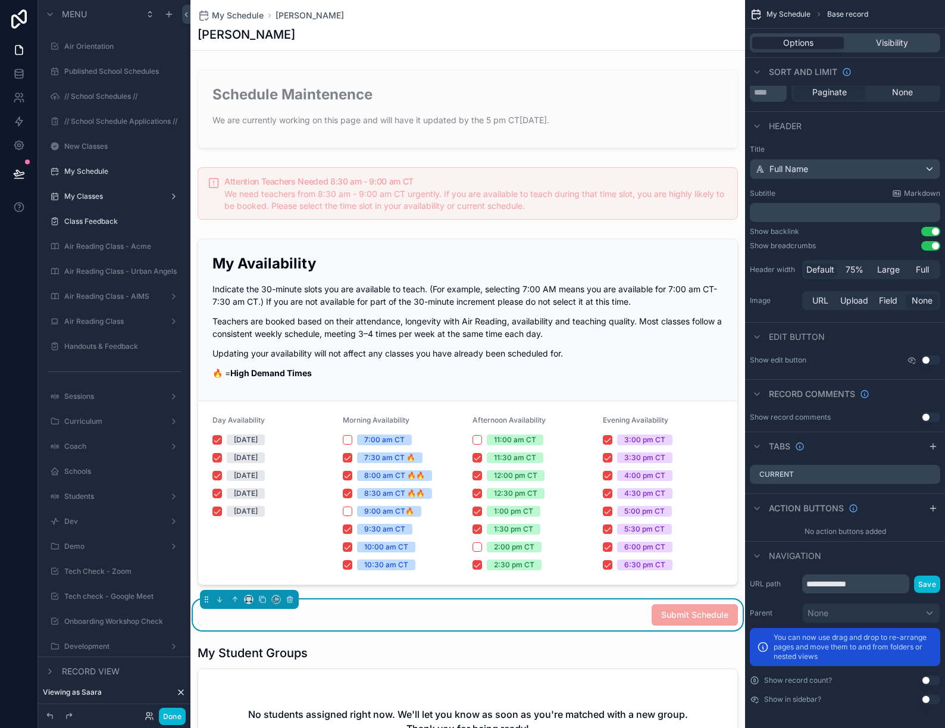
click at [842, 651] on p "You can now use drag and drop to re-arrange pages and move them to and from fol…" at bounding box center [852, 646] width 159 height 29
click at [634, 611] on div "Submit Schedule" at bounding box center [468, 614] width 540 height 21
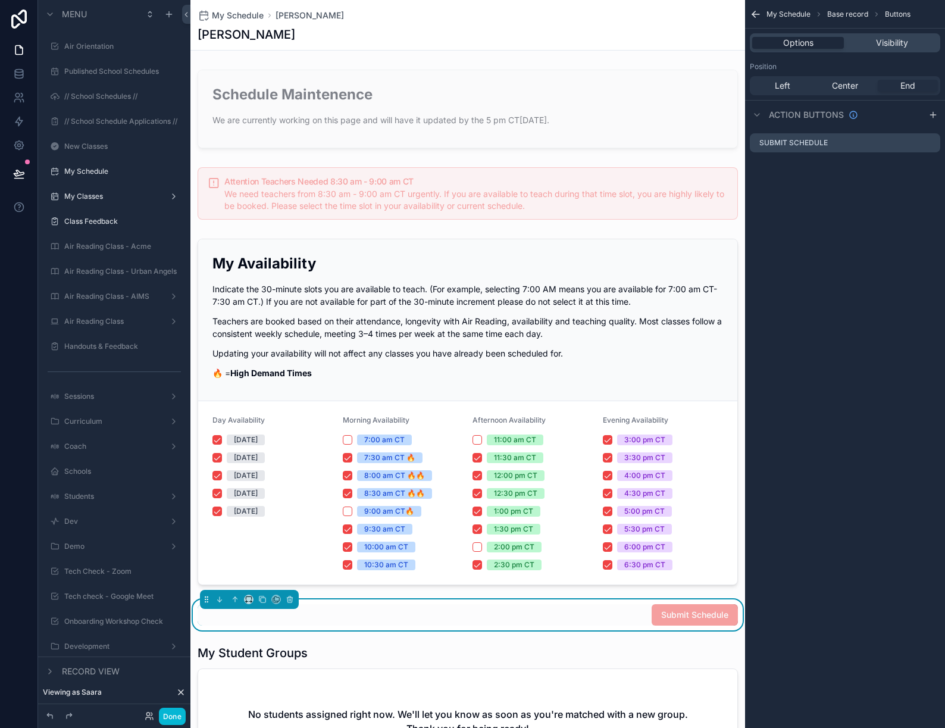
scroll to position [0, 0]
click at [925, 143] on div "scrollable content" at bounding box center [916, 143] width 38 height 10
click at [927, 143] on icon "scrollable content" at bounding box center [929, 143] width 5 height 5
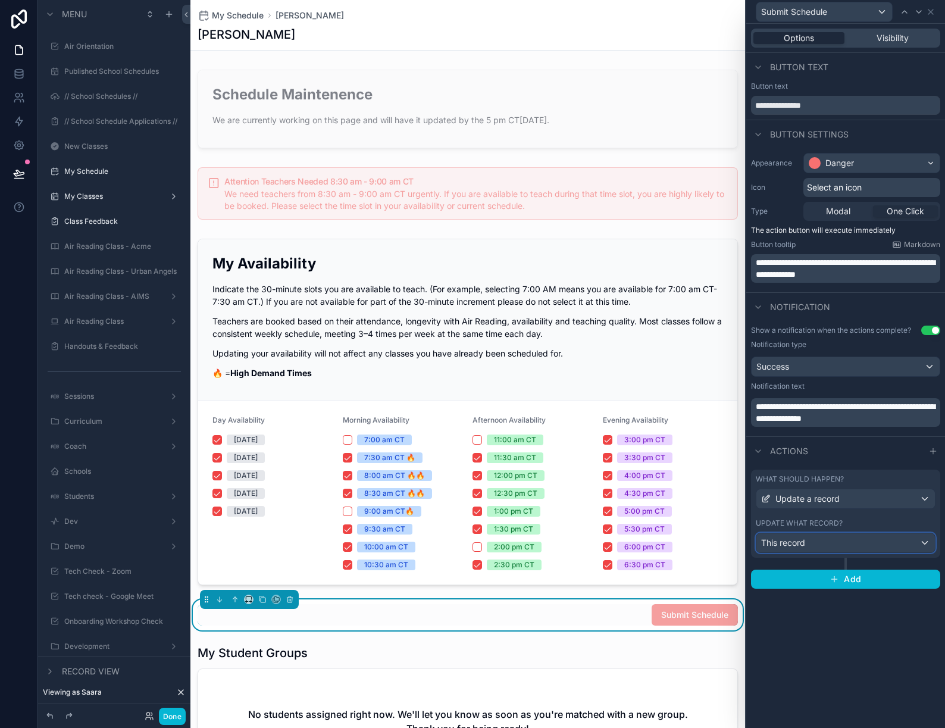
click at [841, 537] on div "This record" at bounding box center [845, 542] width 178 height 19
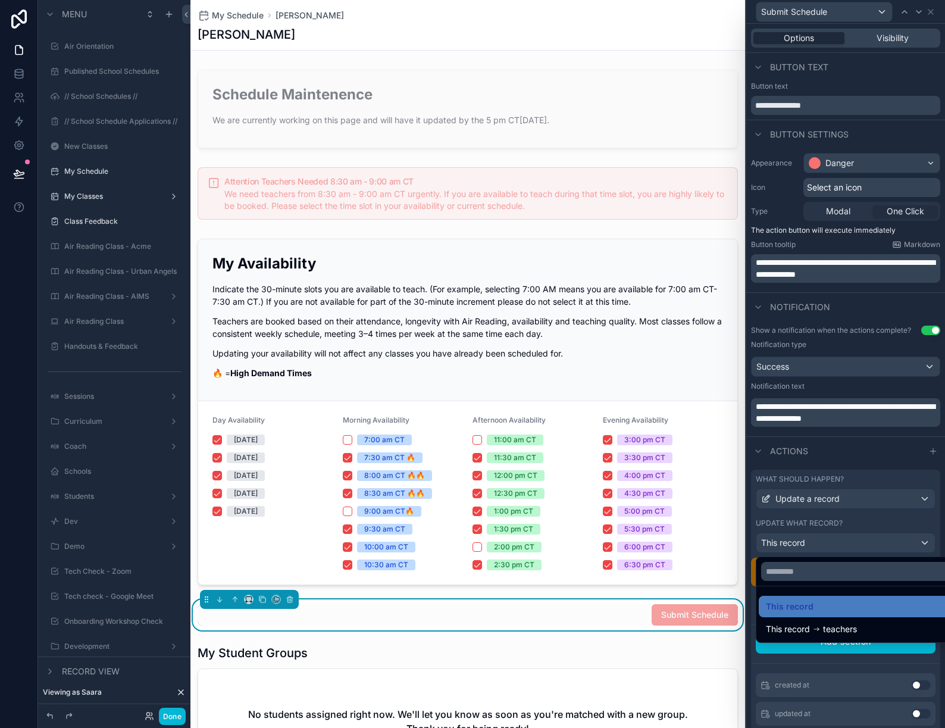
click at [842, 527] on div at bounding box center [845, 364] width 199 height 728
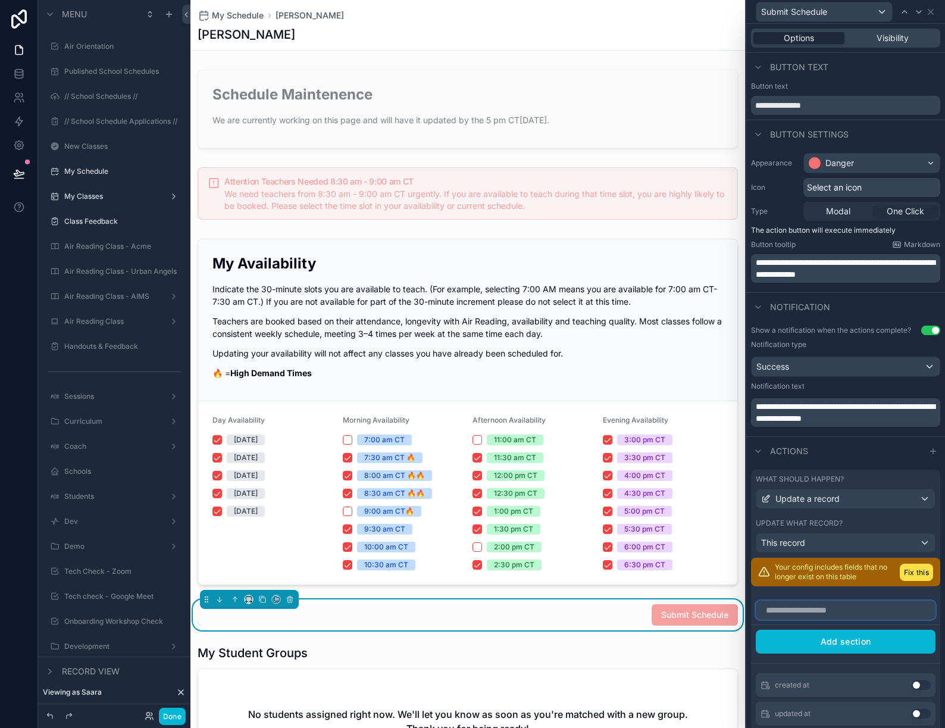
click at [862, 603] on input "text" at bounding box center [846, 609] width 180 height 19
type input "******"
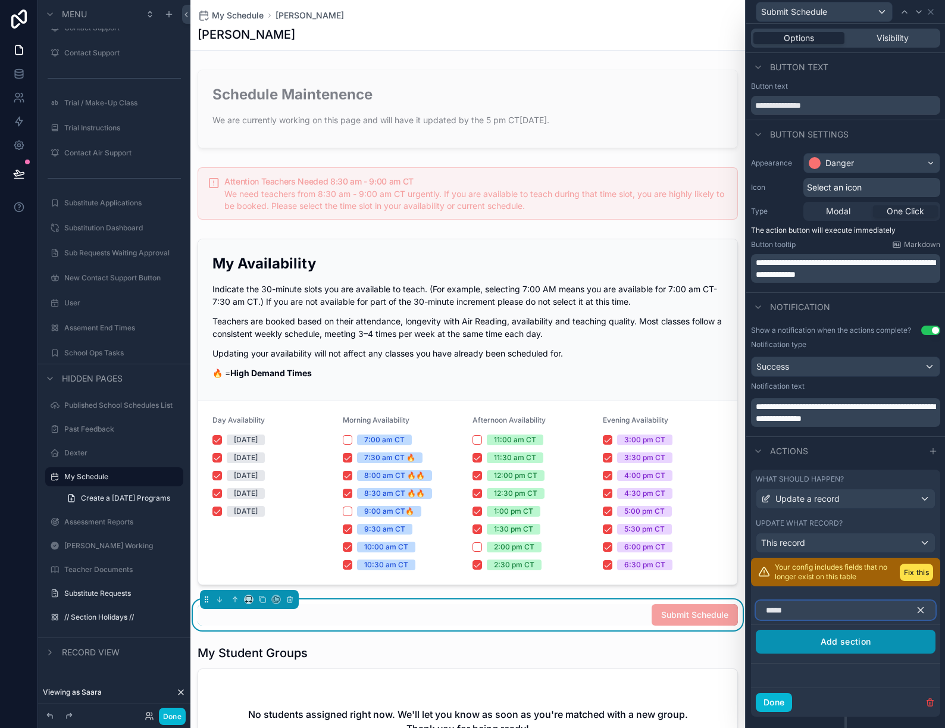
type input "******"
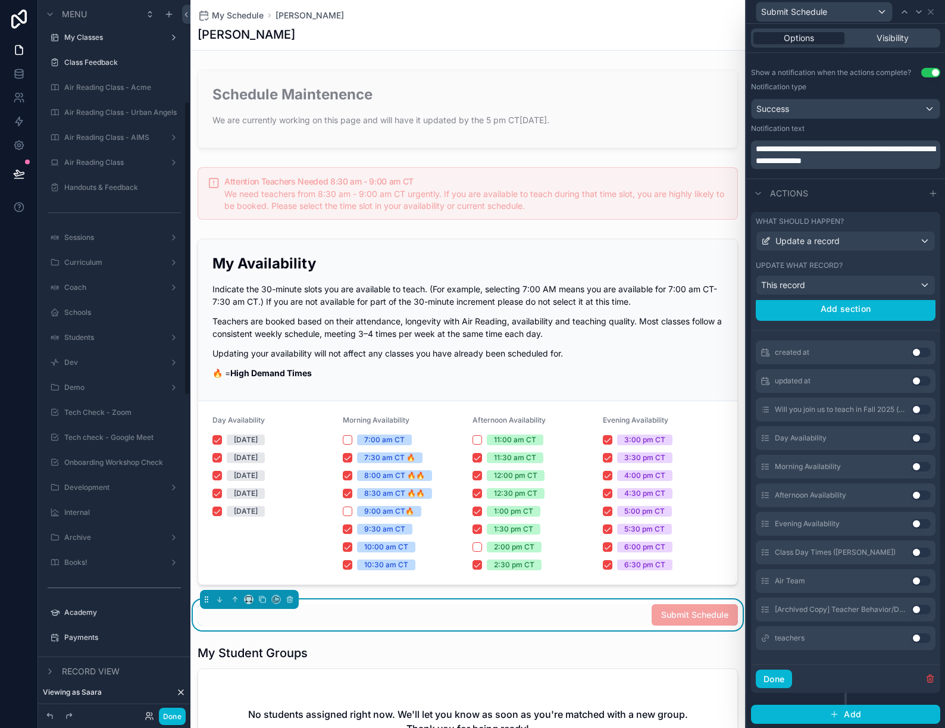
scroll to position [0, 0]
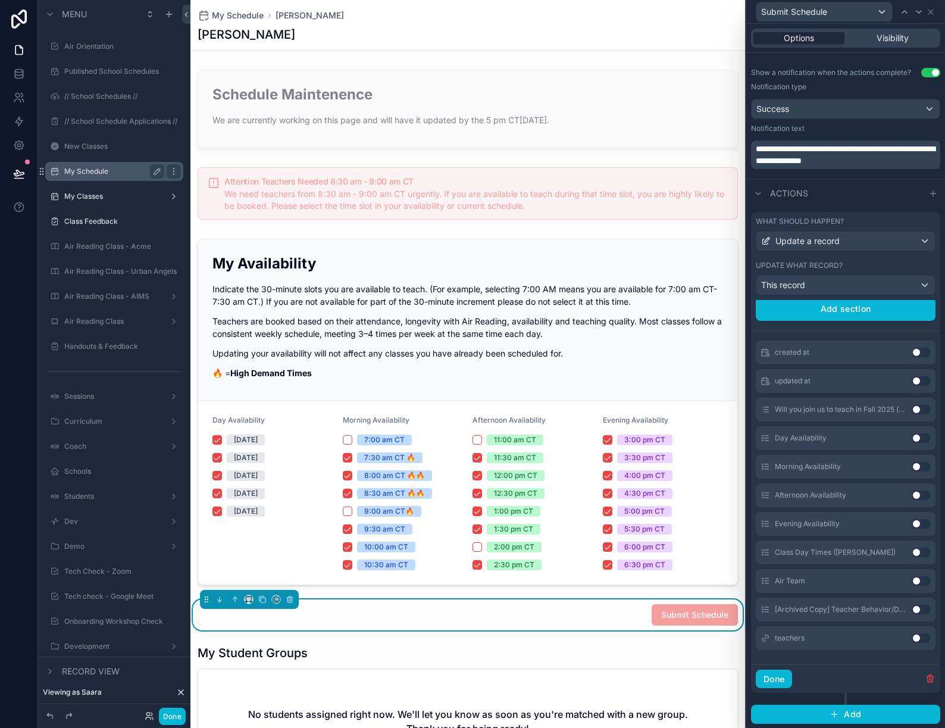
click at [88, 171] on label "My Schedule" at bounding box center [111, 172] width 95 height 10
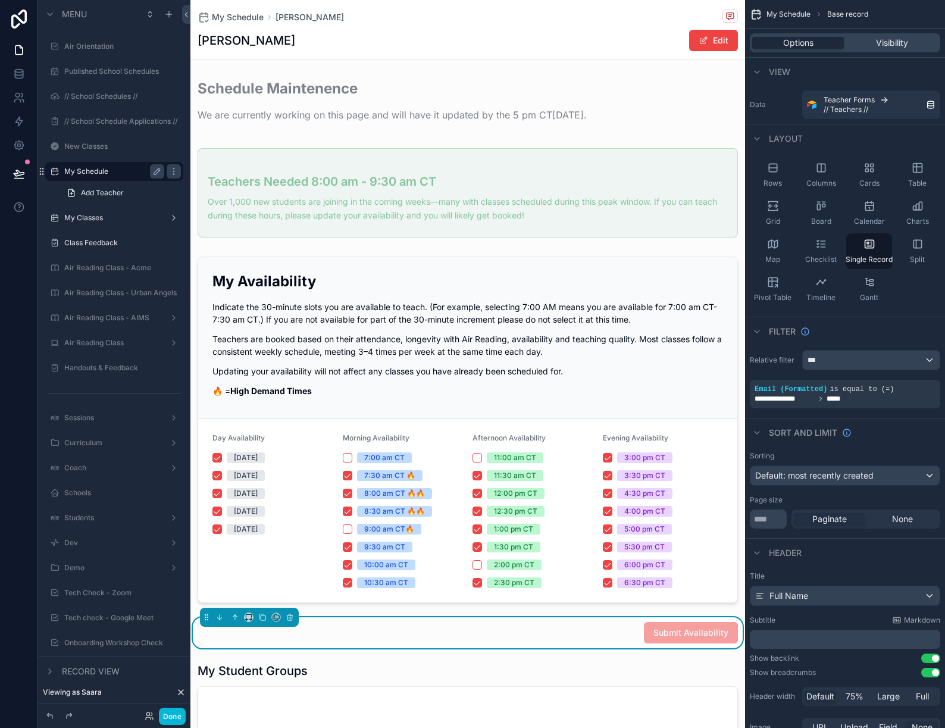
click at [577, 627] on div "Submit Availability" at bounding box center [468, 632] width 540 height 21
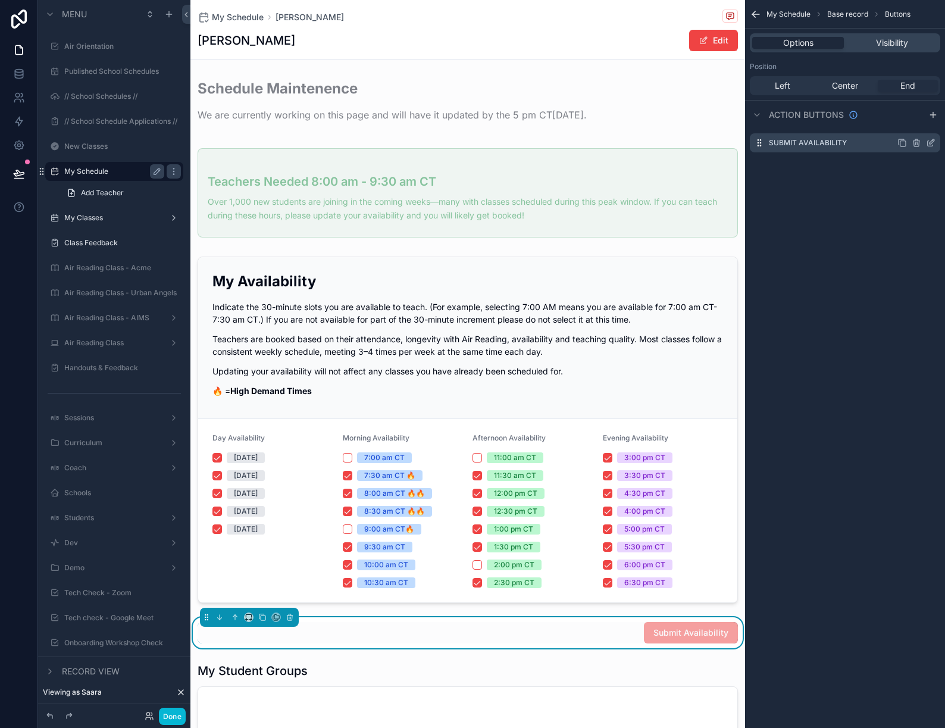
click at [927, 143] on icon "scrollable content" at bounding box center [929, 143] width 5 height 5
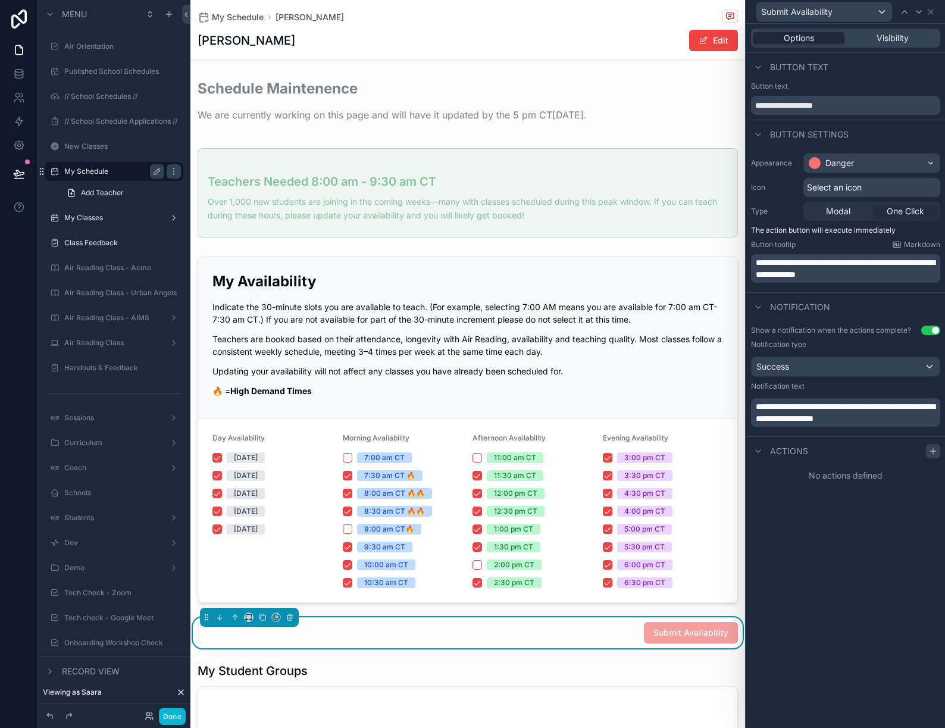
click at [935, 451] on icon at bounding box center [933, 451] width 10 height 10
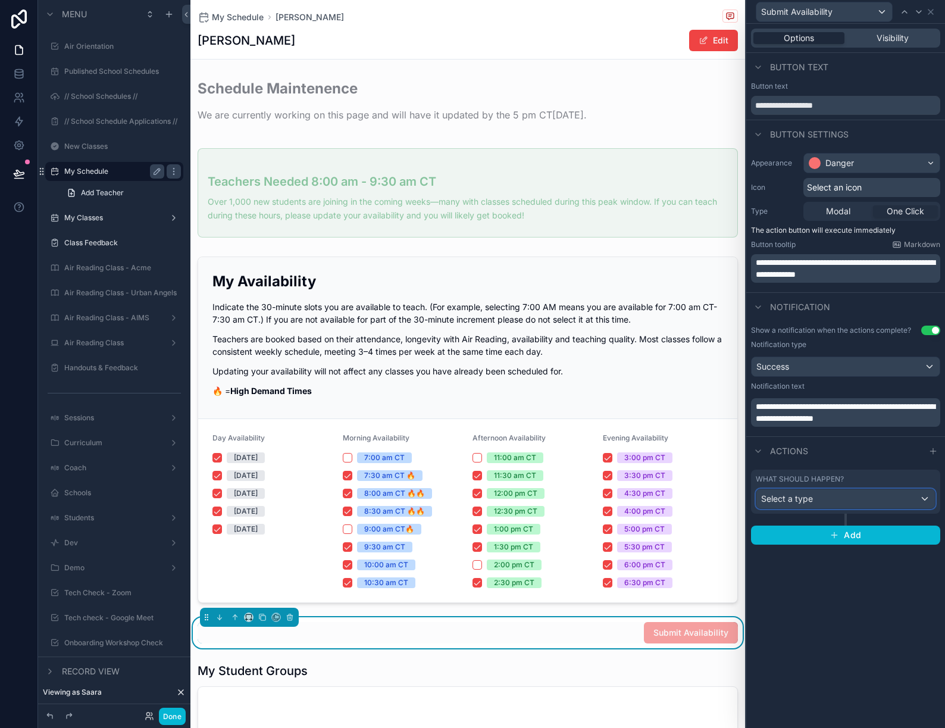
click at [862, 500] on div "Select a type" at bounding box center [845, 498] width 178 height 19
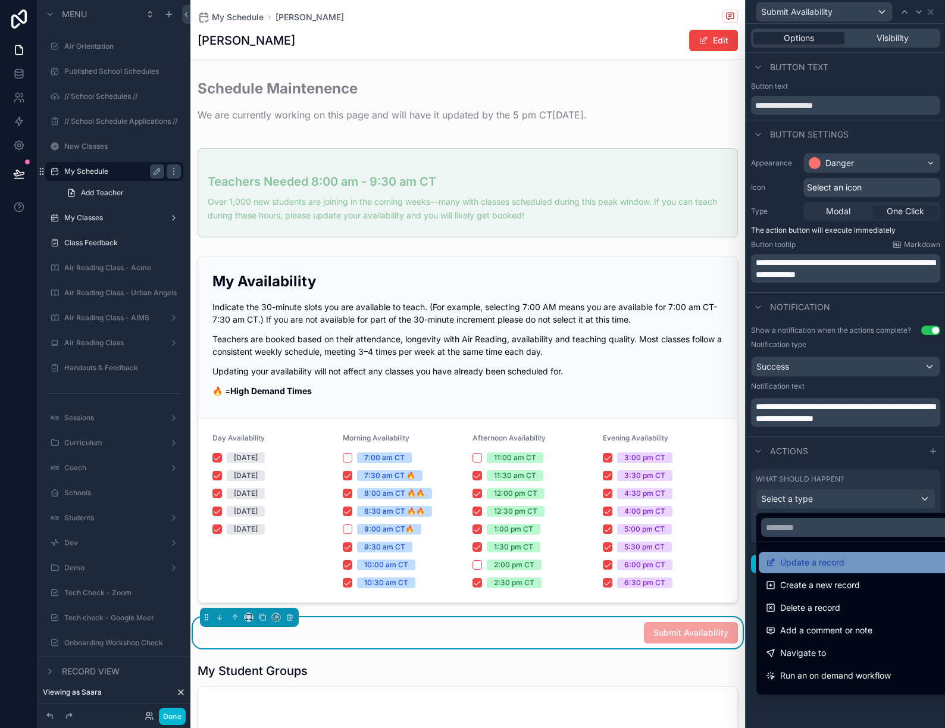
click at [839, 562] on span "Update a record" at bounding box center [812, 562] width 64 height 14
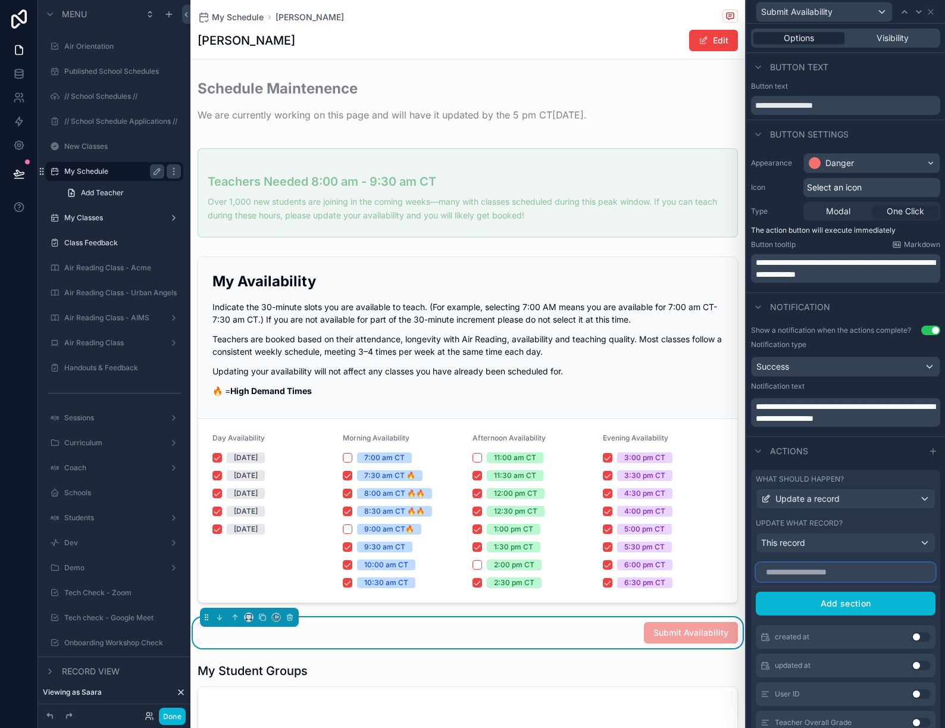
click at [828, 569] on input "text" at bounding box center [846, 571] width 180 height 19
type input "***"
click at [918, 692] on button "Use setting" at bounding box center [920, 694] width 19 height 10
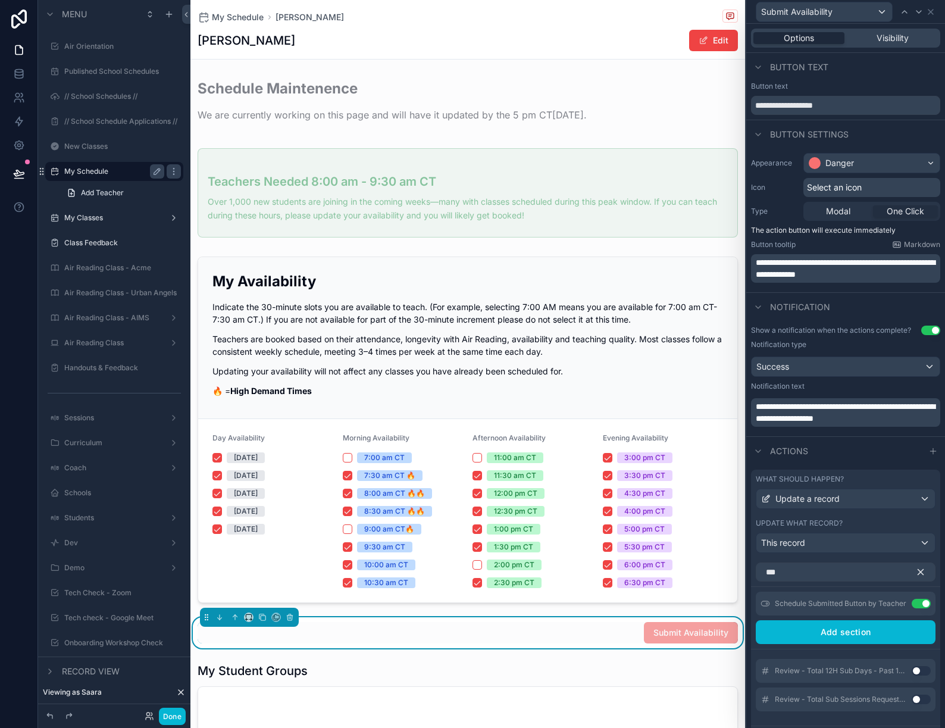
click at [920, 568] on icon "button" at bounding box center [920, 571] width 11 height 11
click at [900, 602] on icon at bounding box center [897, 603] width 10 height 10
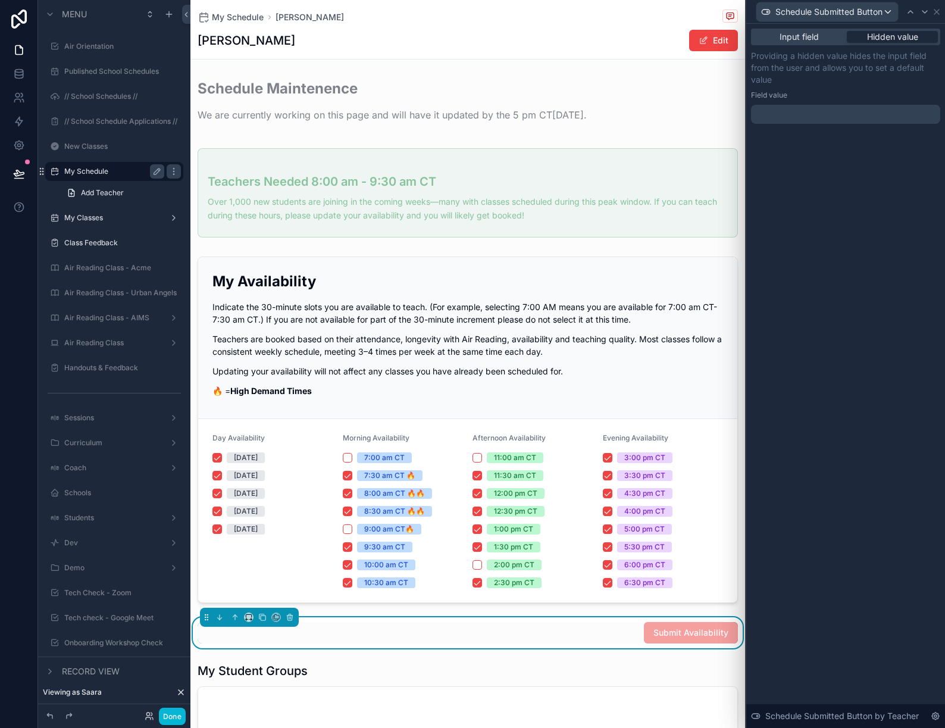
click at [831, 125] on div "Input field Hidden value Providing a hidden value hides the input field from th…" at bounding box center [845, 88] width 199 height 129
click at [826, 120] on div at bounding box center [845, 114] width 189 height 19
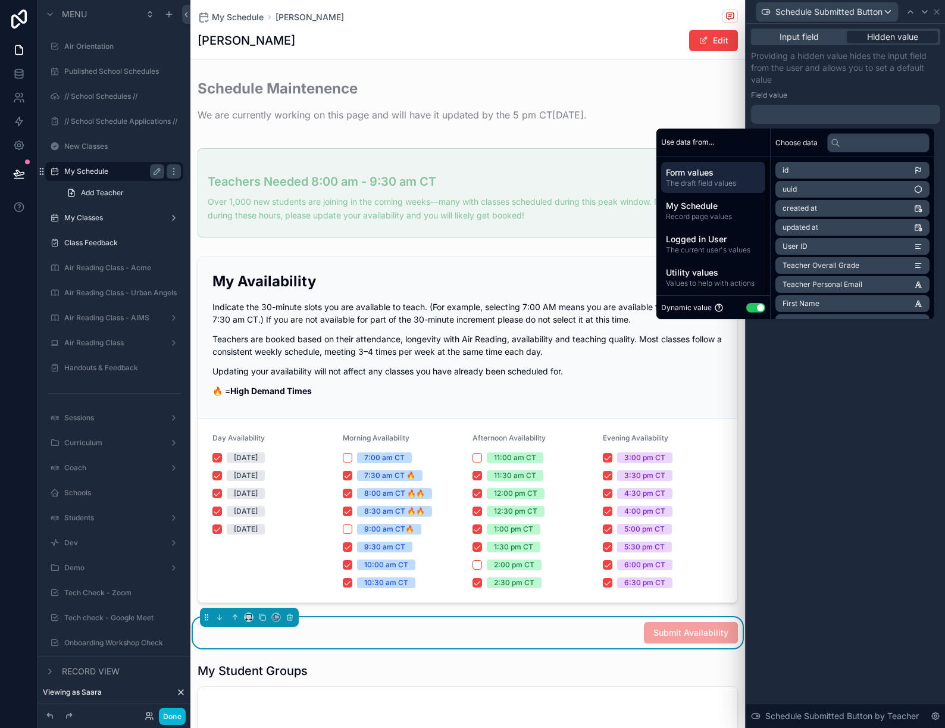
click at [750, 308] on button "Use setting" at bounding box center [755, 308] width 19 height 10
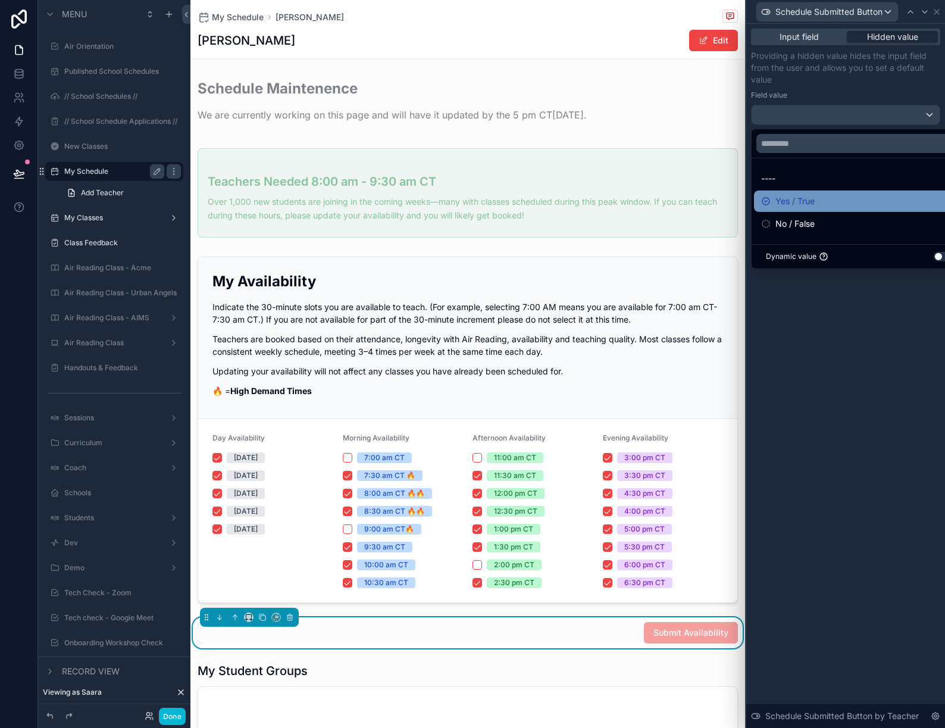
click at [808, 202] on span "Yes / True" at bounding box center [794, 201] width 39 height 14
click at [851, 426] on div "Input field Hidden value Providing a hidden value hides the input field from th…" at bounding box center [845, 376] width 199 height 704
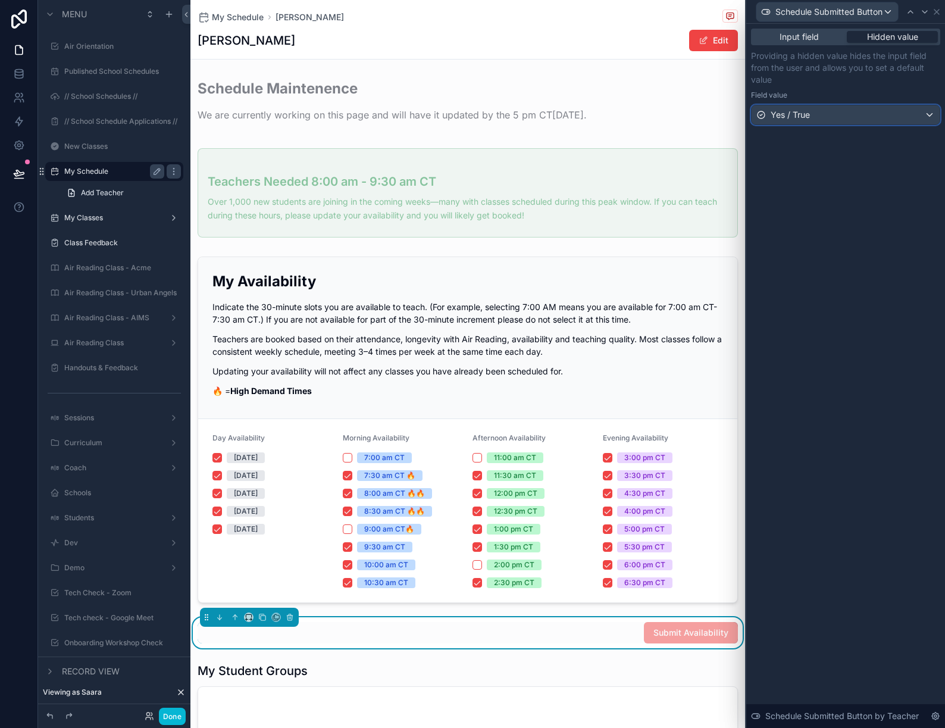
click at [846, 117] on div "Yes / True" at bounding box center [845, 114] width 188 height 19
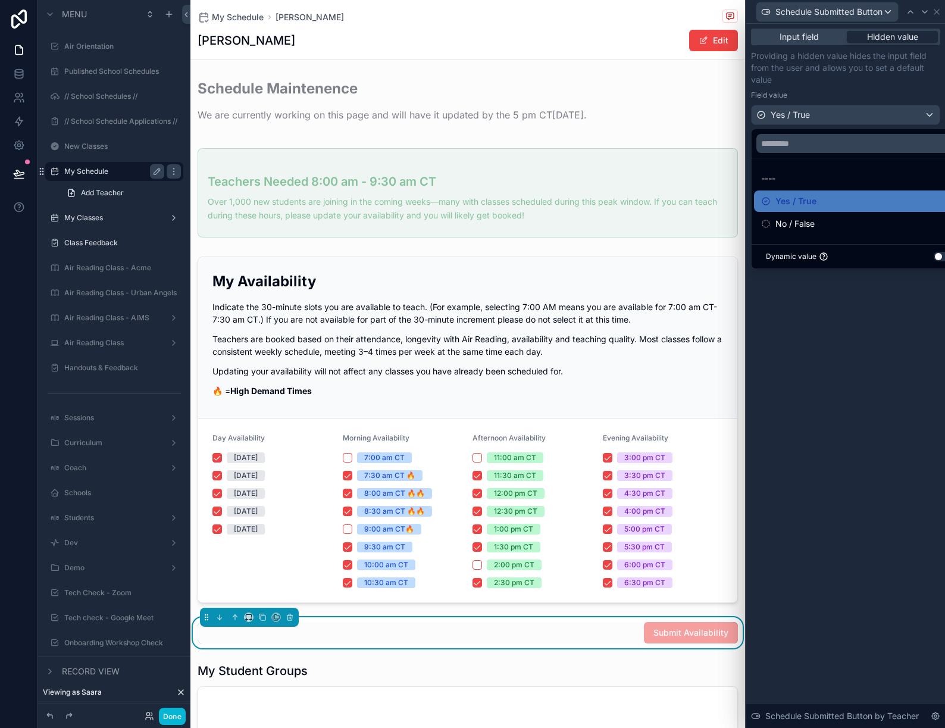
click at [880, 370] on div at bounding box center [845, 364] width 199 height 728
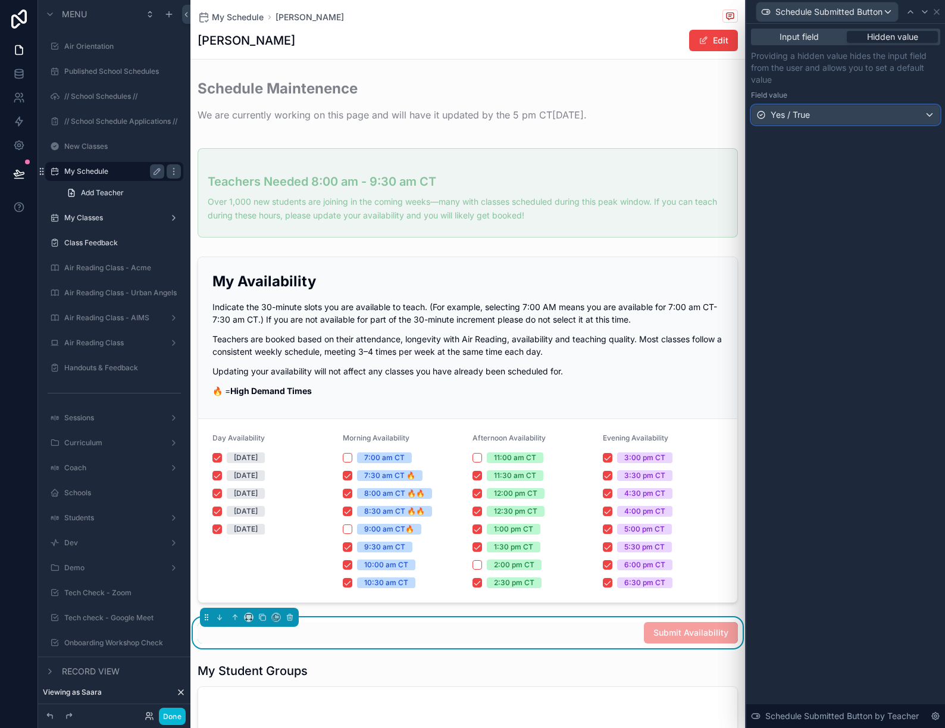
click at [840, 112] on div "Yes / True" at bounding box center [845, 114] width 188 height 19
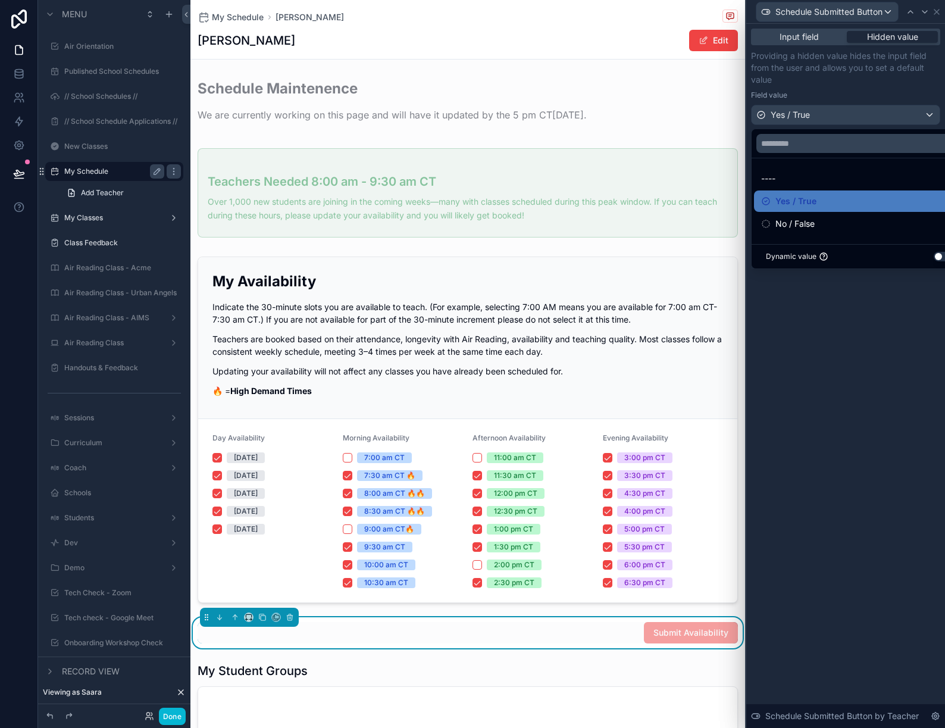
click at [844, 259] on div "Dynamic value Use setting" at bounding box center [859, 257] width 187 height 10
click at [935, 256] on button "Use setting" at bounding box center [942, 257] width 19 height 10
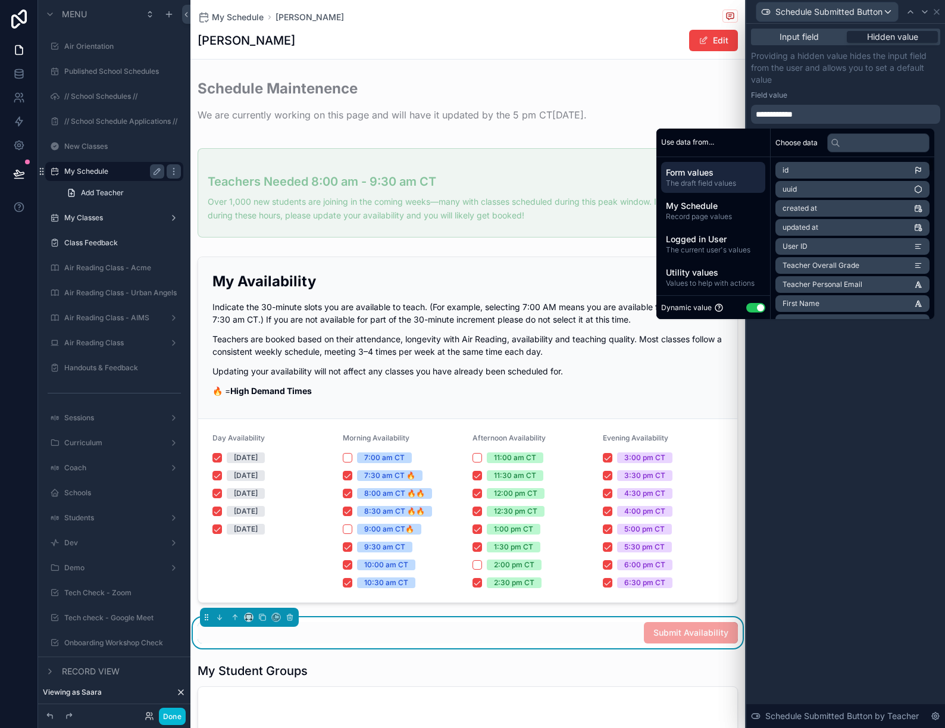
scroll to position [14, 0]
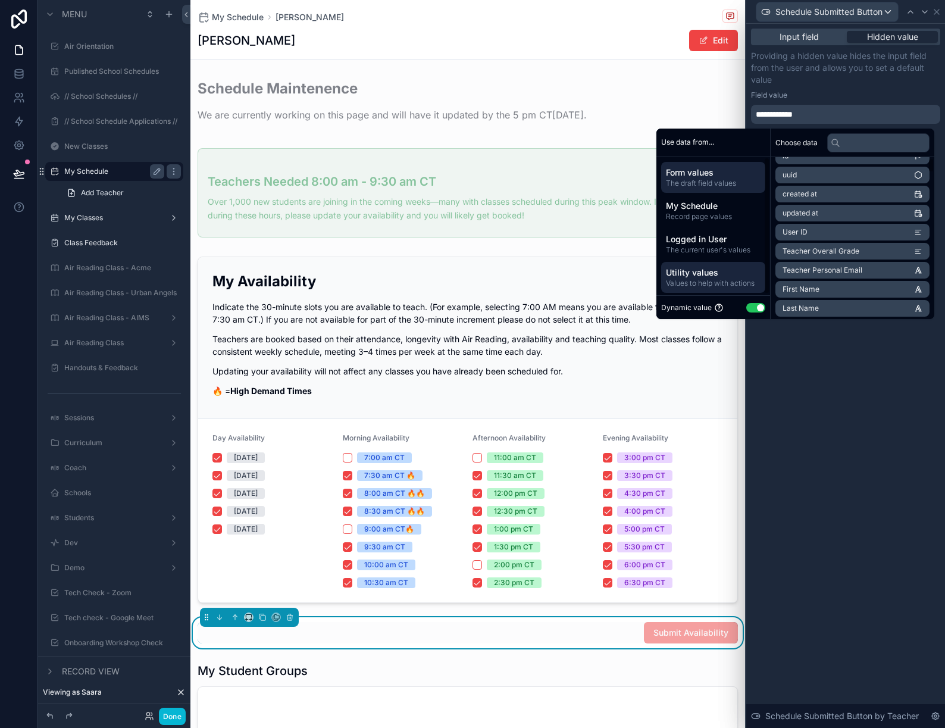
click at [700, 275] on span "Utility values" at bounding box center [713, 273] width 95 height 12
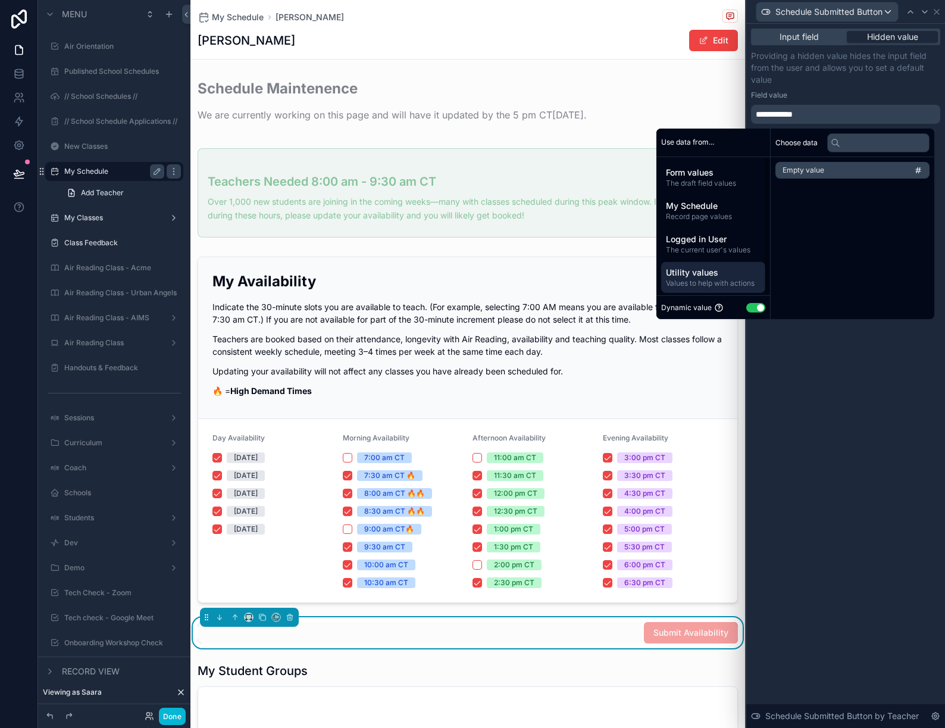
scroll to position [0, 0]
click at [712, 237] on span "Logged in User" at bounding box center [713, 239] width 95 height 12
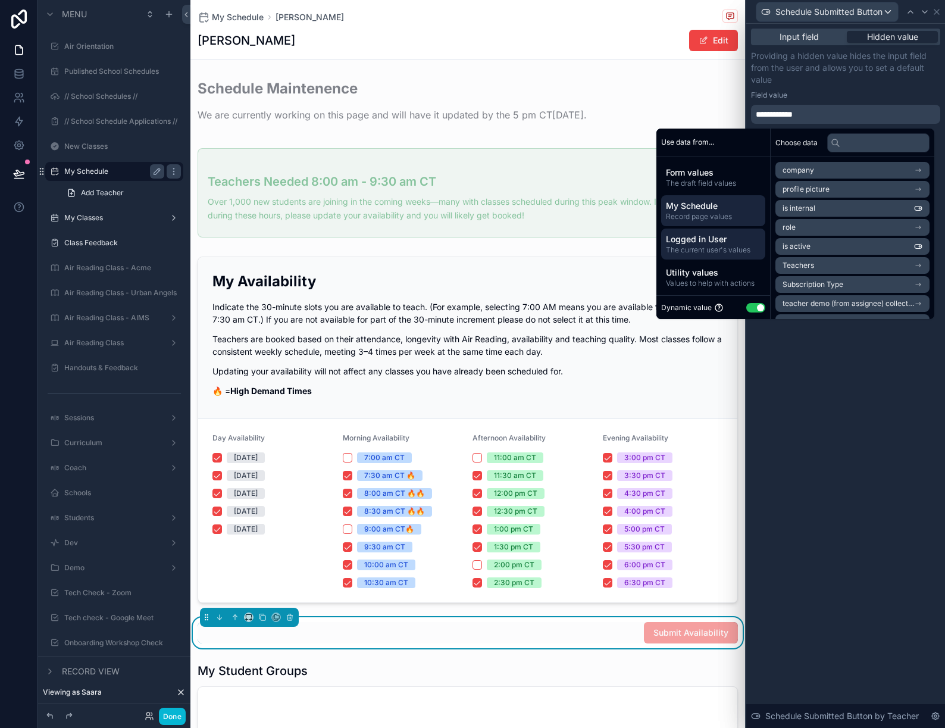
click at [704, 206] on span "My Schedule" at bounding box center [713, 206] width 95 height 12
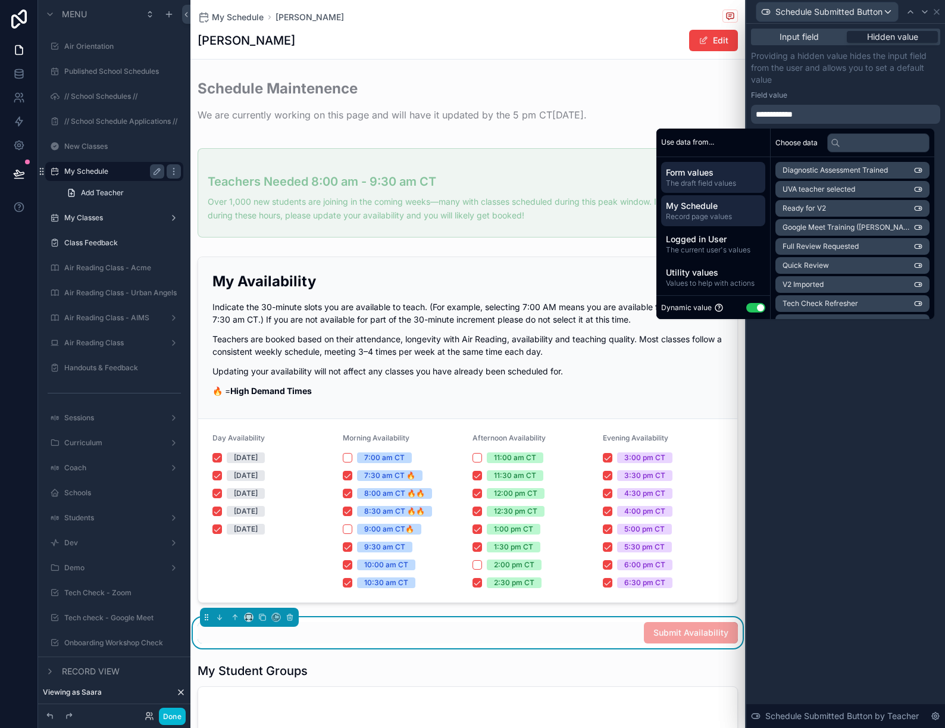
click at [703, 179] on span "The draft field values" at bounding box center [713, 183] width 95 height 10
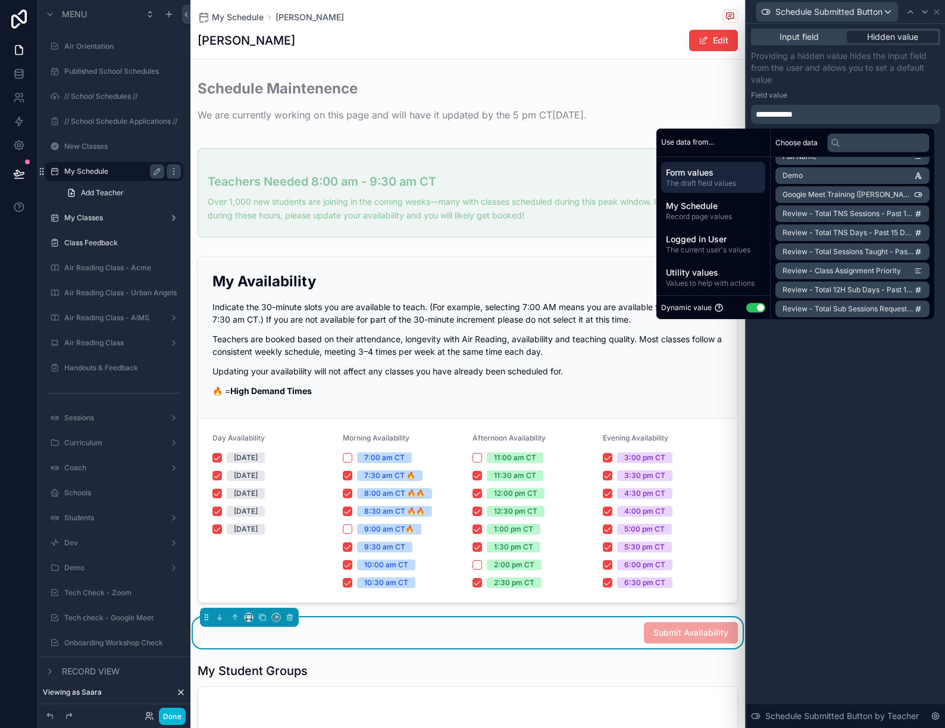
scroll to position [685, 0]
click at [847, 148] on input "text" at bounding box center [878, 142] width 102 height 19
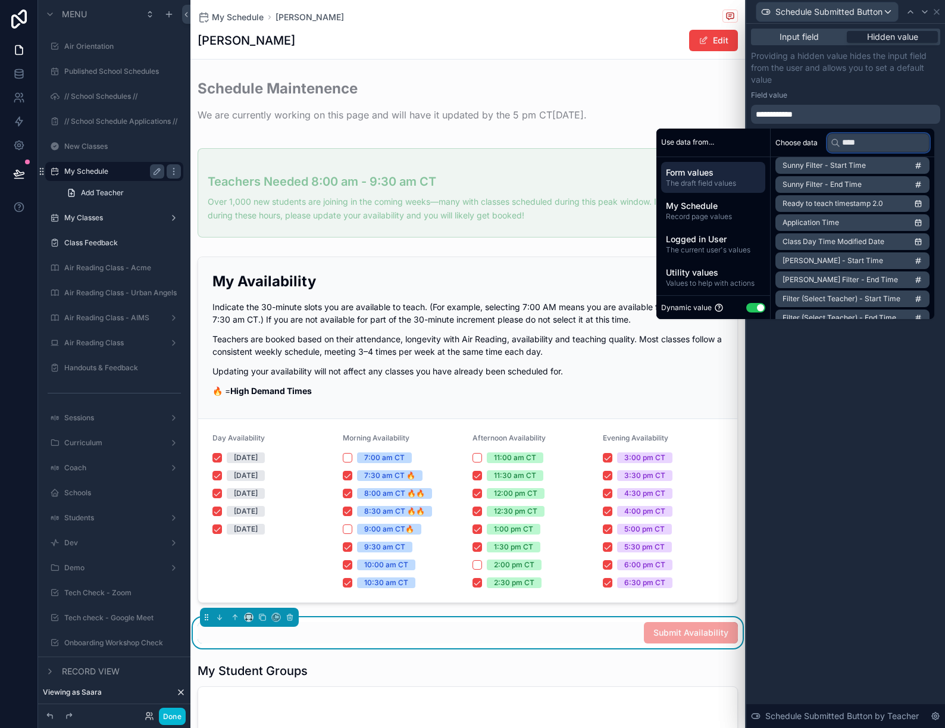
scroll to position [93, 0]
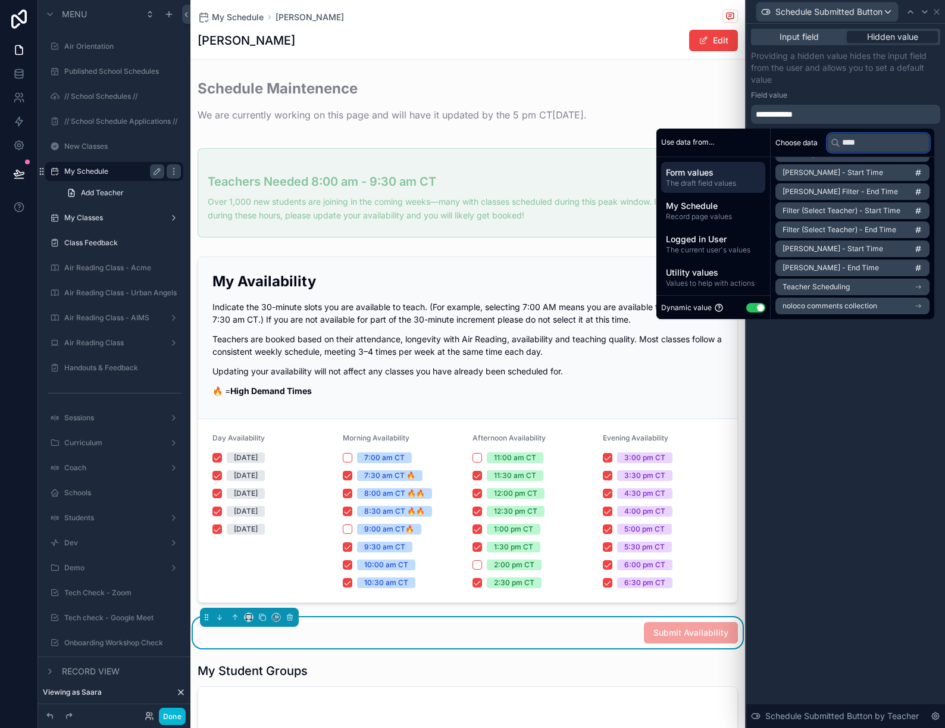
type input "****"
click at [877, 305] on li "noloco comments collection" at bounding box center [852, 305] width 154 height 17
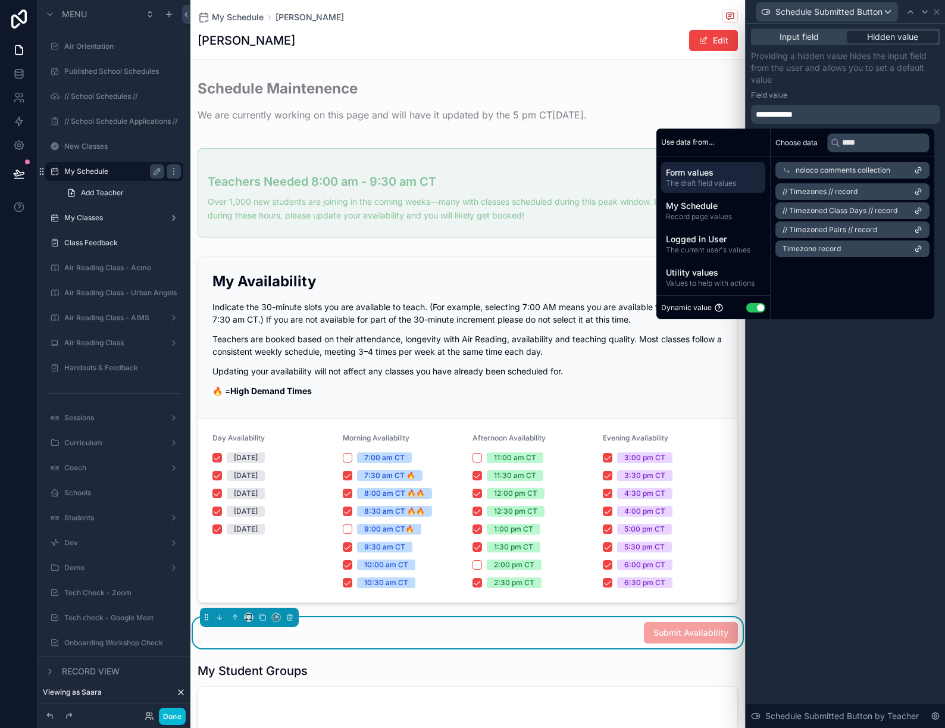
click at [782, 167] on icon at bounding box center [786, 170] width 8 height 8
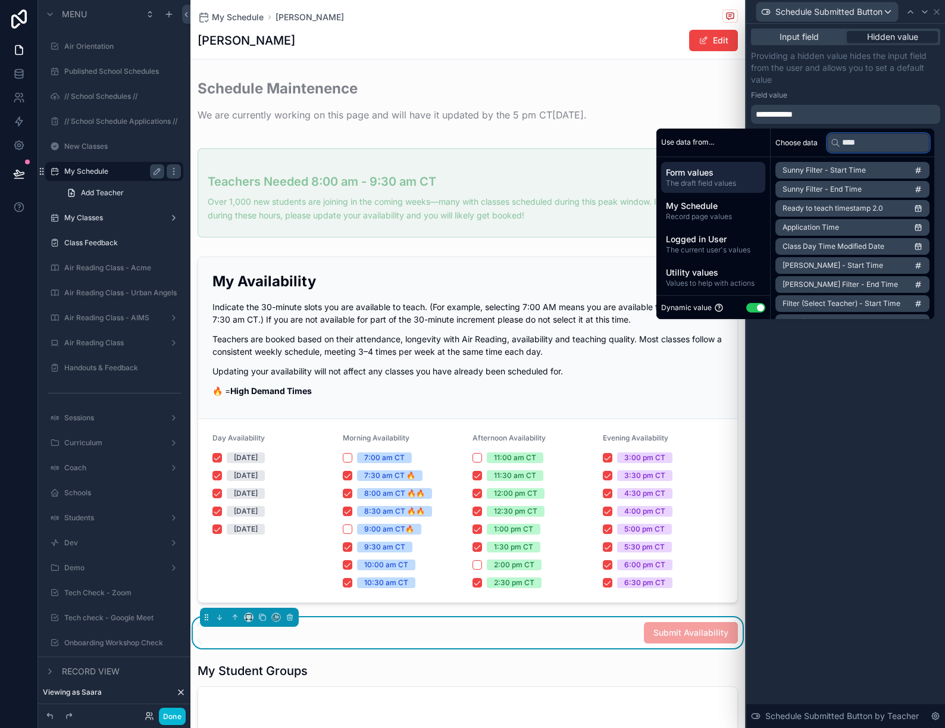
click at [860, 142] on input "****" at bounding box center [878, 142] width 102 height 19
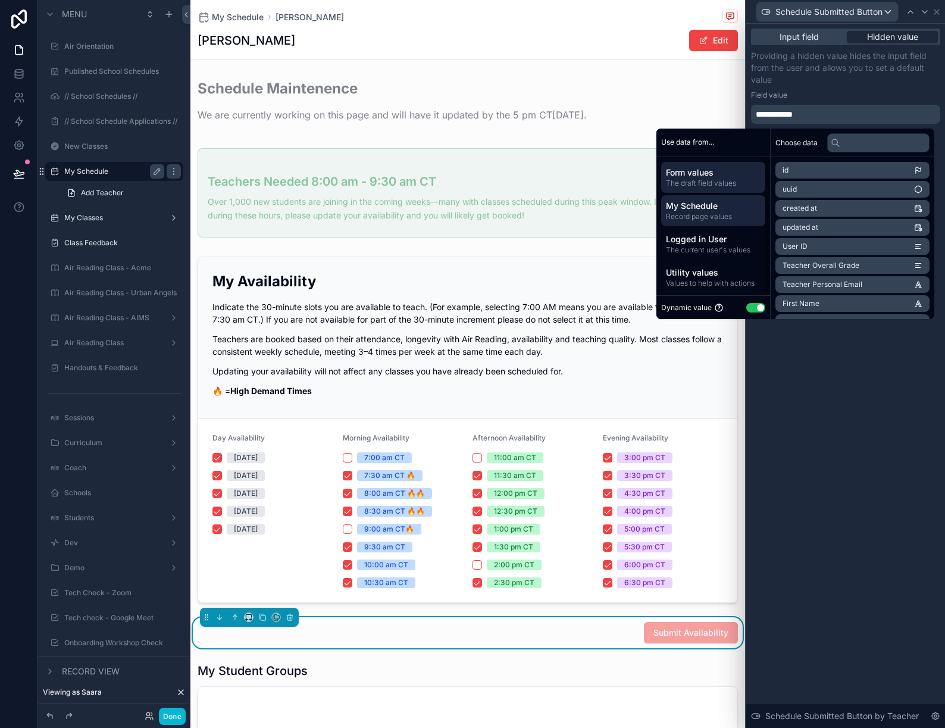
click at [728, 209] on span "My Schedule" at bounding box center [713, 206] width 95 height 12
click at [722, 184] on span "The draft field values" at bounding box center [713, 183] width 95 height 10
click at [720, 237] on span "Logged in User" at bounding box center [713, 239] width 95 height 12
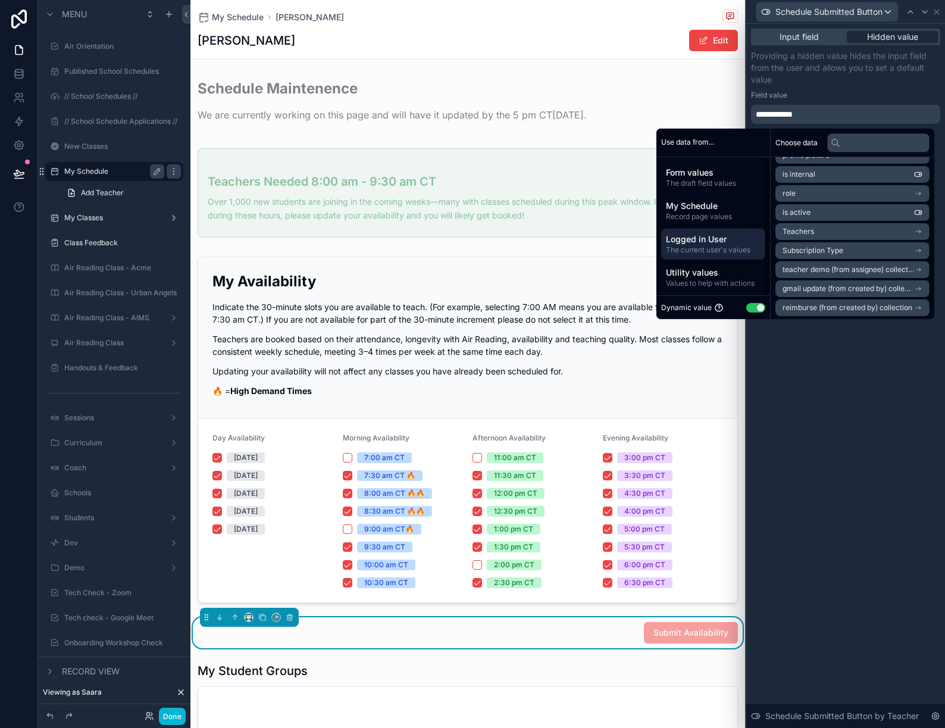
scroll to position [36, 0]
click at [741, 274] on span "Utility values" at bounding box center [713, 273] width 95 height 12
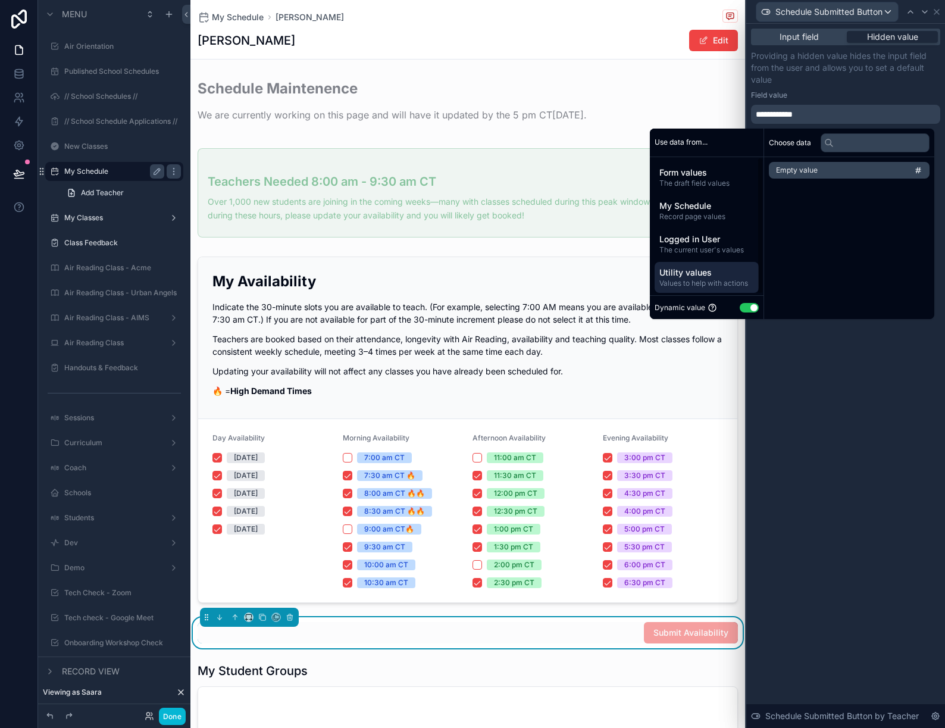
scroll to position [0, 0]
click at [844, 167] on li "Empty value" at bounding box center [852, 170] width 154 height 17
click at [843, 173] on li "Empty value" at bounding box center [852, 170] width 154 height 17
click at [750, 308] on button "Use setting" at bounding box center [755, 308] width 19 height 10
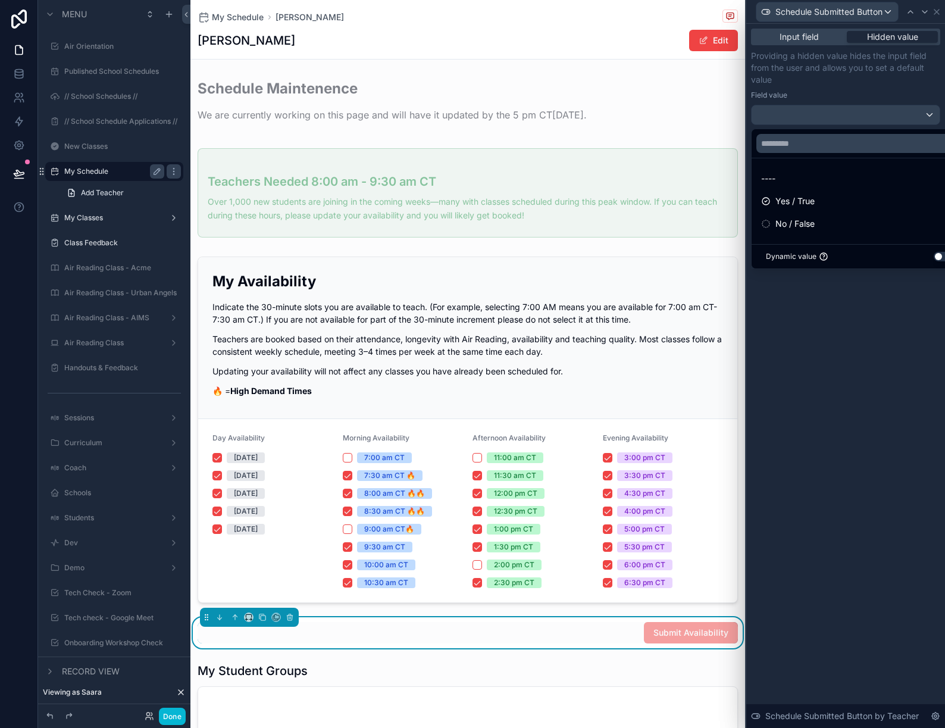
click at [939, 258] on button "Use setting" at bounding box center [942, 257] width 19 height 10
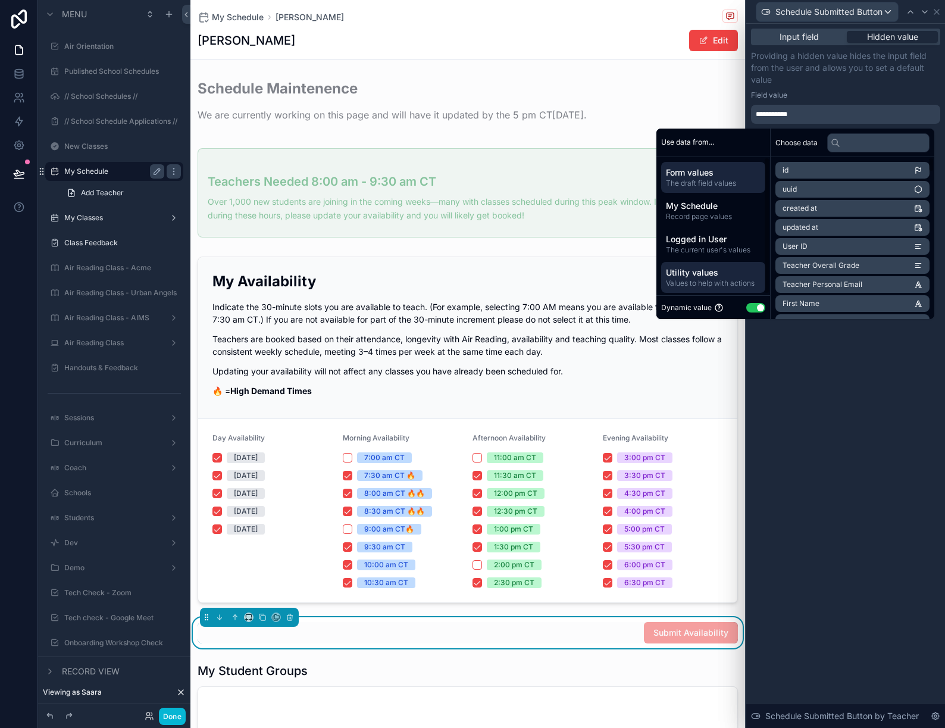
click at [719, 280] on span "Values to help with actions" at bounding box center [713, 283] width 95 height 10
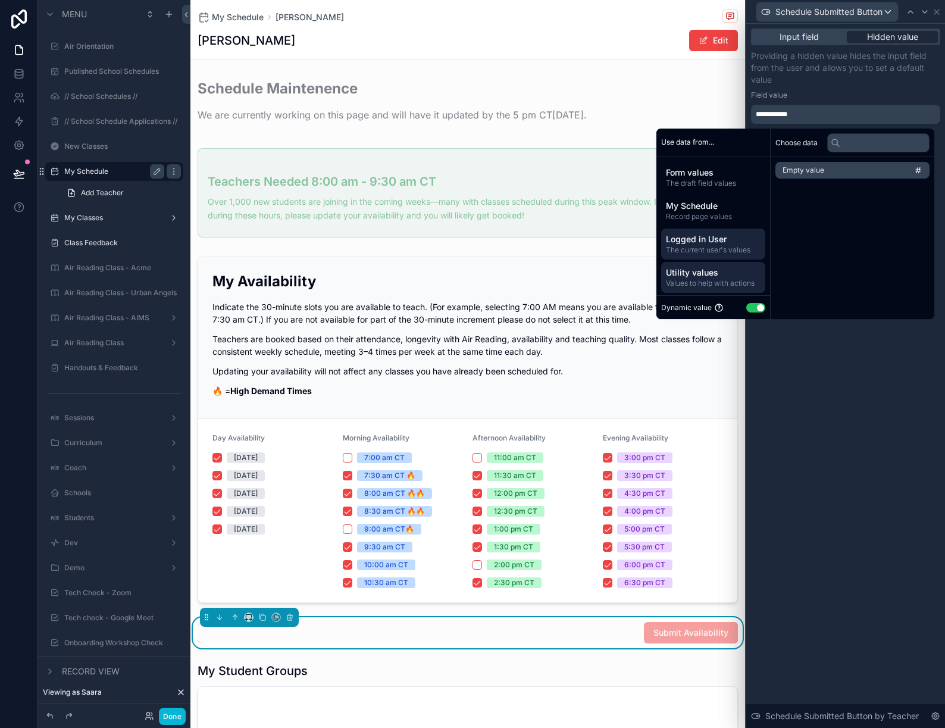
click at [698, 242] on span "Logged in User" at bounding box center [713, 239] width 95 height 12
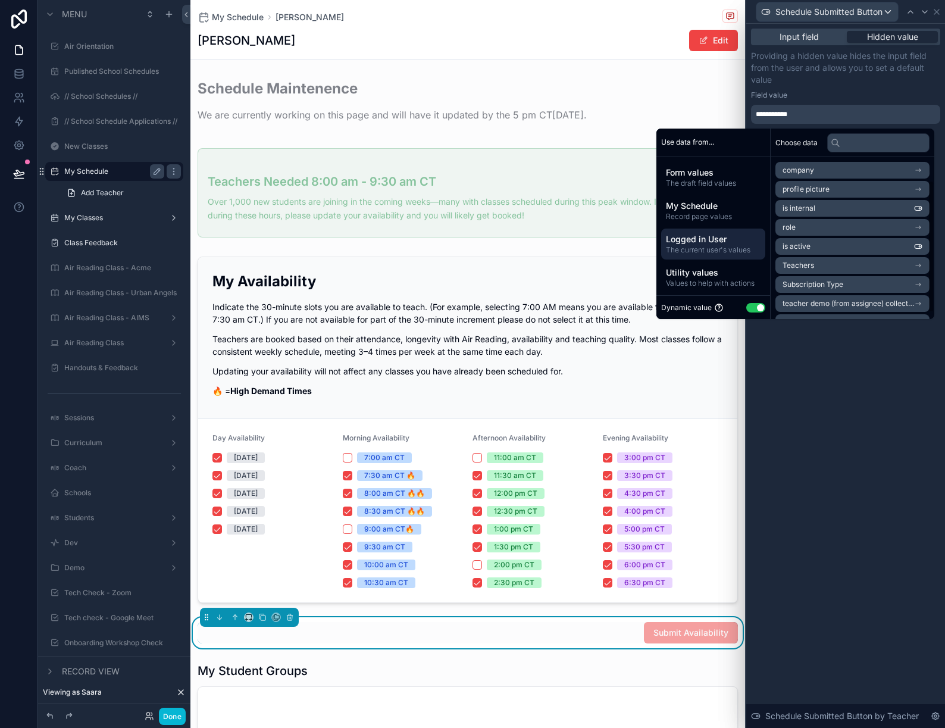
scroll to position [36, 0]
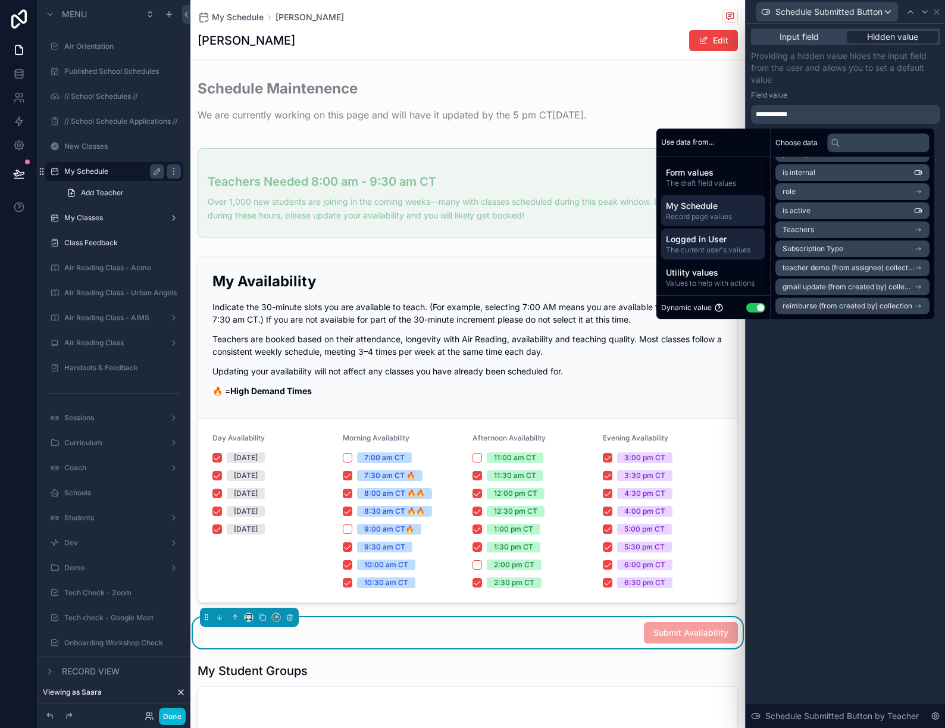
click at [703, 212] on span "Record page values" at bounding box center [713, 217] width 95 height 10
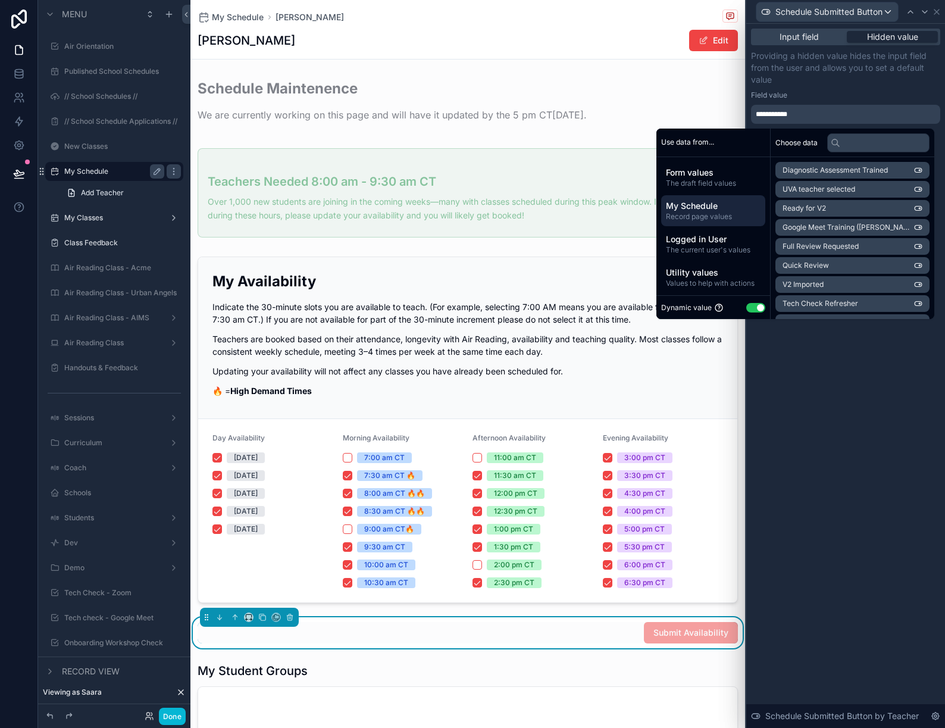
scroll to position [226, 0]
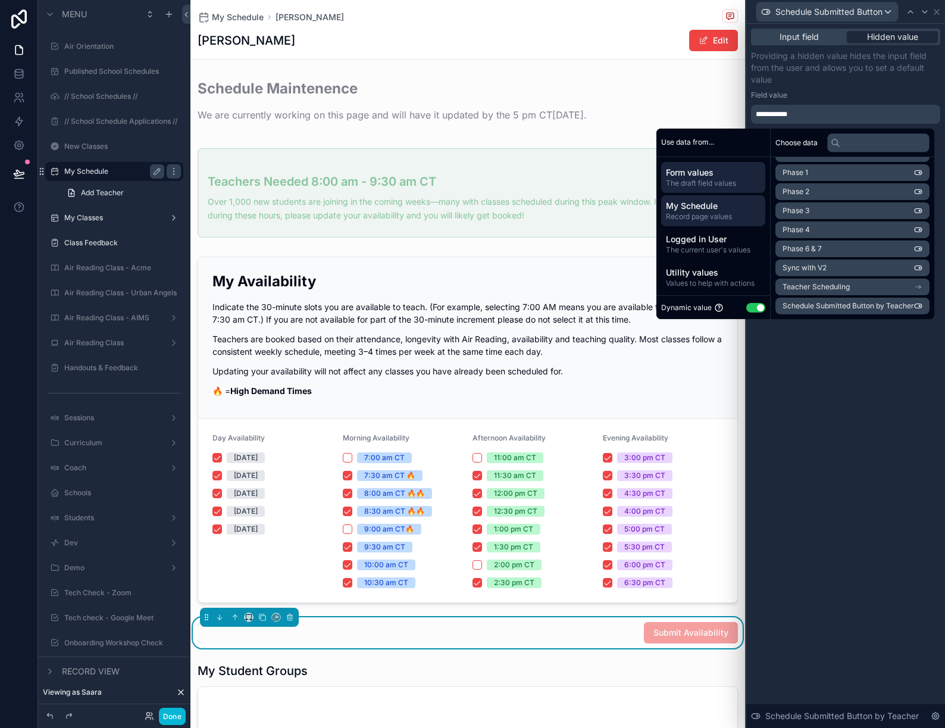
click at [717, 179] on span "The draft field values" at bounding box center [713, 183] width 95 height 10
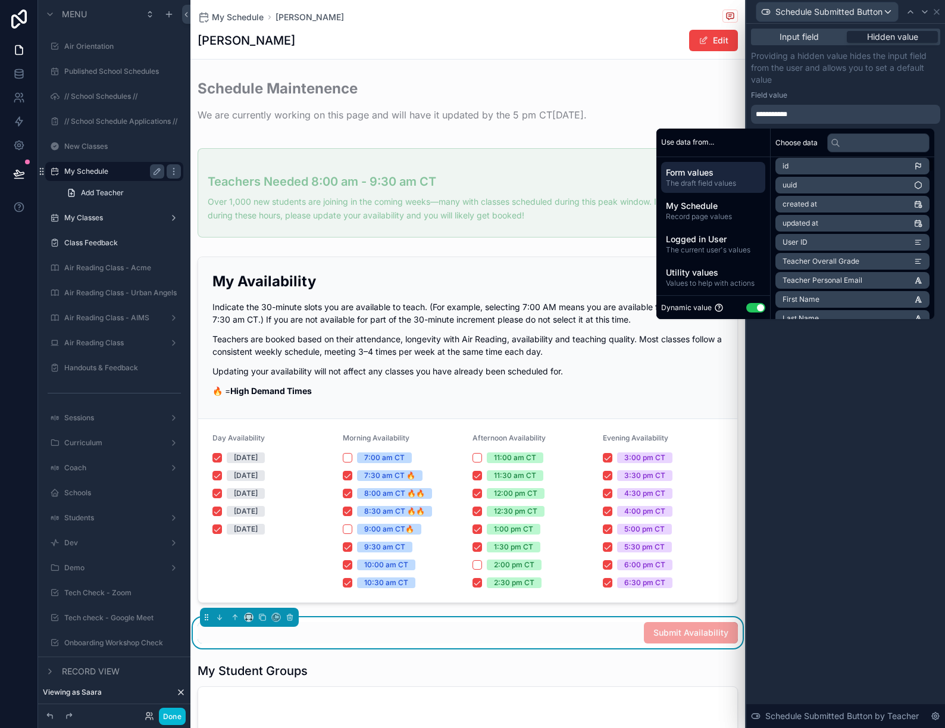
scroll to position [0, 0]
click at [822, 231] on li "updated at" at bounding box center [852, 227] width 154 height 17
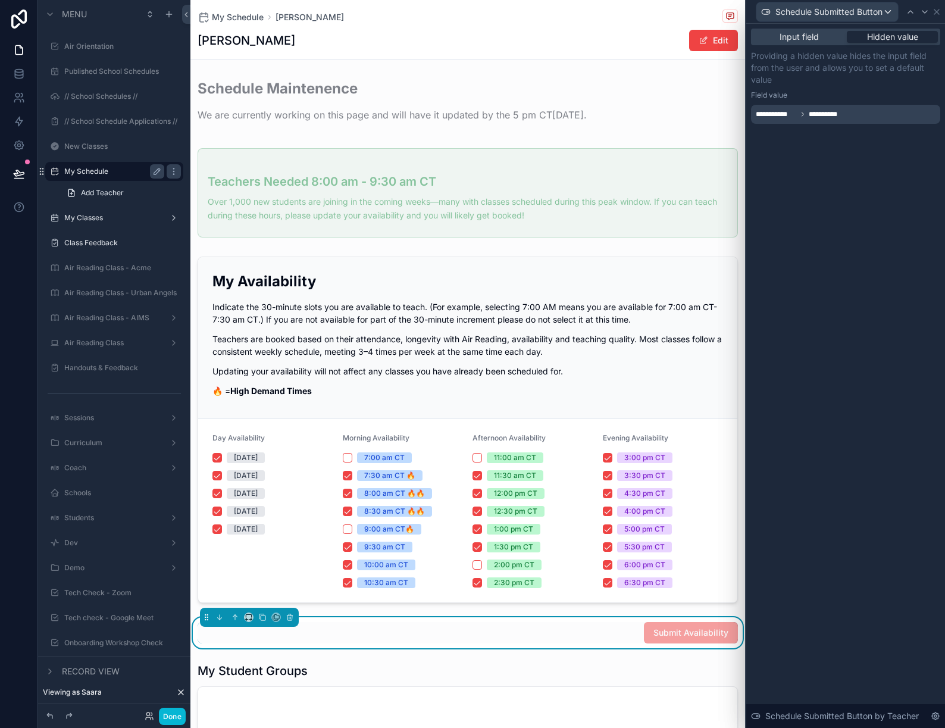
click at [823, 441] on div "**********" at bounding box center [845, 376] width 199 height 704
click at [172, 716] on button "Done" at bounding box center [172, 715] width 27 height 17
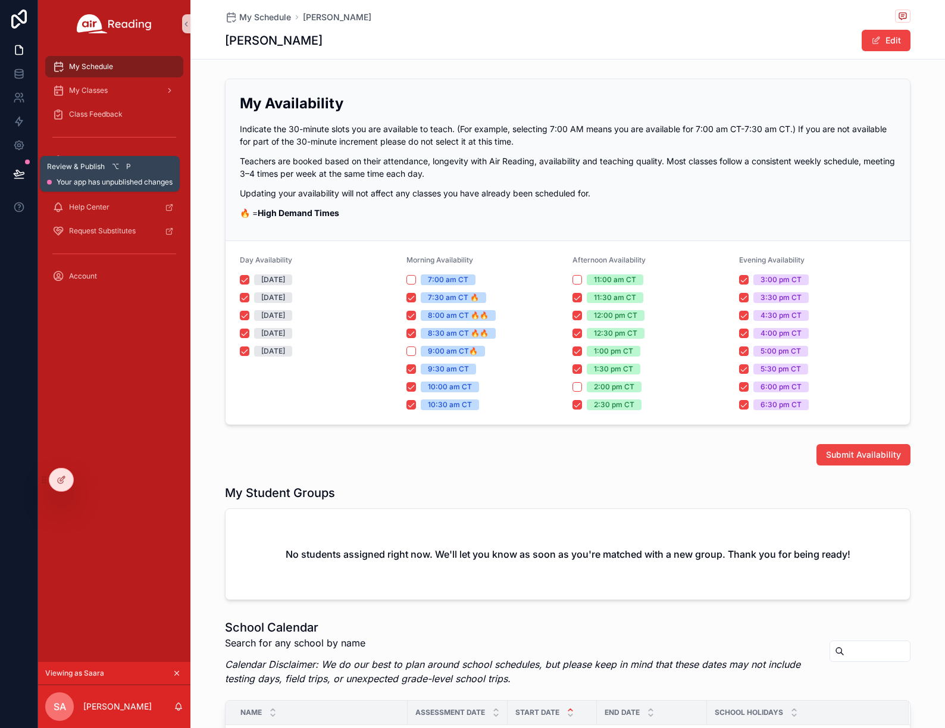
click at [15, 170] on icon at bounding box center [19, 173] width 10 height 6
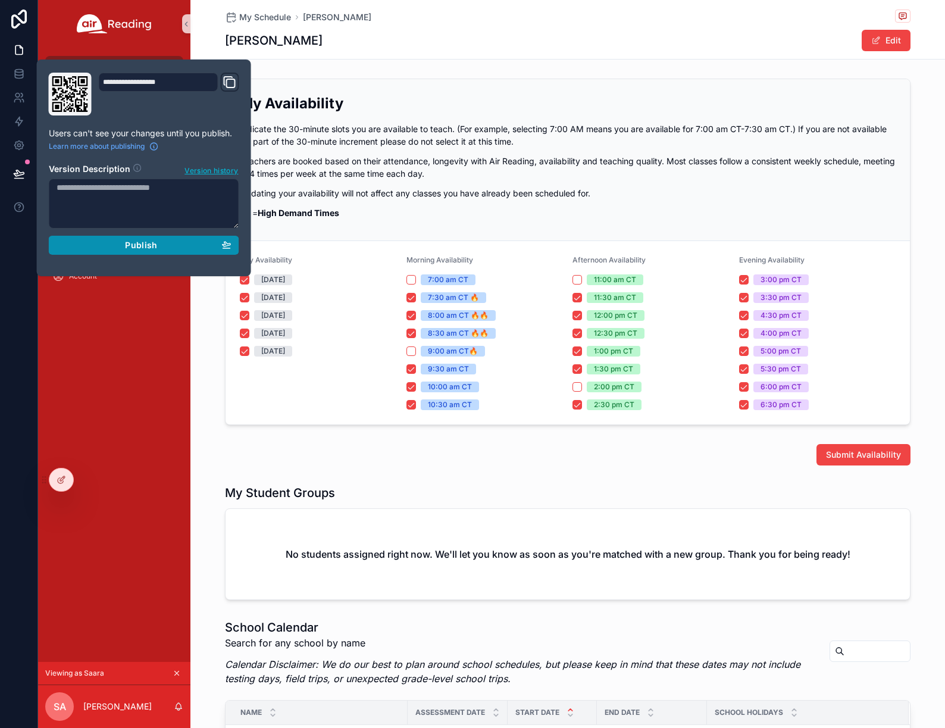
click at [114, 245] on div "Publish" at bounding box center [144, 245] width 175 height 11
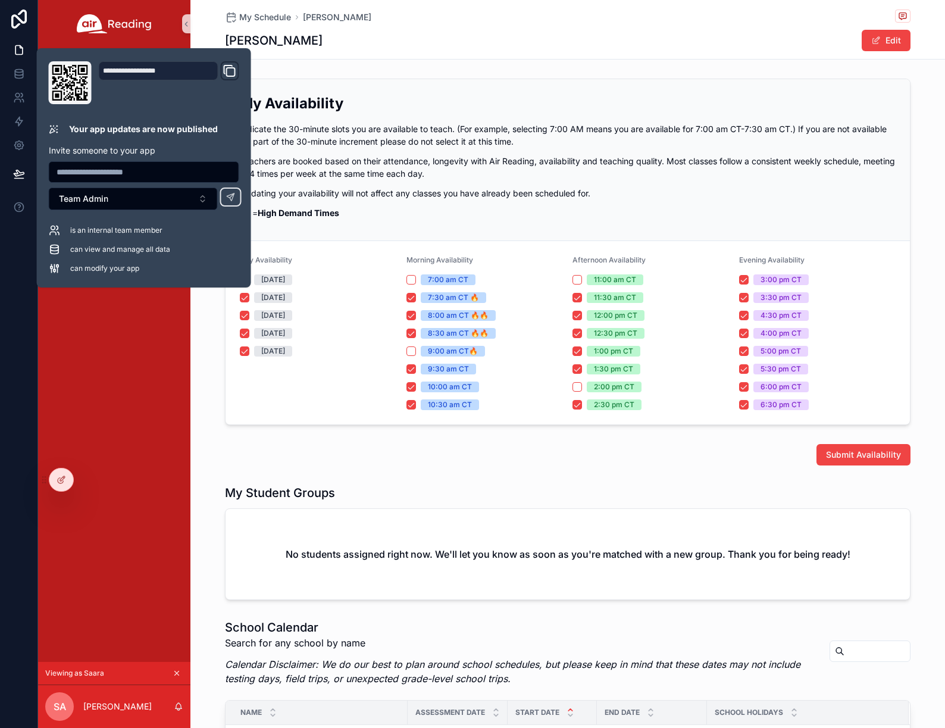
click at [353, 64] on div "My Schedule Saara Abrahim Saara Abrahim Edit My Availability Indicate the 30-mi…" at bounding box center [567, 663] width 754 height 1327
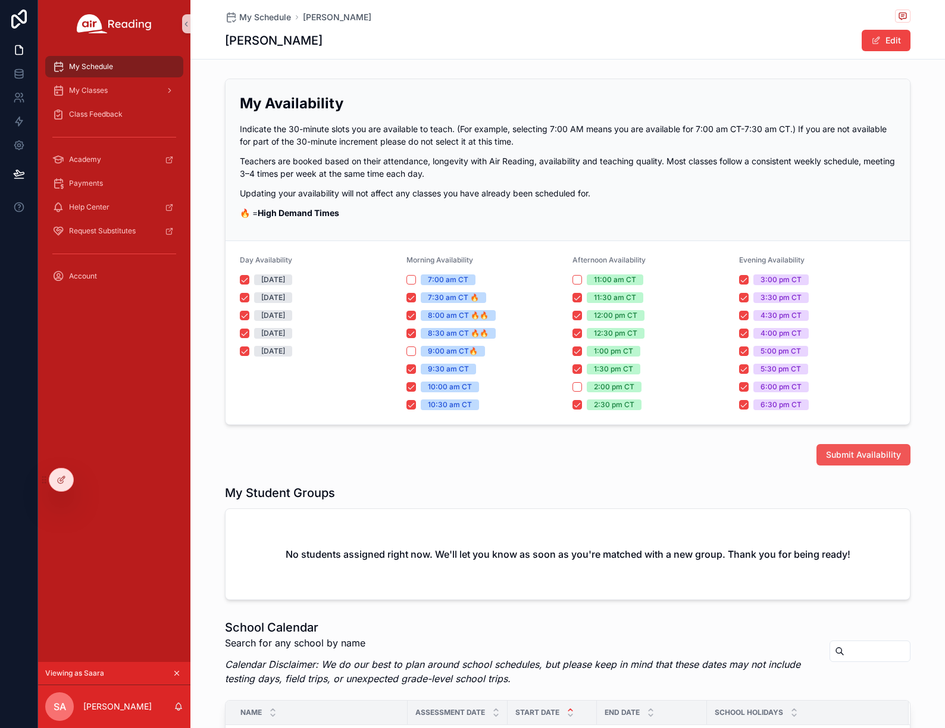
click at [858, 447] on button "Submit Availability" at bounding box center [863, 454] width 94 height 21
click at [861, 456] on span "Submit Availability" at bounding box center [863, 455] width 75 height 12
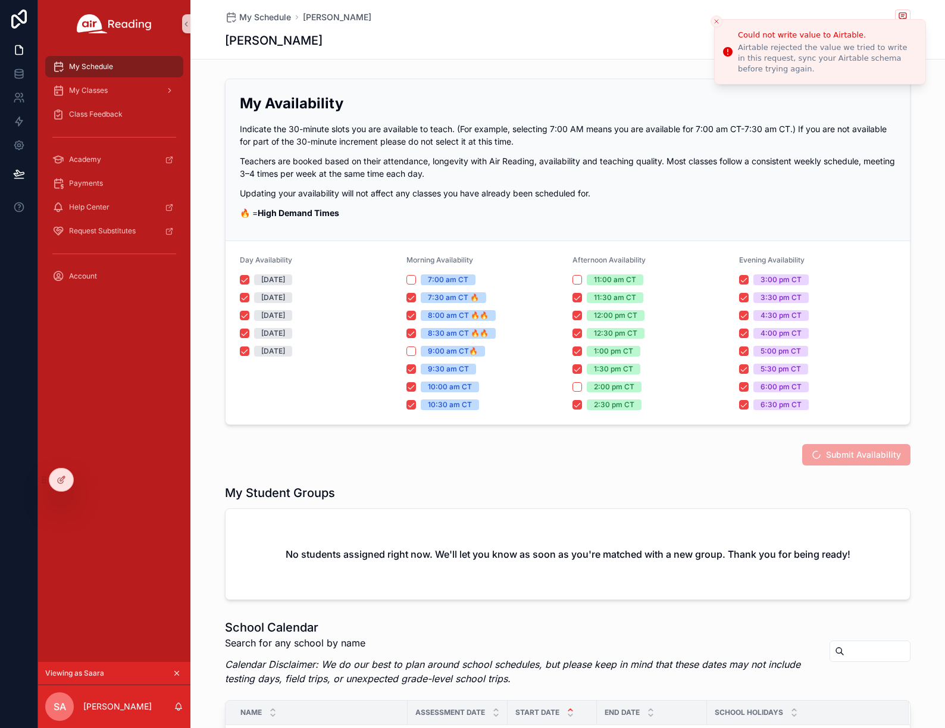
click at [146, 709] on div "SA Saara Abrahim" at bounding box center [114, 706] width 152 height 43
copy div "[PERSON_NAME]"
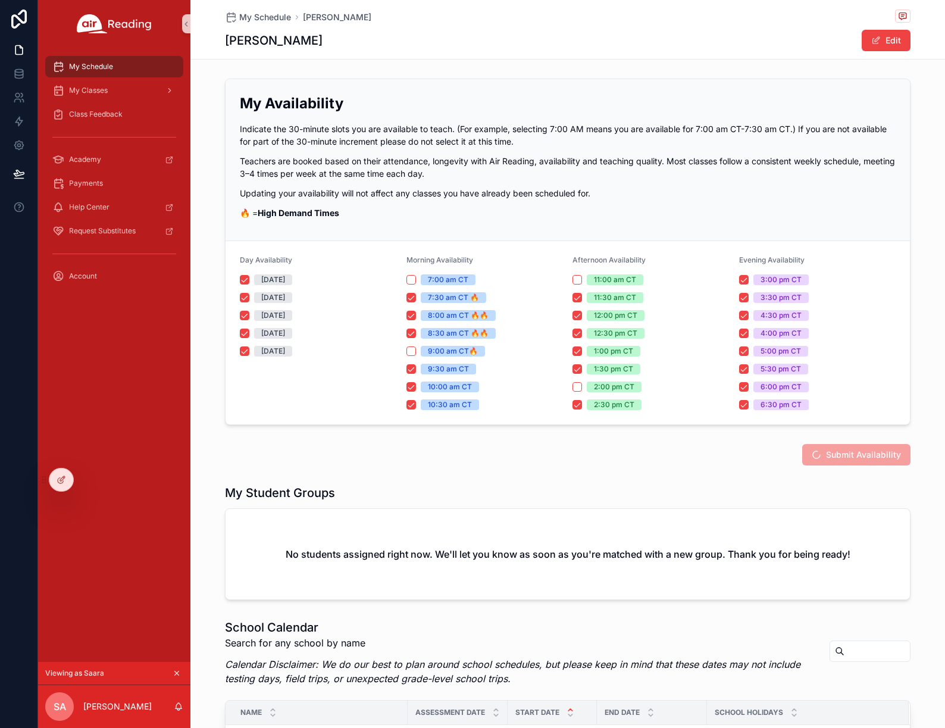
click at [722, 458] on div "Submit Availability" at bounding box center [567, 454] width 685 height 21
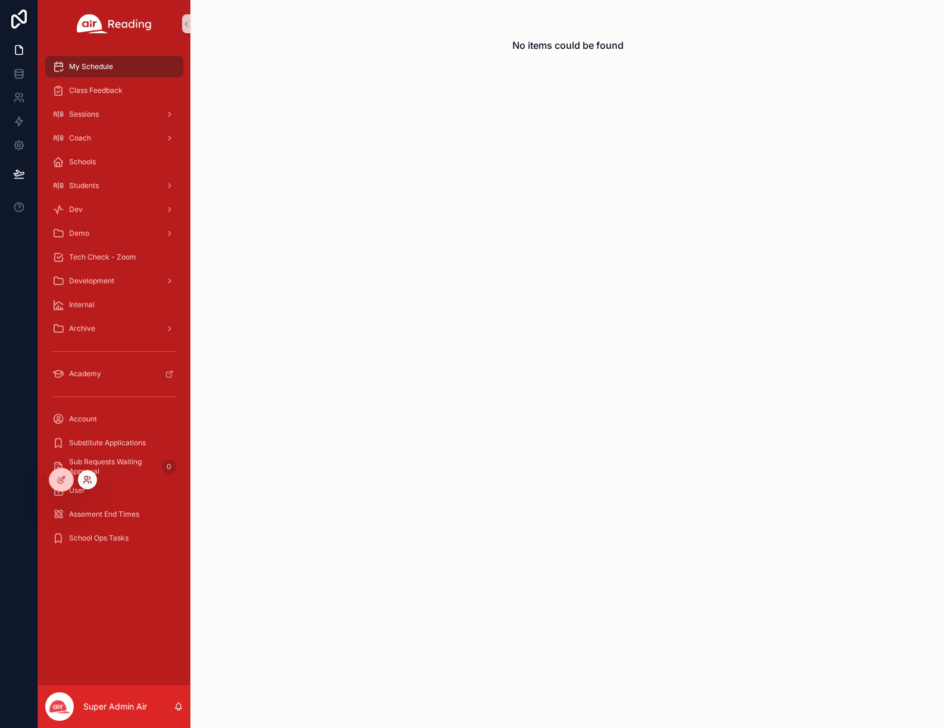
click at [87, 478] on icon at bounding box center [88, 480] width 10 height 10
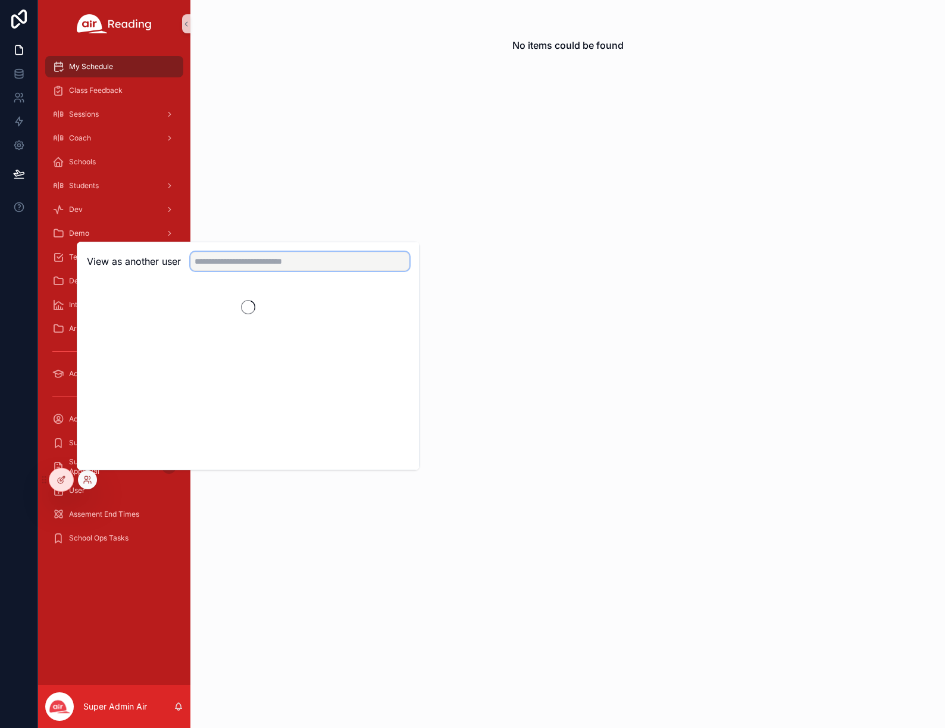
click at [251, 258] on input "text" at bounding box center [299, 261] width 219 height 19
type input "*****"
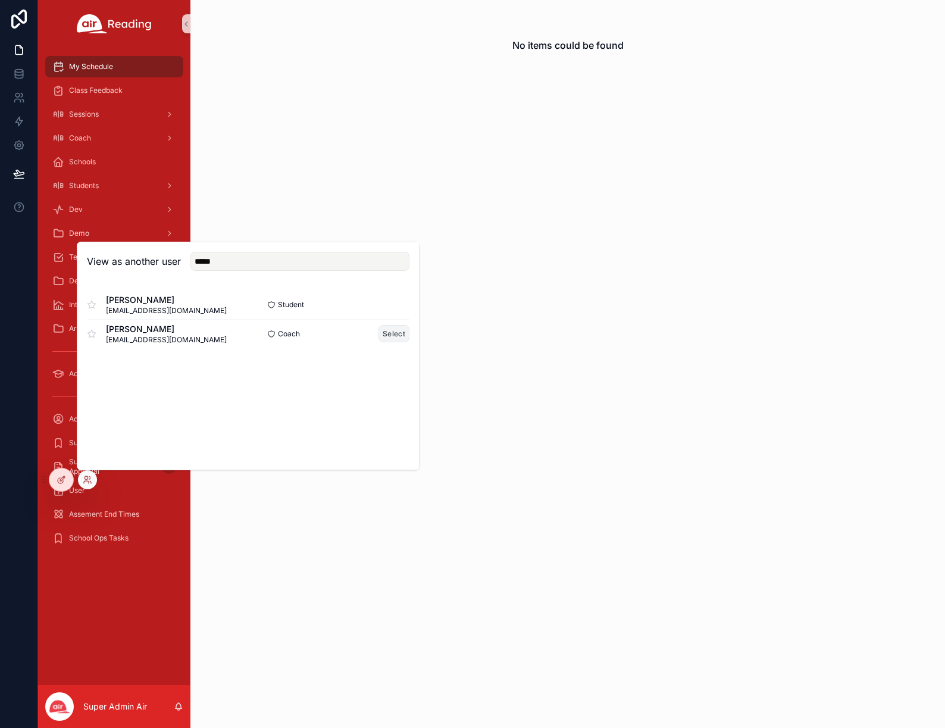
click at [395, 331] on button "Select" at bounding box center [393, 333] width 31 height 17
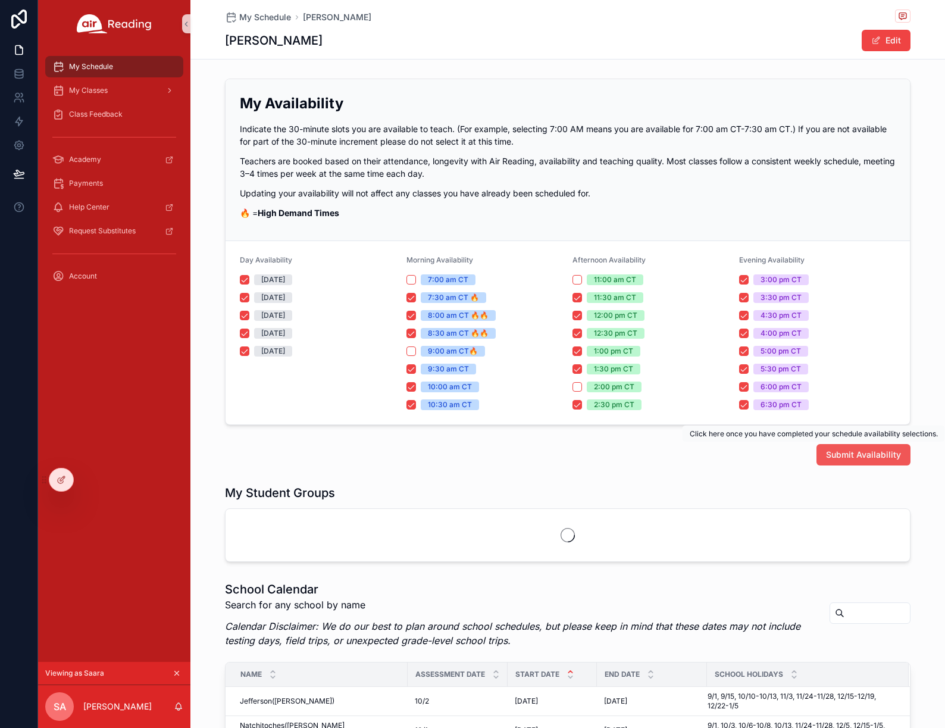
click at [858, 452] on span "Submit Availability" at bounding box center [863, 455] width 75 height 12
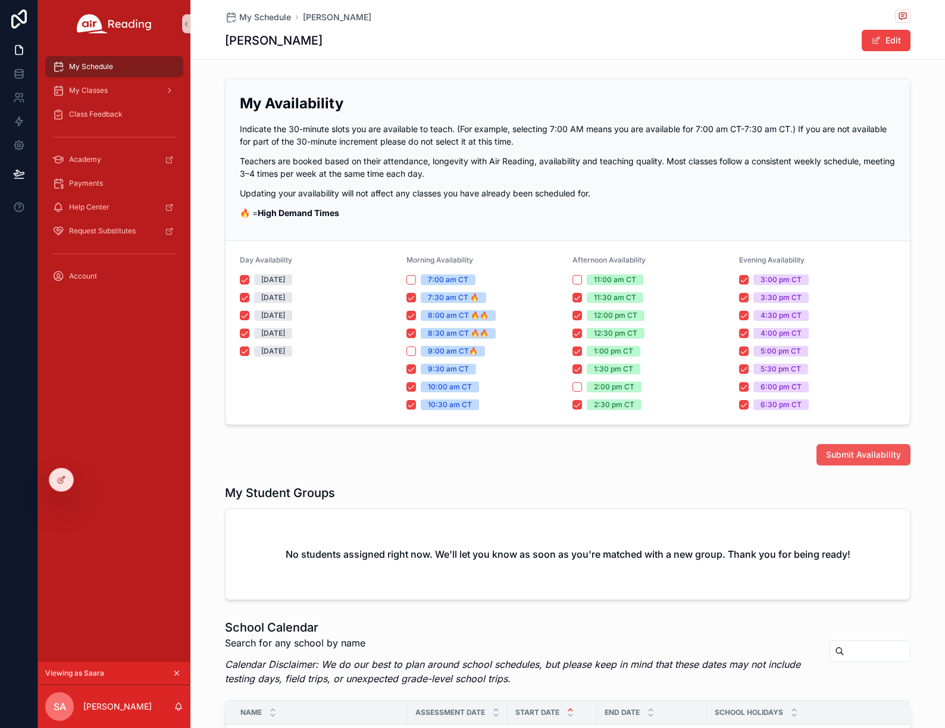
click at [853, 458] on span "Submit Availability" at bounding box center [863, 455] width 75 height 12
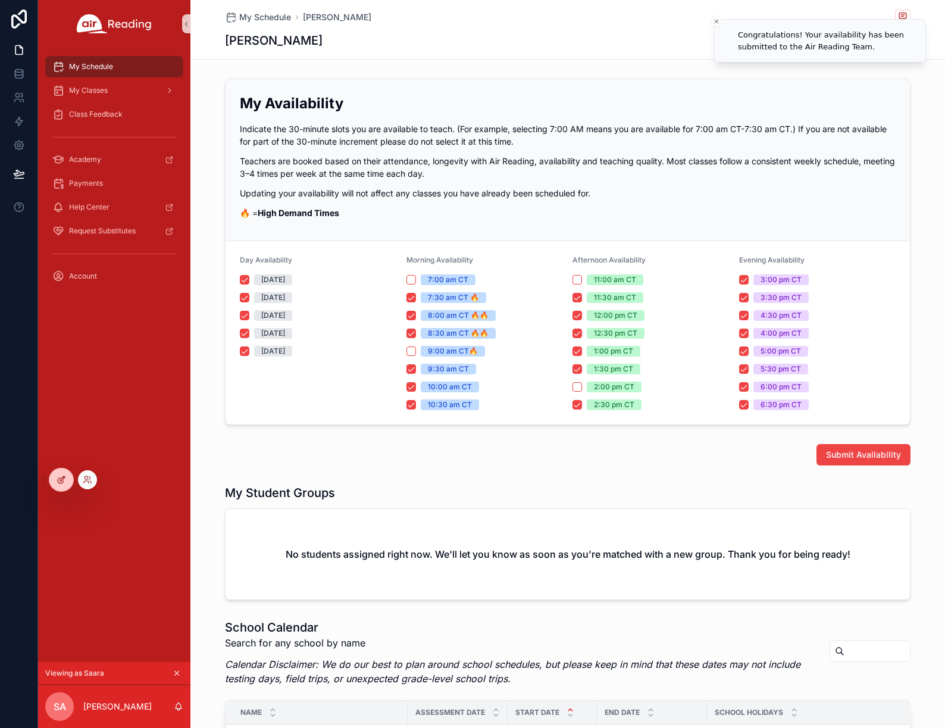
click at [56, 474] on div at bounding box center [61, 479] width 24 height 23
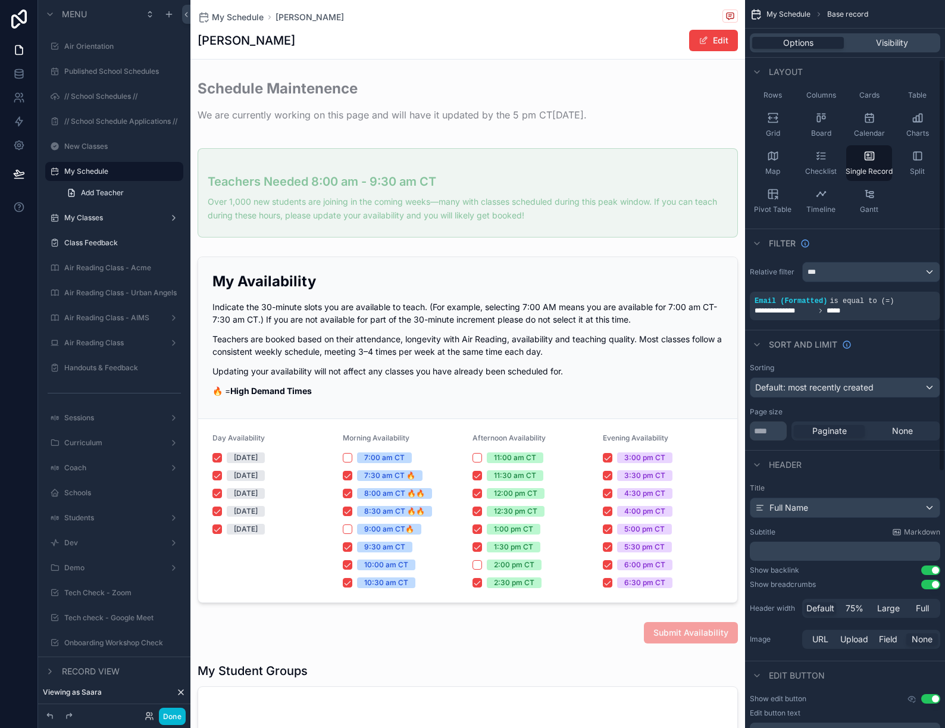
scroll to position [127, 0]
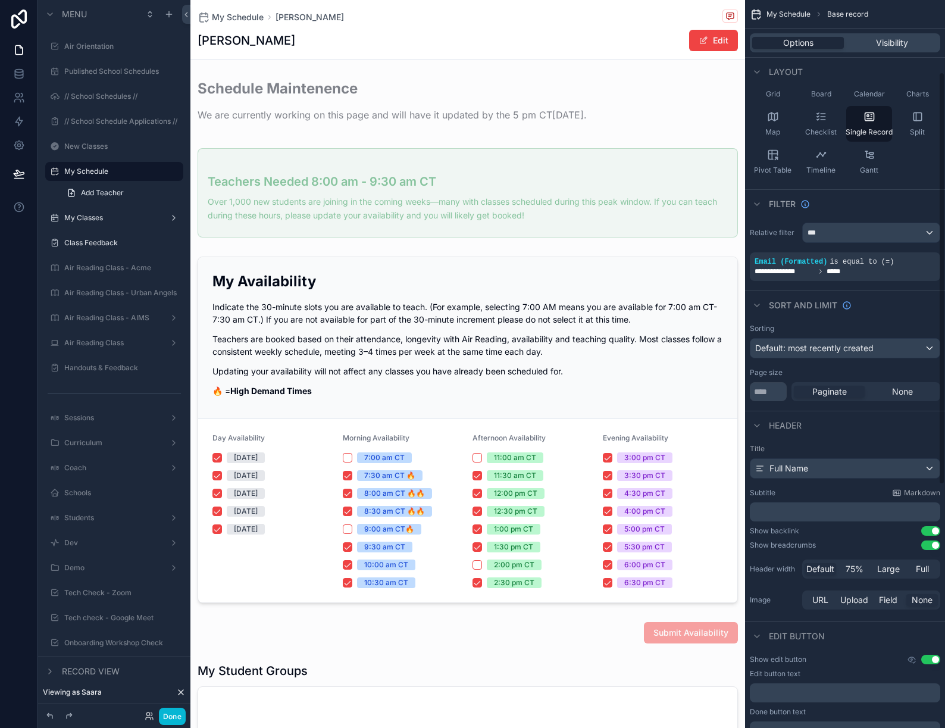
click at [565, 634] on div "scrollable content" at bounding box center [467, 632] width 554 height 31
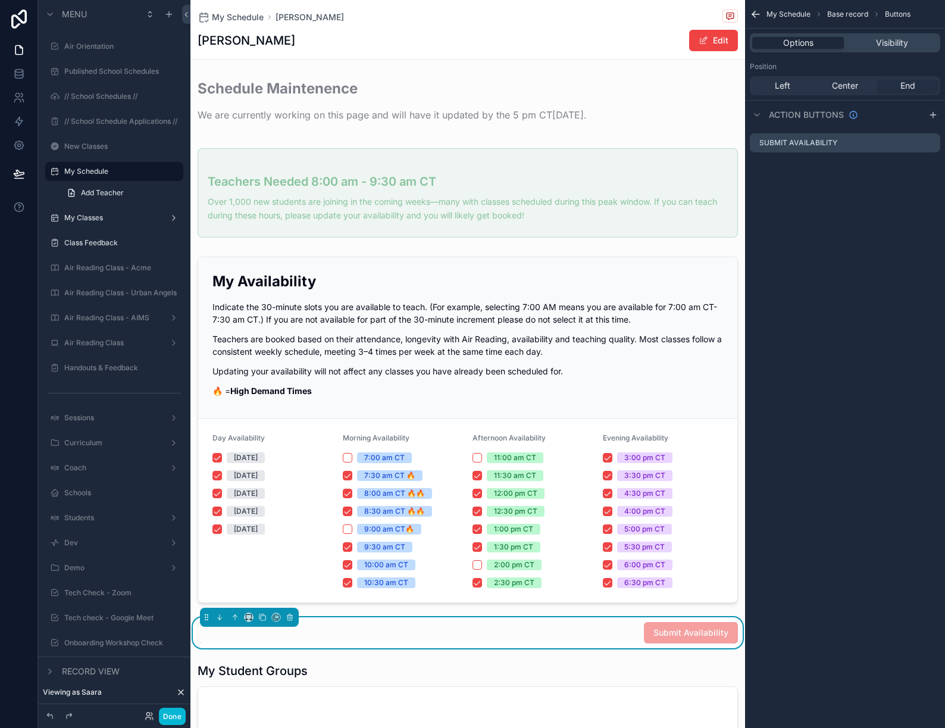
scroll to position [0, 0]
click at [22, 173] on icon at bounding box center [19, 174] width 12 height 12
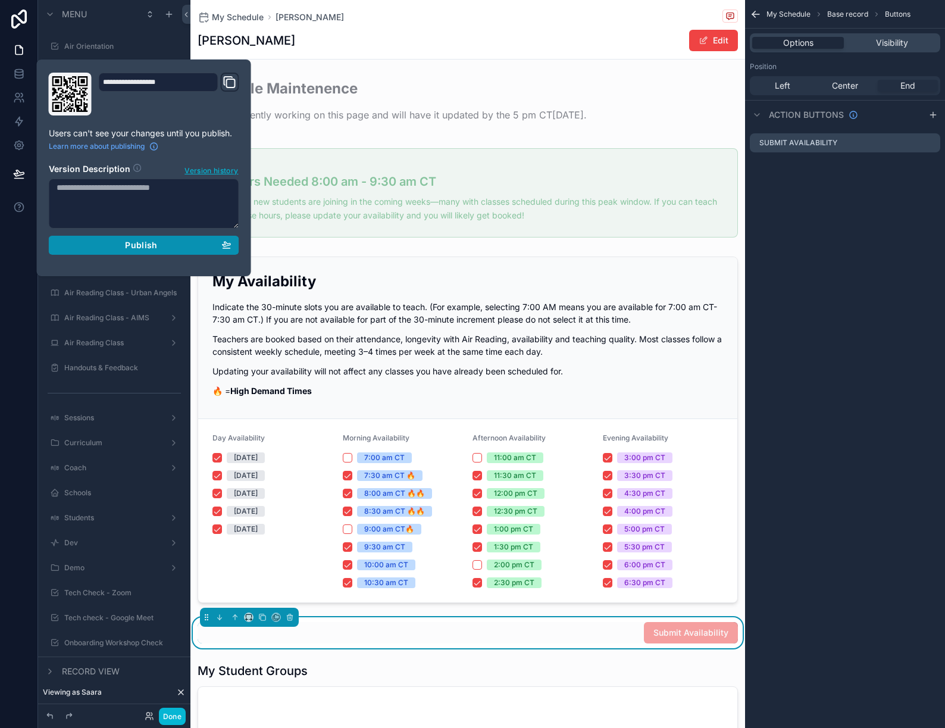
click at [157, 236] on button "Publish" at bounding box center [144, 245] width 190 height 19
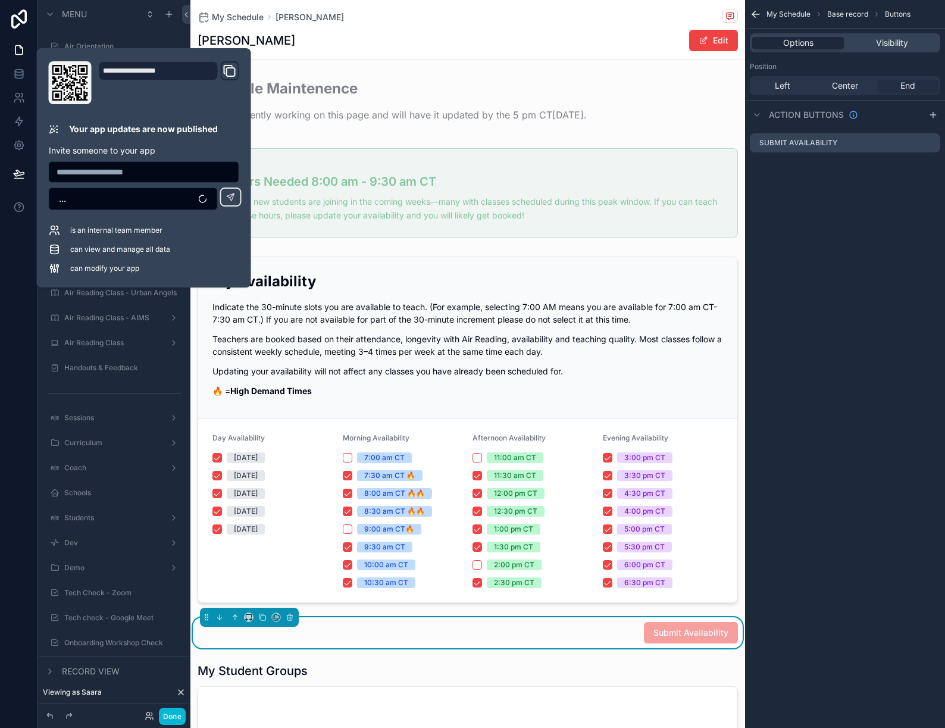
click at [513, 633] on div "Submit Availability" at bounding box center [468, 632] width 540 height 21
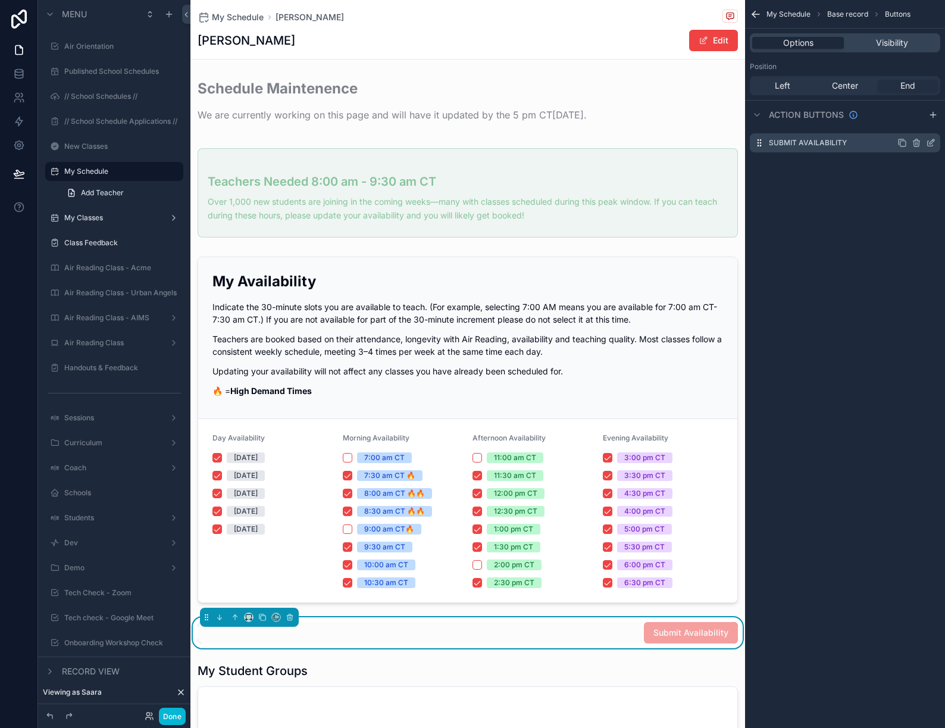
click at [926, 141] on icon "scrollable content" at bounding box center [931, 143] width 10 height 10
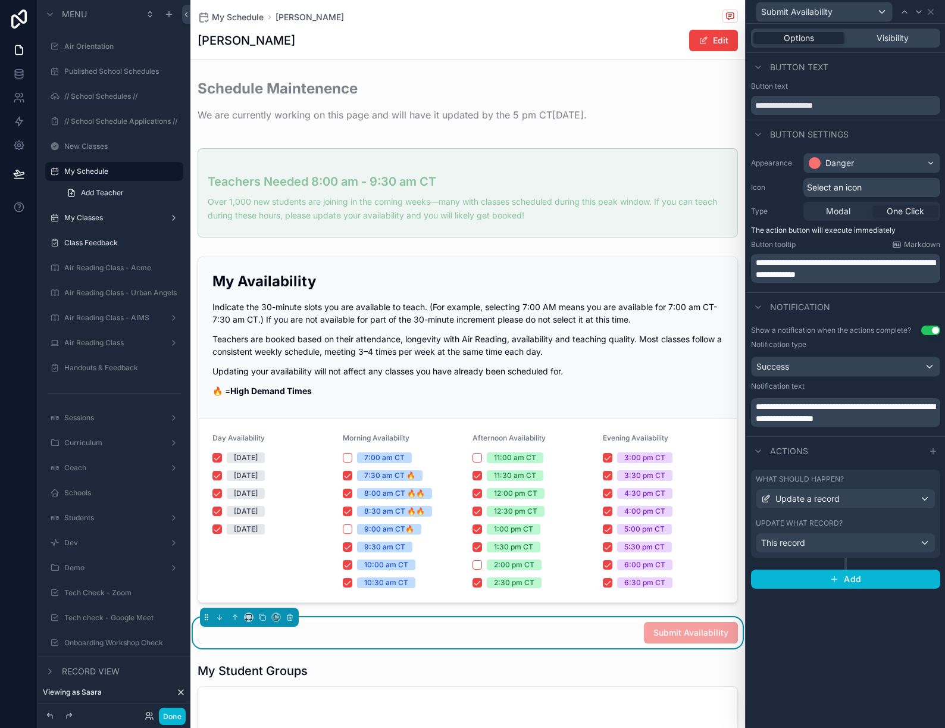
click at [902, 524] on div "Update what record?" at bounding box center [846, 523] width 180 height 10
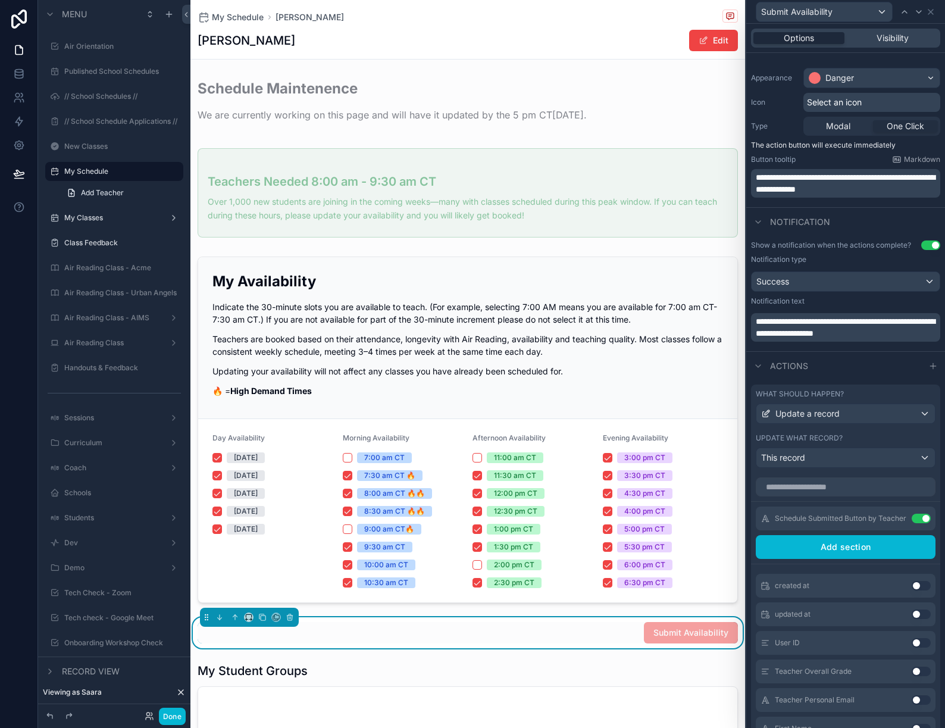
scroll to position [110, 0]
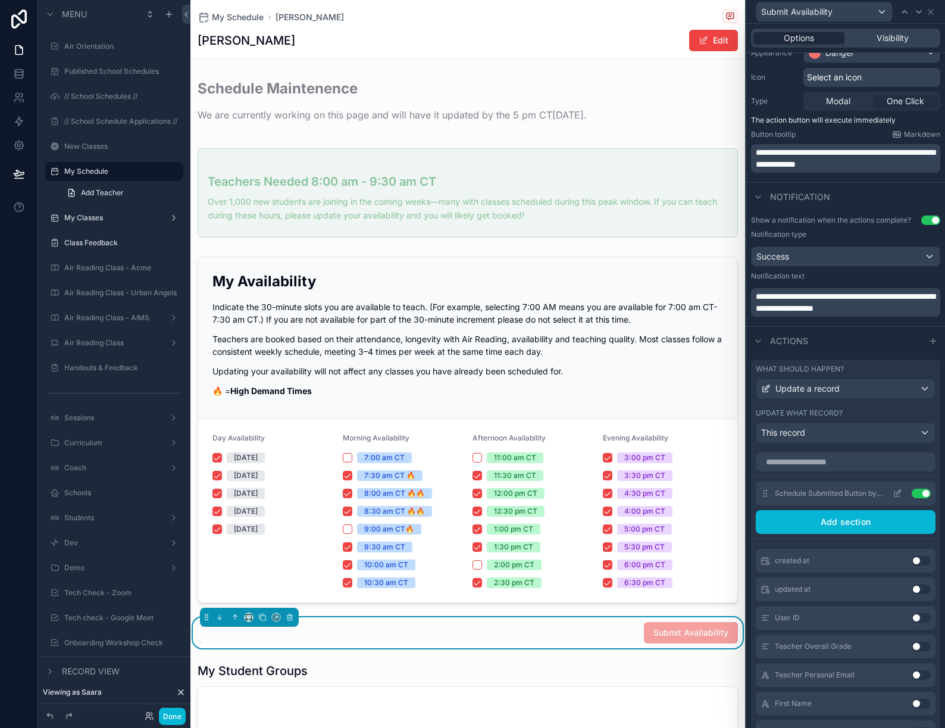
click at [896, 491] on icon at bounding box center [897, 493] width 10 height 10
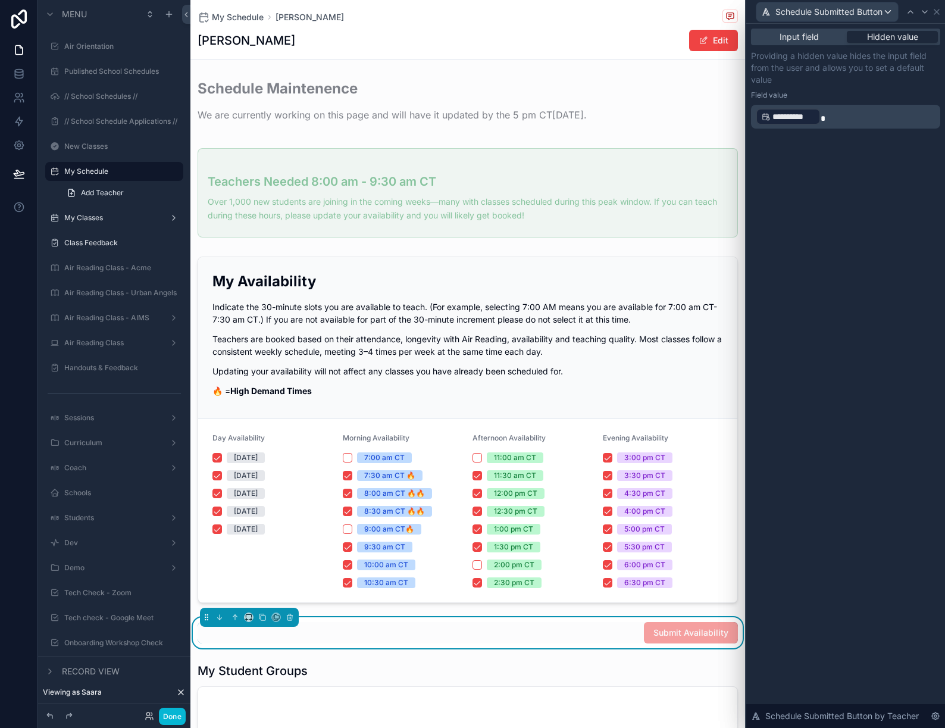
click at [877, 113] on p "**********" at bounding box center [847, 116] width 182 height 19
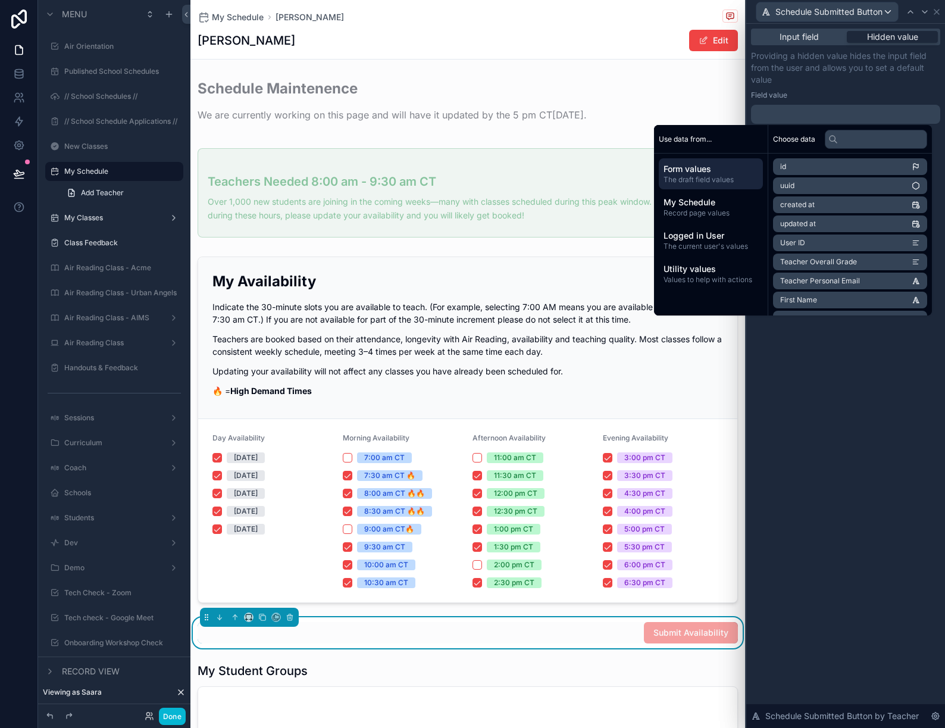
click at [704, 178] on span "The draft field values" at bounding box center [710, 180] width 95 height 10
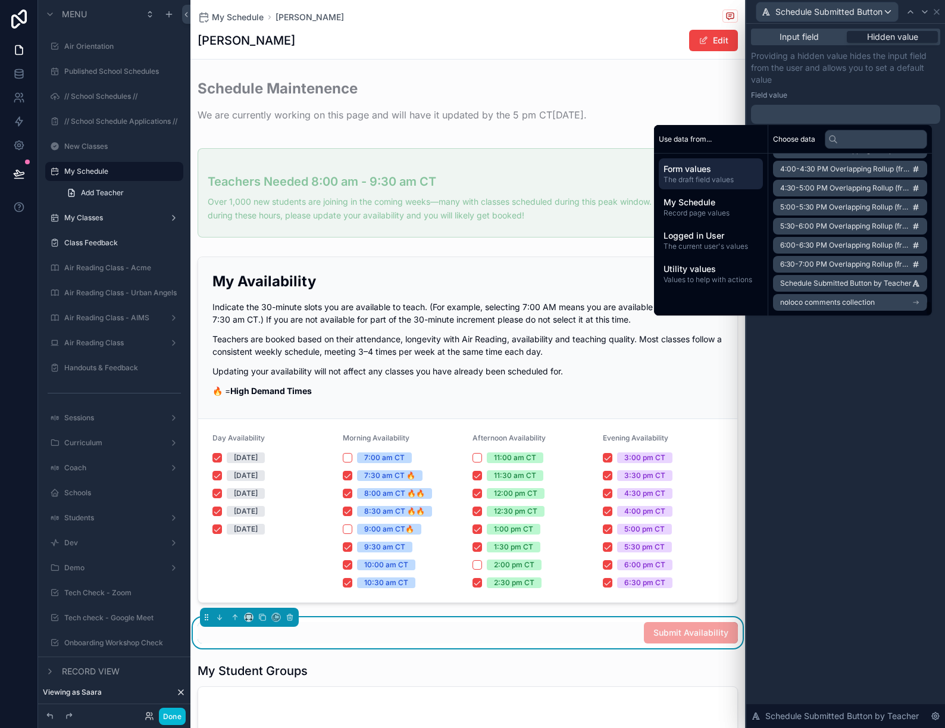
click at [854, 299] on span "noloco comments collection" at bounding box center [827, 302] width 95 height 10
click at [782, 168] on icon at bounding box center [784, 167] width 5 height 5
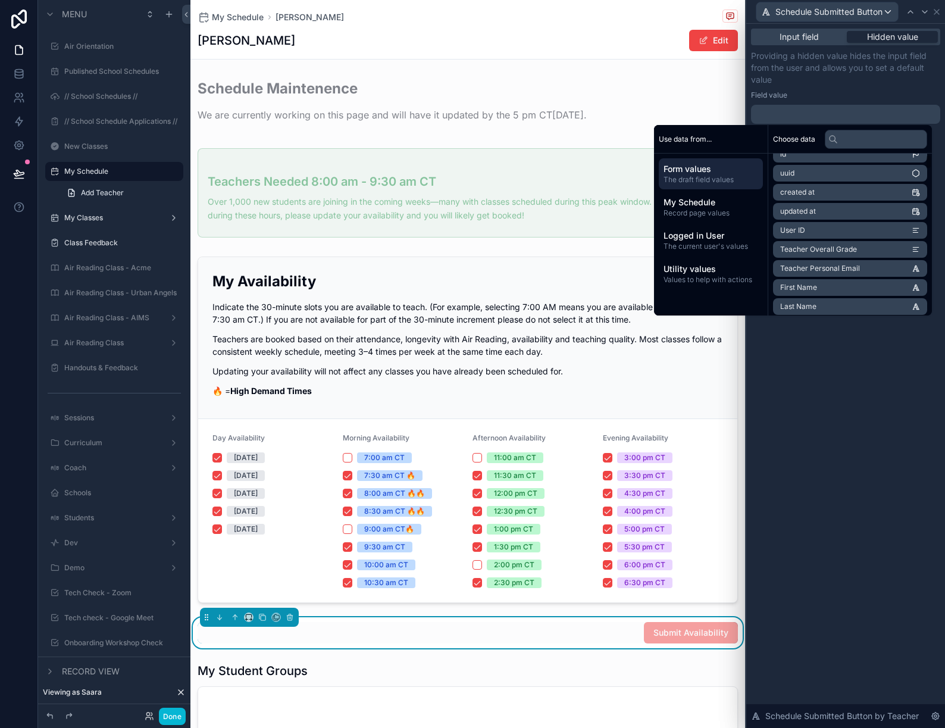
scroll to position [11, 0]
click at [742, 206] on span "My Schedule" at bounding box center [710, 202] width 95 height 12
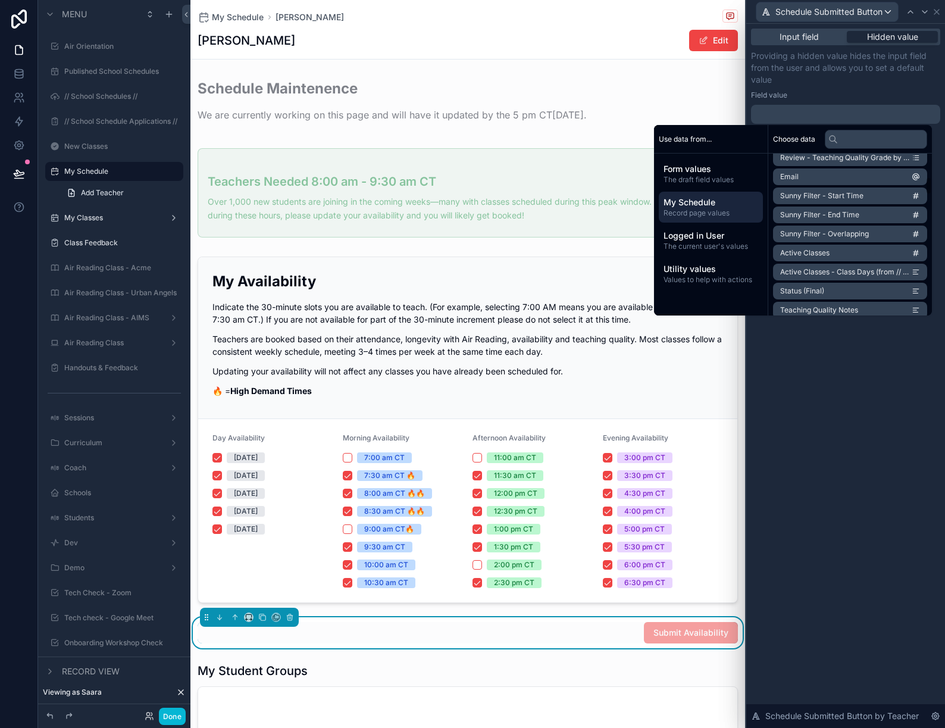
scroll to position [237, 0]
click at [700, 177] on span "The draft field values" at bounding box center [710, 180] width 95 height 10
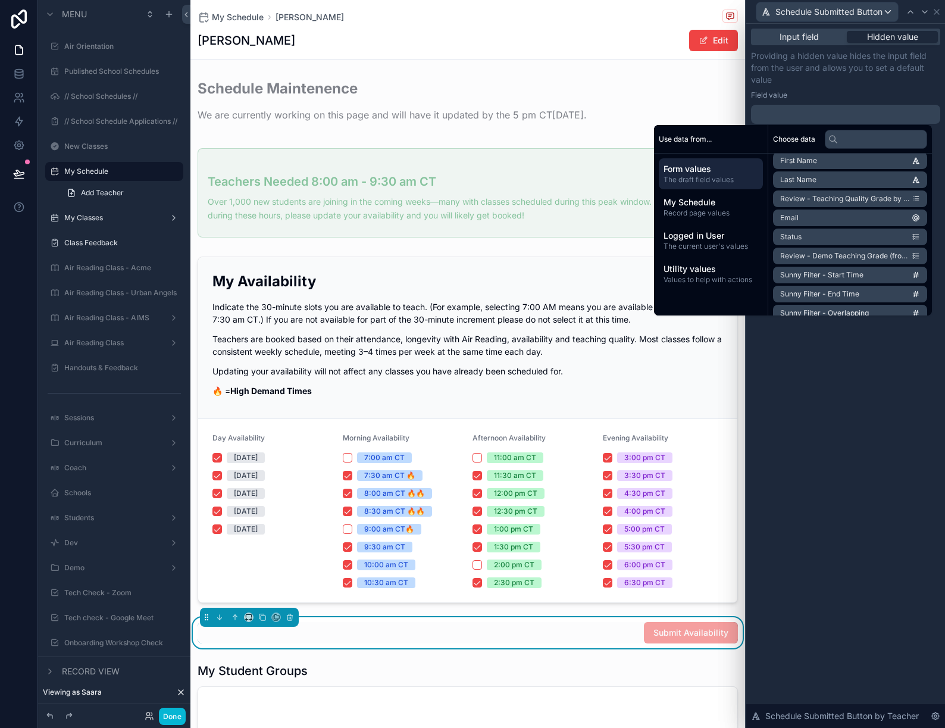
scroll to position [0, 0]
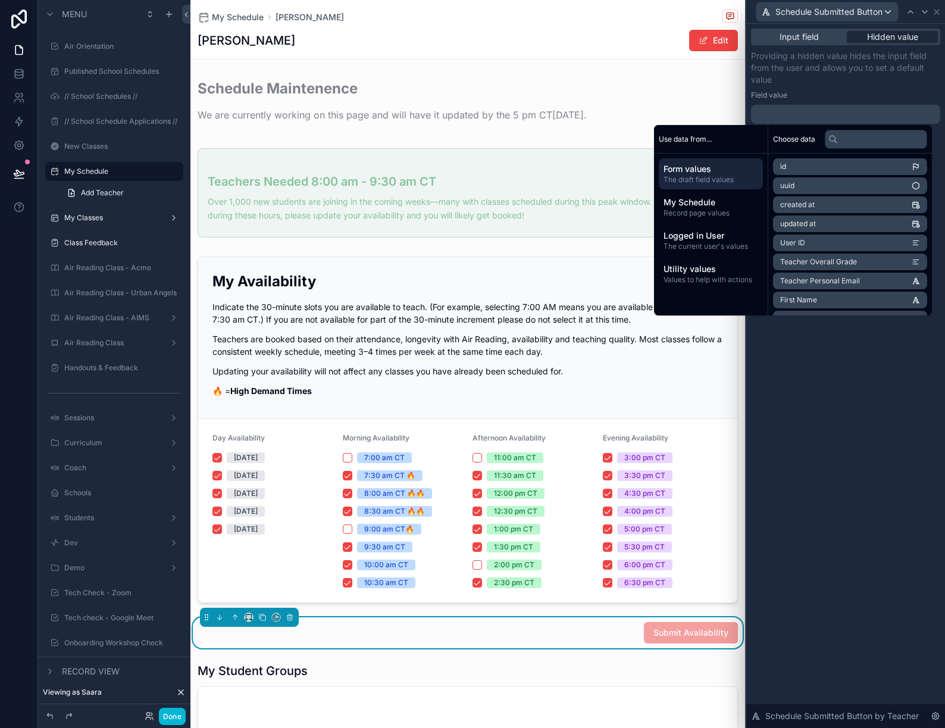
click at [800, 171] on li "id" at bounding box center [850, 166] width 154 height 17
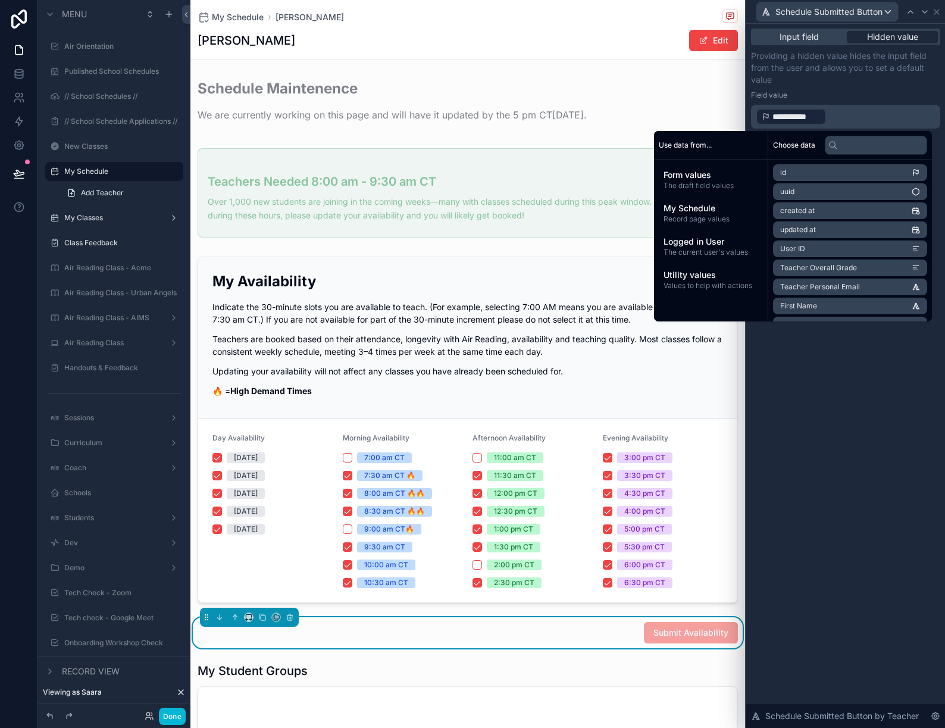
click at [807, 221] on li "updated at" at bounding box center [850, 229] width 154 height 17
click at [806, 227] on span "updated at" at bounding box center [798, 230] width 36 height 10
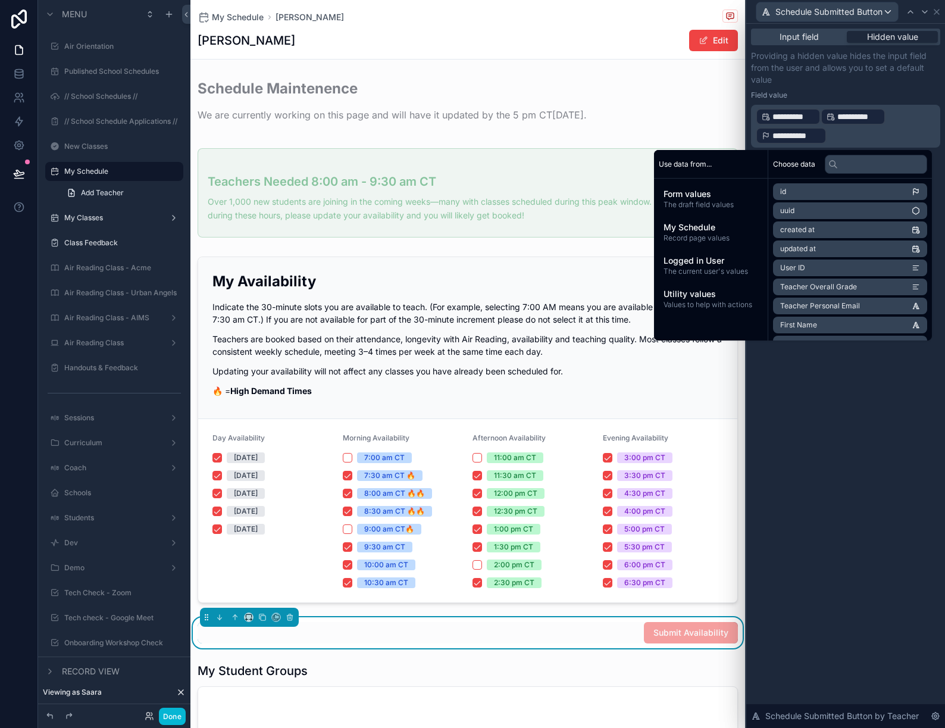
click at [808, 267] on li "User ID" at bounding box center [850, 267] width 154 height 17
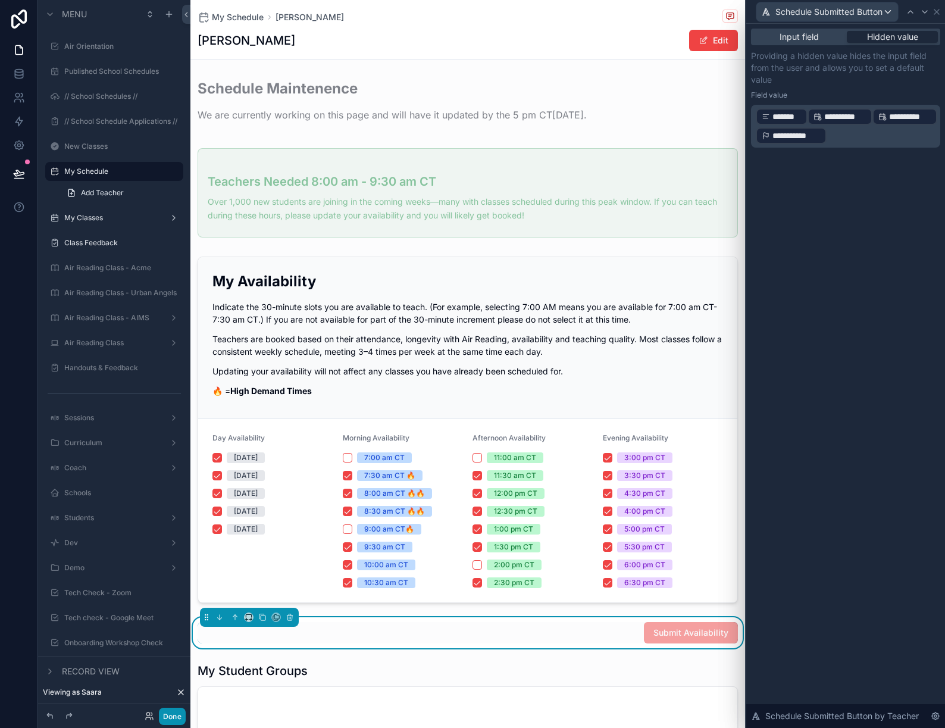
click at [167, 709] on button "Done" at bounding box center [172, 715] width 27 height 17
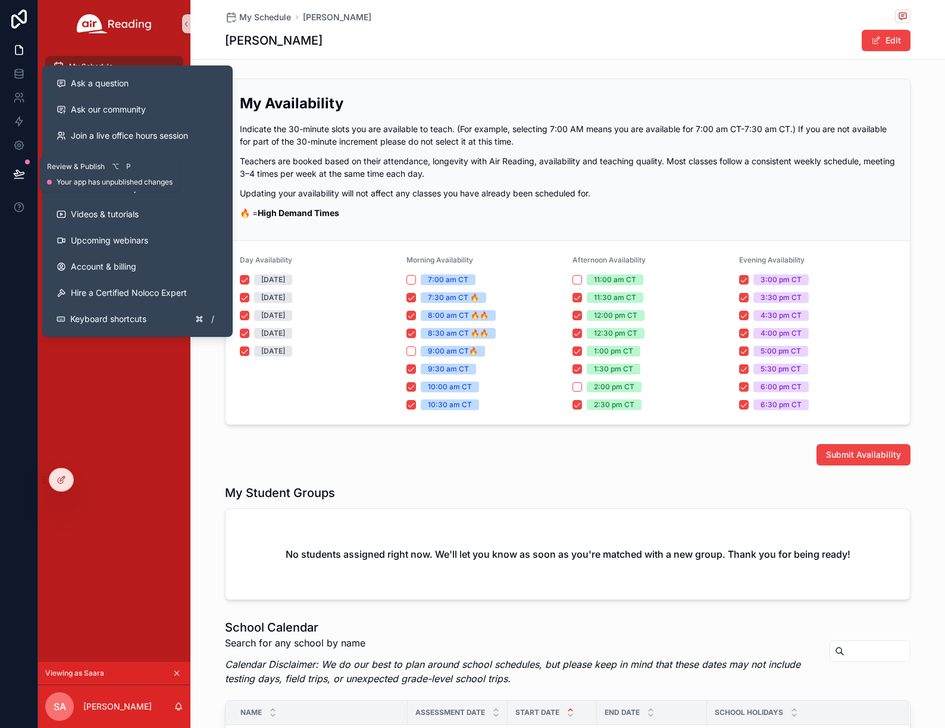
click at [17, 175] on icon at bounding box center [19, 174] width 12 height 12
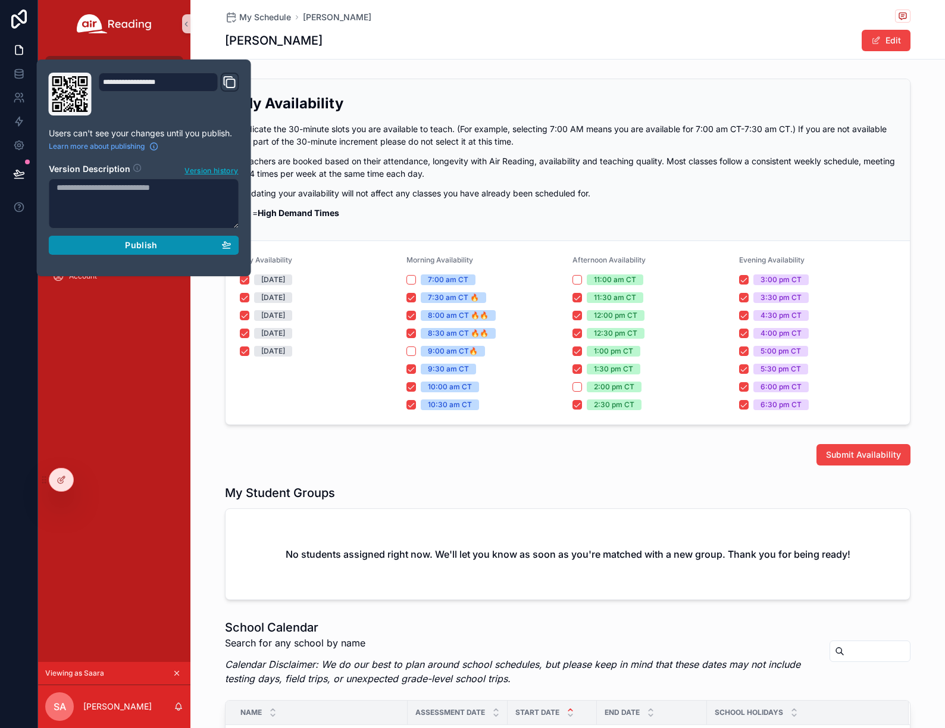
click at [139, 250] on span "Publish" at bounding box center [141, 245] width 32 height 11
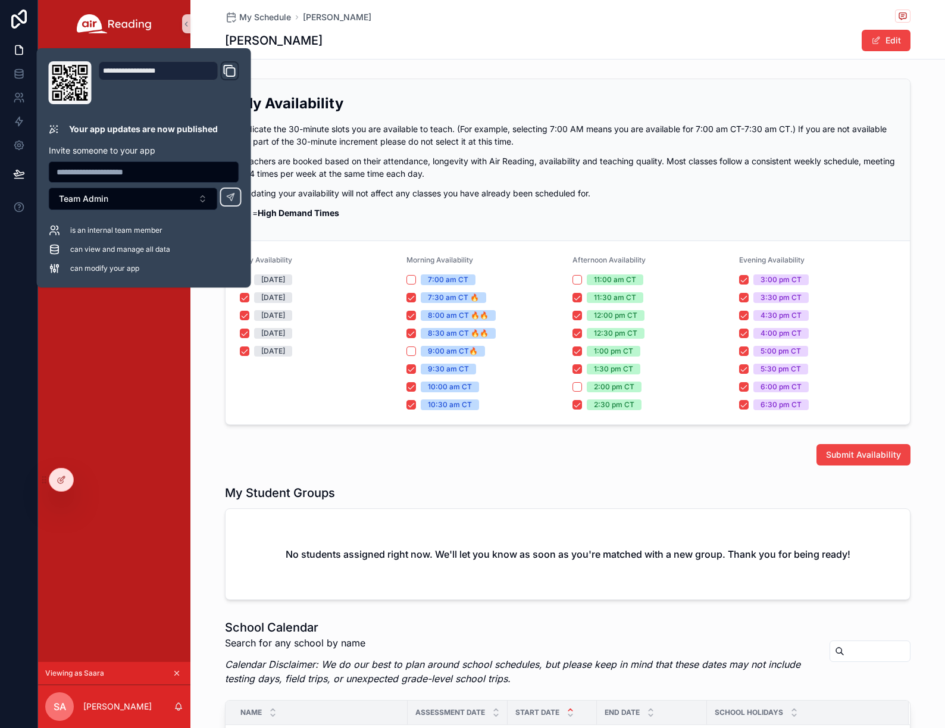
click at [582, 459] on div "Submit Availability" at bounding box center [567, 454] width 685 height 21
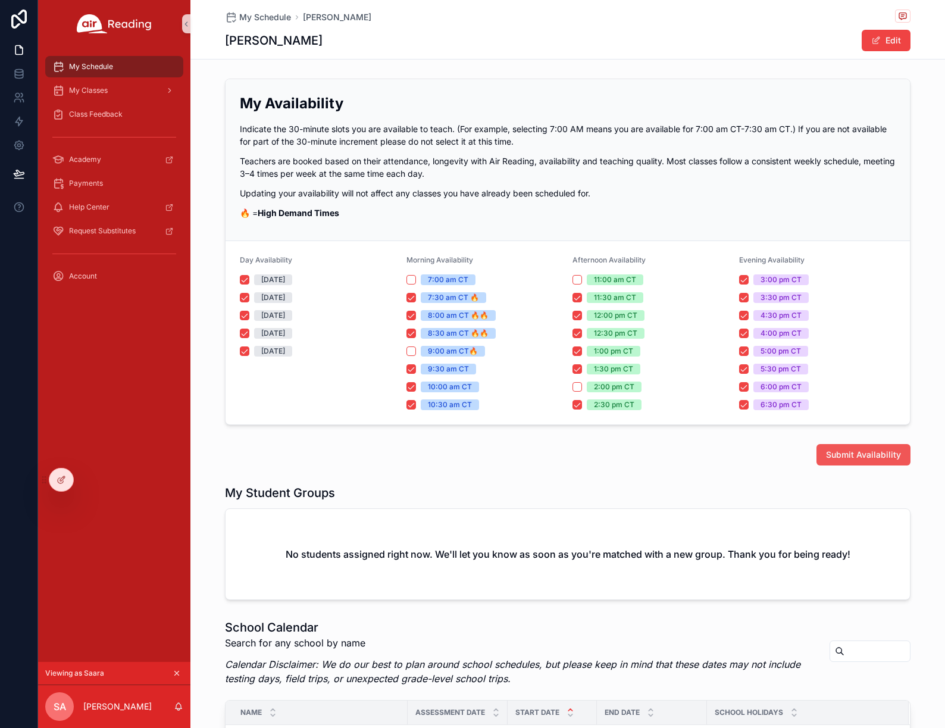
click at [866, 457] on span "Submit Availability" at bounding box center [863, 455] width 75 height 12
click at [53, 480] on div at bounding box center [61, 479] width 24 height 23
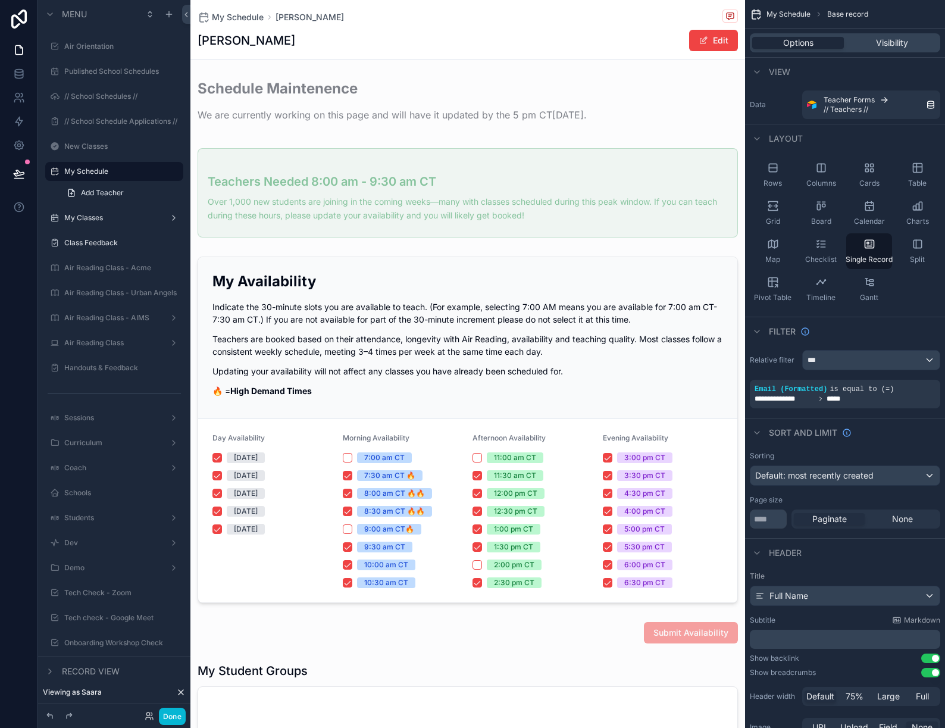
click at [630, 39] on div "[PERSON_NAME] Edit" at bounding box center [468, 40] width 540 height 23
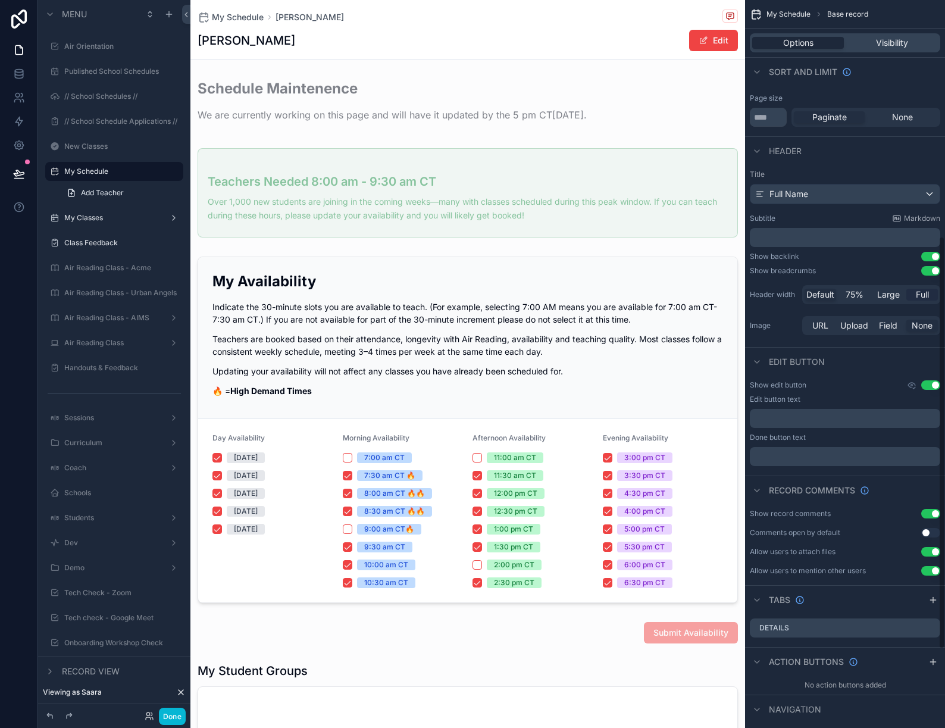
scroll to position [425, 0]
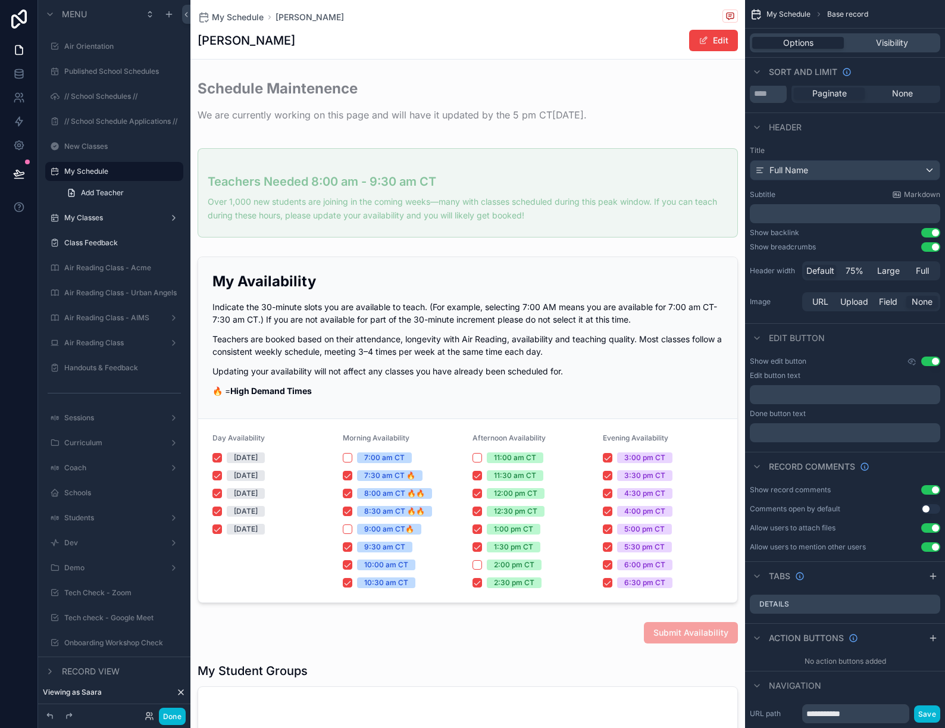
click at [929, 490] on button "Use setting" at bounding box center [930, 490] width 19 height 10
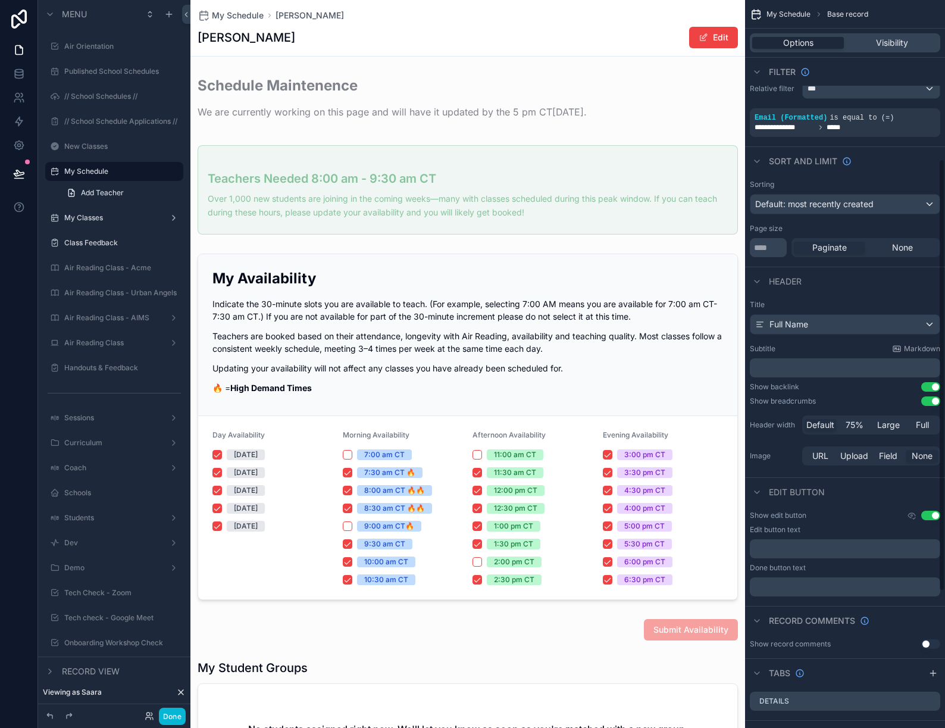
scroll to position [266, 0]
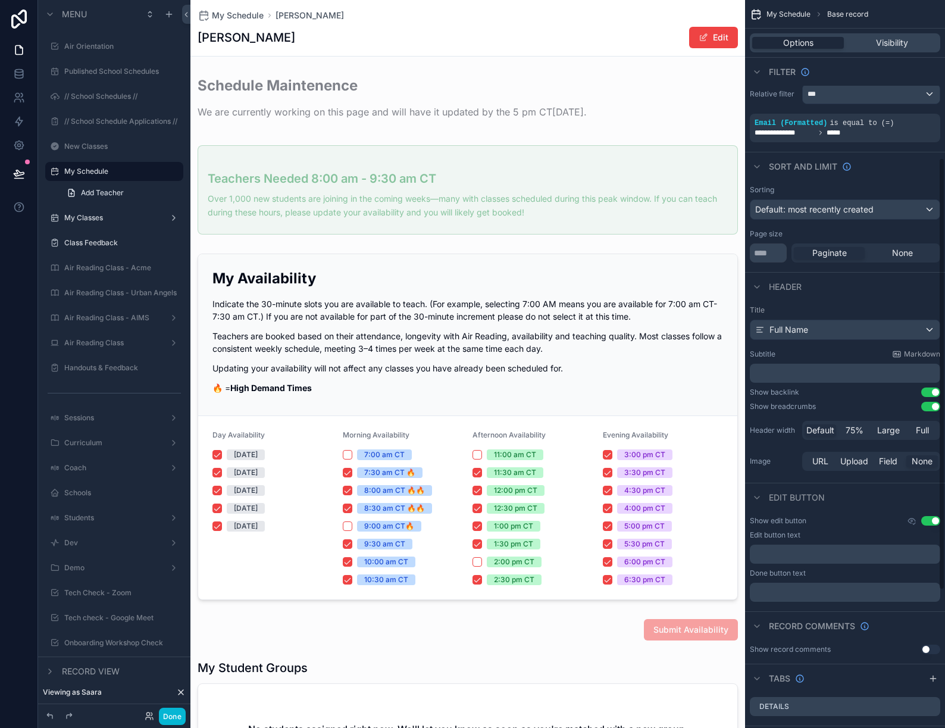
click at [931, 521] on button "Use setting" at bounding box center [930, 521] width 19 height 10
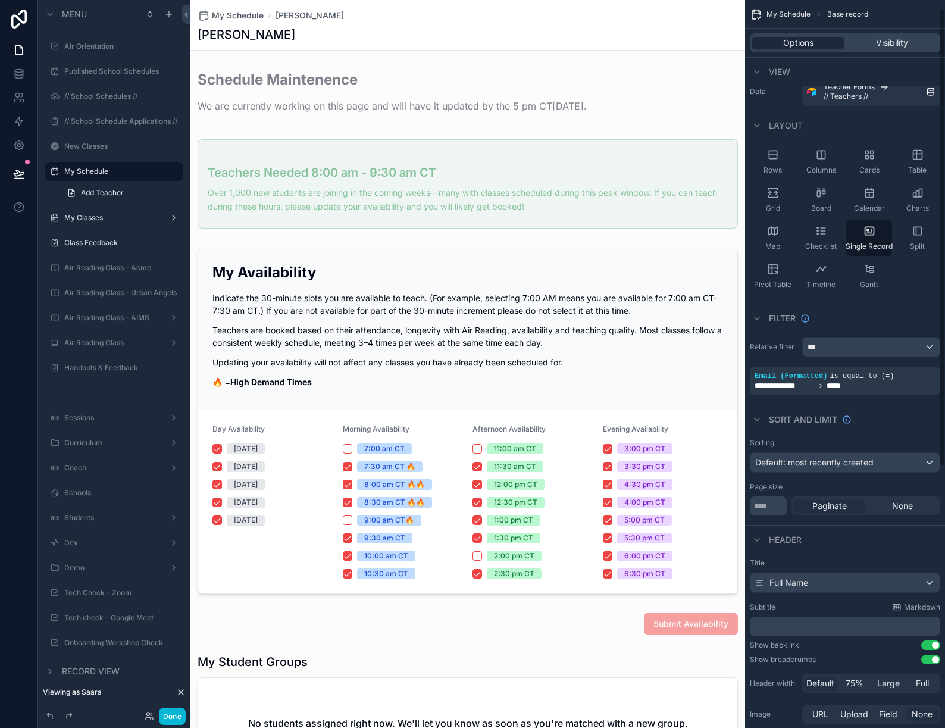
scroll to position [0, 0]
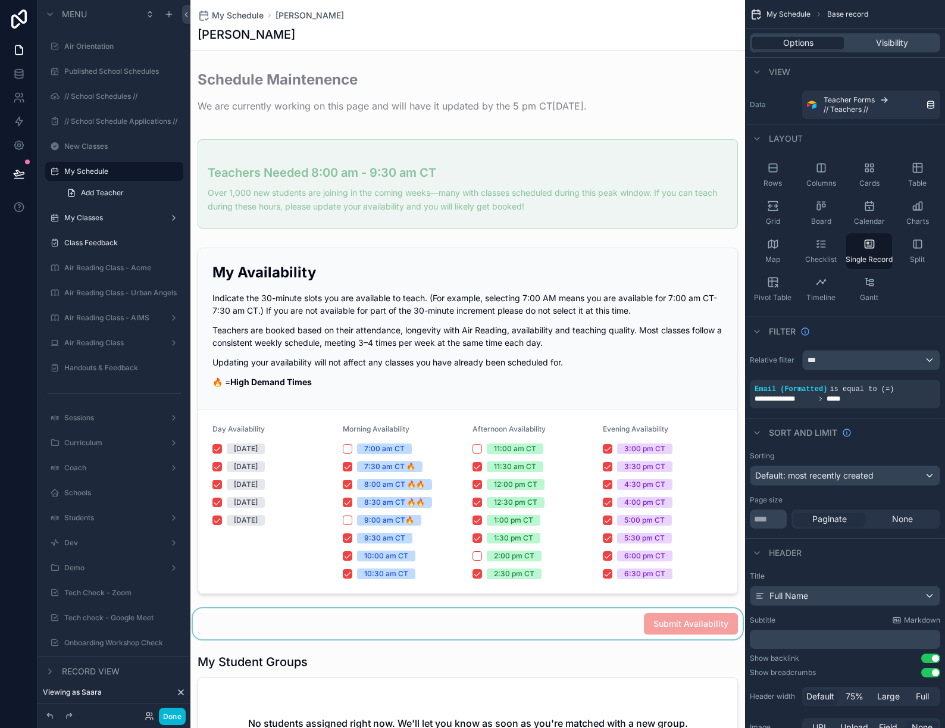
click at [543, 627] on div "scrollable content" at bounding box center [467, 623] width 554 height 31
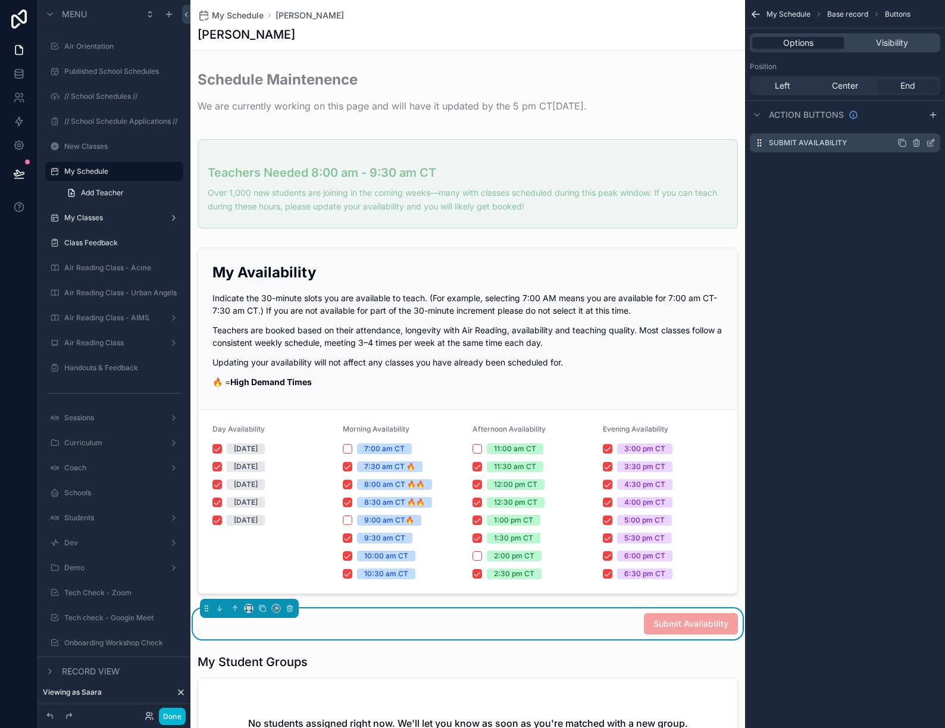
click at [928, 143] on icon "scrollable content" at bounding box center [931, 143] width 10 height 10
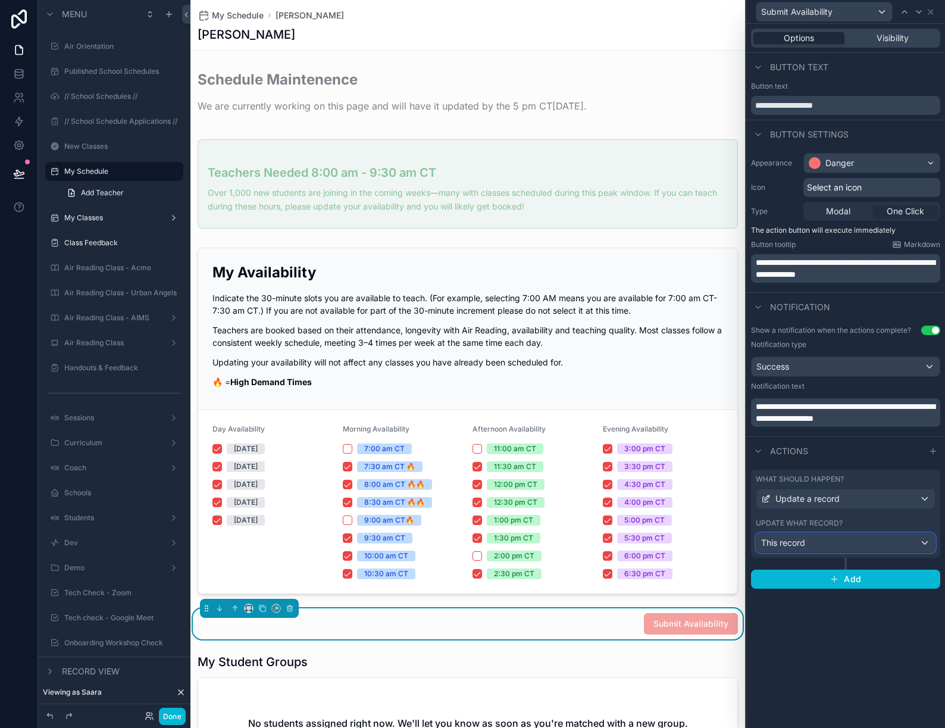
click at [869, 548] on div "This record" at bounding box center [845, 542] width 178 height 19
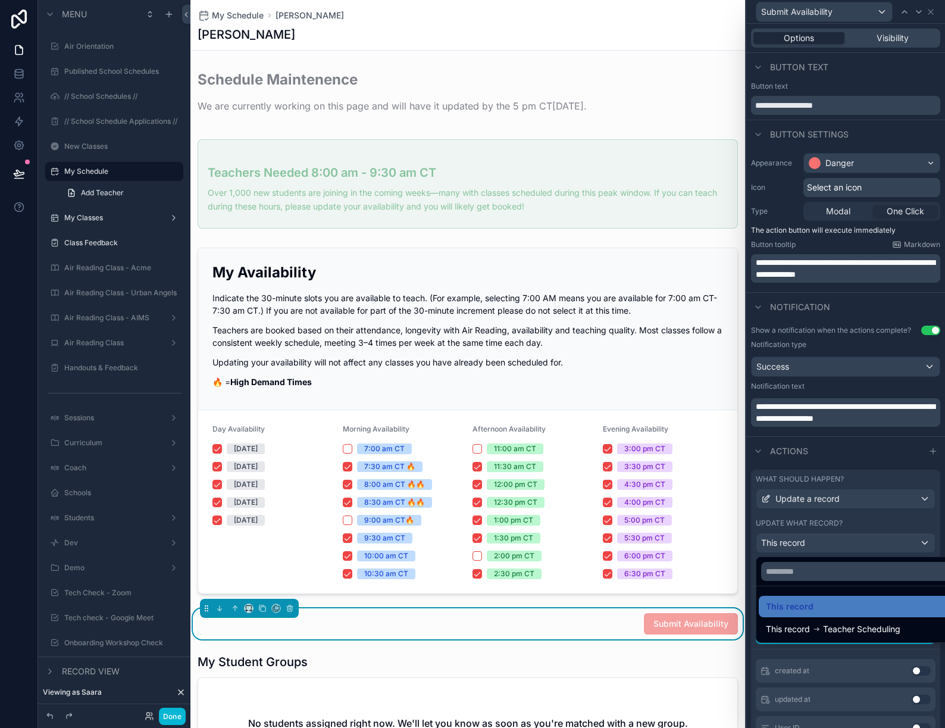
click at [867, 524] on div at bounding box center [845, 364] width 199 height 728
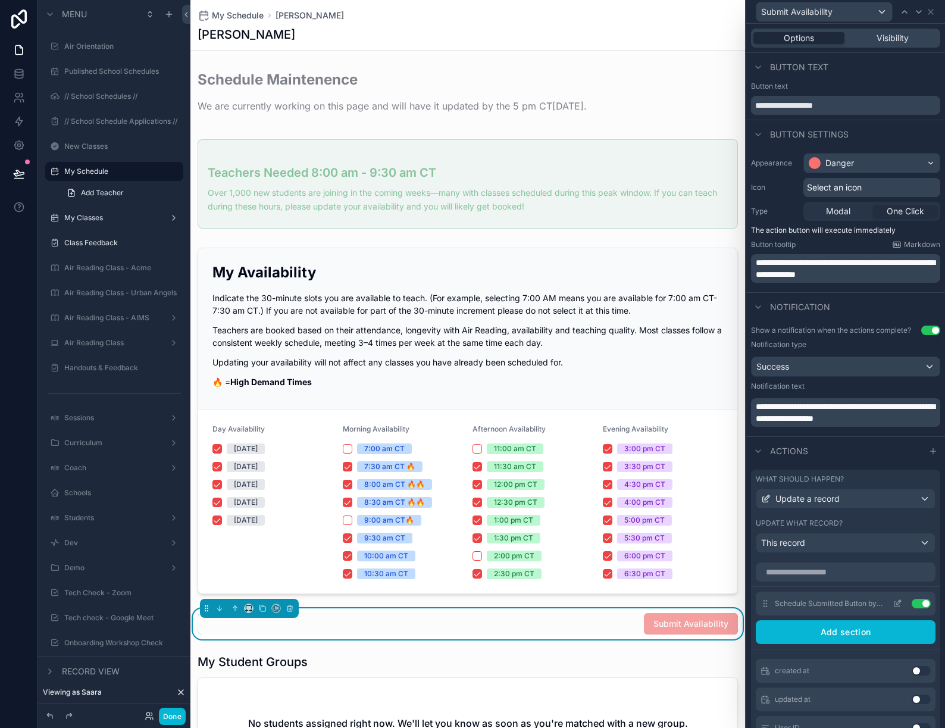
click at [900, 603] on icon at bounding box center [897, 603] width 10 height 10
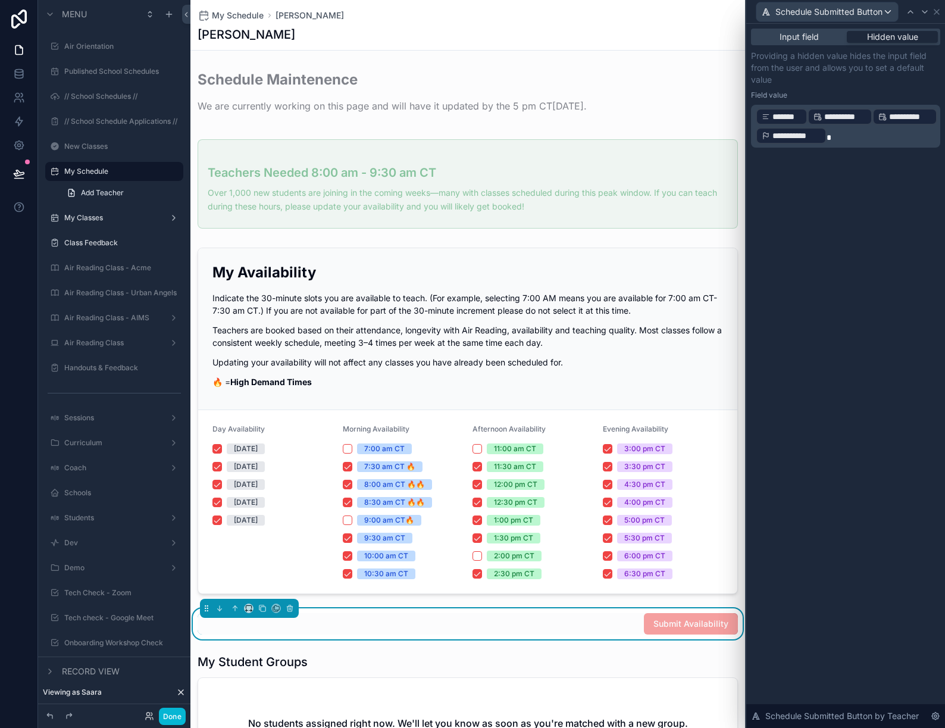
click at [873, 142] on p "**********" at bounding box center [847, 126] width 182 height 38
click at [845, 79] on p "Providing a hidden value hides the input field from the user and allows you to …" at bounding box center [845, 68] width 189 height 36
click at [819, 109] on p "﻿" at bounding box center [847, 114] width 182 height 12
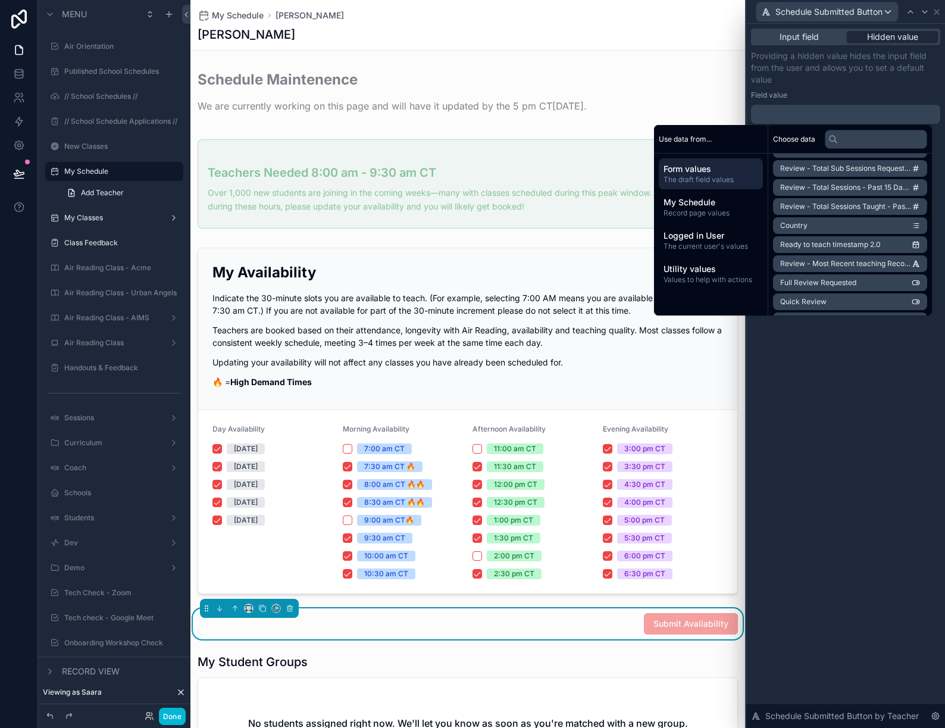
scroll to position [1058, 0]
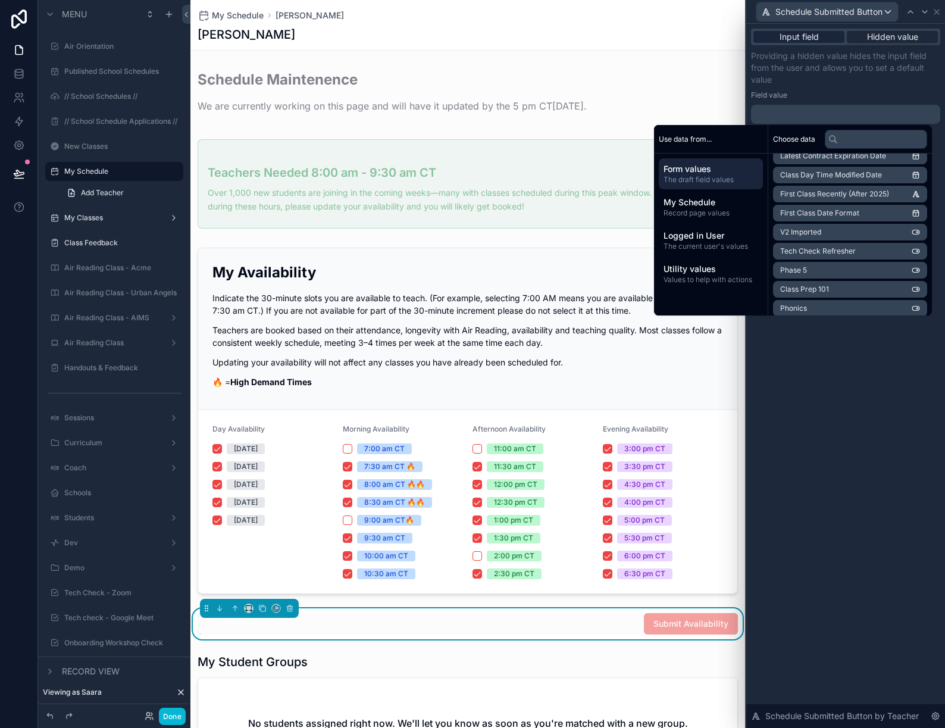
click at [813, 38] on span "Input field" at bounding box center [798, 37] width 39 height 12
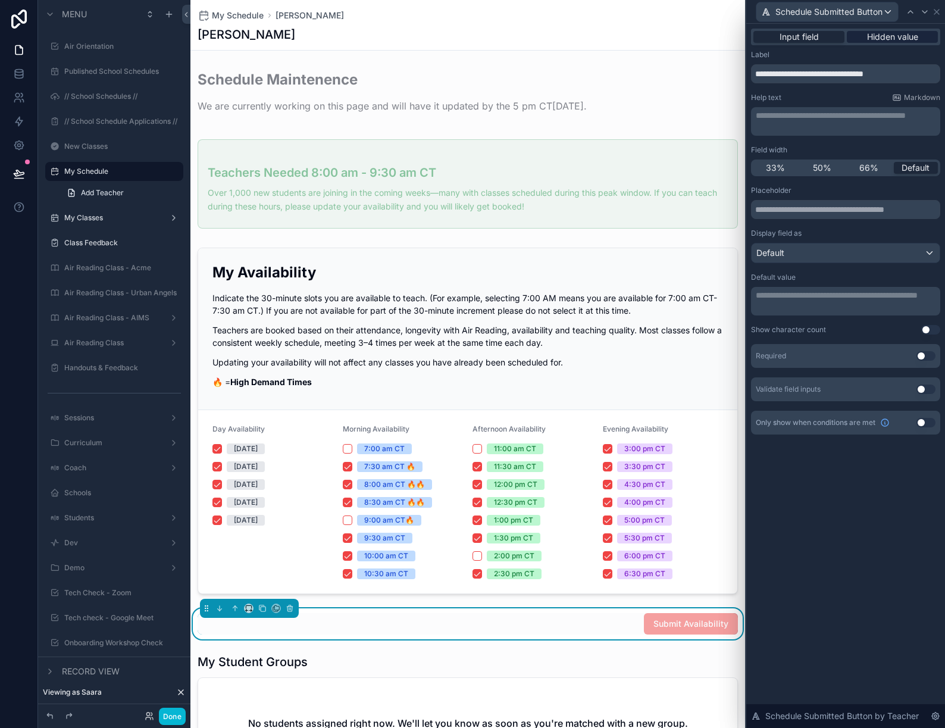
click at [900, 39] on span "Hidden value" at bounding box center [892, 37] width 51 height 12
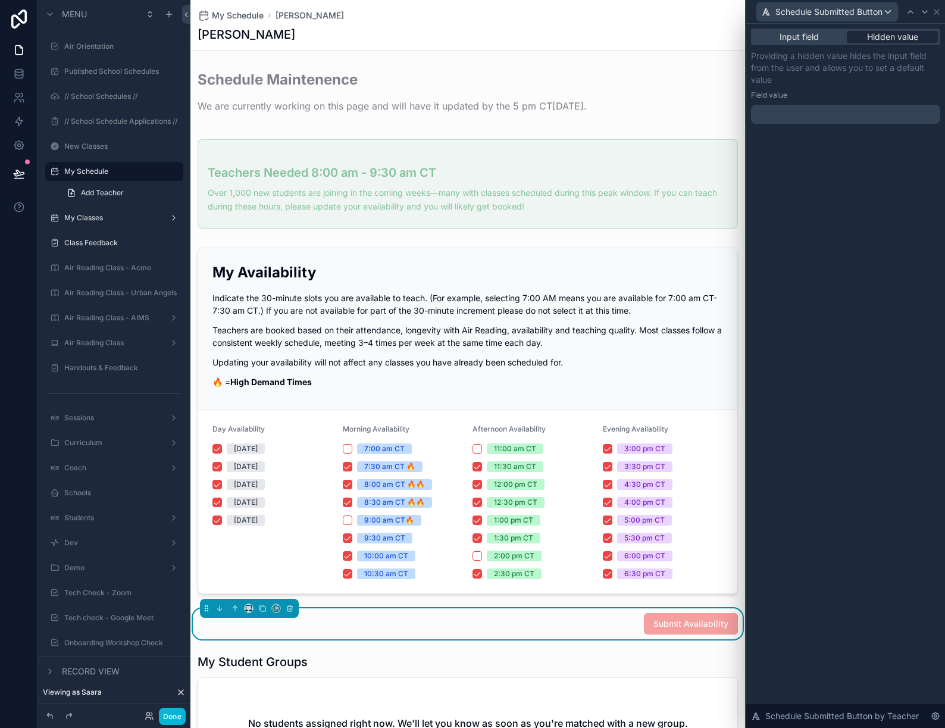
click at [866, 114] on p "﻿" at bounding box center [847, 114] width 182 height 12
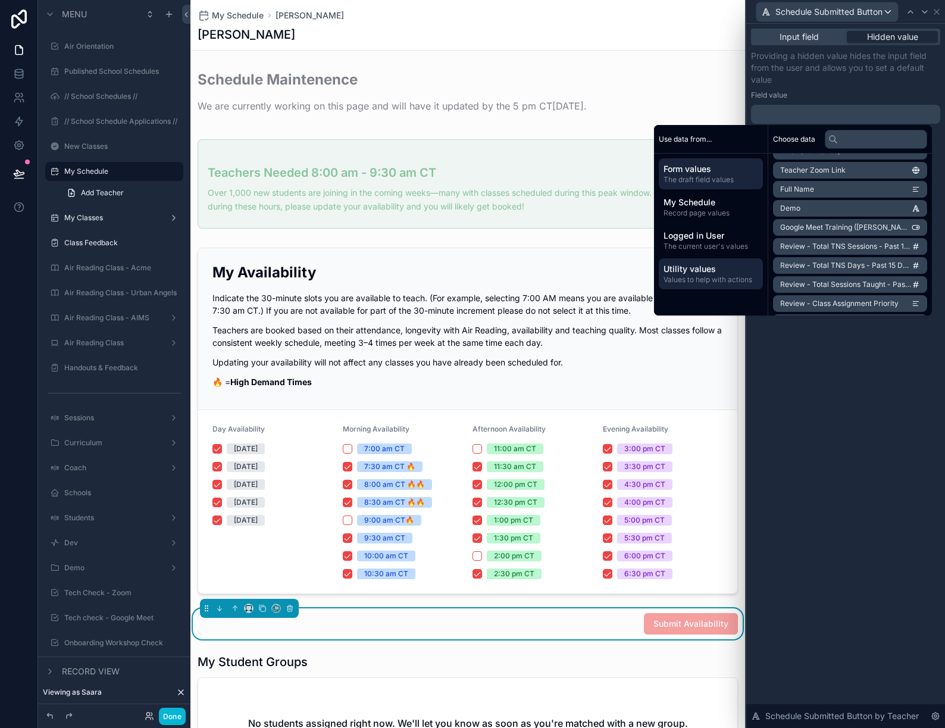
scroll to position [675, 0]
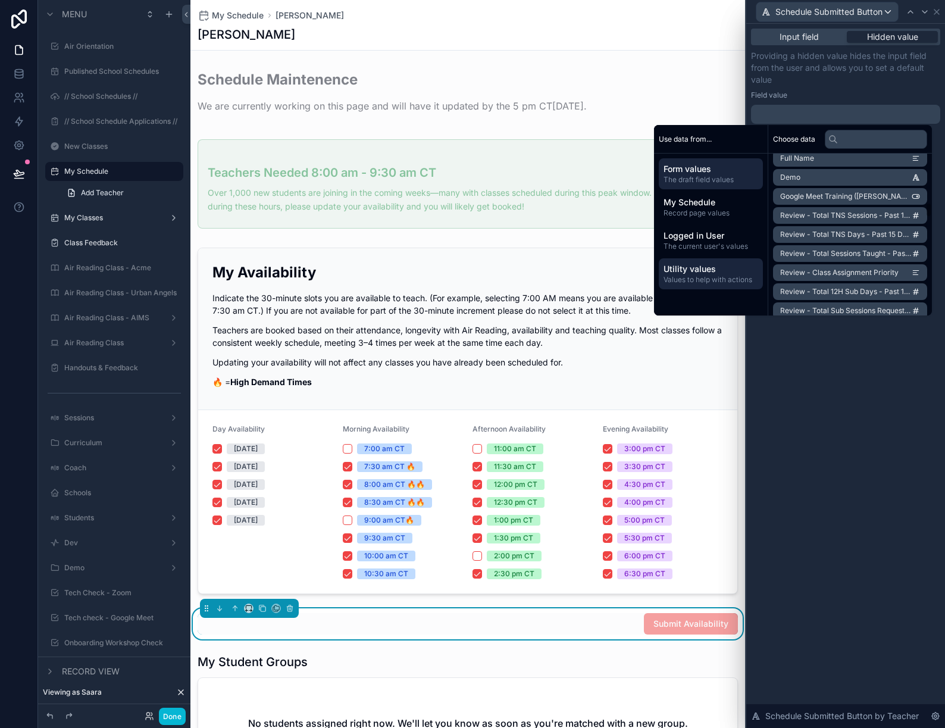
click at [704, 273] on span "Utility values" at bounding box center [710, 269] width 95 height 12
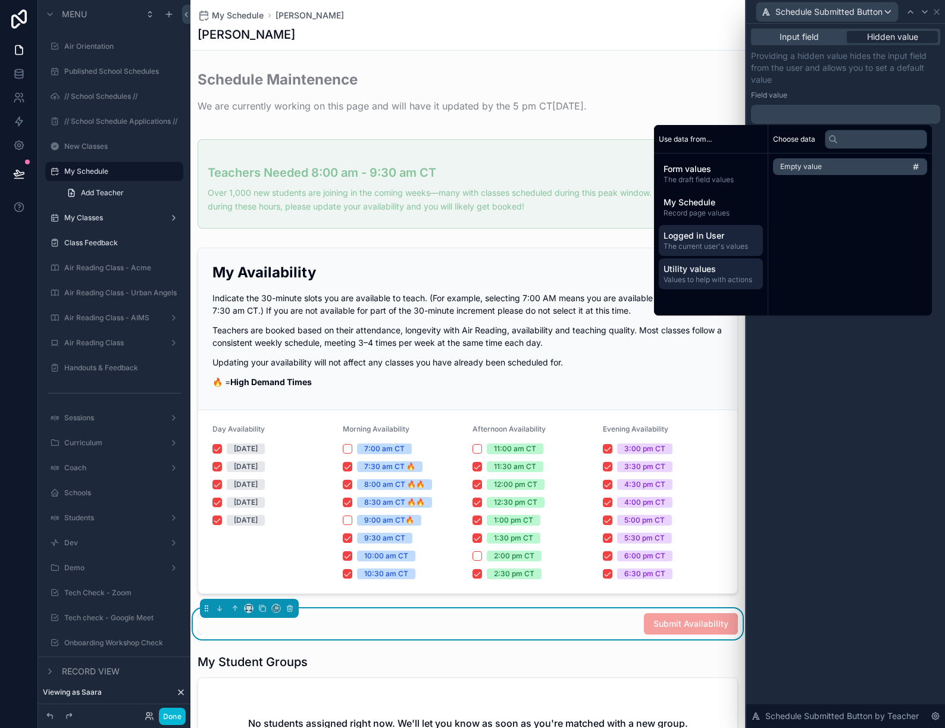
click at [694, 248] on span "The current user's values" at bounding box center [710, 247] width 95 height 10
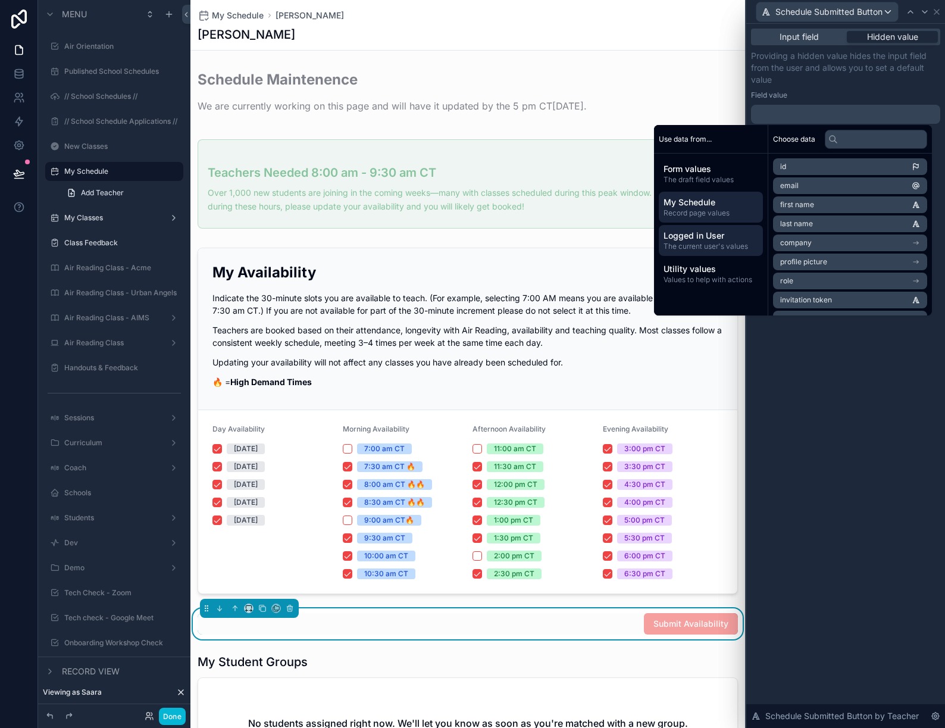
click at [695, 217] on span "Record page values" at bounding box center [710, 213] width 95 height 10
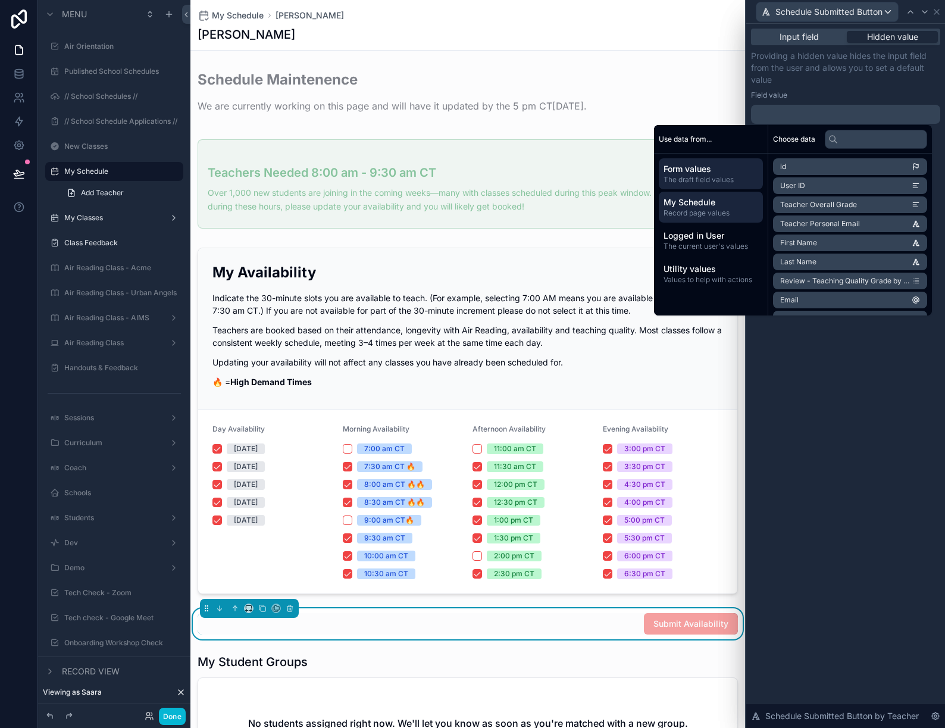
click at [692, 169] on span "Form values" at bounding box center [710, 169] width 95 height 12
click at [794, 354] on div "Input field Hidden value Providing a hidden value hides the input field from th…" at bounding box center [845, 376] width 199 height 704
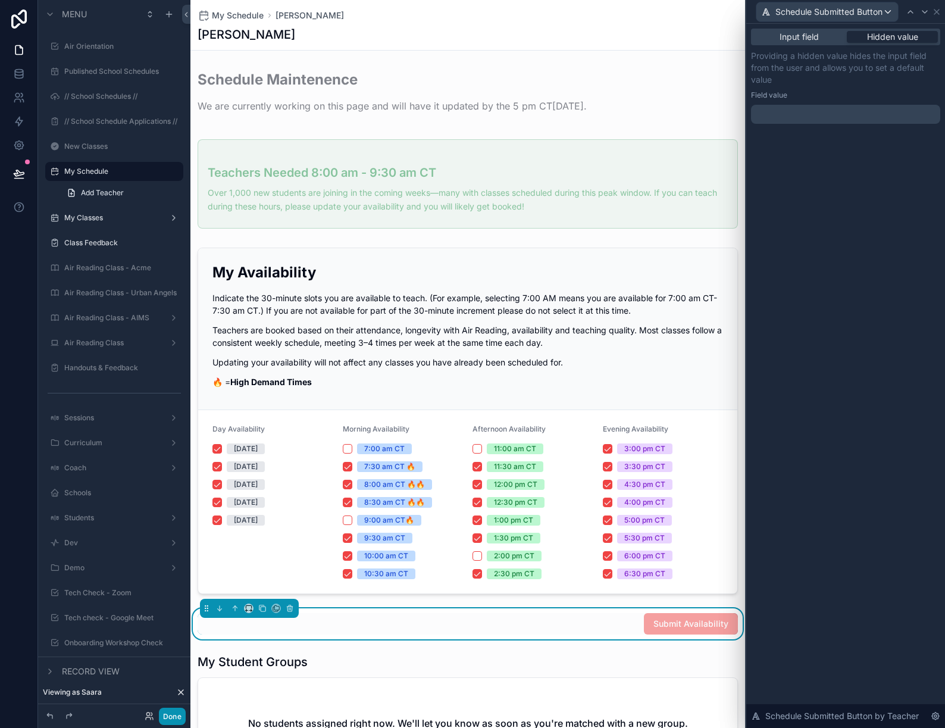
click at [168, 717] on button "Done" at bounding box center [172, 715] width 27 height 17
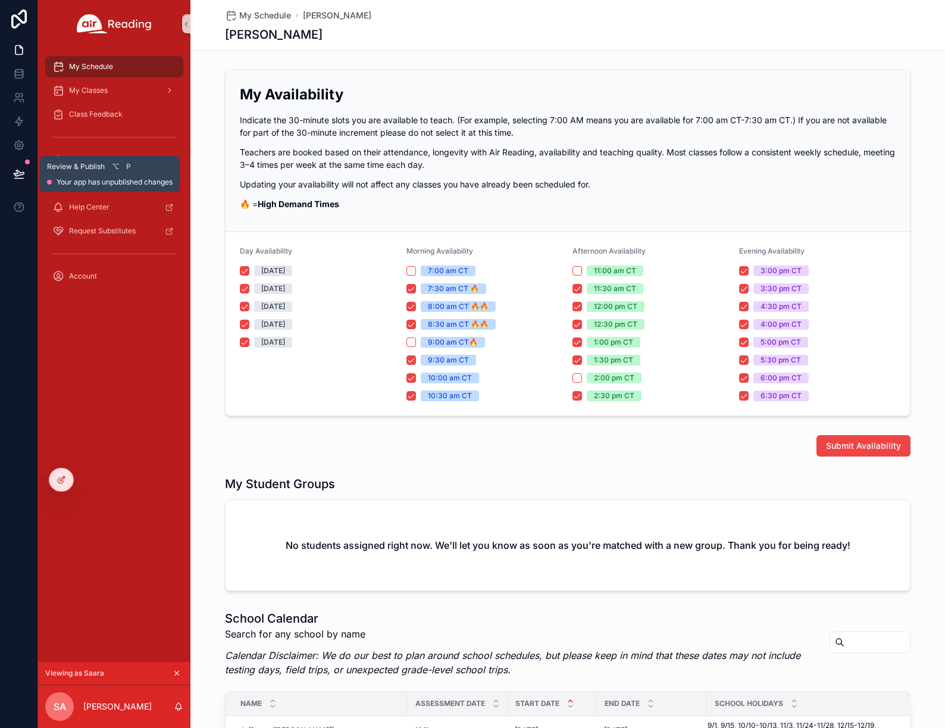
click at [23, 174] on icon at bounding box center [19, 173] width 10 height 6
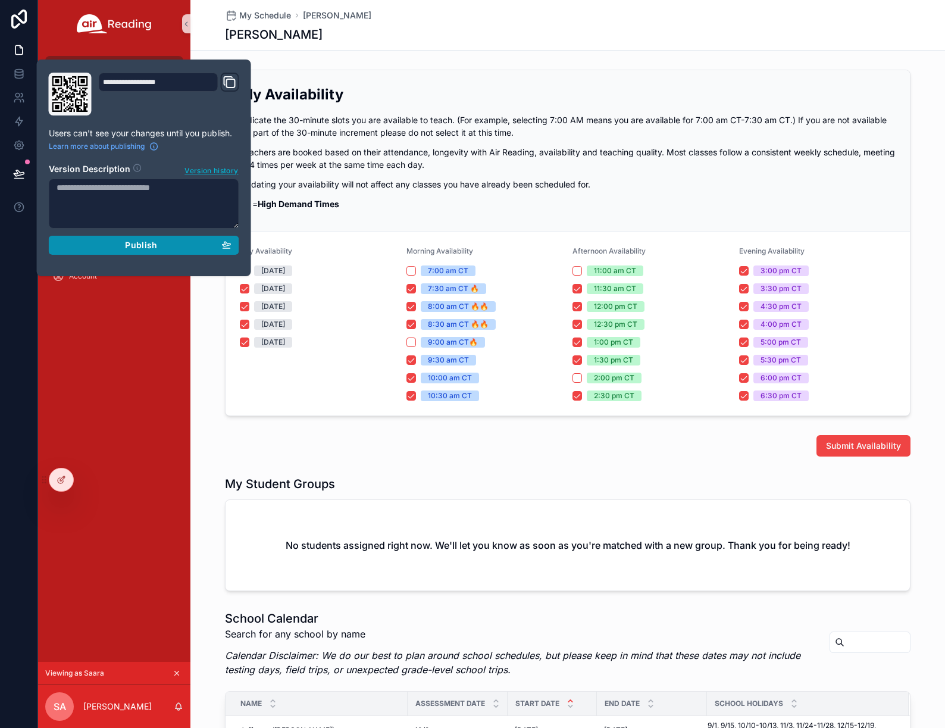
click at [117, 239] on button "Publish" at bounding box center [144, 245] width 190 height 19
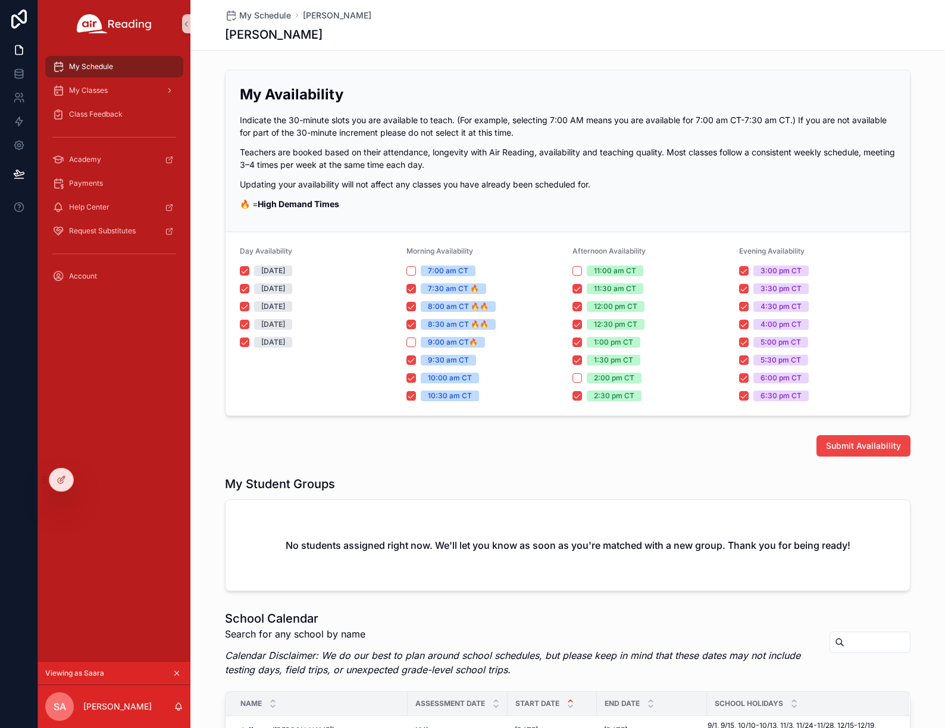
click at [138, 392] on div "My Schedule My Classes Class Feedback Academy Payments Help Center Request Subs…" at bounding box center [114, 355] width 152 height 614
click at [59, 486] on div at bounding box center [61, 479] width 24 height 23
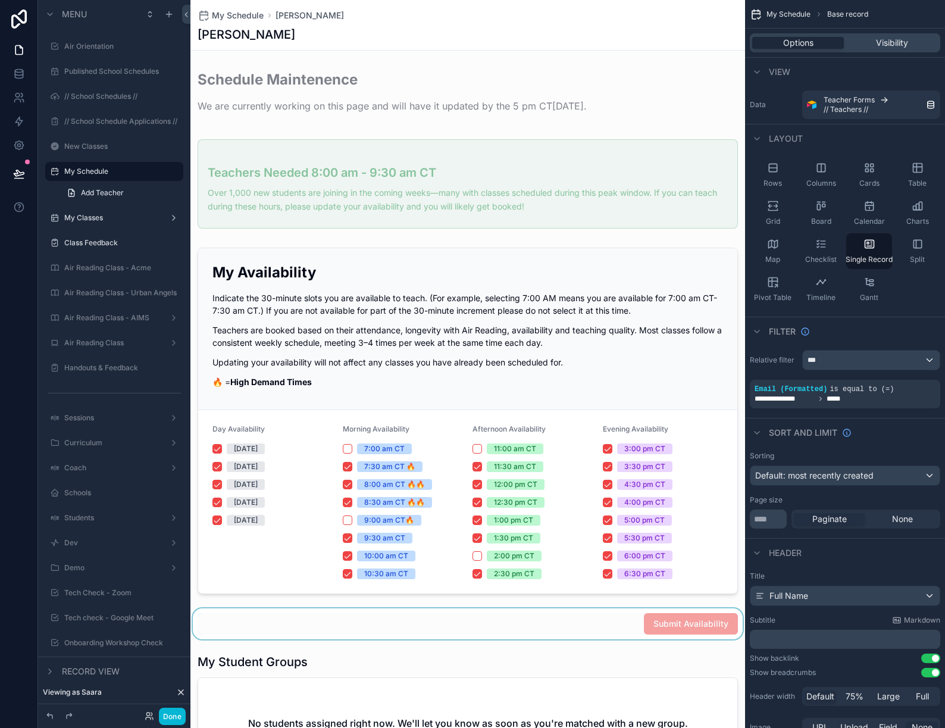
click at [592, 624] on div "scrollable content" at bounding box center [467, 623] width 554 height 31
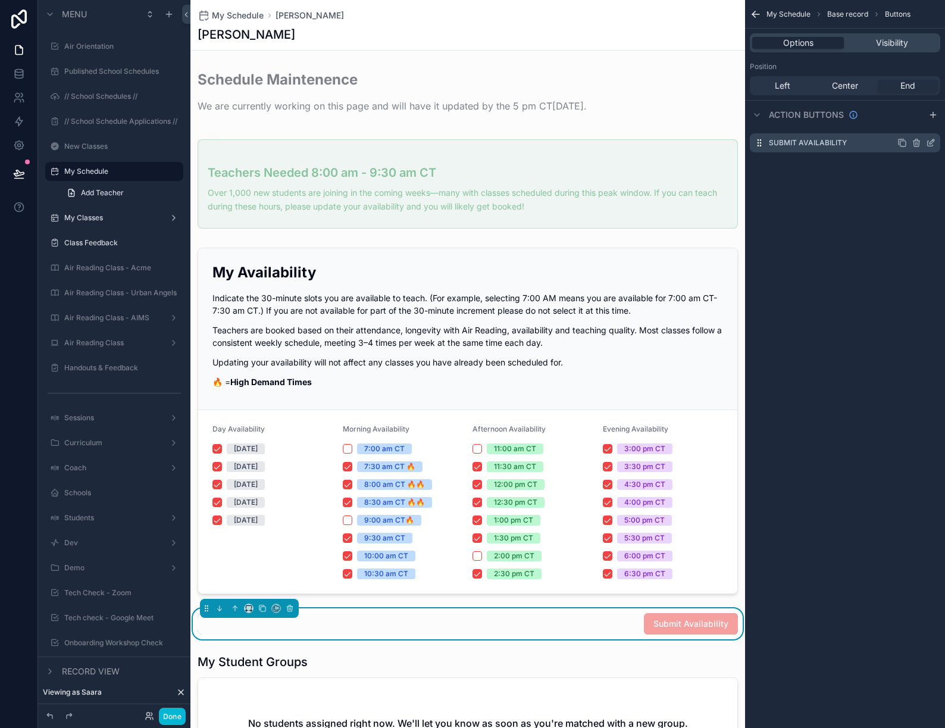
click at [930, 143] on icon "scrollable content" at bounding box center [931, 143] width 10 height 10
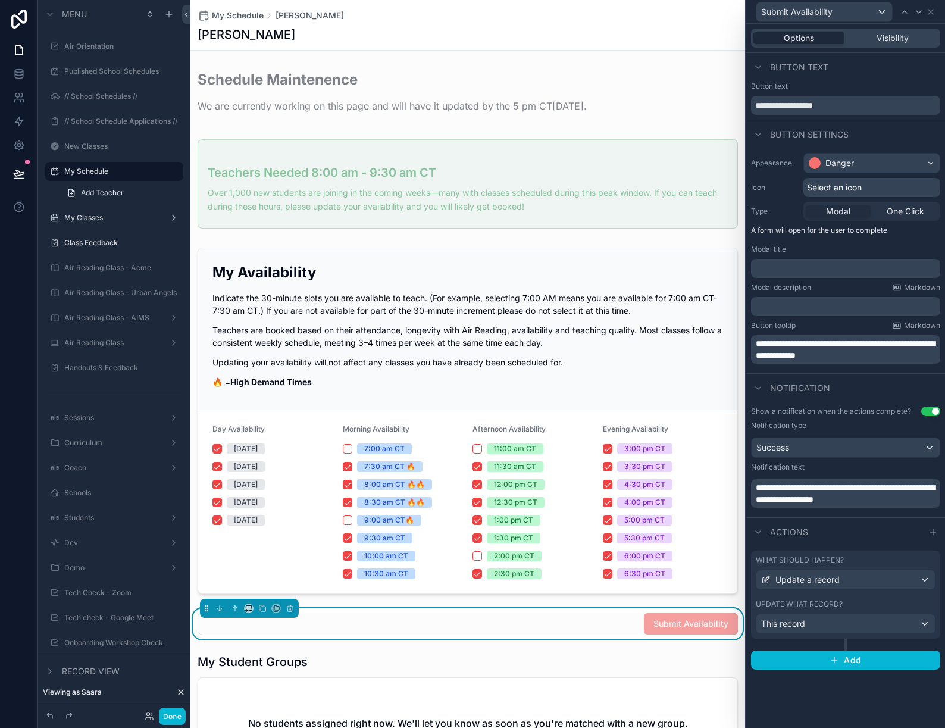
click at [861, 600] on div "Update what record?" at bounding box center [846, 604] width 180 height 10
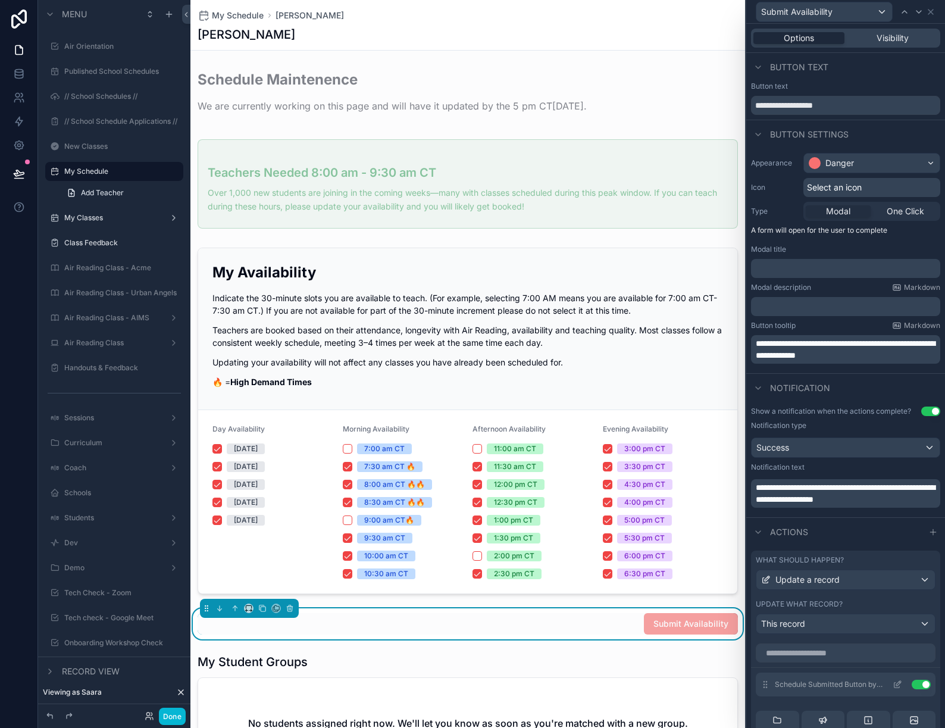
click at [900, 681] on icon at bounding box center [897, 684] width 10 height 10
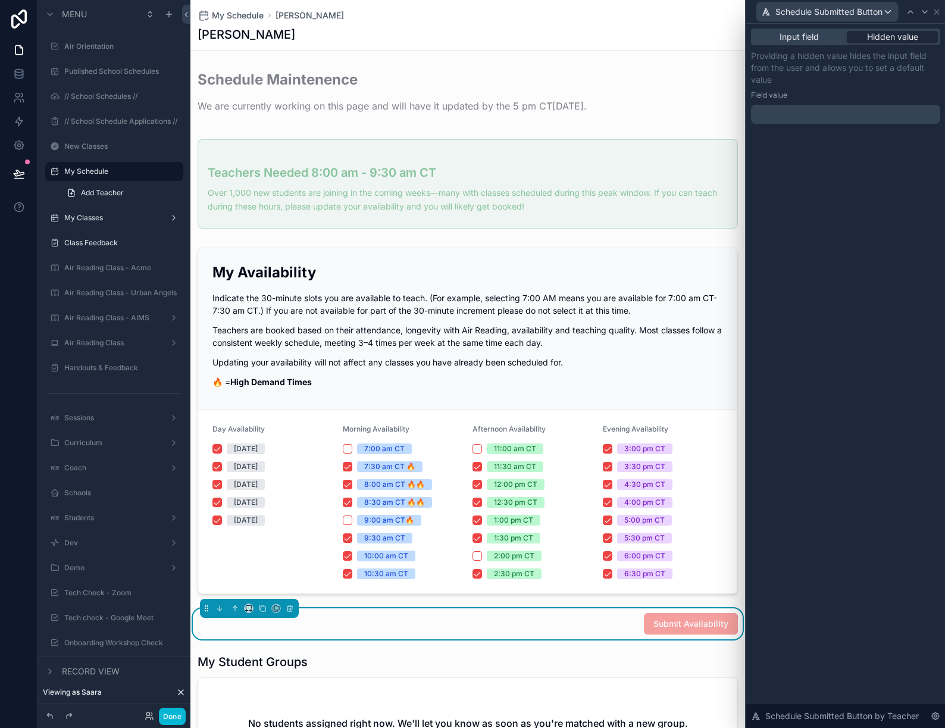
click at [869, 118] on p "﻿" at bounding box center [847, 114] width 182 height 12
click at [885, 34] on span "Hidden value" at bounding box center [892, 37] width 51 height 12
click at [817, 35] on span "Input field" at bounding box center [798, 37] width 39 height 12
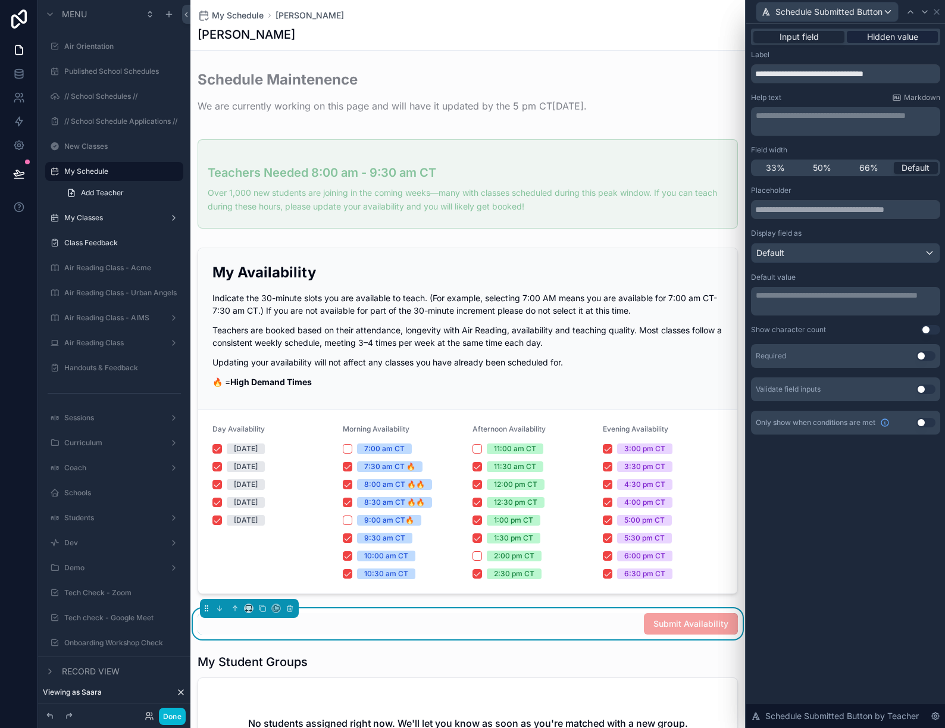
click at [869, 35] on span "Hidden value" at bounding box center [892, 37] width 51 height 12
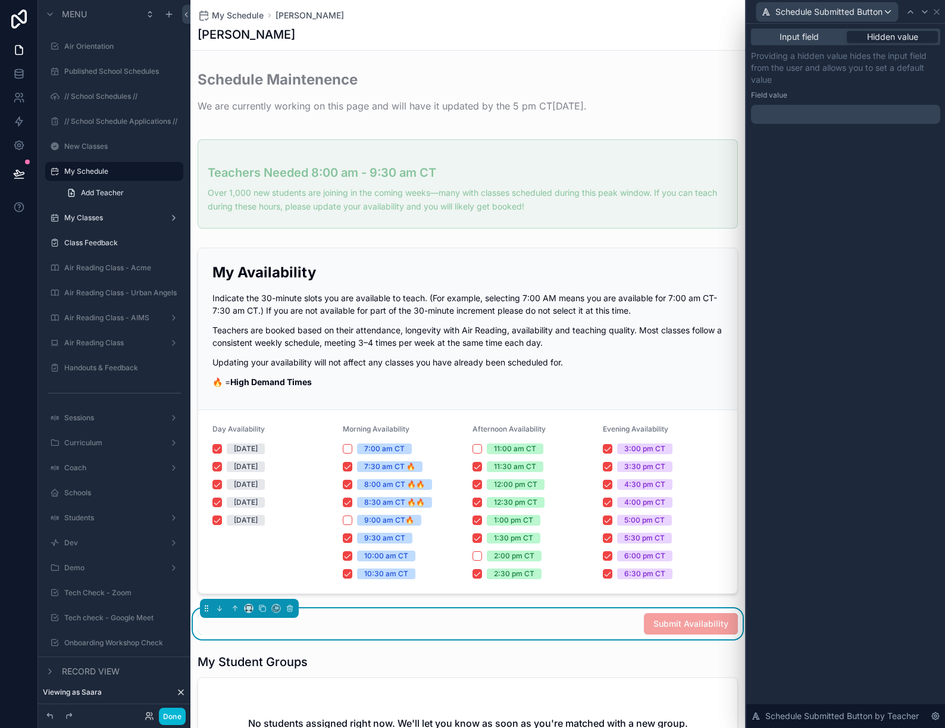
click at [838, 106] on div "﻿" at bounding box center [845, 114] width 189 height 19
click at [832, 116] on p "﻿" at bounding box center [847, 114] width 182 height 12
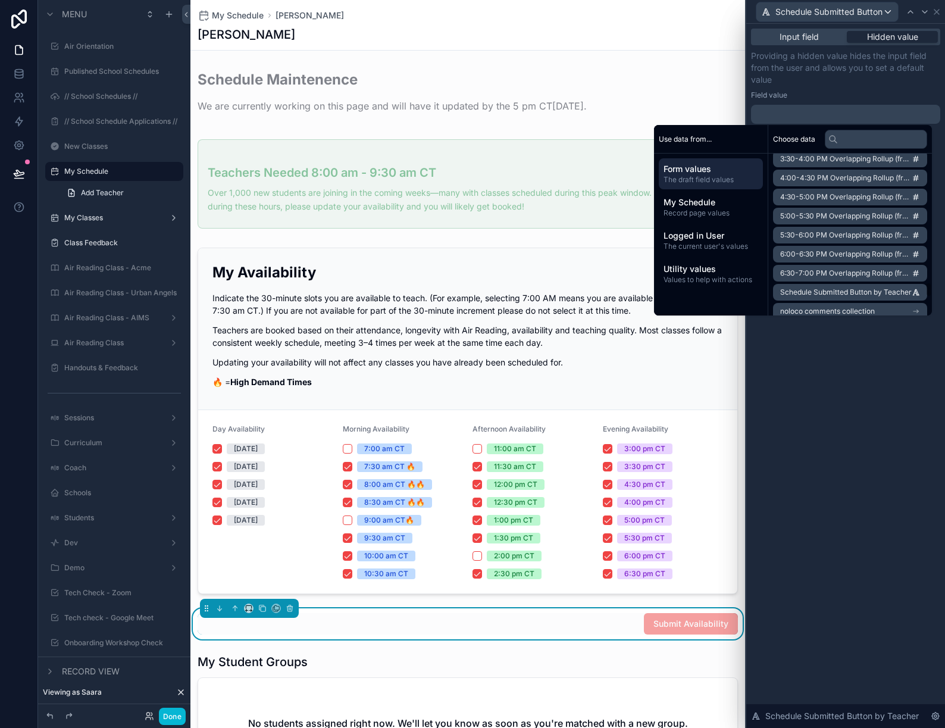
scroll to position [2016, 0]
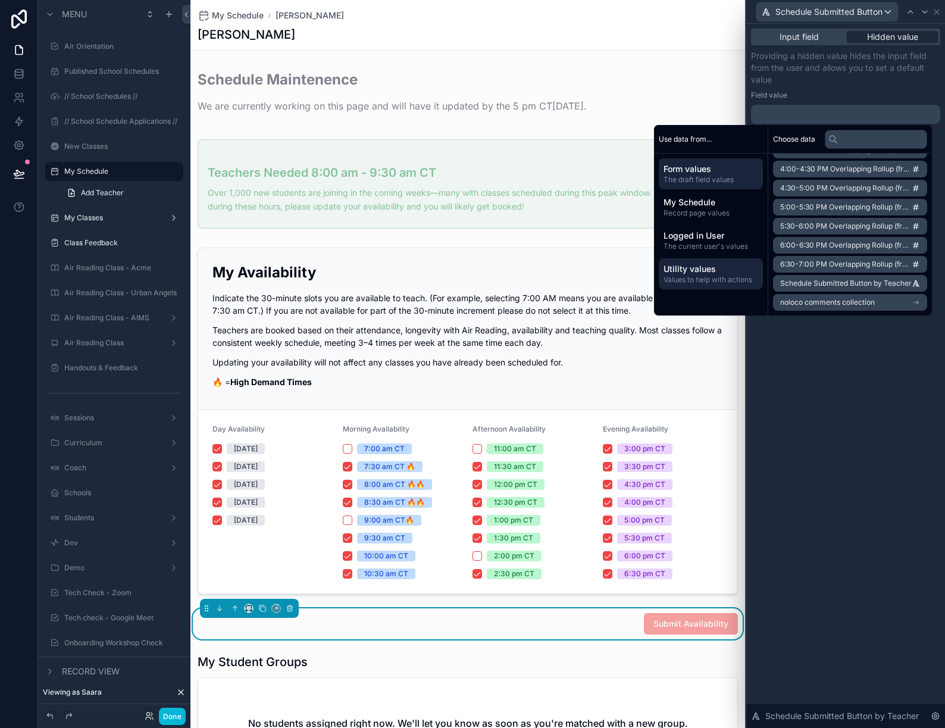
click at [717, 269] on span "Utility values" at bounding box center [710, 269] width 95 height 12
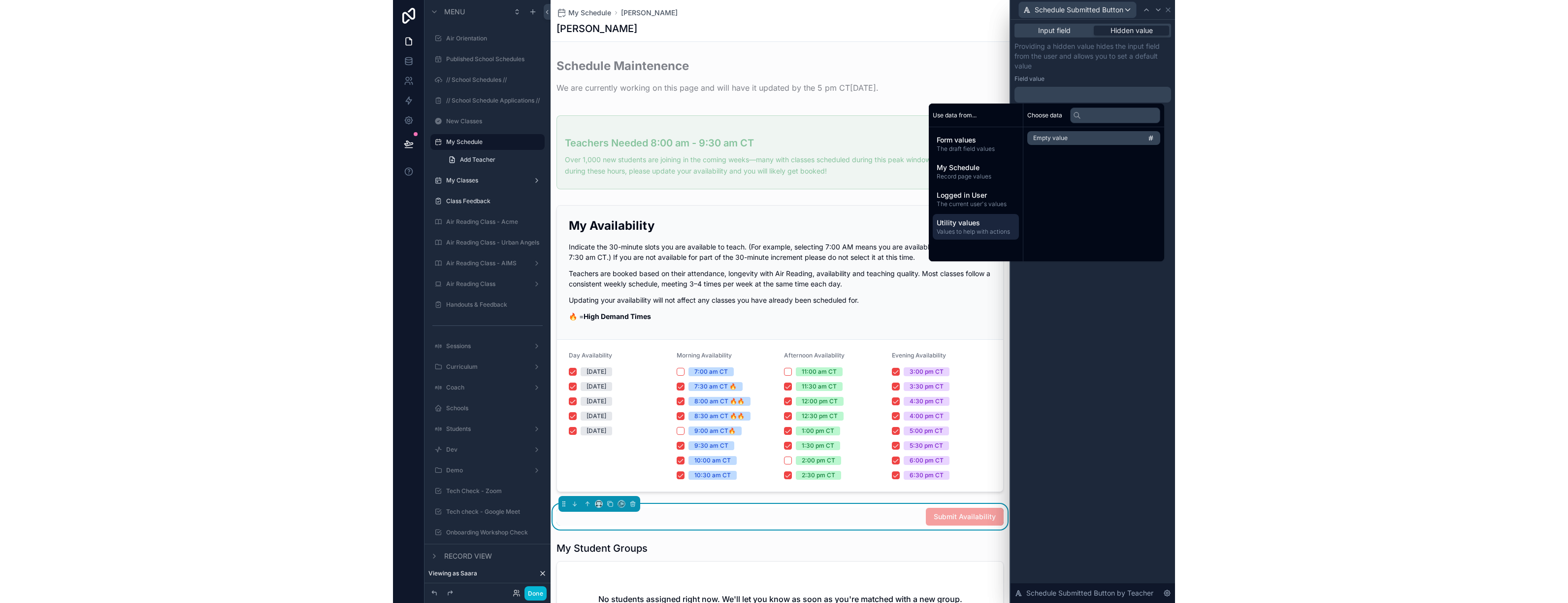
scroll to position [0, 0]
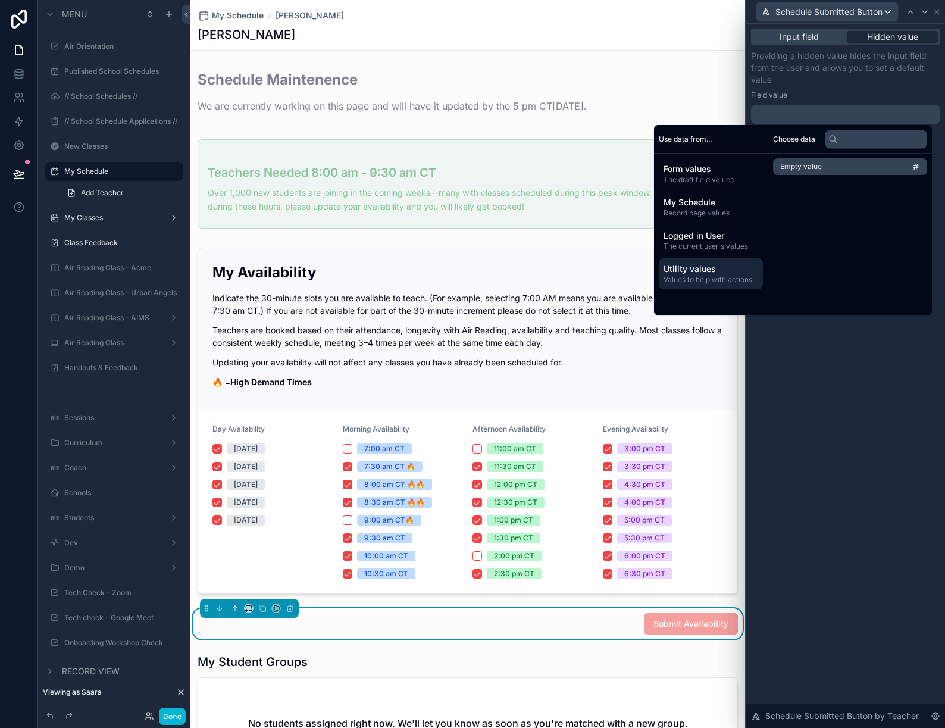
click at [833, 164] on li "Empty value" at bounding box center [850, 166] width 154 height 17
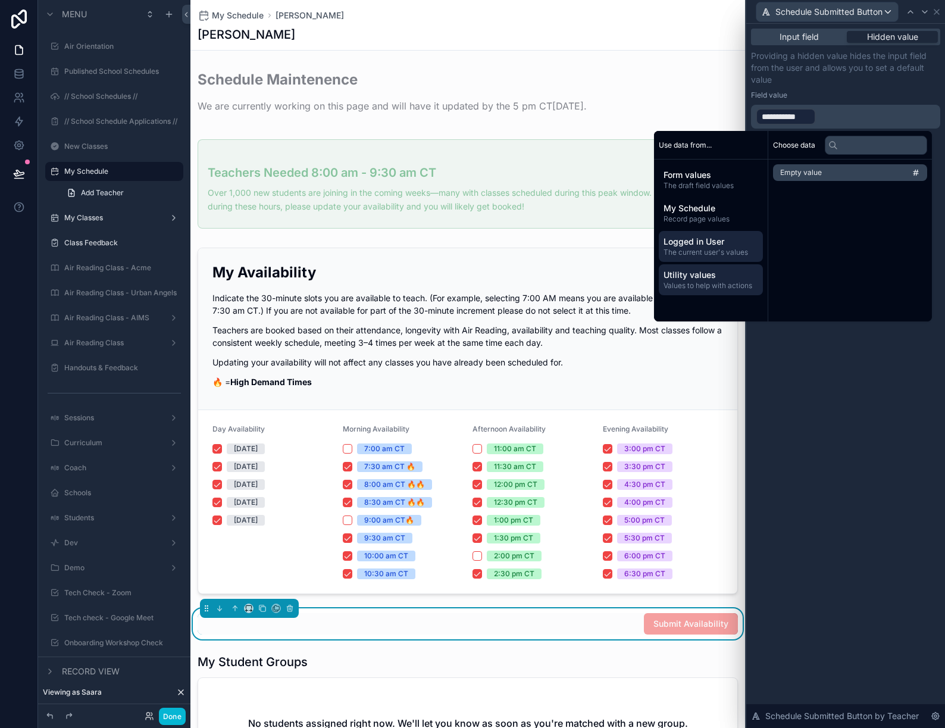
click at [715, 247] on span "The current user's values" at bounding box center [710, 252] width 95 height 10
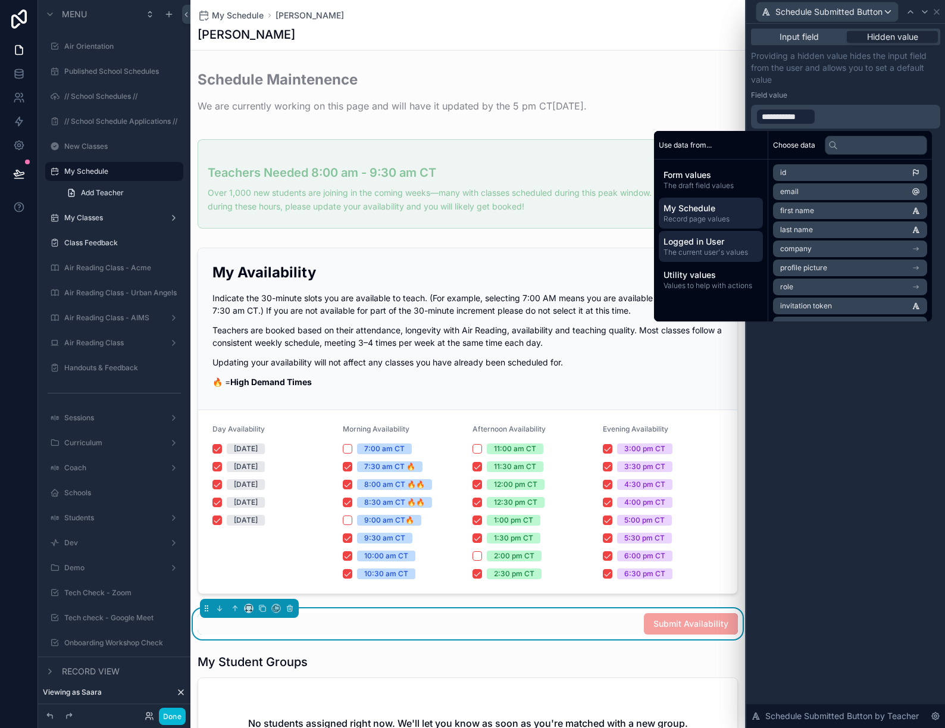
click at [706, 215] on span "Record page values" at bounding box center [710, 219] width 95 height 10
click at [170, 714] on button "Done" at bounding box center [172, 715] width 27 height 17
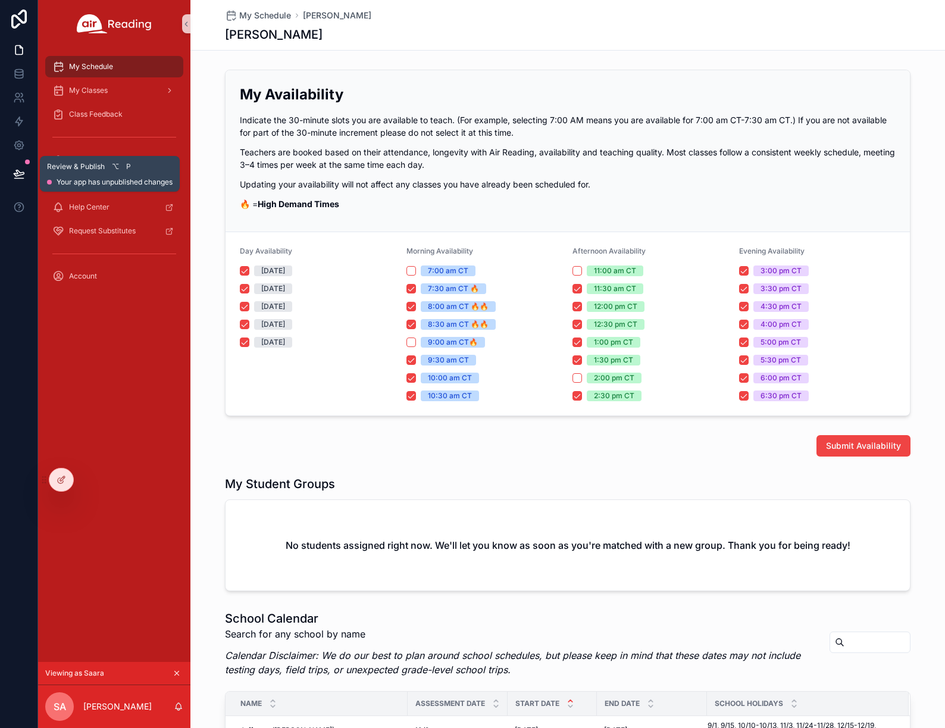
click at [21, 173] on icon at bounding box center [19, 174] width 12 height 12
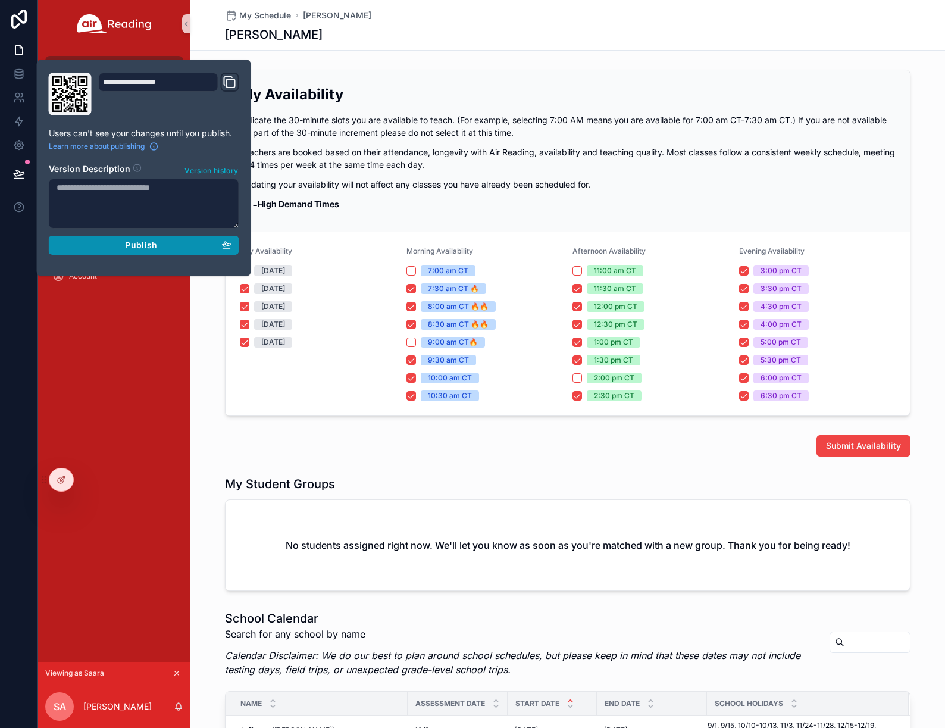
click at [115, 245] on div "Publish" at bounding box center [144, 245] width 175 height 11
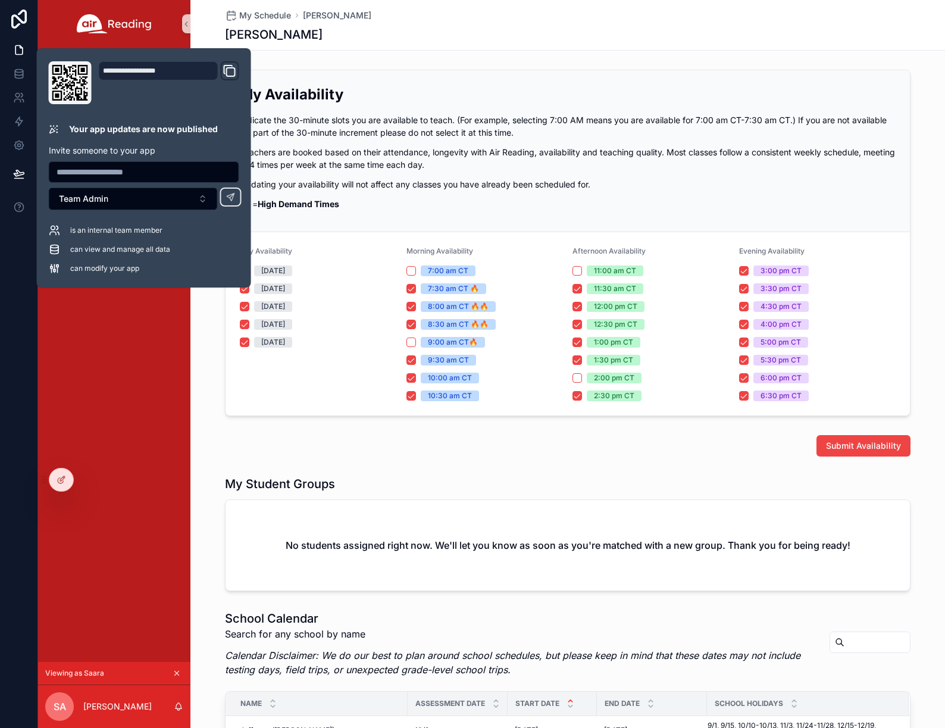
click at [123, 397] on div "My Schedule My Classes Class Feedback Academy Payments Help Center Request Subs…" at bounding box center [114, 355] width 152 height 614
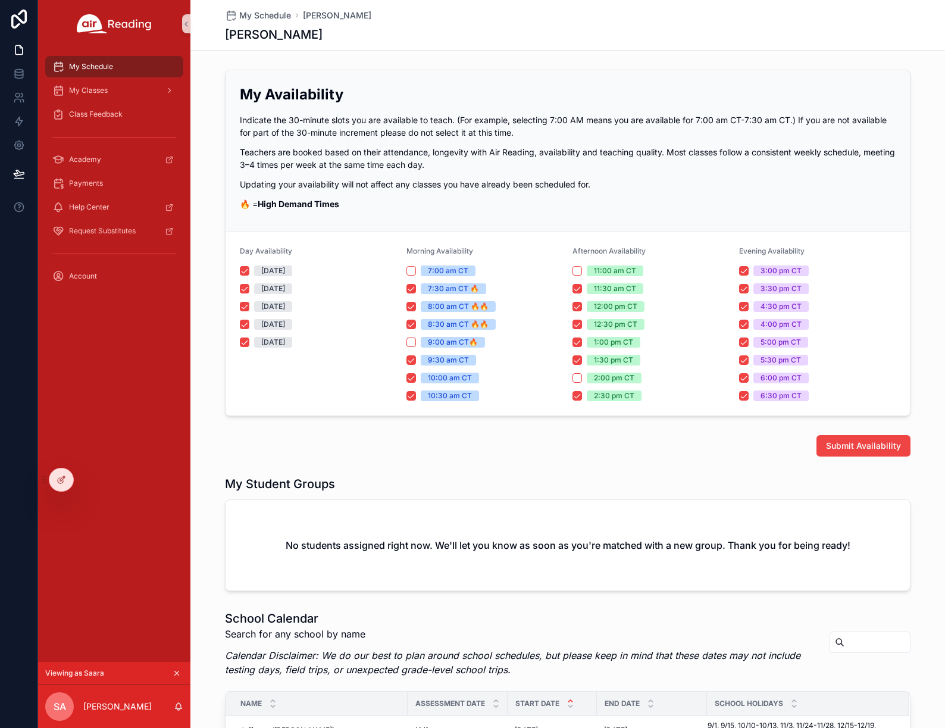
click at [865, 463] on div "My Availability Indicate the 30-minute slots you are available to teach. (For e…" at bounding box center [567, 653] width 754 height 1177
click at [853, 443] on span "Submit Availability" at bounding box center [863, 446] width 75 height 12
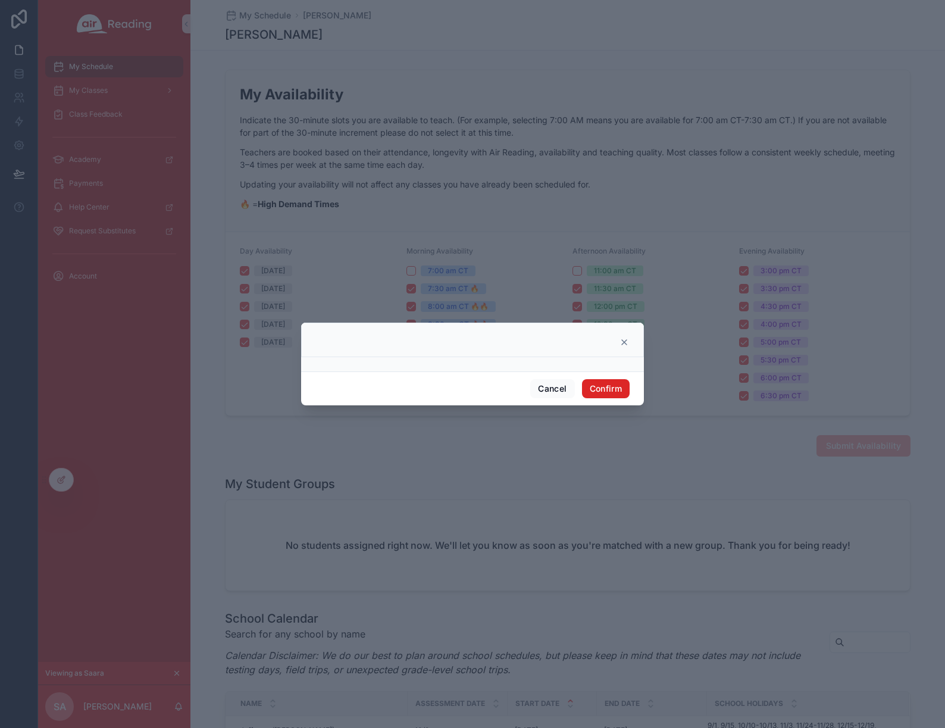
click at [594, 384] on button "Confirm" at bounding box center [606, 388] width 48 height 19
click at [62, 480] on div at bounding box center [472, 364] width 945 height 728
click at [626, 339] on icon at bounding box center [624, 342] width 10 height 10
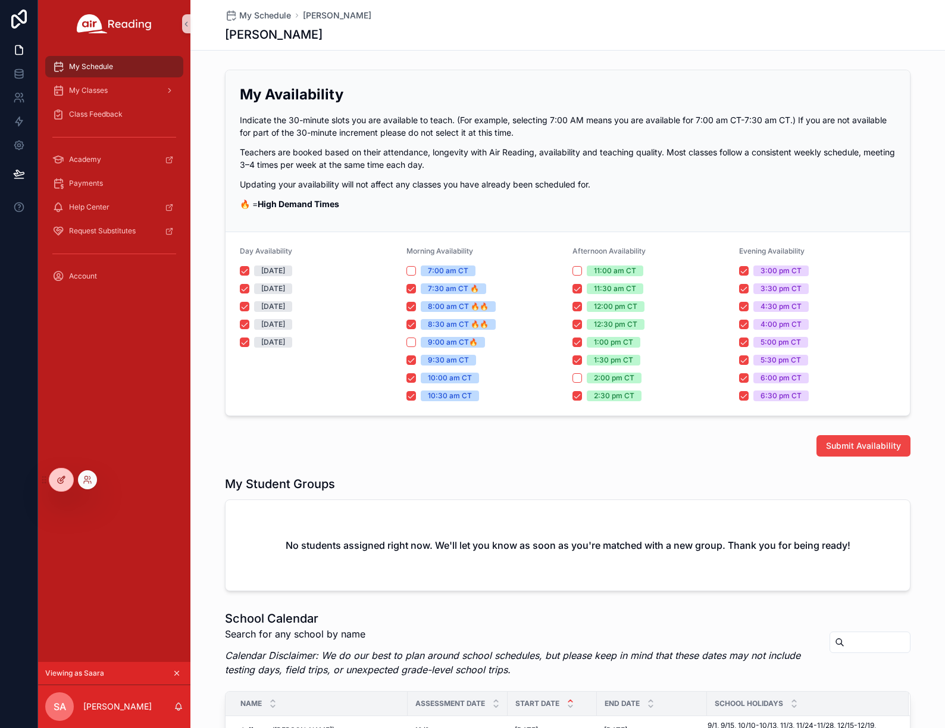
click at [71, 476] on div at bounding box center [61, 479] width 24 height 23
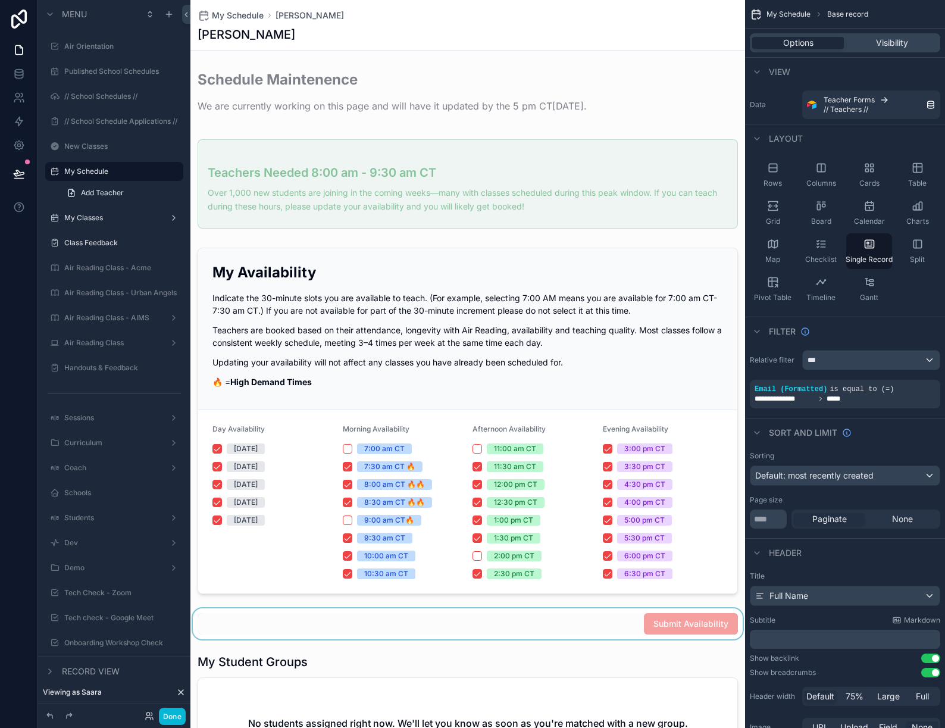
click at [594, 619] on div "scrollable content" at bounding box center [467, 623] width 554 height 31
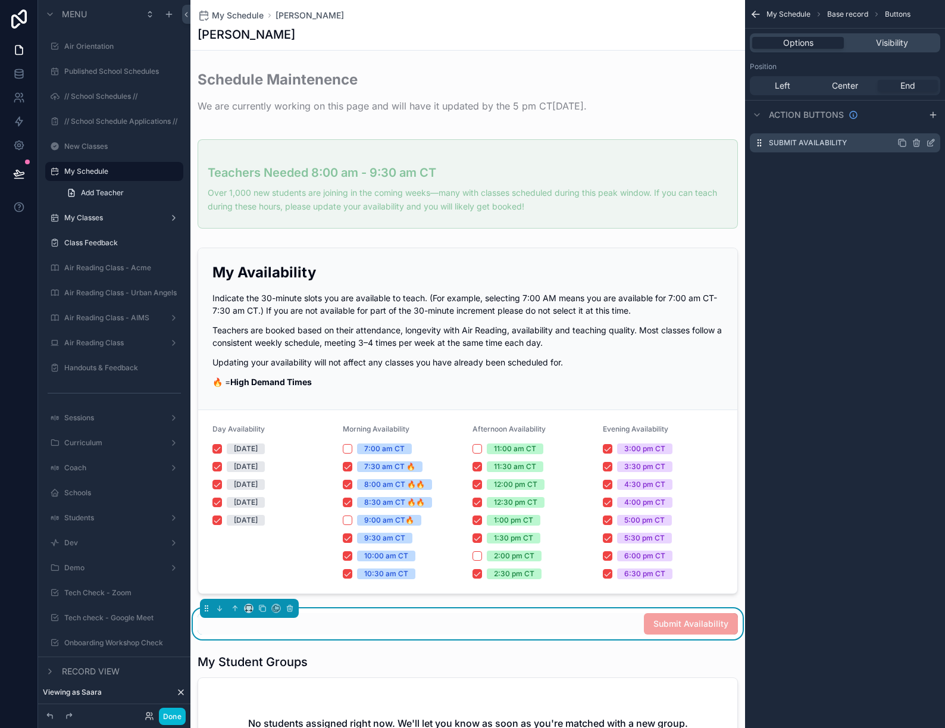
click at [930, 140] on icon "scrollable content" at bounding box center [931, 143] width 10 height 10
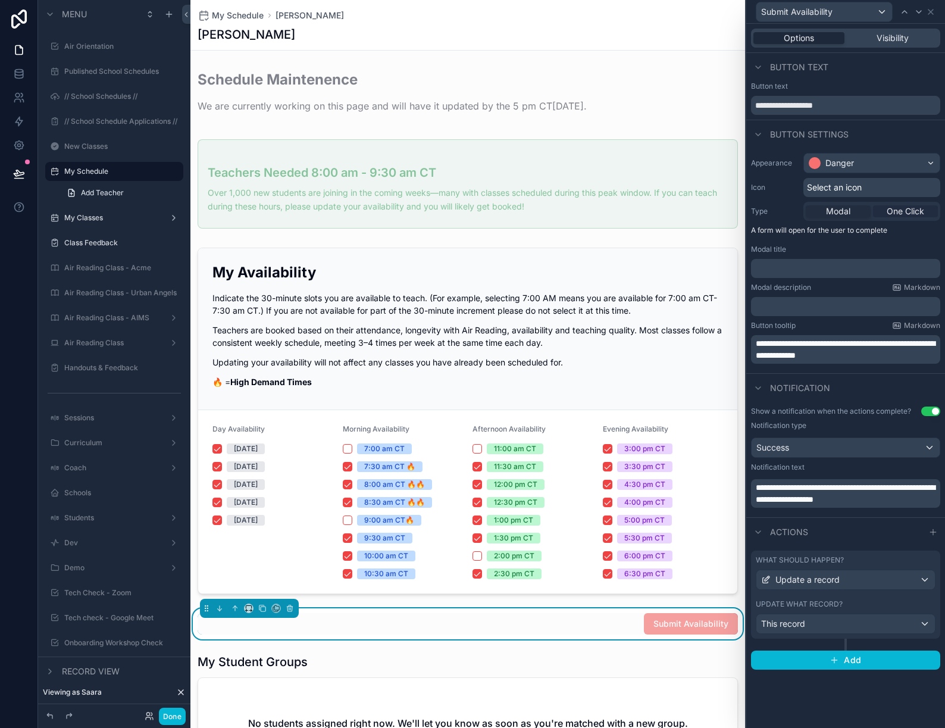
click at [905, 211] on span "One Click" at bounding box center [904, 211] width 37 height 12
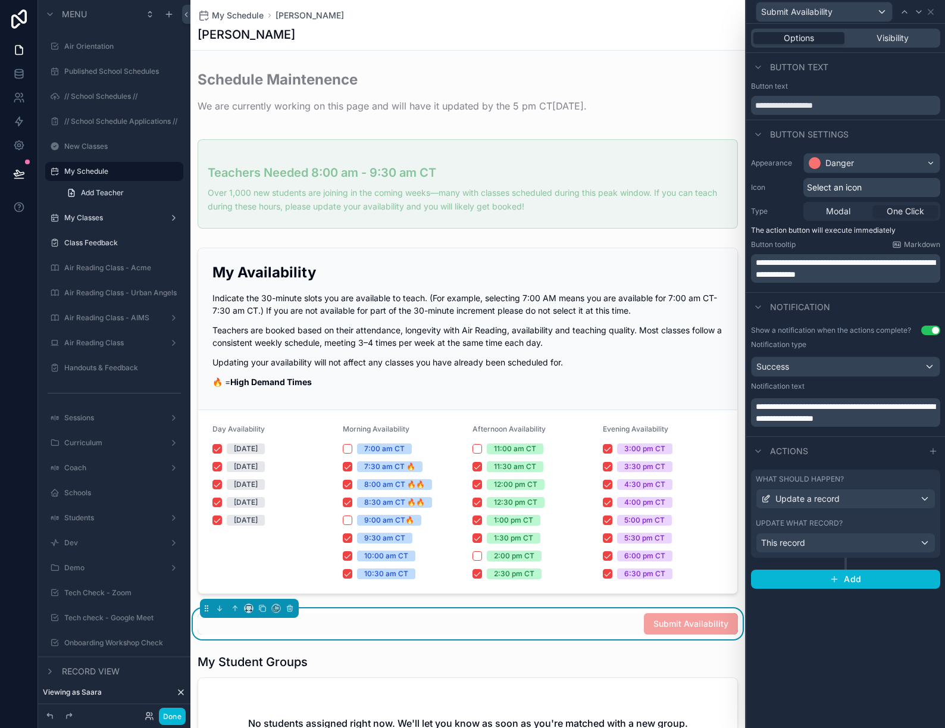
click at [878, 527] on div "Update what record?" at bounding box center [846, 523] width 180 height 10
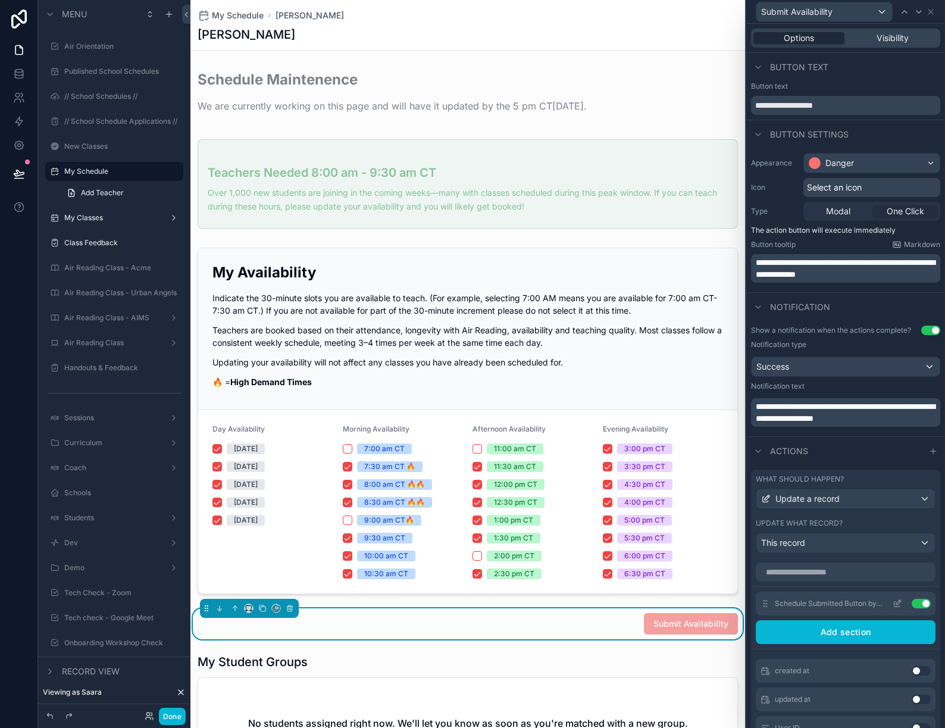
click at [897, 602] on icon at bounding box center [898, 602] width 5 height 5
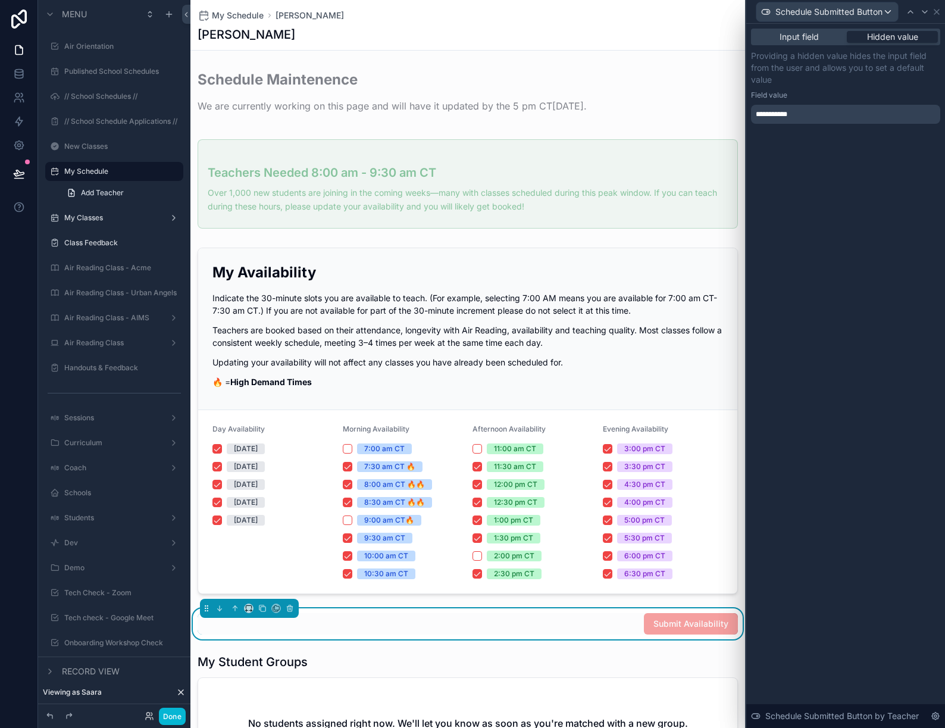
click at [901, 114] on div "**********" at bounding box center [845, 114] width 189 height 19
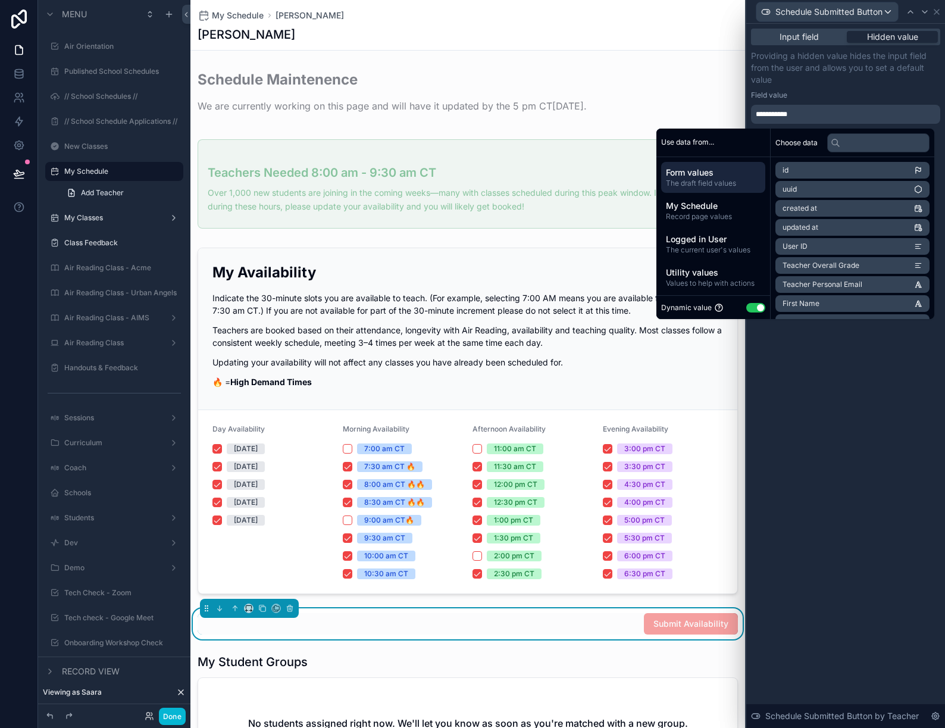
click at [879, 114] on div "**********" at bounding box center [845, 114] width 189 height 19
click at [746, 309] on button "Use setting" at bounding box center [755, 308] width 19 height 10
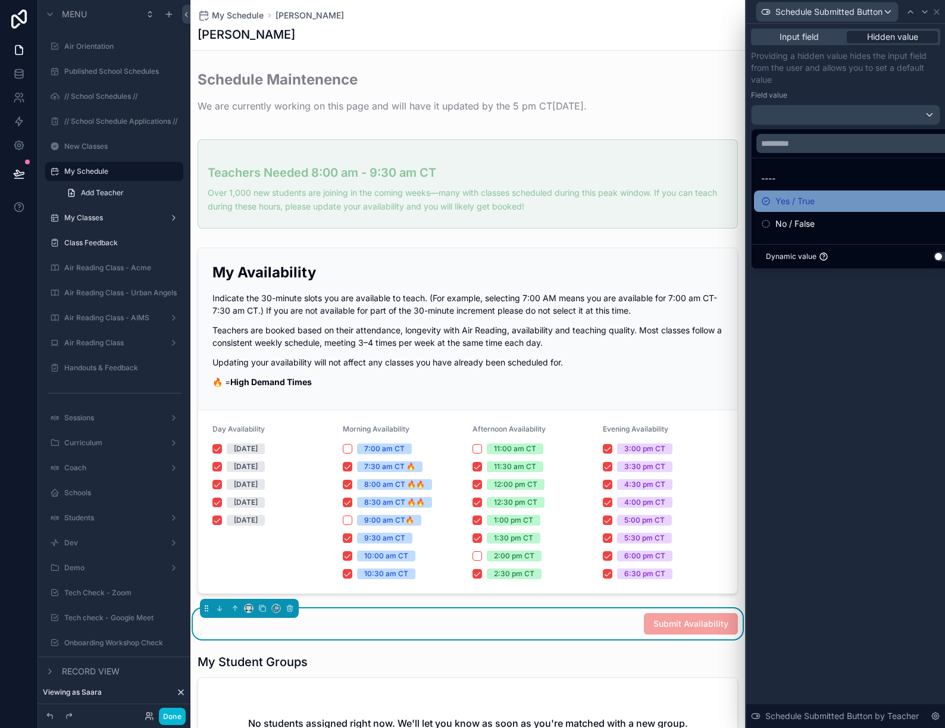
click at [820, 202] on div "Yes / True" at bounding box center [859, 201] width 196 height 14
click at [863, 340] on div "Input field Hidden value Providing a hidden value hides the input field from th…" at bounding box center [845, 376] width 199 height 704
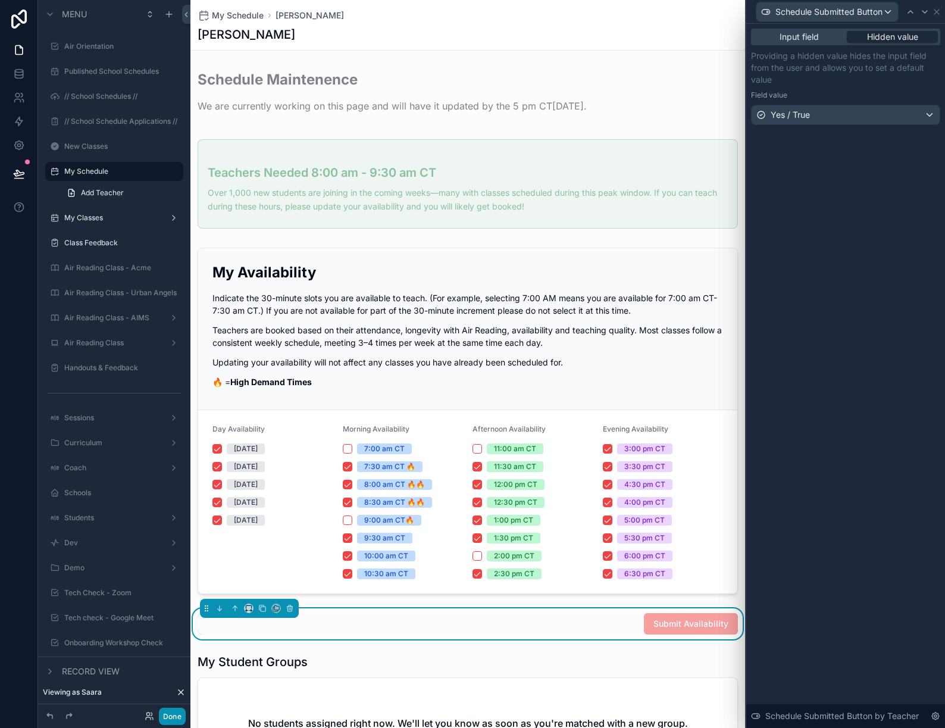
click at [177, 714] on button "Done" at bounding box center [172, 715] width 27 height 17
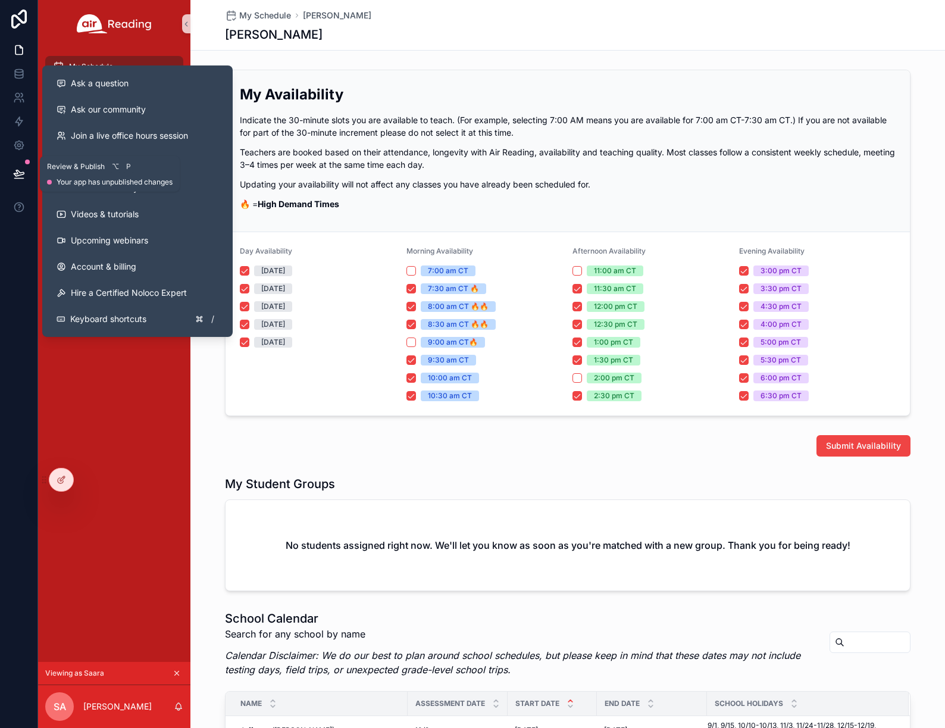
click at [18, 175] on icon at bounding box center [19, 173] width 10 height 6
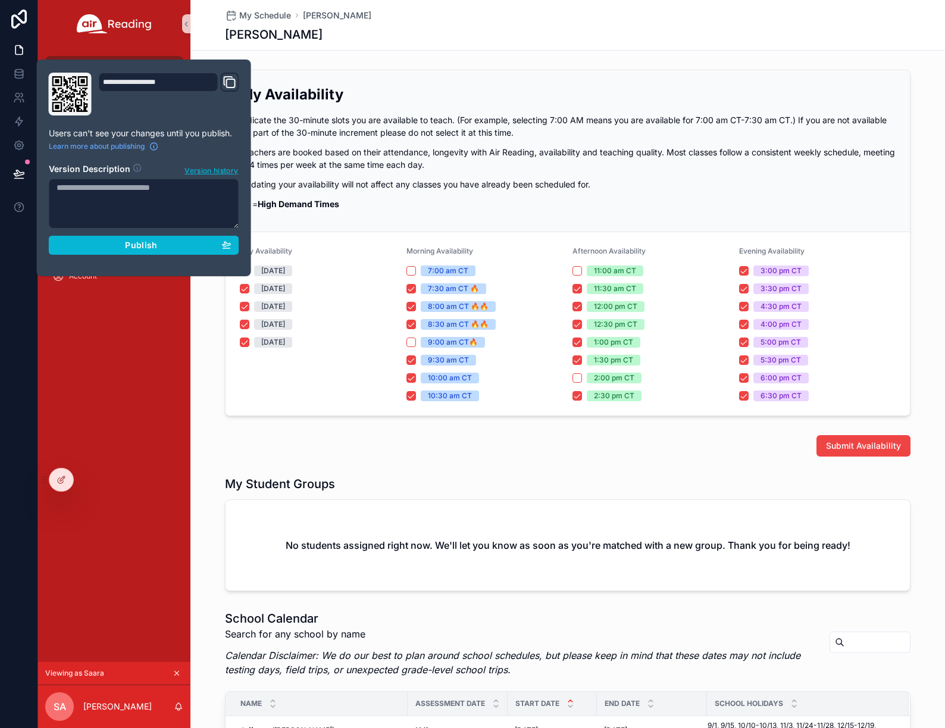
click at [121, 255] on div "**********" at bounding box center [144, 168] width 200 height 190
click at [117, 242] on div "Publish" at bounding box center [144, 245] width 175 height 11
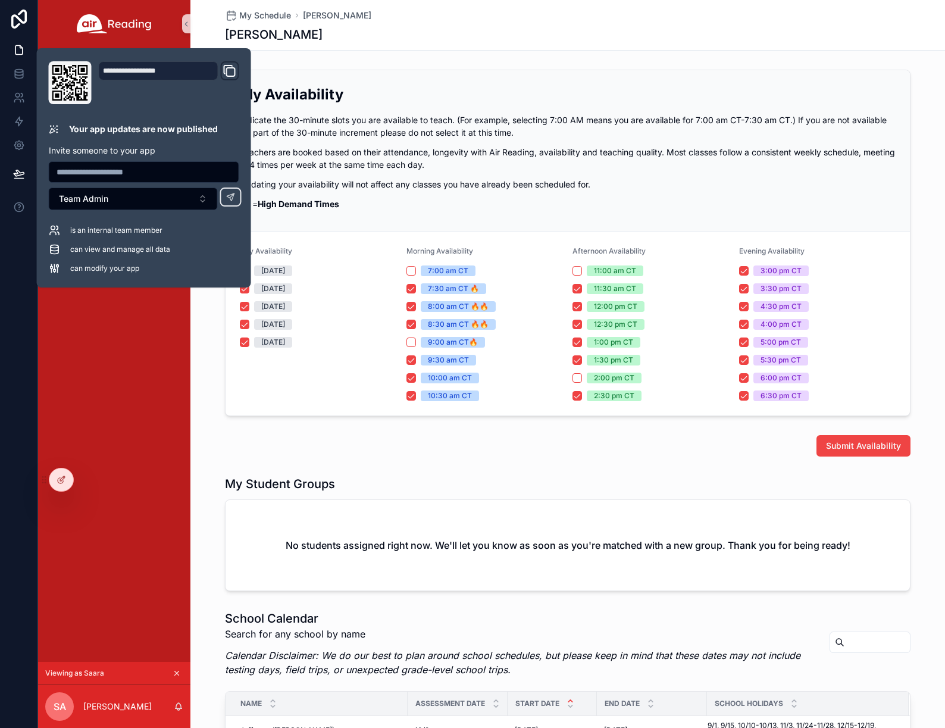
click at [99, 371] on div "My Schedule My Classes Class Feedback Academy Payments Help Center Request Subs…" at bounding box center [114, 355] width 152 height 614
